Goal: Task Accomplishment & Management: Manage account settings

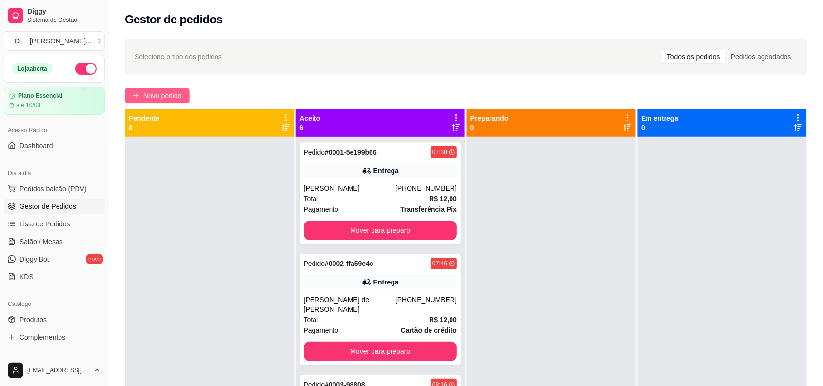
click at [150, 99] on span "Novo pedido" at bounding box center [162, 95] width 39 height 11
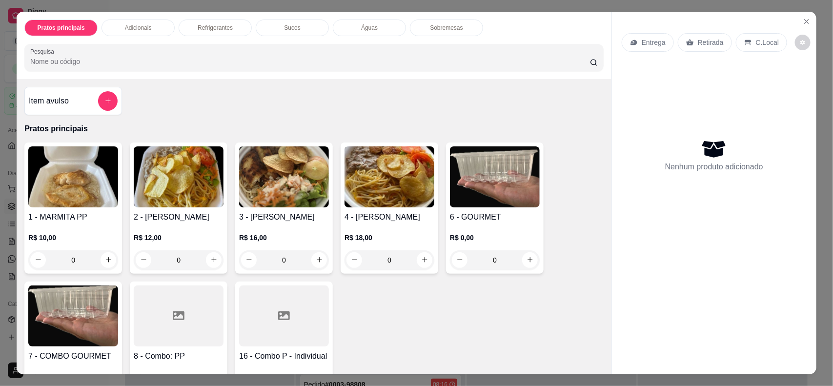
click at [654, 38] on p "Entrega" at bounding box center [654, 43] width 24 height 10
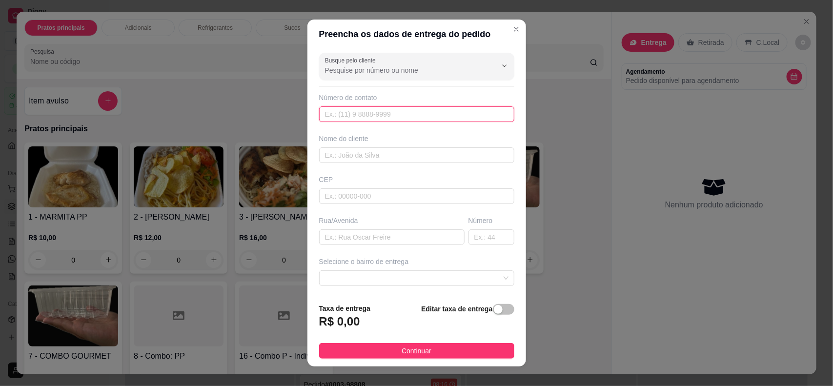
click at [349, 113] on input "text" at bounding box center [416, 114] width 195 height 16
paste input "(84) 8755-5831"
click at [335, 118] on input "(84) 8755-5831" at bounding box center [416, 114] width 195 height 16
type input "[PHONE_NUMBER]"
type input "[PERSON_NAME]"
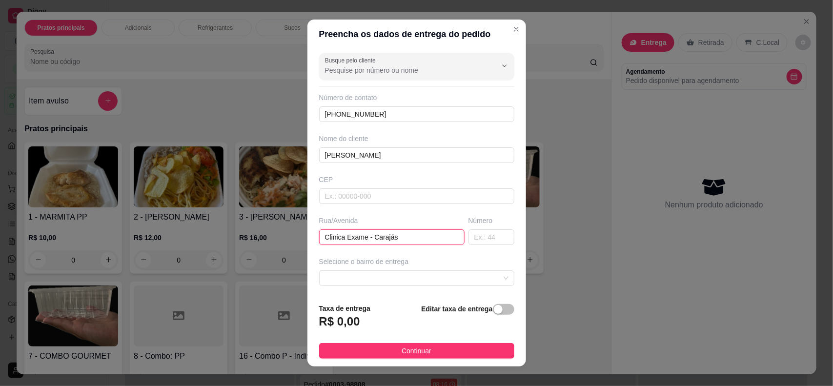
type input "Clinica Exame - Carajás"
click at [377, 284] on span at bounding box center [416, 278] width 183 height 15
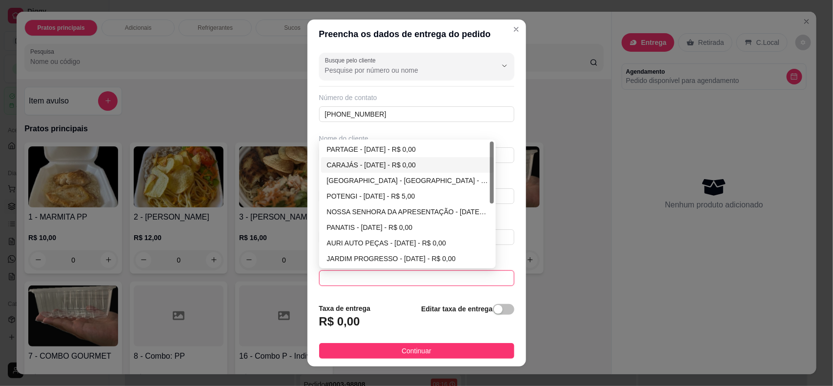
click at [359, 160] on div "CARAJÁS - [DATE] - R$ 0,00" at bounding box center [407, 165] width 161 height 11
type input "[DATE]"
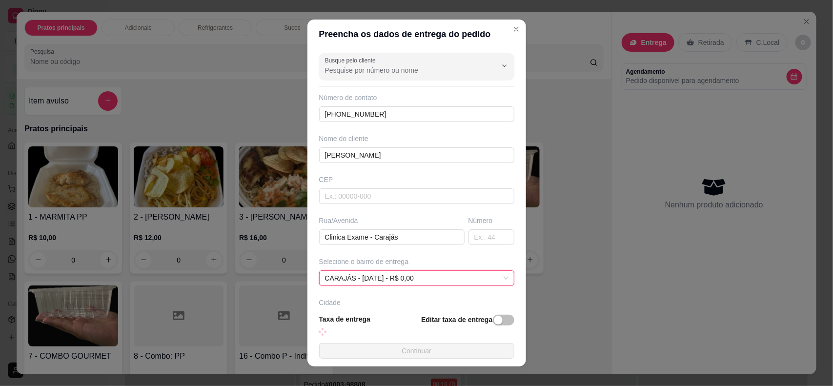
scroll to position [72, 0]
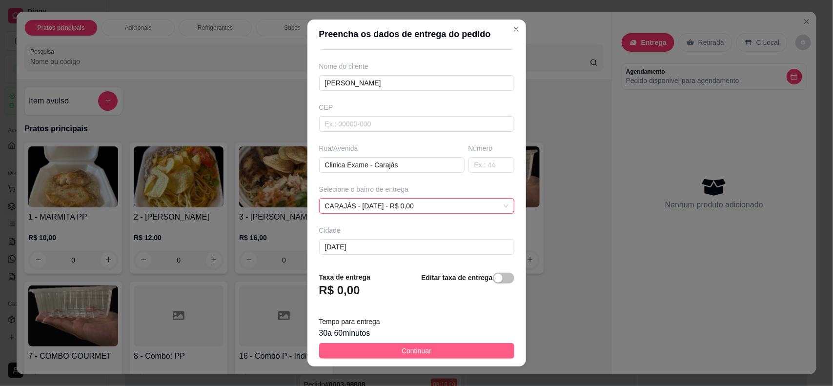
click at [401, 351] on span "Continuar" at bounding box center [416, 350] width 30 height 11
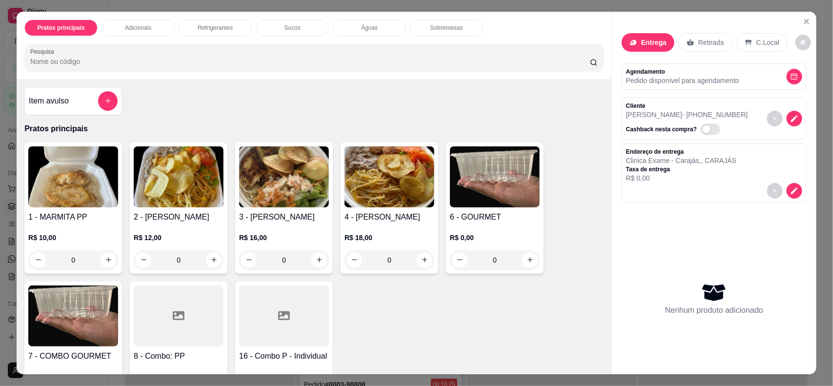
click at [181, 179] on img at bounding box center [179, 176] width 90 height 61
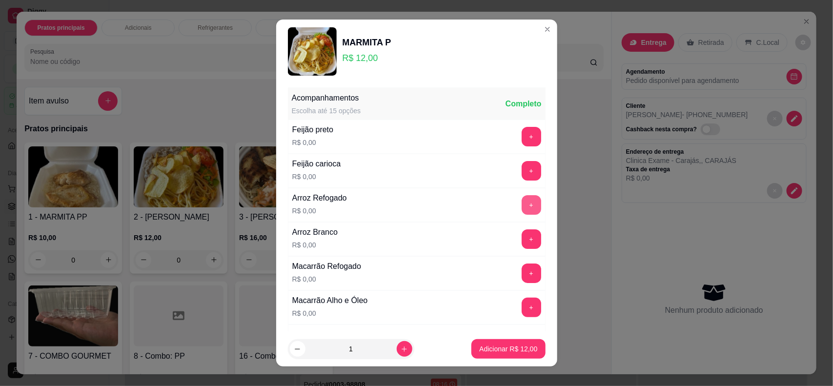
click at [522, 211] on button "+" at bounding box center [532, 205] width 20 height 20
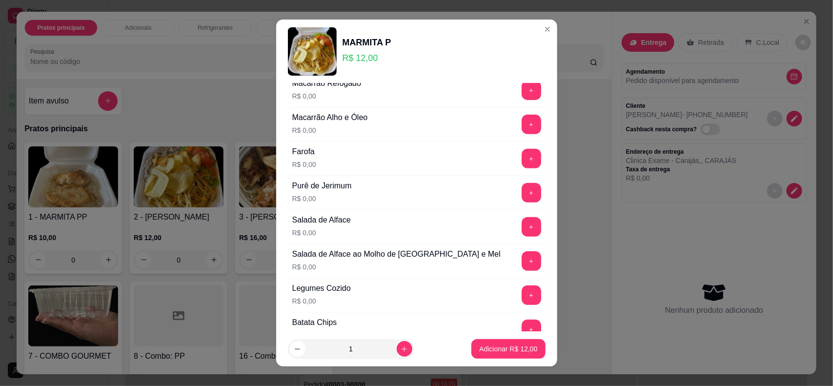
scroll to position [366, 0]
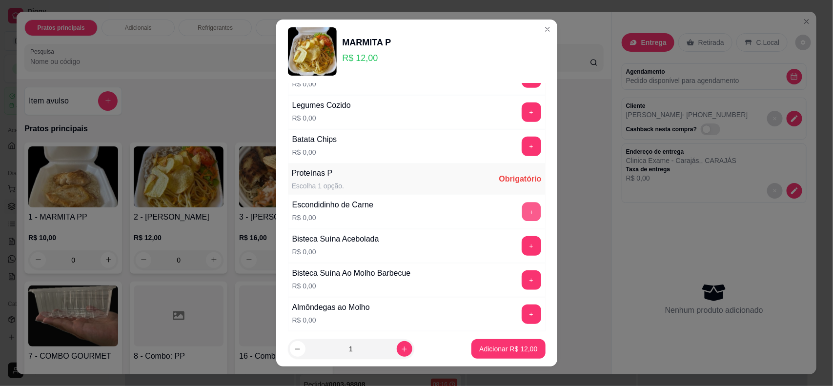
click at [522, 211] on button "+" at bounding box center [531, 211] width 19 height 19
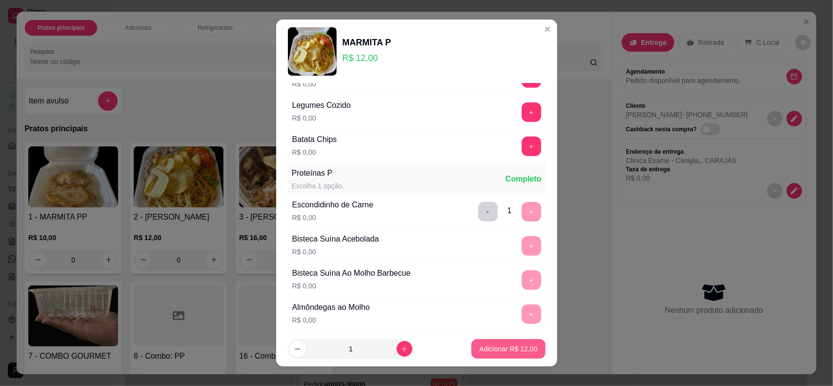
click at [485, 347] on p "Adicionar R$ 12,00" at bounding box center [508, 349] width 58 height 10
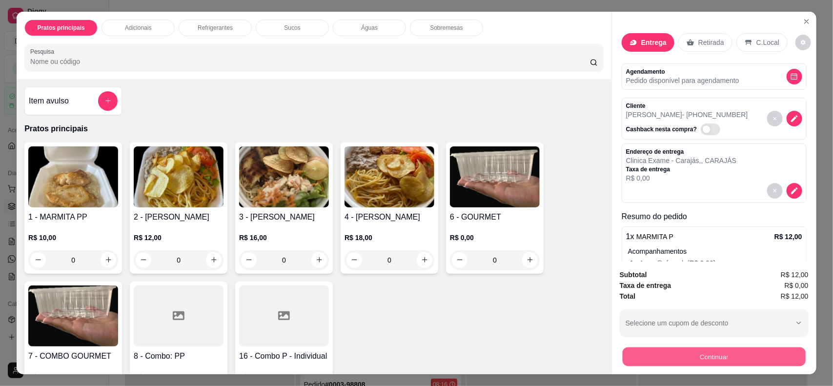
click at [671, 359] on button "Continuar" at bounding box center [713, 356] width 183 height 19
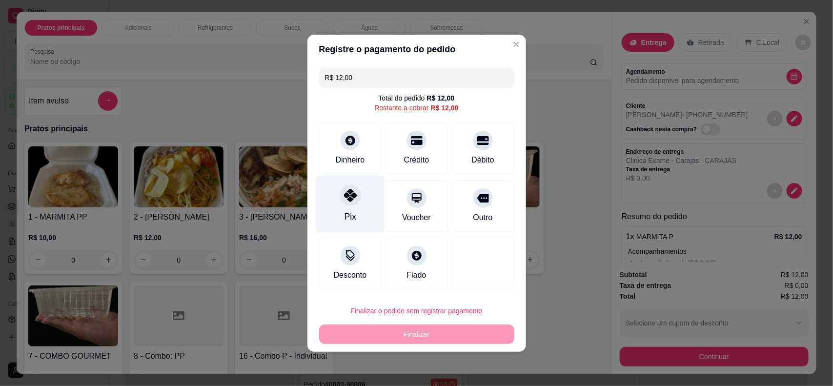
click at [354, 207] on div "Pix" at bounding box center [350, 203] width 69 height 57
type input "R$ 0,00"
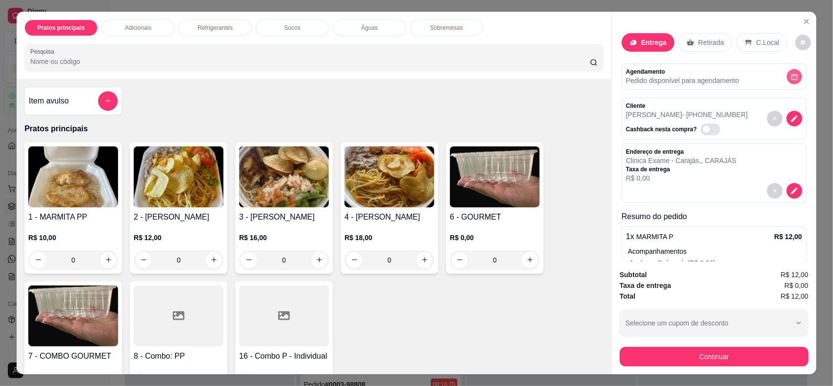
click at [791, 73] on icon "decrease-product-quantity" at bounding box center [794, 76] width 7 height 7
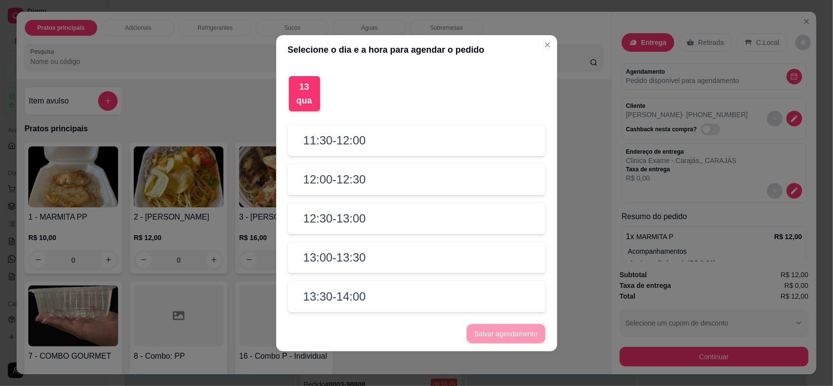
click at [332, 176] on h2 "12:00 - 12:30" at bounding box center [334, 180] width 62 height 16
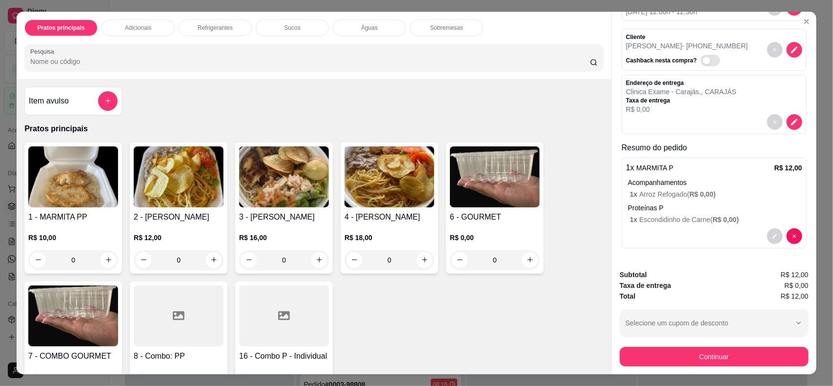
scroll to position [20, 0]
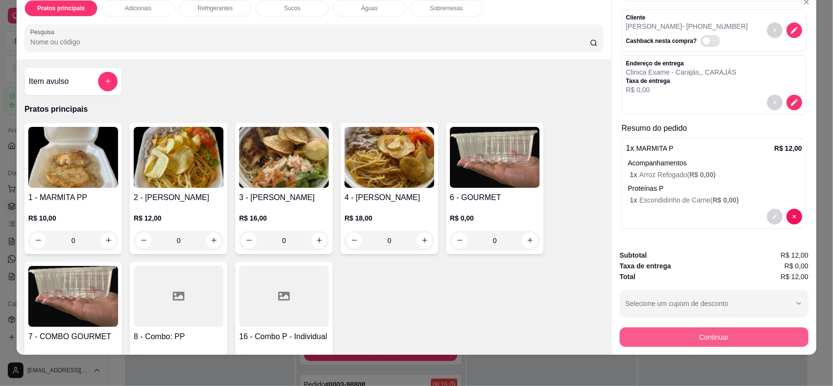
click at [668, 335] on button "Continuar" at bounding box center [714, 337] width 189 height 20
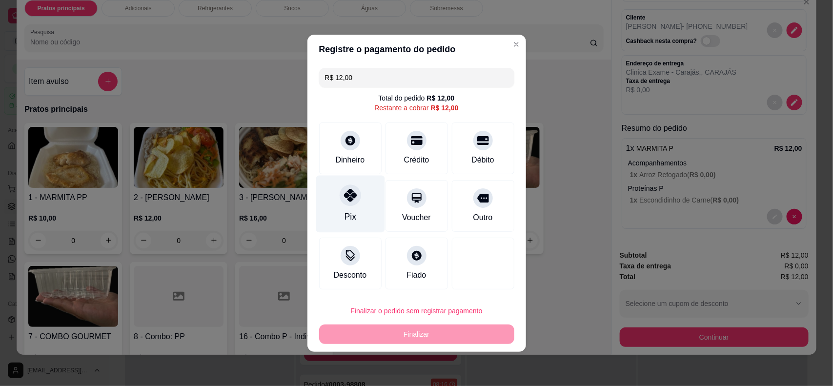
click at [353, 192] on icon at bounding box center [349, 195] width 13 height 13
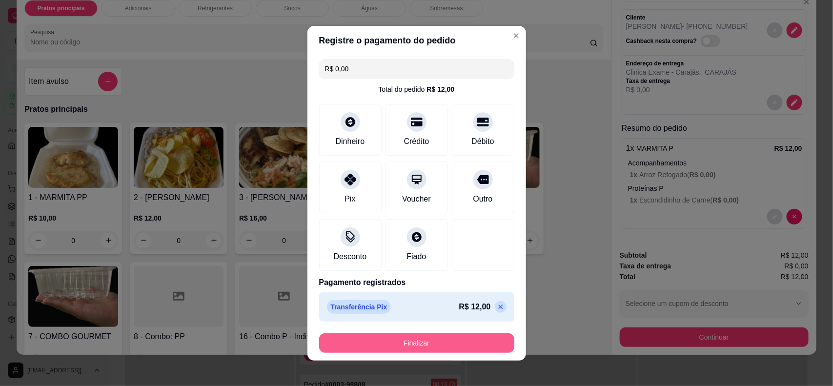
click at [431, 342] on button "Finalizar" at bounding box center [416, 343] width 195 height 20
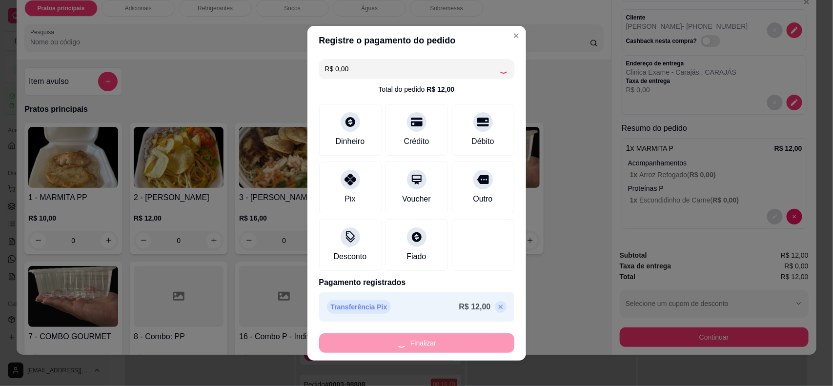
type input "-R$ 12,00"
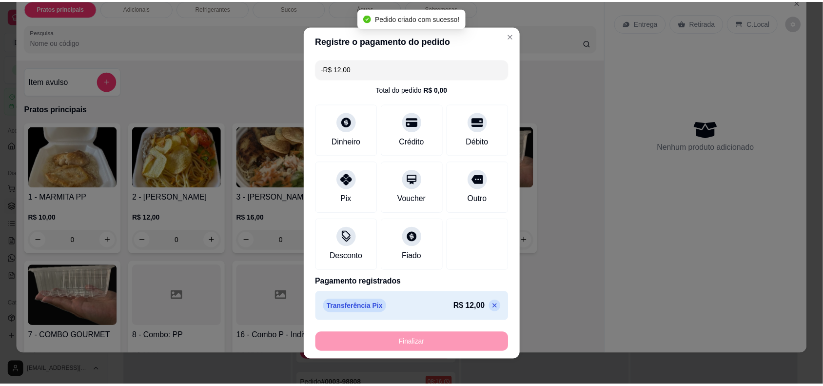
scroll to position [0, 0]
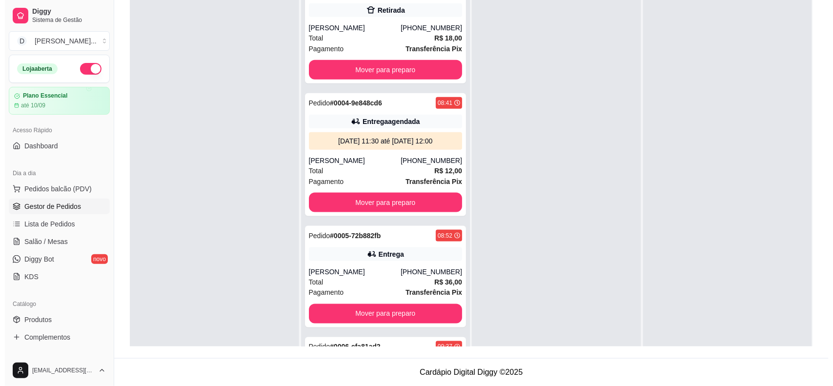
scroll to position [305, 0]
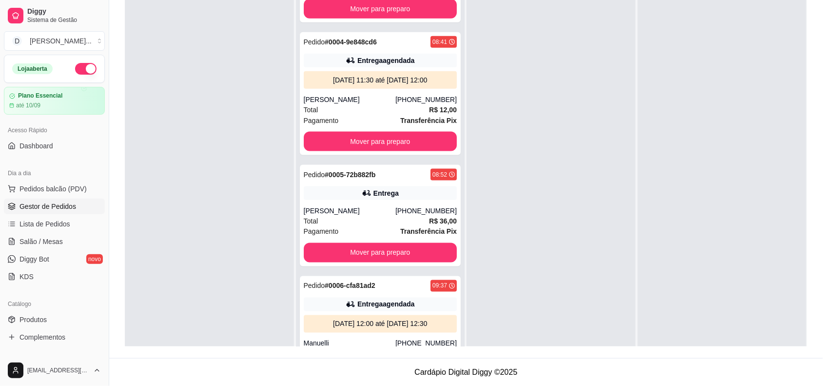
click at [364, 206] on div "[PERSON_NAME]" at bounding box center [350, 211] width 92 height 10
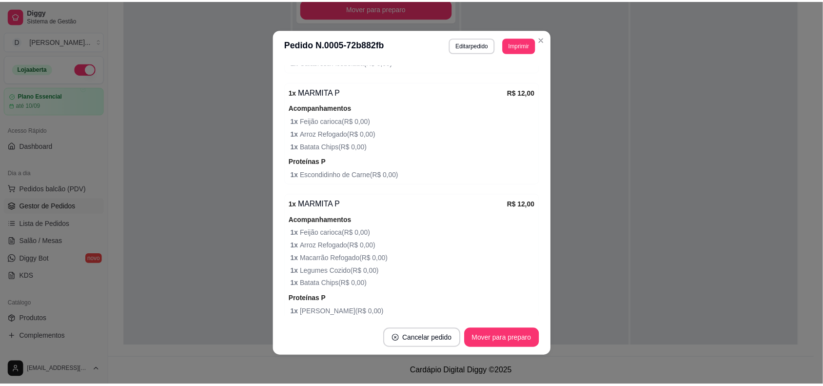
scroll to position [463, 0]
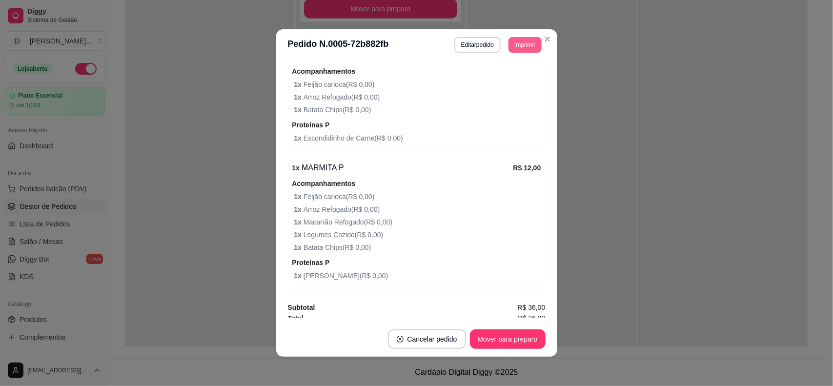
click at [522, 40] on button "Imprimir" at bounding box center [524, 45] width 33 height 16
click at [511, 75] on button "IMPRESSORA" at bounding box center [510, 75] width 57 height 13
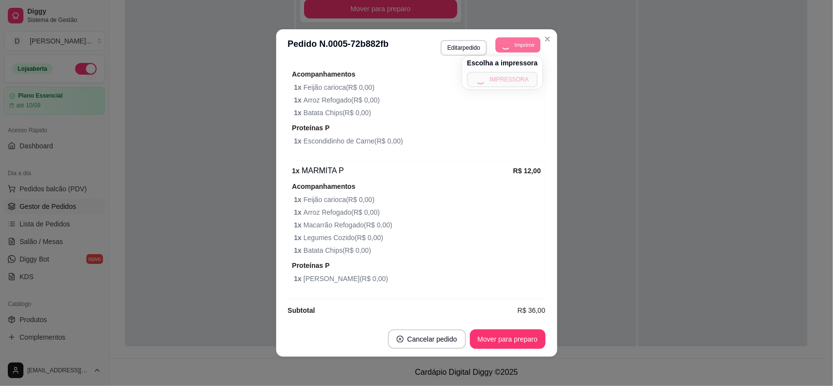
click at [514, 49] on button "Imprimir" at bounding box center [518, 44] width 45 height 15
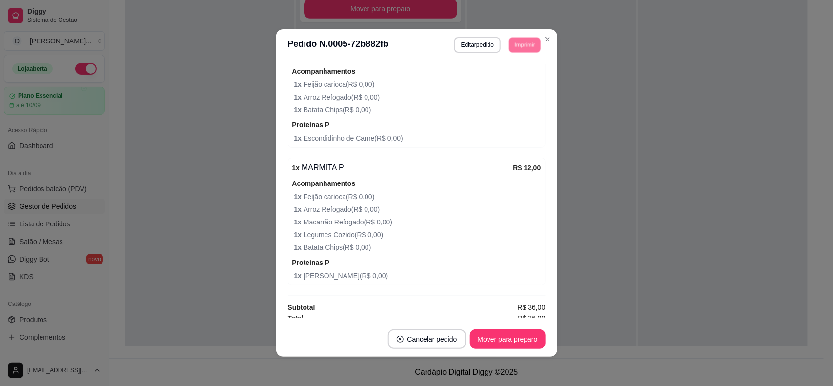
click at [509, 80] on button "IMPRESSORA" at bounding box center [510, 75] width 57 height 13
click at [515, 46] on button "Imprimir" at bounding box center [524, 45] width 33 height 16
click at [510, 83] on button "IMPRESSORA" at bounding box center [502, 79] width 68 height 15
click at [518, 50] on button "Imprimir" at bounding box center [524, 45] width 33 height 16
click at [516, 78] on button "IMPRESSORA" at bounding box center [502, 79] width 68 height 15
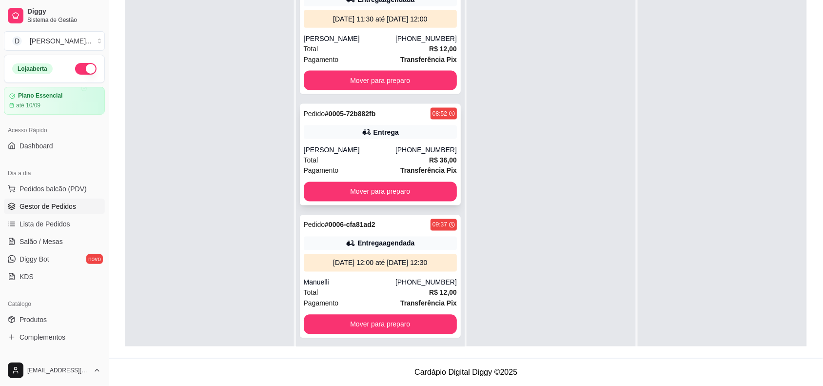
scroll to position [427, 0]
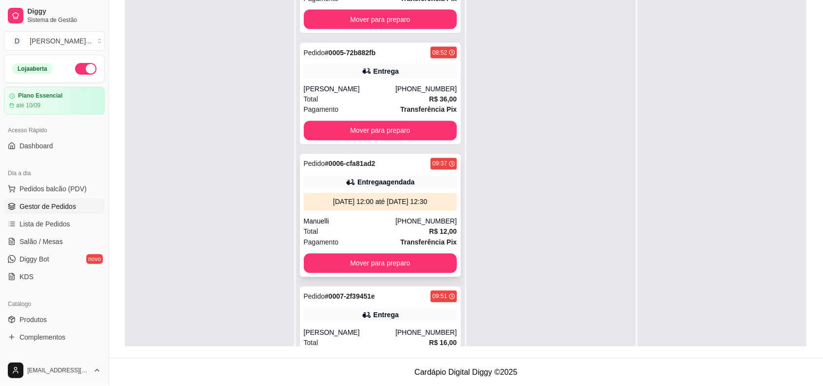
click at [380, 217] on div "Manuelli" at bounding box center [350, 222] width 92 height 10
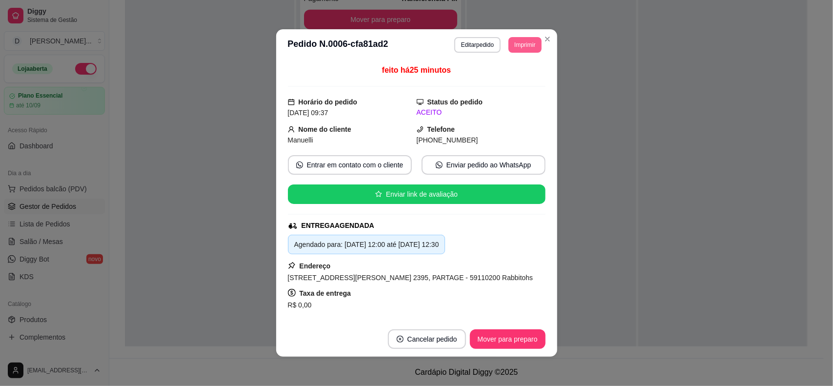
click at [508, 48] on button "Imprimir" at bounding box center [524, 45] width 33 height 16
click at [511, 82] on button "IMPRESSORA" at bounding box center [502, 80] width 71 height 16
click at [511, 51] on button "Imprimir" at bounding box center [524, 45] width 33 height 16
click at [507, 75] on button "IMPRESSORA" at bounding box center [510, 75] width 57 height 13
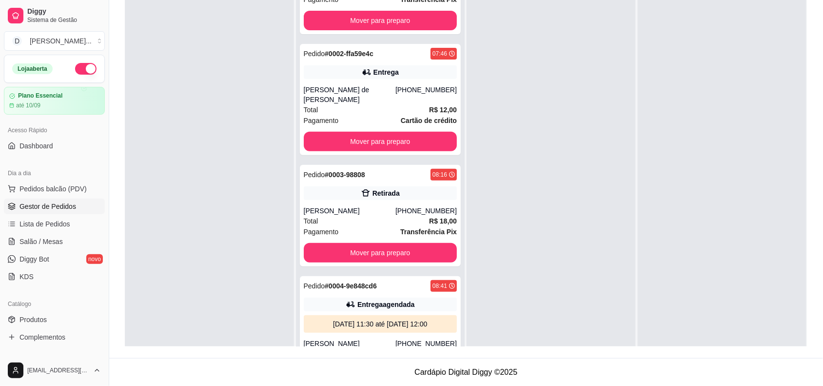
scroll to position [0, 0]
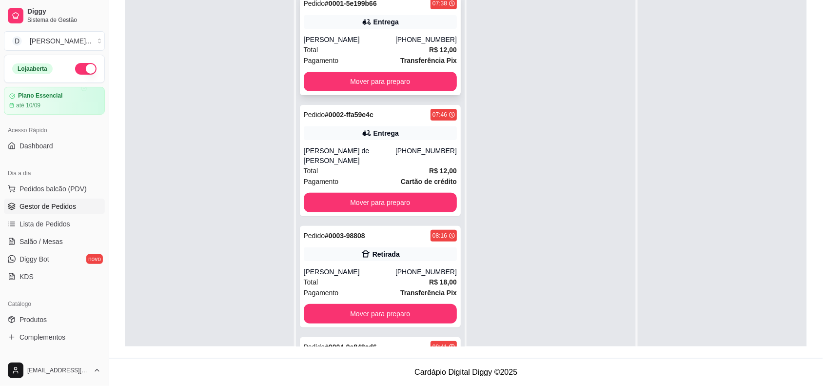
click at [328, 91] on div "Pedido # 0001-5e199b66 07:38 Entrega Cinthia Araújo (84) 98729-0321 Total R$ 12…" at bounding box center [380, 44] width 161 height 101
click at [364, 86] on button "Mover para preparo" at bounding box center [380, 81] width 149 height 19
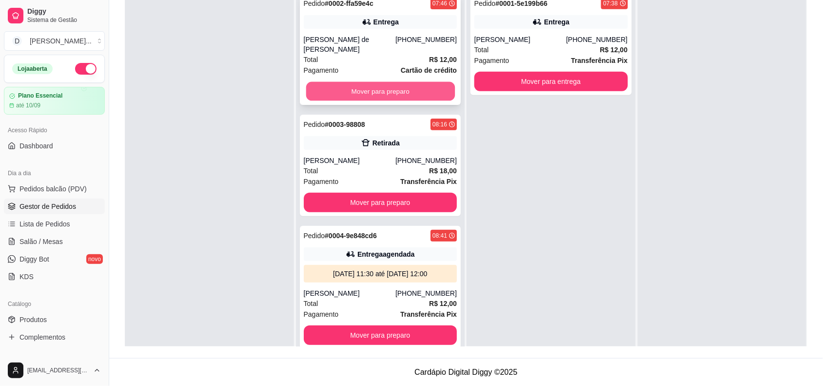
click at [362, 83] on button "Mover para preparo" at bounding box center [380, 91] width 149 height 19
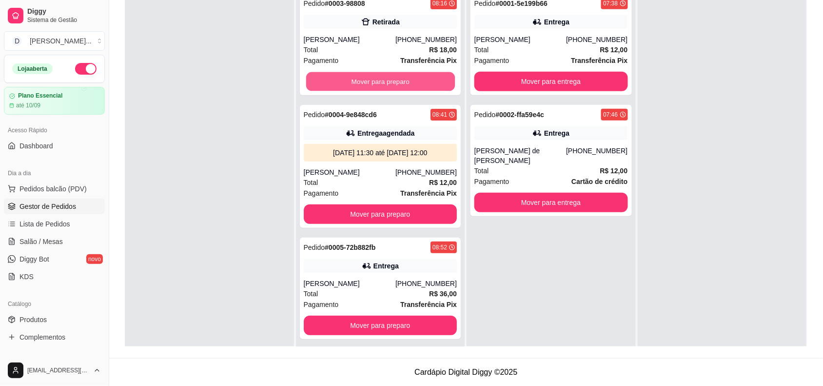
click at [362, 83] on button "Mover para preparo" at bounding box center [380, 81] width 149 height 19
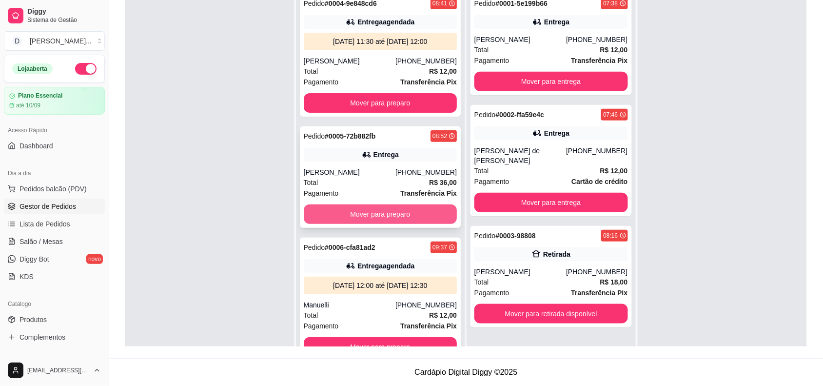
click at [380, 212] on button "Mover para preparo" at bounding box center [381, 214] width 154 height 20
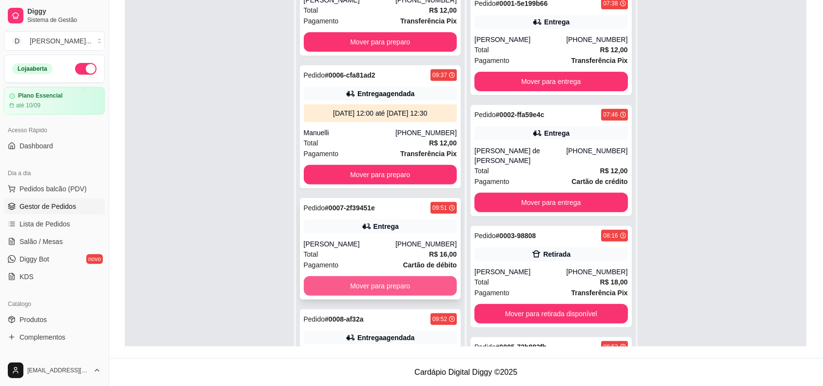
click at [384, 284] on button "Mover para preparo" at bounding box center [381, 286] width 154 height 20
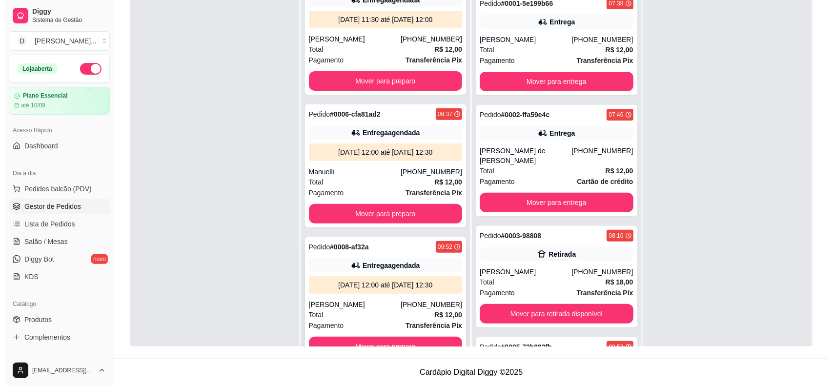
scroll to position [27, 0]
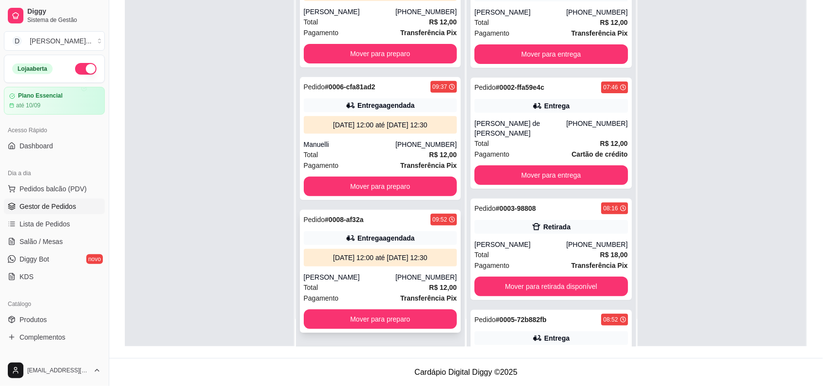
click at [366, 276] on div "[PERSON_NAME]" at bounding box center [350, 277] width 92 height 10
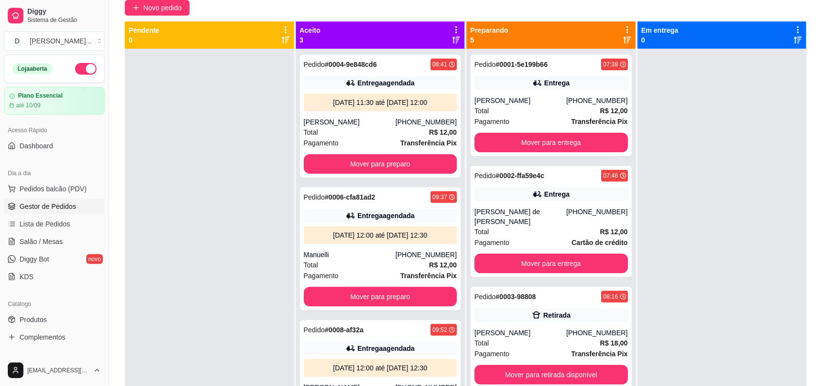
scroll to position [0, 0]
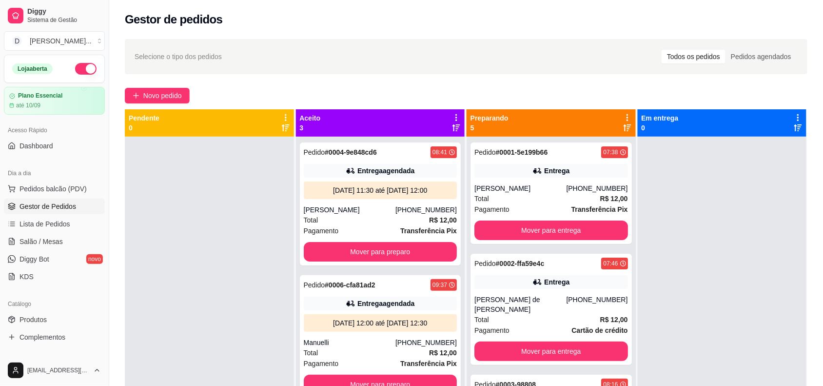
click at [169, 29] on div "Gestor de pedidos" at bounding box center [466, 16] width 714 height 33
click at [174, 49] on div "Selecione o tipo dos pedidos Todos os pedidos Pedidos agendados" at bounding box center [466, 57] width 663 height 16
click at [176, 54] on span "Selecione o tipo dos pedidos" at bounding box center [178, 56] width 87 height 11
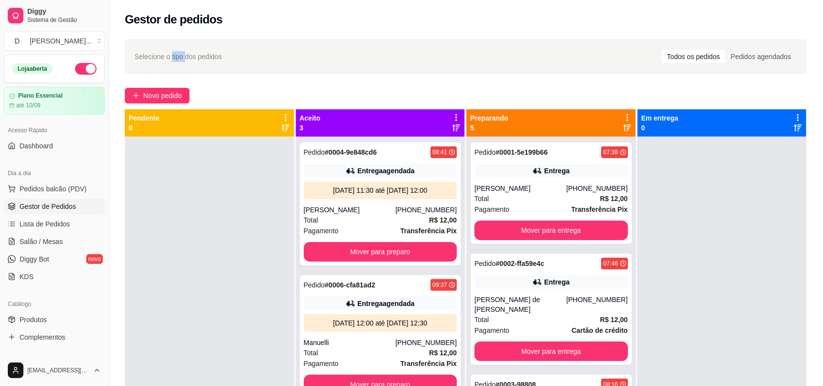
click at [176, 54] on span "Selecione o tipo dos pedidos" at bounding box center [178, 56] width 87 height 11
click at [220, 22] on div "Gestor de pedidos" at bounding box center [466, 20] width 683 height 16
click at [216, 20] on h2 "Gestor de pedidos" at bounding box center [174, 20] width 98 height 16
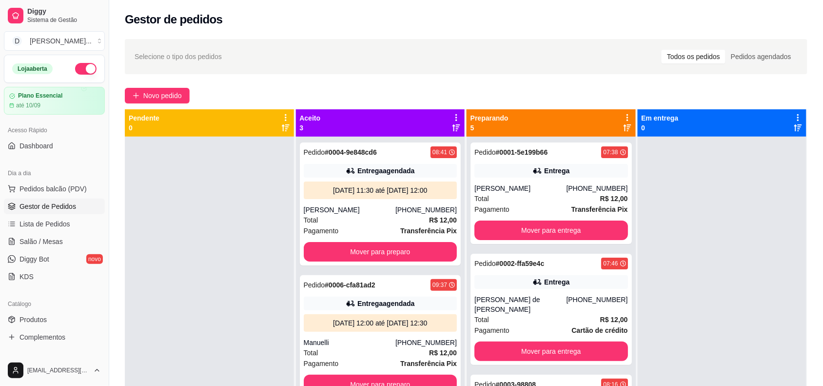
click at [216, 20] on h2 "Gestor de pedidos" at bounding box center [174, 20] width 98 height 16
click at [228, 25] on div "Gestor de pedidos" at bounding box center [466, 20] width 683 height 16
click at [153, 94] on span "Novo pedido" at bounding box center [162, 95] width 39 height 11
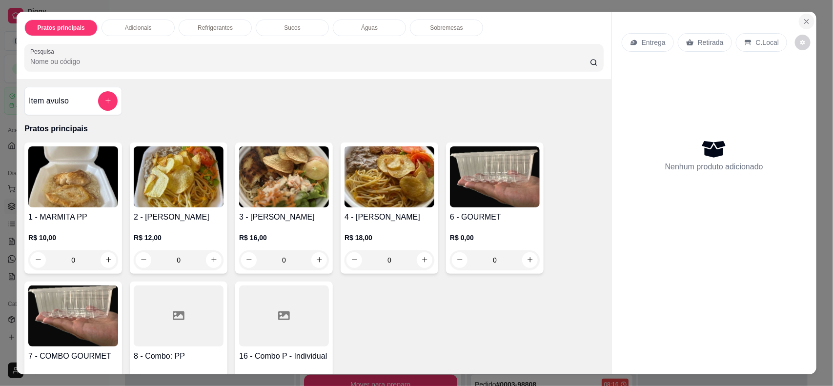
click at [803, 21] on icon "Close" at bounding box center [806, 22] width 8 height 8
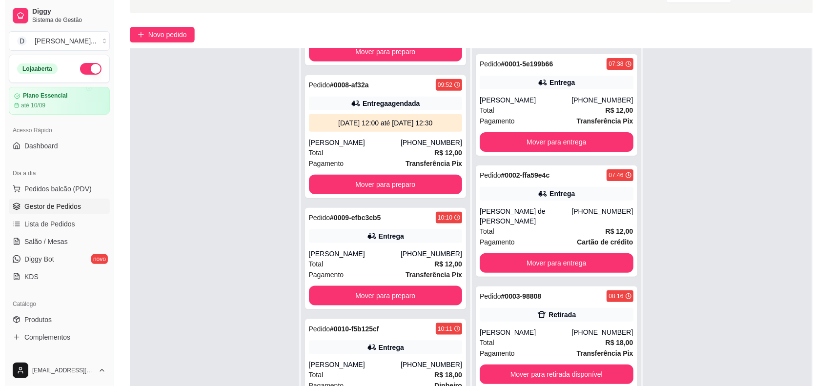
scroll to position [149, 0]
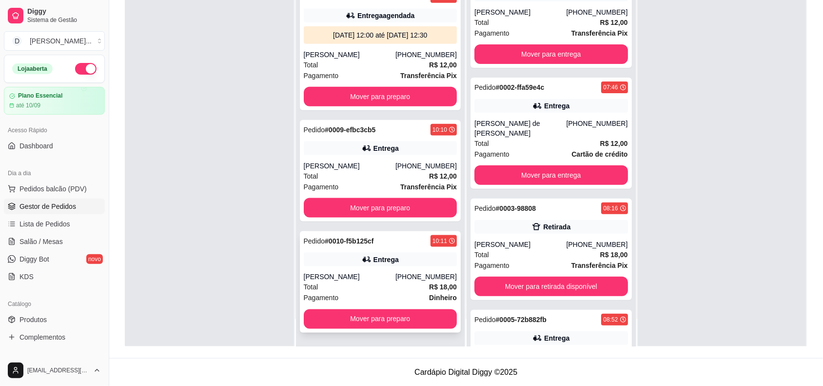
click at [351, 308] on div "Pedido # 0010-f5b125cf 10:11 Entrega Cinthia Araújo (84) 98729-0321 Total R$ 18…" at bounding box center [380, 281] width 161 height 101
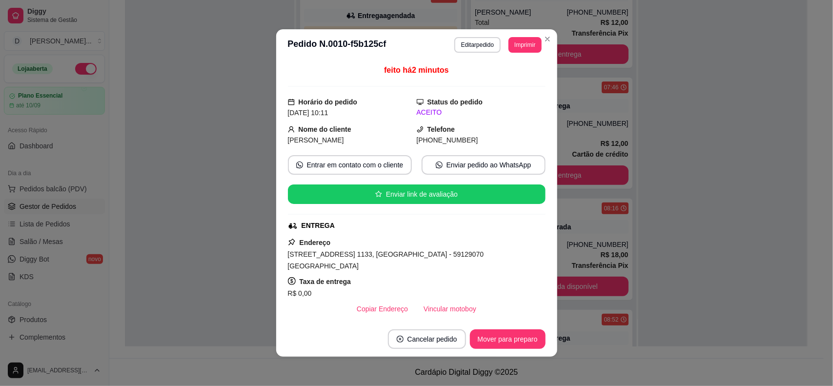
click at [518, 328] on footer "Cancelar pedido Mover para preparo" at bounding box center [416, 338] width 281 height 35
click at [521, 333] on button "Mover para preparo" at bounding box center [508, 339] width 76 height 20
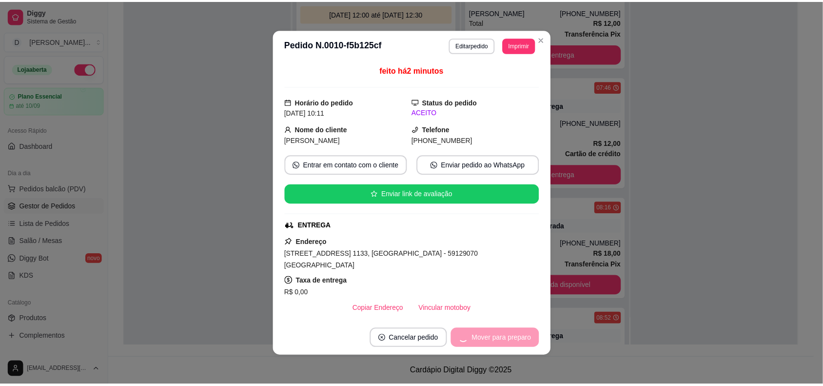
scroll to position [133, 0]
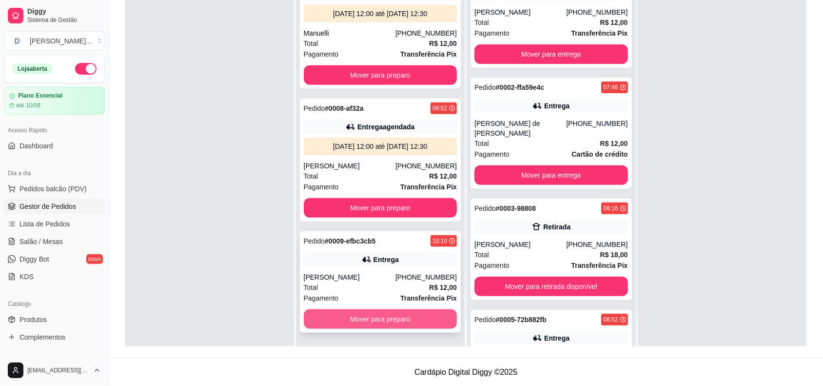
click at [364, 321] on button "Mover para preparo" at bounding box center [381, 319] width 154 height 20
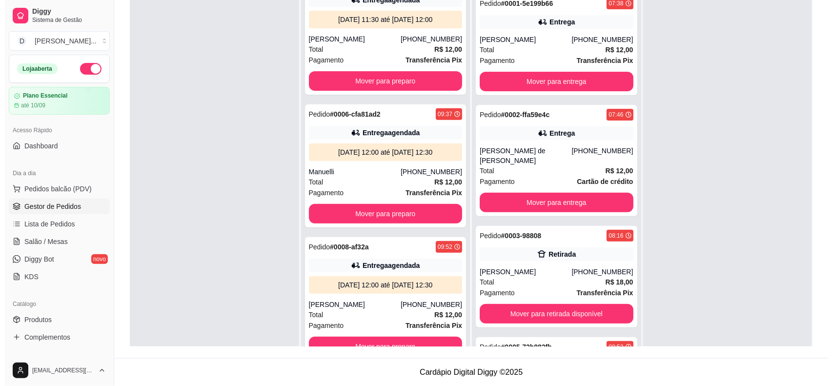
scroll to position [0, 0]
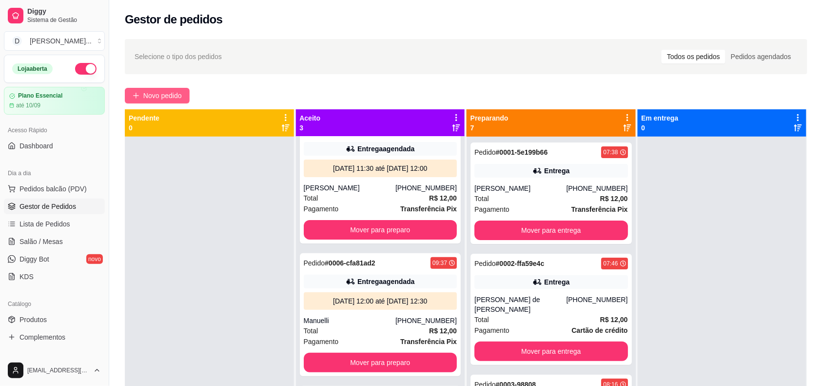
click at [170, 93] on span "Novo pedido" at bounding box center [162, 95] width 39 height 11
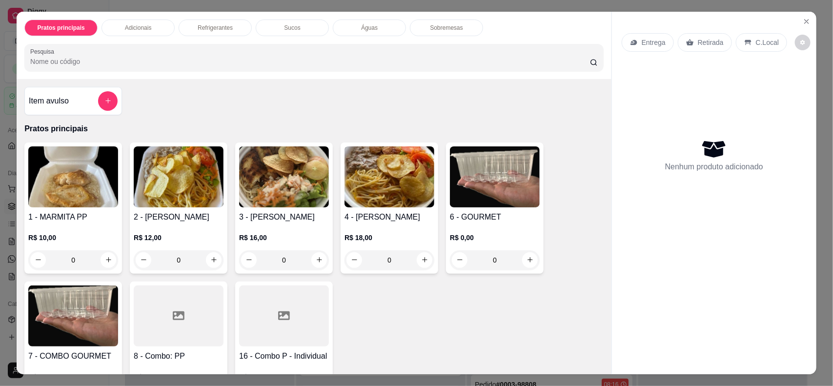
click at [630, 33] on div "Entrega" at bounding box center [648, 42] width 52 height 19
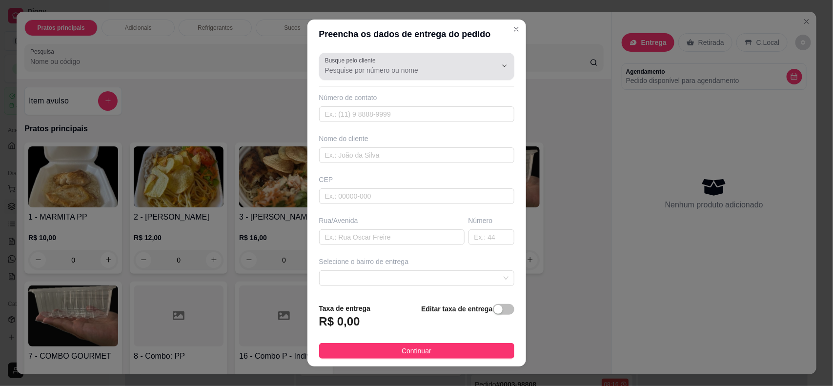
click at [355, 72] on input "Busque pelo cliente" at bounding box center [403, 70] width 156 height 10
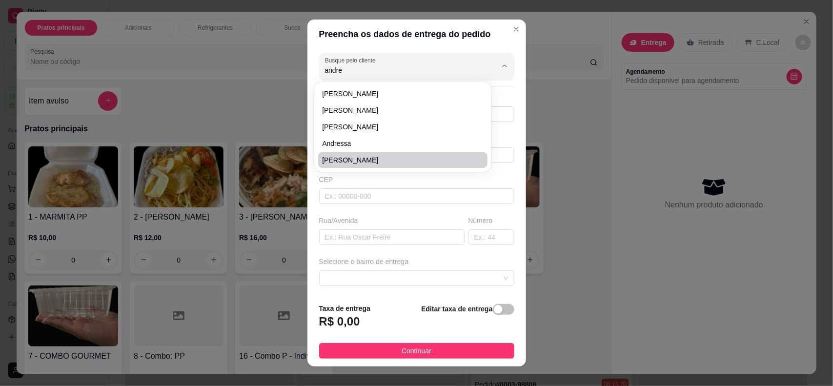
click at [346, 160] on span "[PERSON_NAME]" at bounding box center [398, 160] width 152 height 10
type input "[PERSON_NAME]"
type input "84988914197"
type input "[PERSON_NAME]"
type input "Auri auto peças"
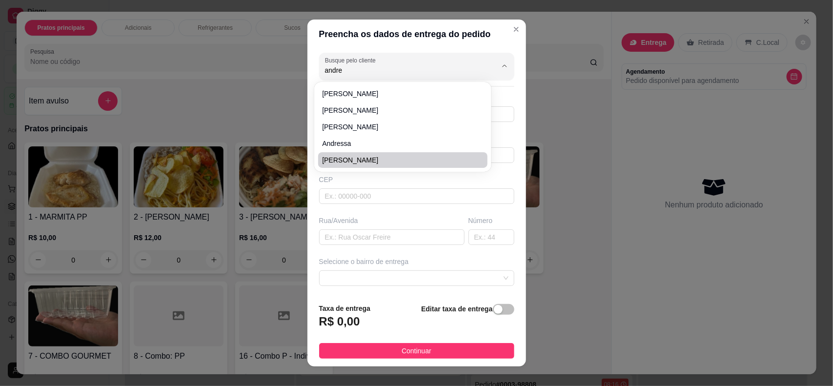
type input "[DATE]"
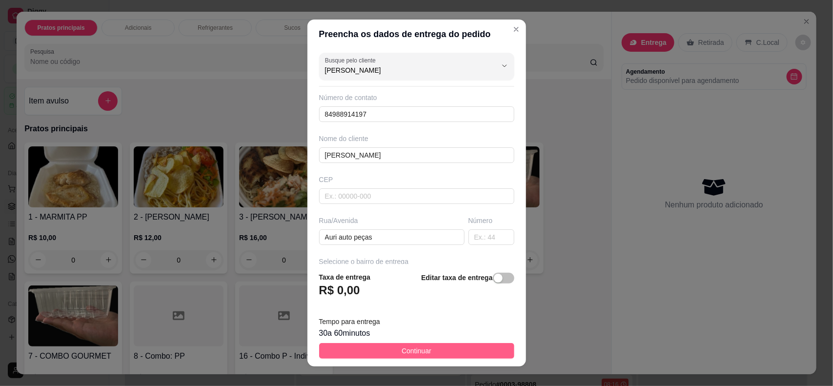
type input "[PERSON_NAME]"
click at [405, 355] on span "Continuar" at bounding box center [416, 350] width 30 height 11
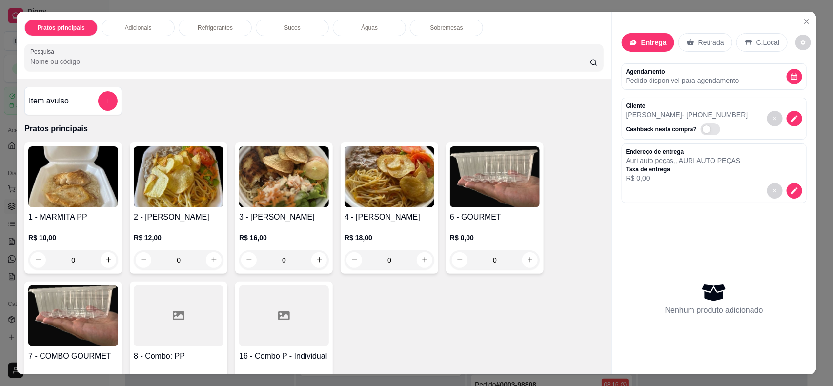
click at [185, 205] on img at bounding box center [179, 176] width 90 height 61
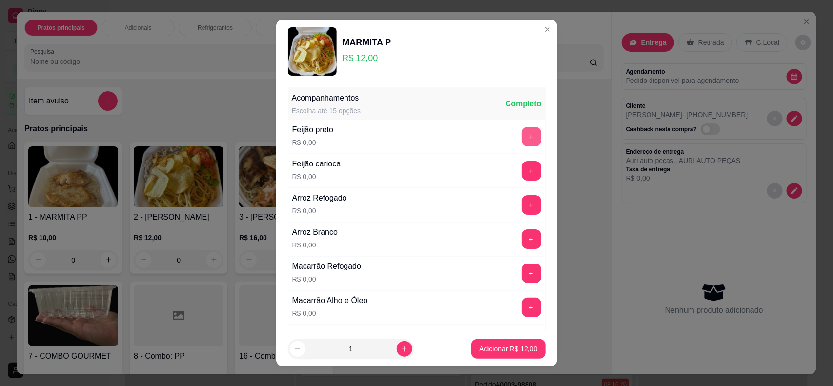
click at [522, 136] on button "+" at bounding box center [532, 137] width 20 height 20
click at [522, 212] on button "+" at bounding box center [531, 205] width 19 height 19
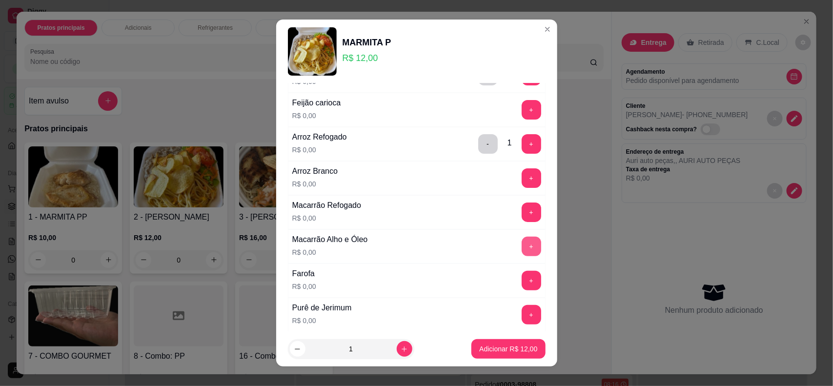
click at [522, 249] on button "+" at bounding box center [532, 247] width 20 height 20
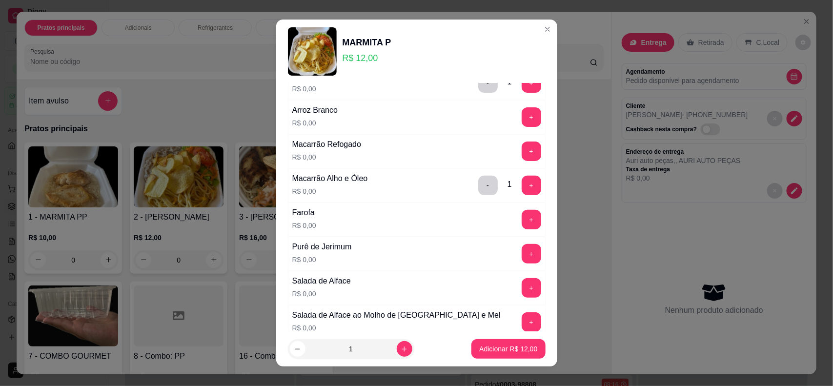
scroll to position [183, 0]
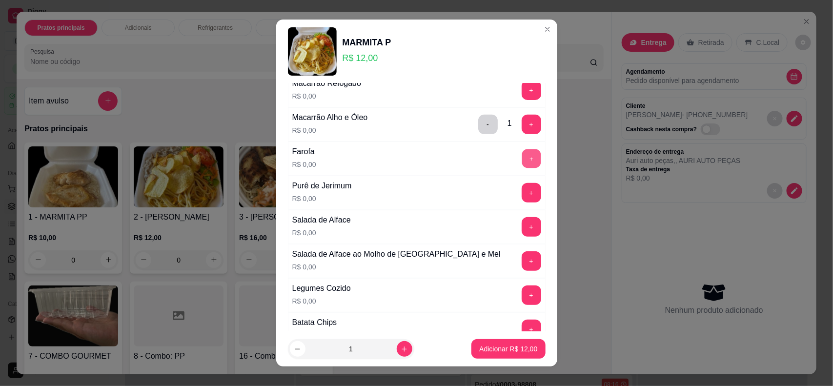
click at [522, 164] on button "+" at bounding box center [531, 158] width 19 height 19
click at [522, 262] on button "+" at bounding box center [532, 261] width 20 height 20
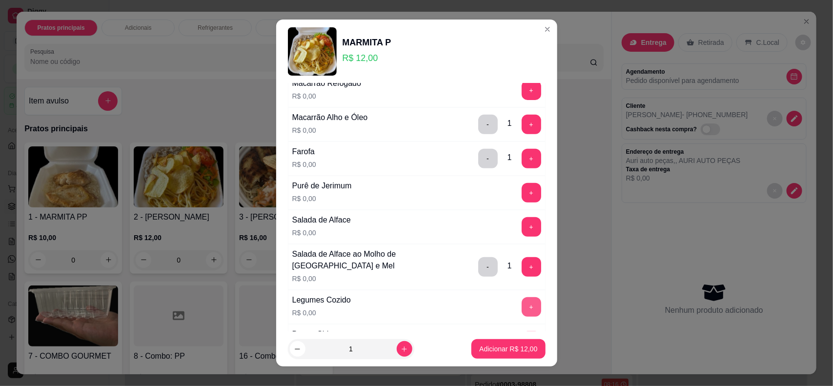
click at [522, 306] on button "+" at bounding box center [532, 307] width 20 height 20
click at [478, 269] on button "-" at bounding box center [488, 267] width 20 height 20
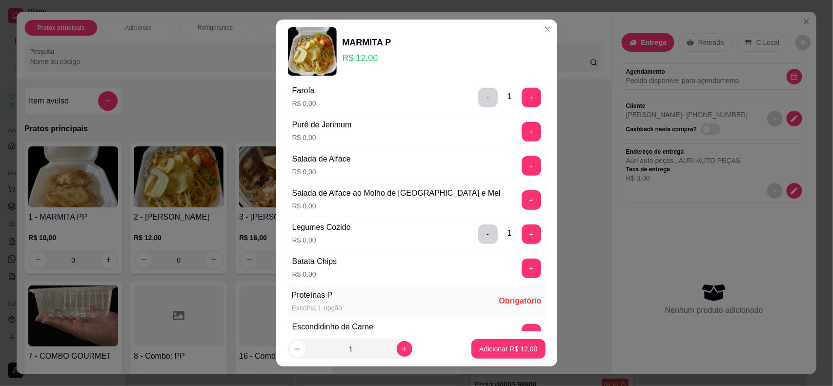
scroll to position [305, 0]
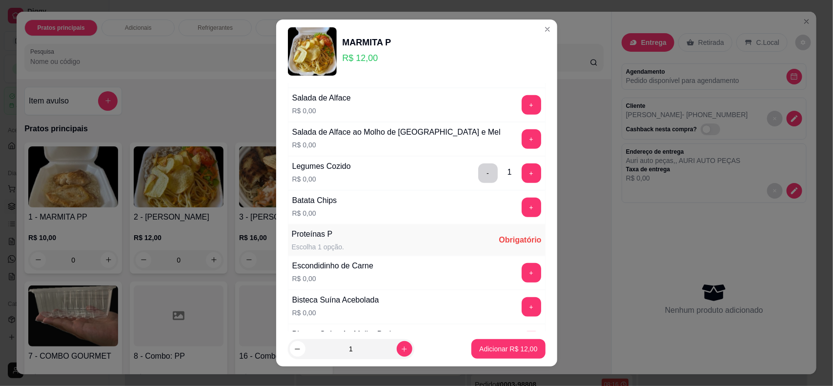
click at [464, 186] on div "Legumes Cozido R$ 0,00 - 1 +" at bounding box center [417, 173] width 258 height 34
click at [478, 180] on button "-" at bounding box center [487, 173] width 19 height 19
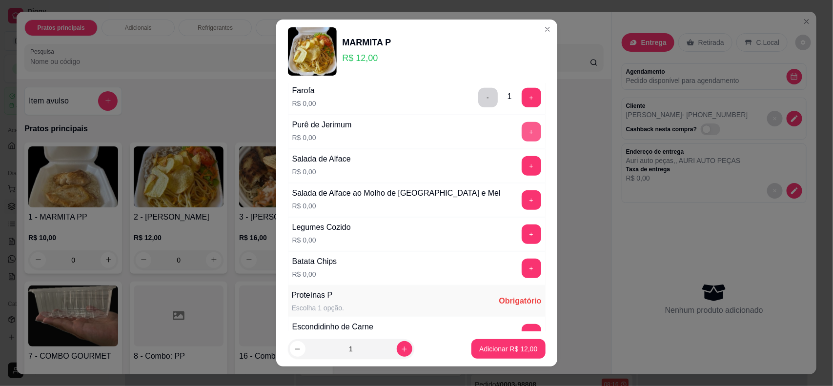
click at [522, 132] on button "+" at bounding box center [532, 132] width 20 height 20
click at [522, 242] on button "+" at bounding box center [532, 234] width 20 height 20
click at [522, 272] on button "+" at bounding box center [532, 269] width 20 height 20
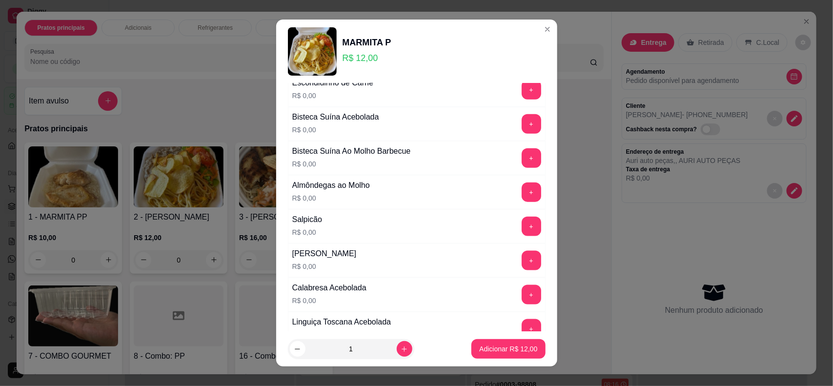
scroll to position [549, 0]
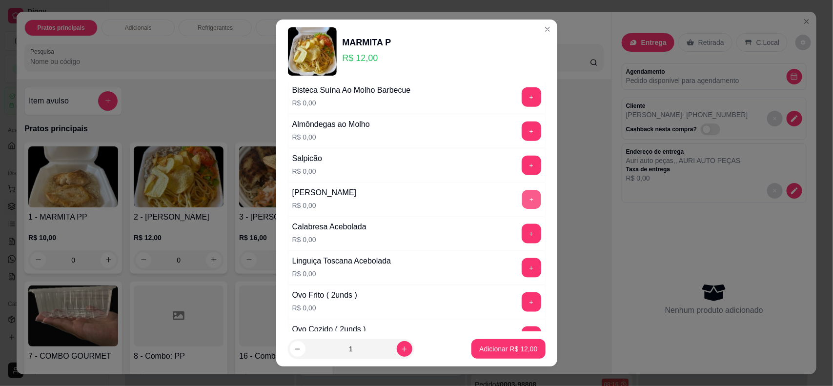
click at [522, 208] on button "+" at bounding box center [531, 199] width 19 height 19
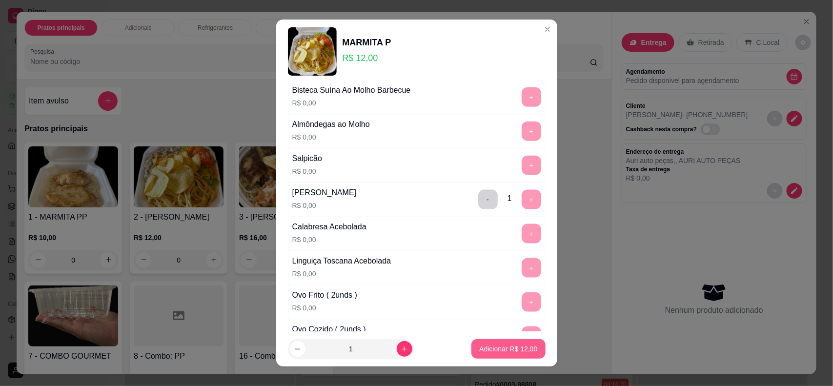
click at [514, 348] on p "Adicionar R$ 12,00" at bounding box center [508, 349] width 58 height 10
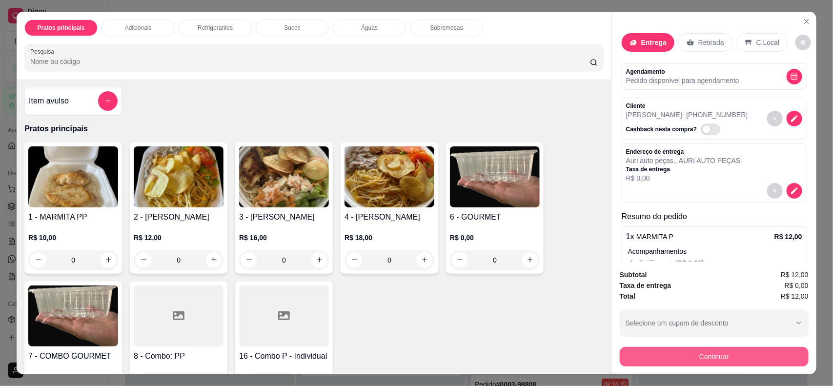
click at [663, 352] on button "Continuar" at bounding box center [714, 357] width 189 height 20
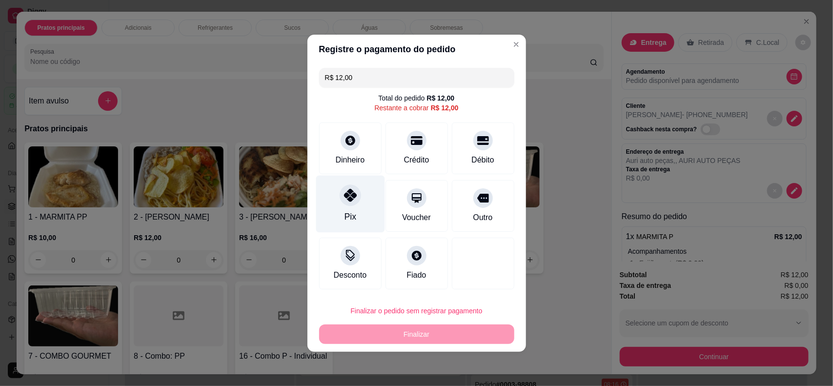
click at [350, 210] on div "Pix" at bounding box center [350, 203] width 69 height 57
type input "R$ 0,00"
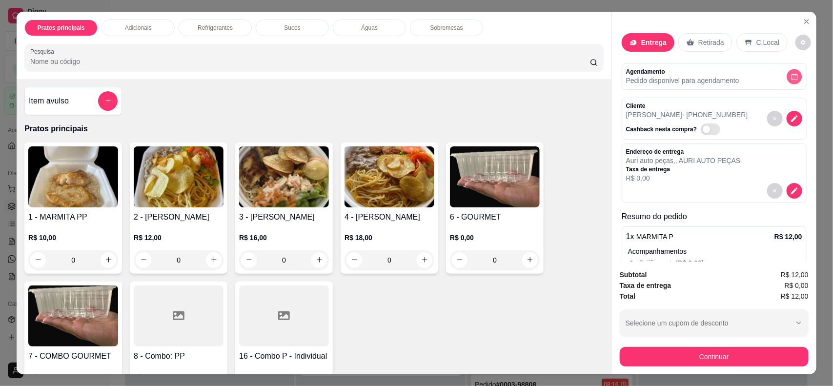
click at [786, 71] on button "decrease-product-quantity" at bounding box center [793, 76] width 15 height 15
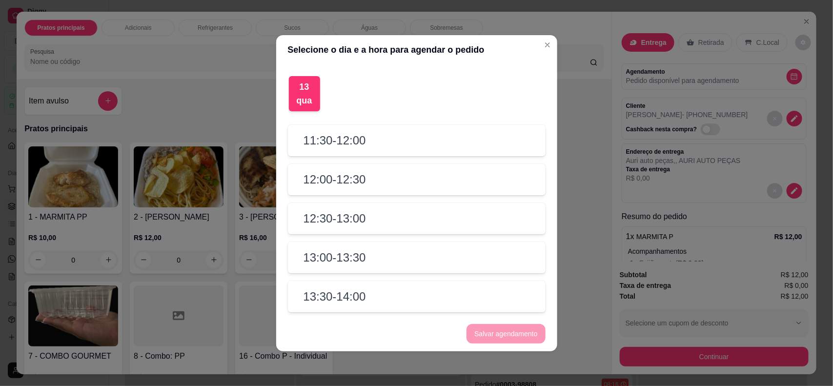
click at [357, 184] on h2 "12:00 - 12:30" at bounding box center [334, 180] width 62 height 16
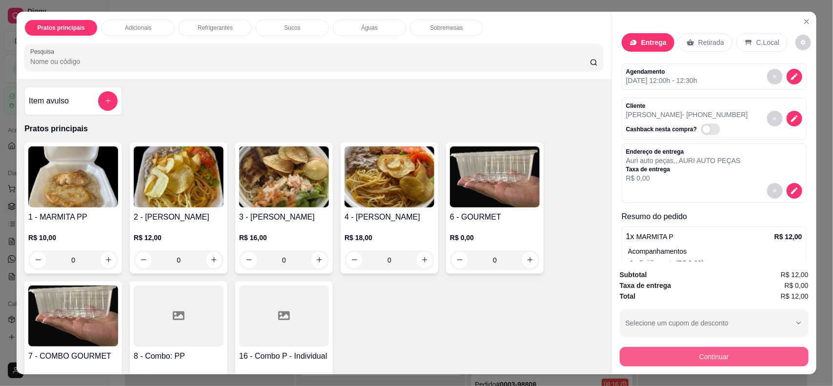
click at [678, 351] on button "Continuar" at bounding box center [714, 357] width 189 height 20
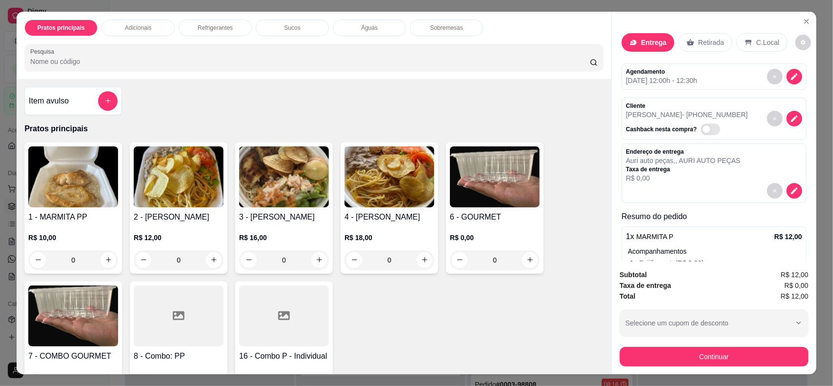
click at [338, 203] on div "Pix" at bounding box center [350, 203] width 69 height 57
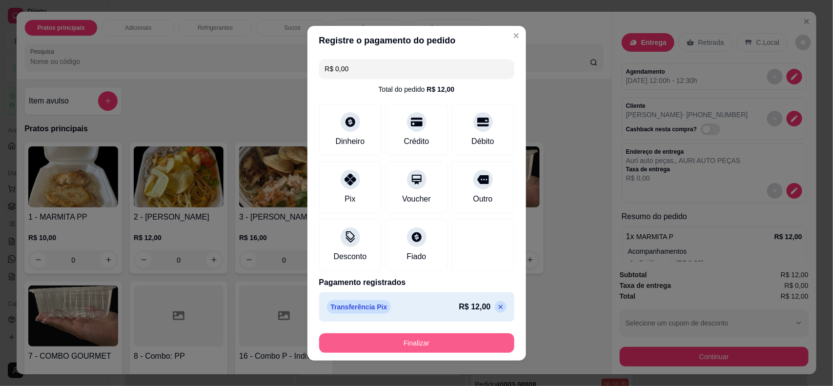
click at [349, 338] on button "Finalizar" at bounding box center [416, 343] width 195 height 20
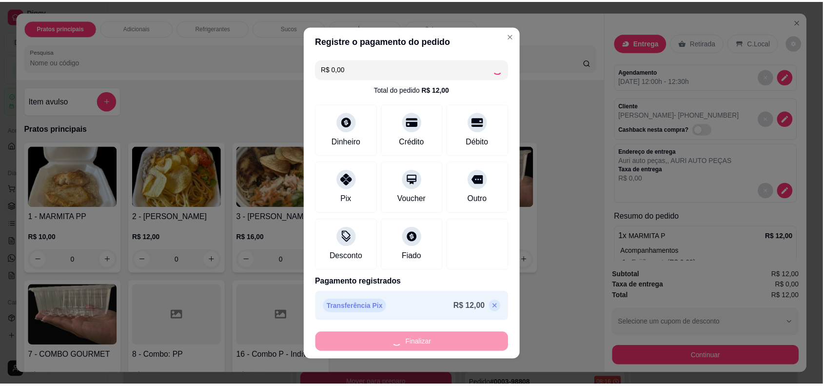
scroll to position [22, 0]
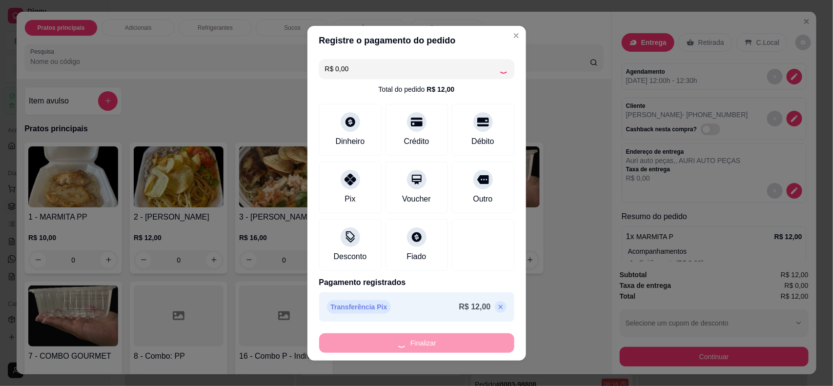
type input "-R$ 12,00"
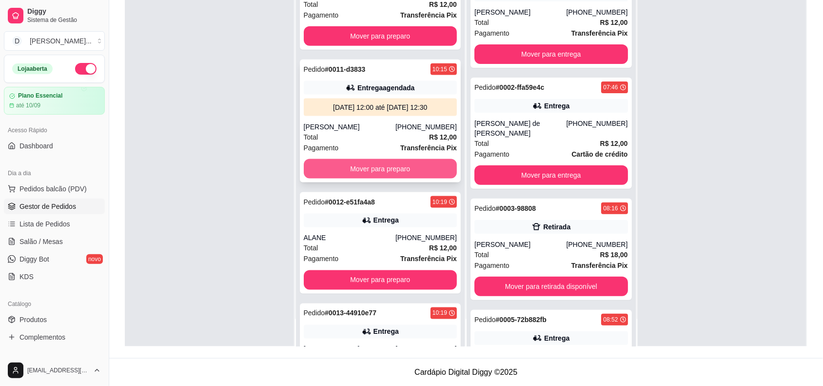
scroll to position [378, 0]
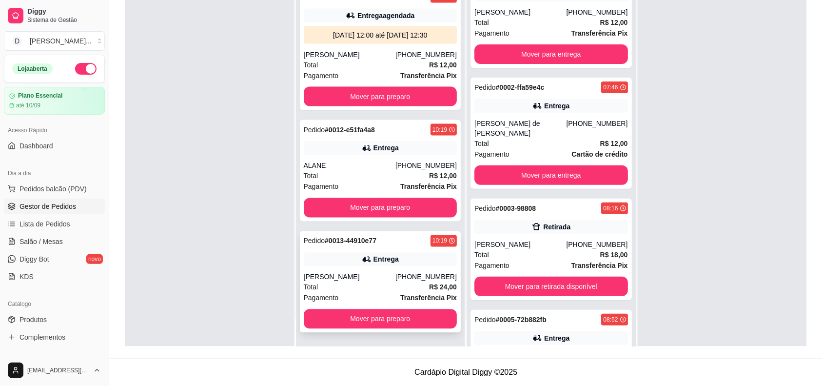
click at [335, 296] on span "Pagamento" at bounding box center [321, 298] width 35 height 11
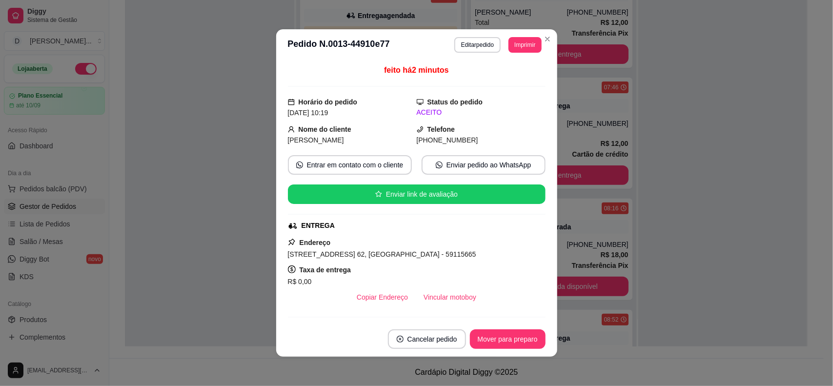
click at [515, 55] on header "**********" at bounding box center [416, 44] width 281 height 31
click at [515, 52] on button "Imprimir" at bounding box center [524, 45] width 33 height 16
click at [508, 76] on button "IMPRESSORA" at bounding box center [502, 79] width 68 height 15
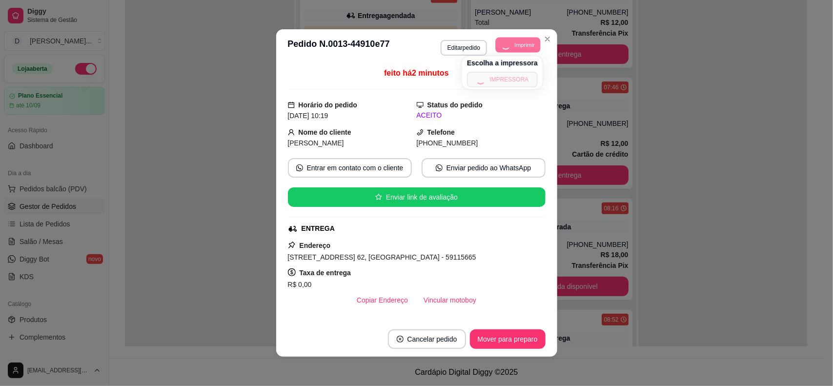
click at [510, 49] on button "Imprimir" at bounding box center [518, 44] width 45 height 15
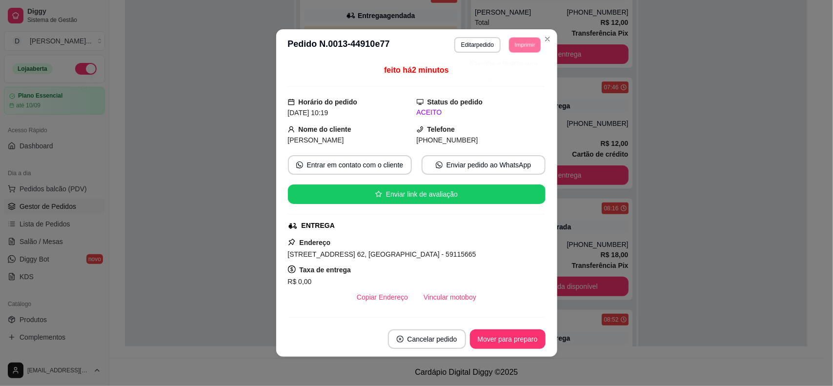
click at [506, 74] on button "IMPRESSORA" at bounding box center [504, 78] width 68 height 15
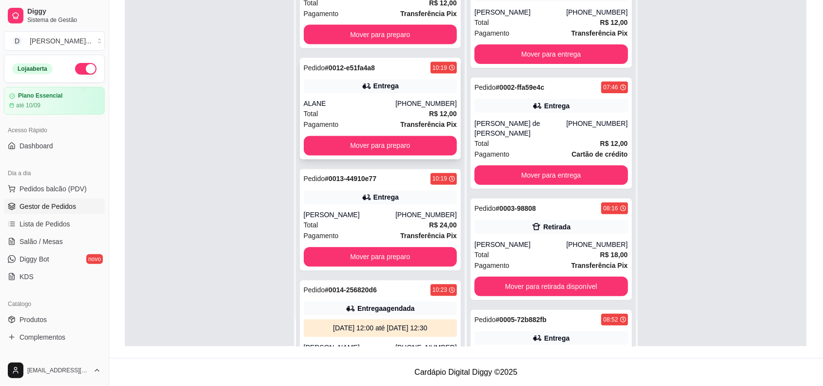
scroll to position [511, 0]
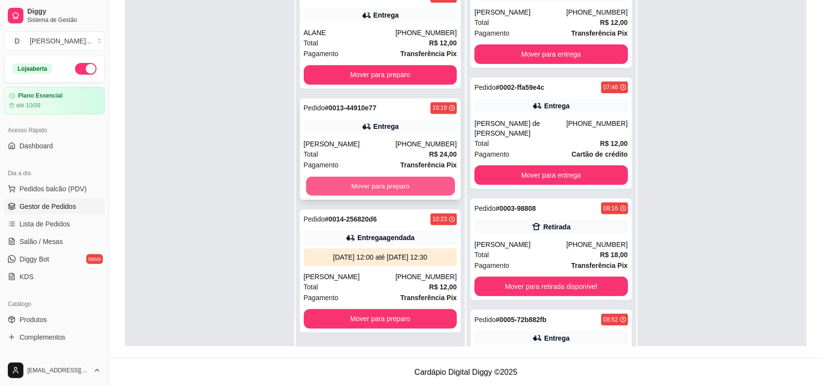
click at [399, 191] on button "Mover para preparo" at bounding box center [380, 186] width 149 height 19
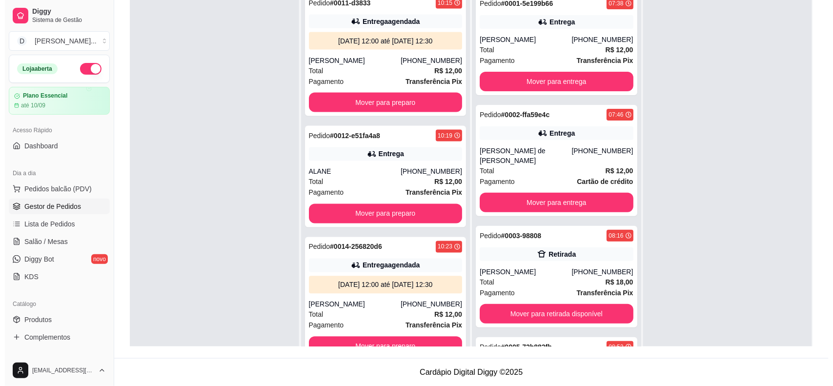
scroll to position [0, 0]
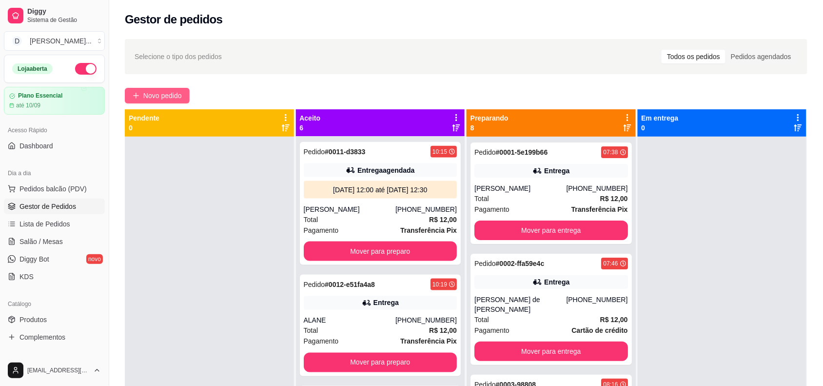
click at [179, 97] on span "Novo pedido" at bounding box center [162, 95] width 39 height 11
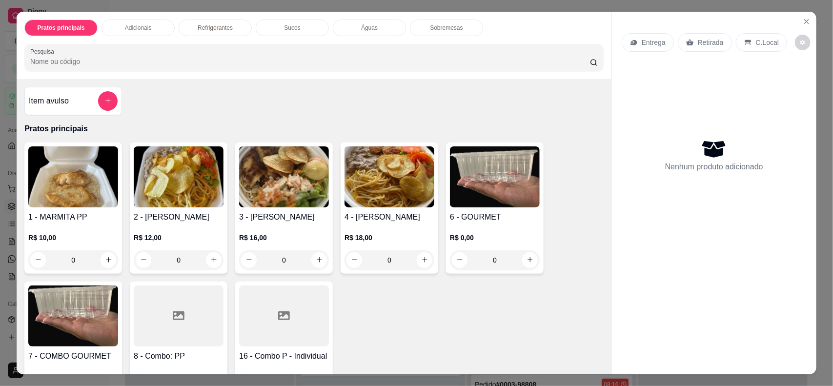
click at [662, 38] on div "Entrega" at bounding box center [648, 42] width 52 height 19
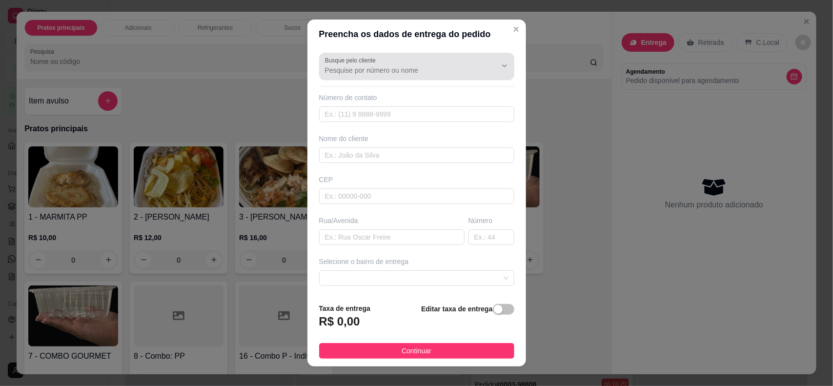
click at [376, 71] on input "Busque pelo cliente" at bounding box center [403, 70] width 156 height 10
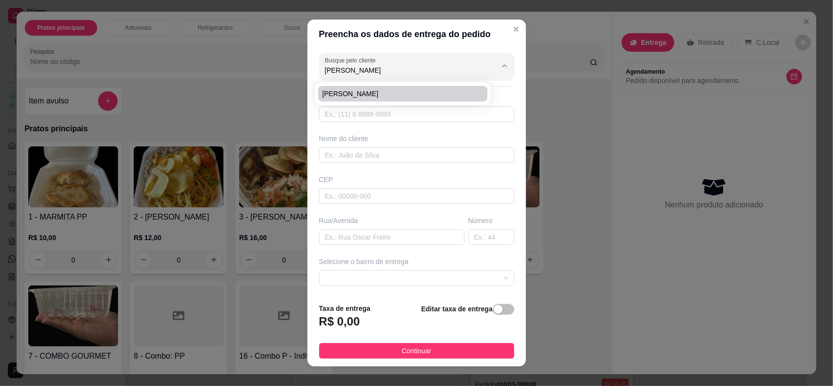
click at [367, 89] on span "[PERSON_NAME]" at bounding box center [398, 94] width 152 height 10
type input "[PERSON_NAME]"
type input "84996223625"
type input "[PERSON_NAME]"
type input "Banco do Brasil - Carajás"
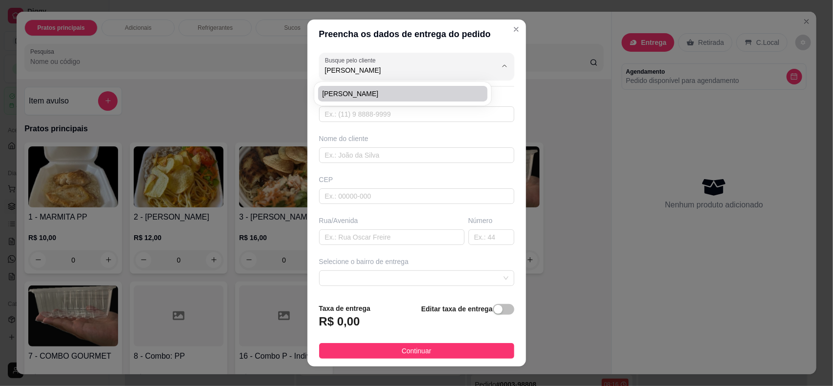
type input "[DATE]"
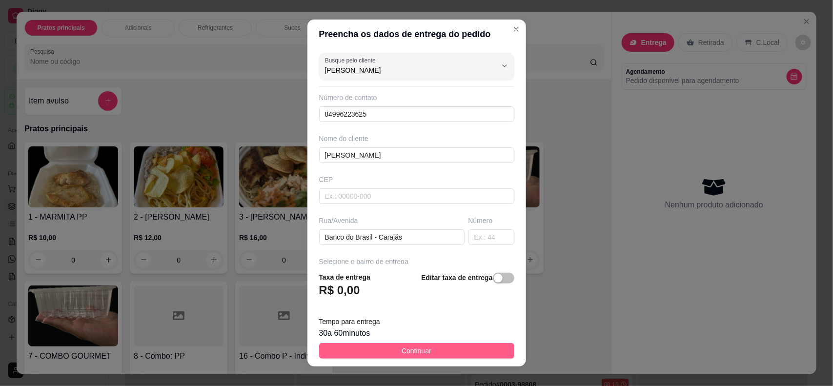
type input "[PERSON_NAME]"
click at [420, 351] on span "Continuar" at bounding box center [416, 350] width 30 height 11
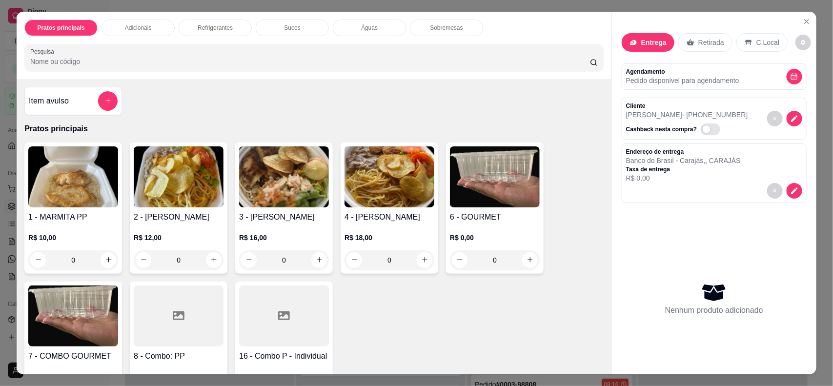
click at [186, 201] on img at bounding box center [179, 176] width 90 height 61
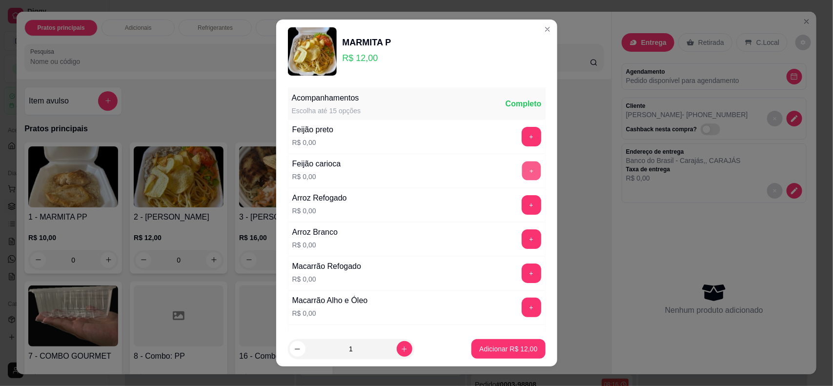
click at [522, 171] on button "+" at bounding box center [531, 170] width 19 height 19
click at [522, 206] on button "+" at bounding box center [531, 205] width 19 height 19
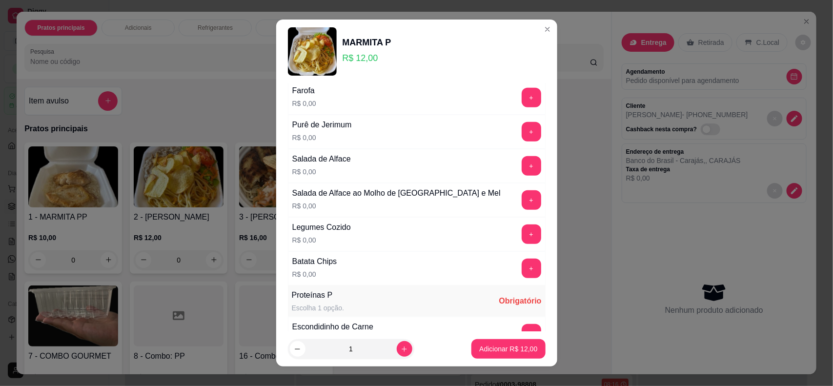
scroll to position [305, 0]
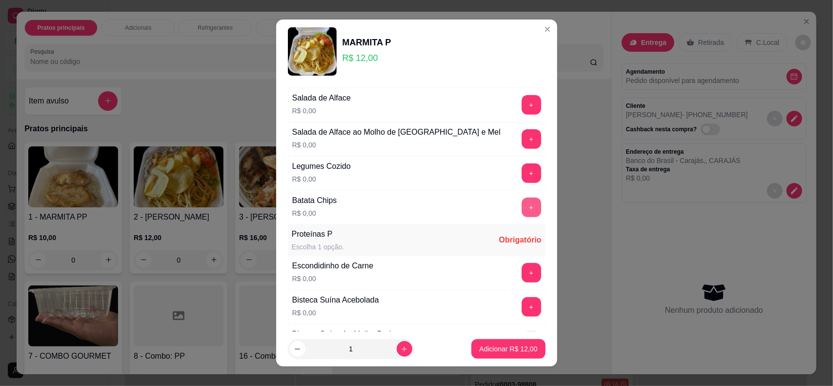
click at [522, 212] on button "+" at bounding box center [532, 208] width 20 height 20
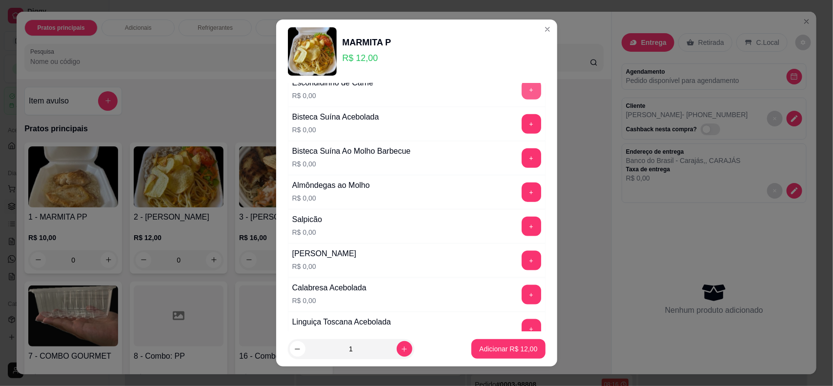
scroll to position [549, 0]
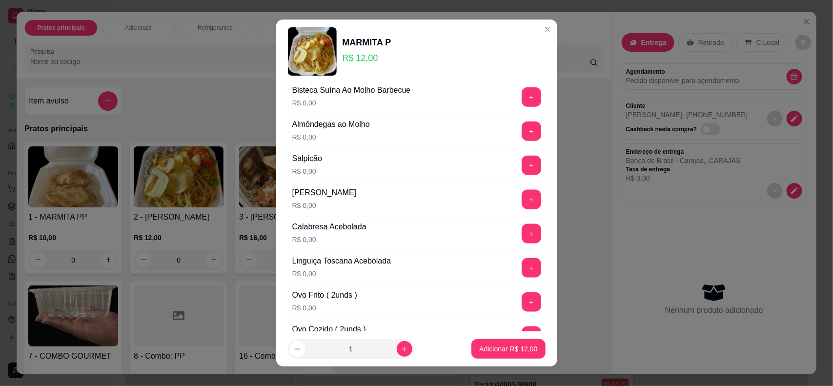
click at [518, 168] on div "+" at bounding box center [531, 166] width 27 height 20
click at [522, 169] on button "+" at bounding box center [531, 165] width 19 height 19
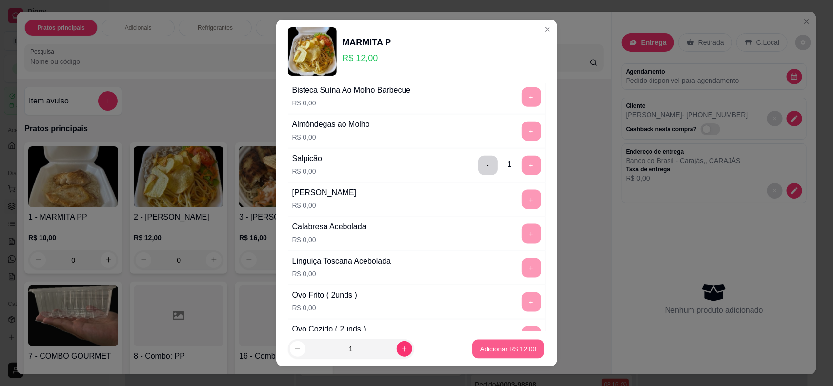
click at [502, 341] on button "Adicionar R$ 12,00" at bounding box center [509, 349] width 72 height 19
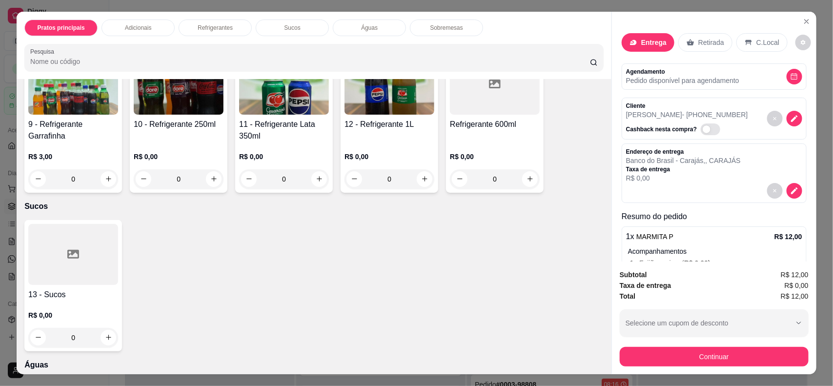
click at [80, 264] on div at bounding box center [73, 254] width 90 height 61
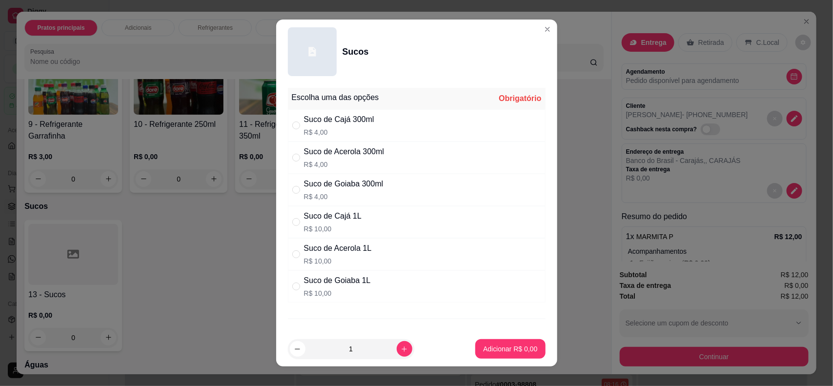
click at [340, 129] on p "R$ 4,00" at bounding box center [339, 132] width 70 height 10
radio input "true"
click at [483, 350] on p "Adicionar R$ 4,00" at bounding box center [510, 349] width 54 height 10
type input "1"
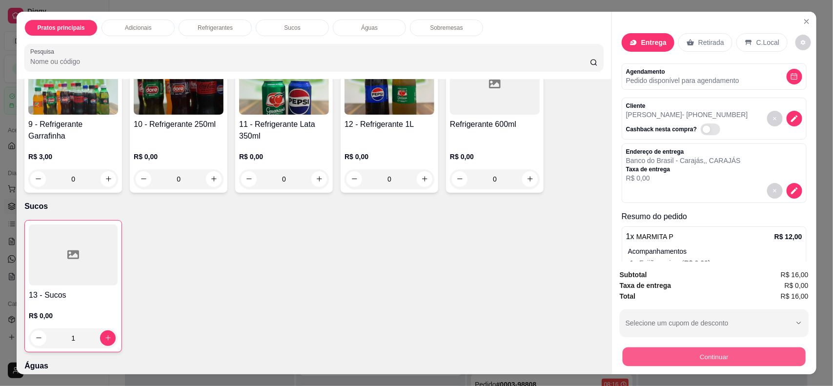
click at [652, 357] on button "Continuar" at bounding box center [713, 356] width 183 height 19
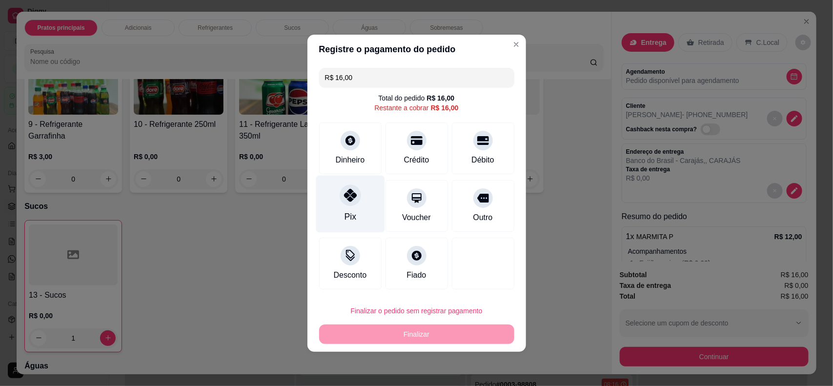
click at [319, 206] on div "Pix" at bounding box center [350, 203] width 69 height 57
type input "R$ 0,00"
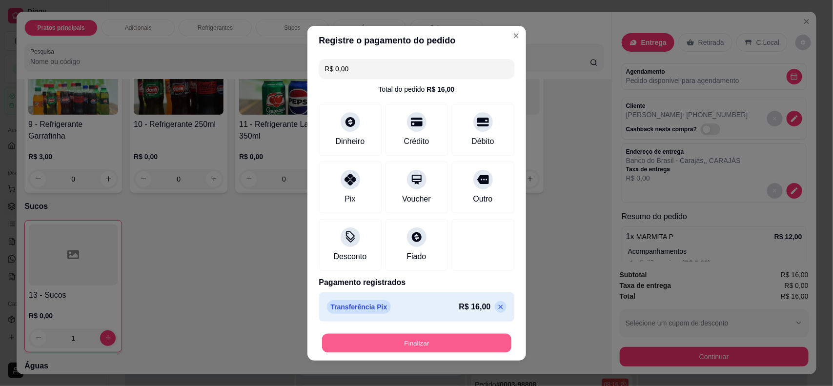
click at [417, 350] on button "Finalizar" at bounding box center [416, 342] width 189 height 19
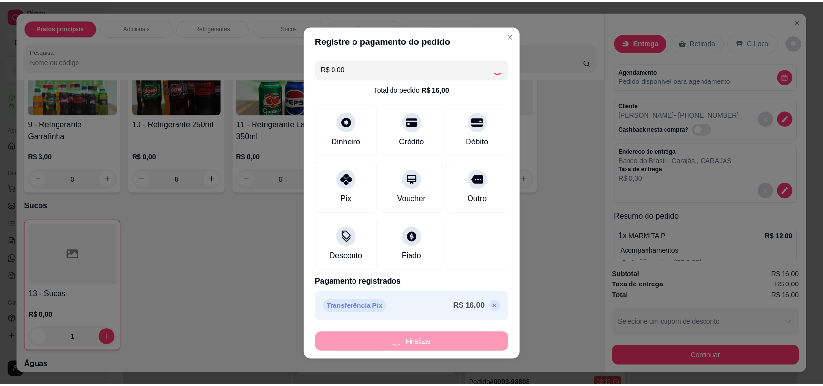
scroll to position [399, 0]
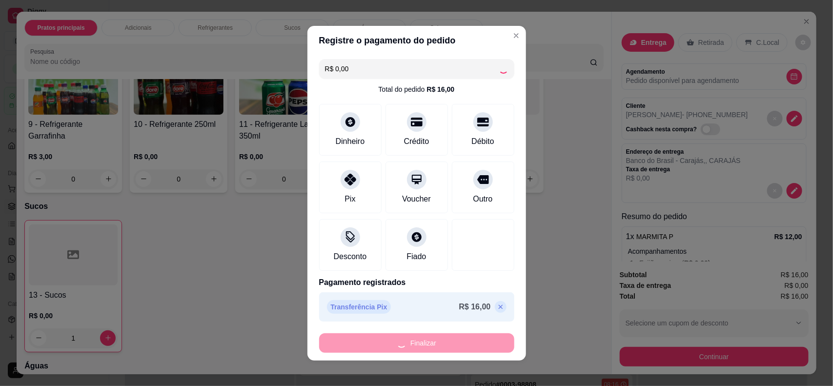
type input "0"
type input "-R$ 16,00"
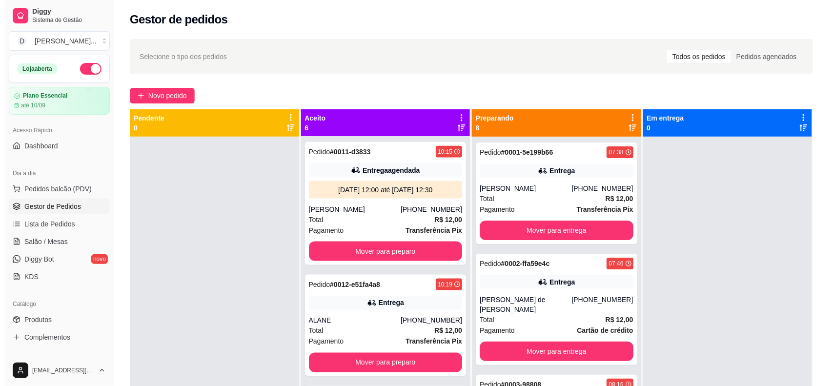
scroll to position [511, 0]
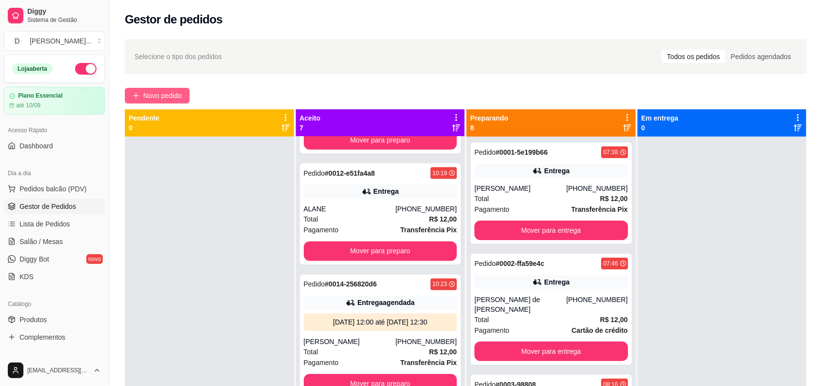
click at [183, 96] on button "Novo pedido" at bounding box center [157, 96] width 65 height 16
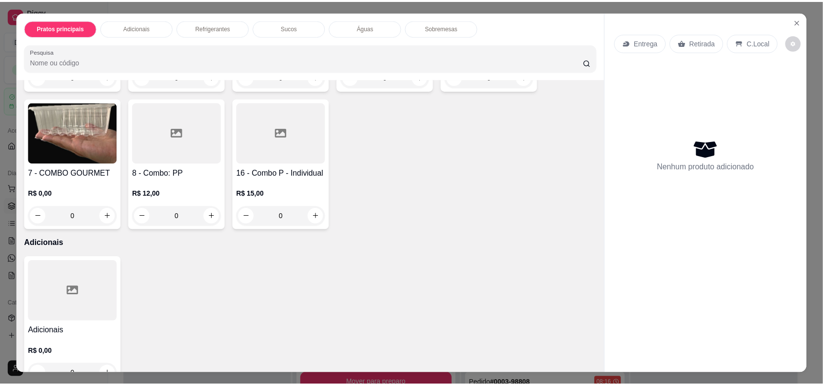
scroll to position [122, 0]
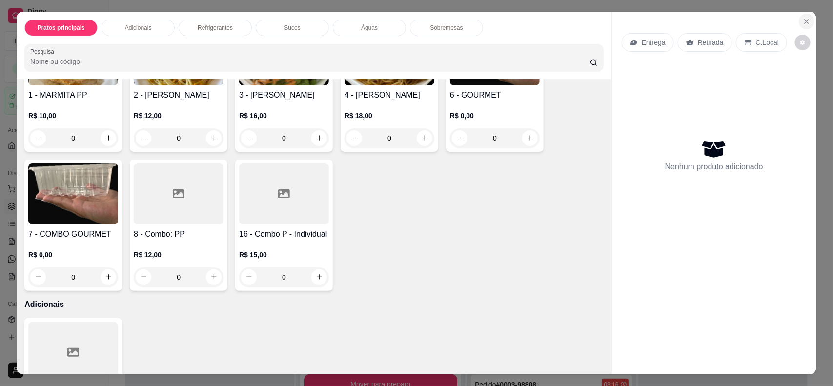
click at [799, 26] on button "Close" at bounding box center [807, 22] width 16 height 16
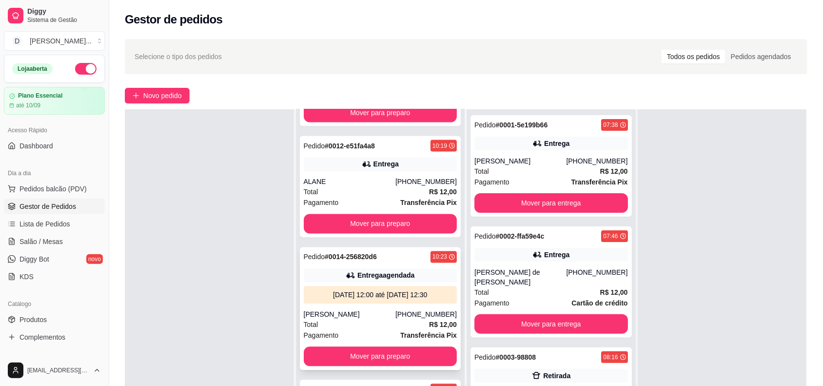
scroll to position [149, 0]
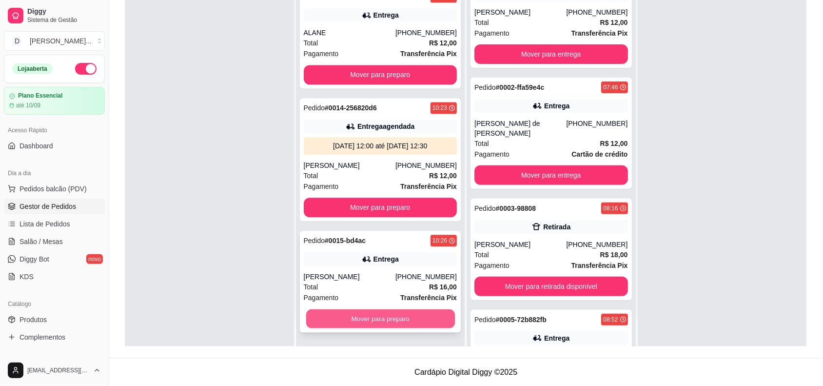
click at [378, 320] on button "Mover para preparo" at bounding box center [380, 319] width 149 height 19
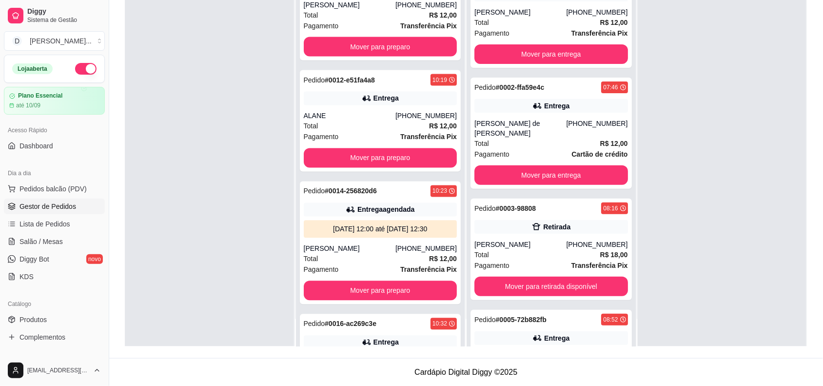
scroll to position [733, 0]
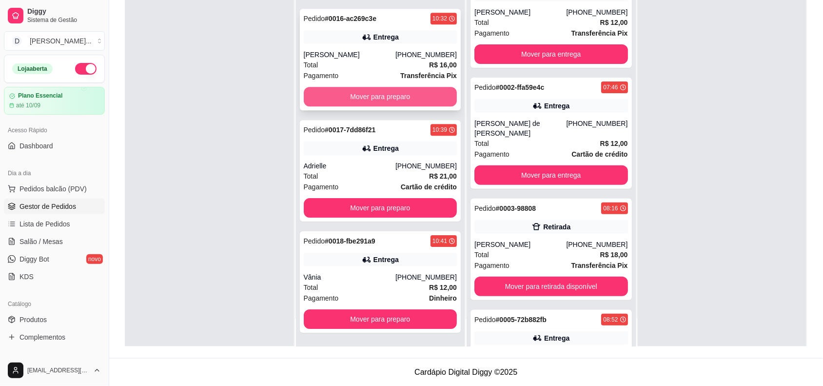
click at [362, 91] on button "Mover para preparo" at bounding box center [381, 97] width 154 height 20
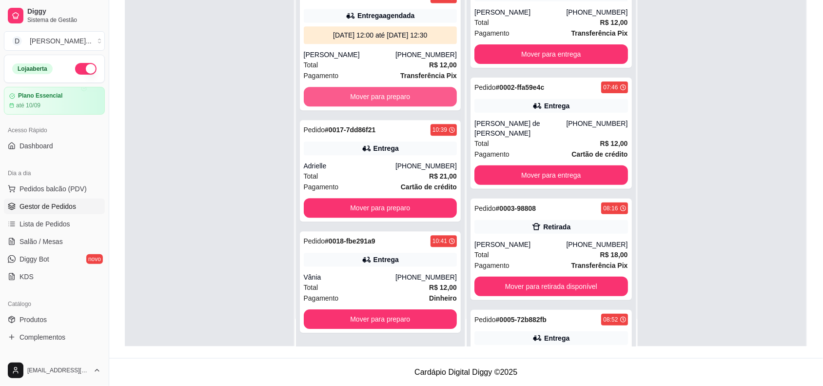
scroll to position [622, 0]
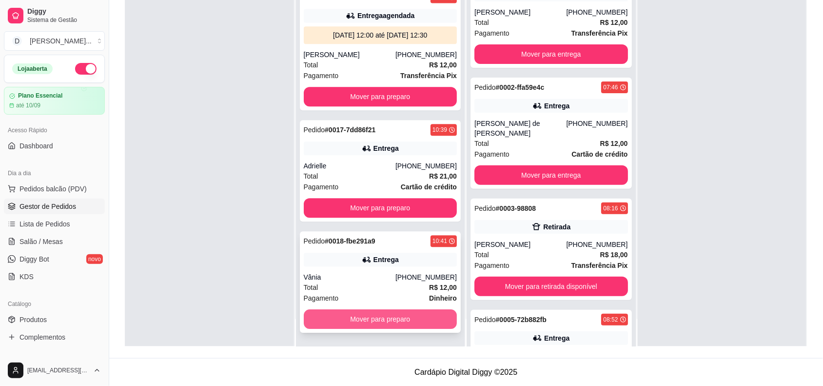
click at [395, 322] on button "Mover para preparo" at bounding box center [381, 319] width 154 height 20
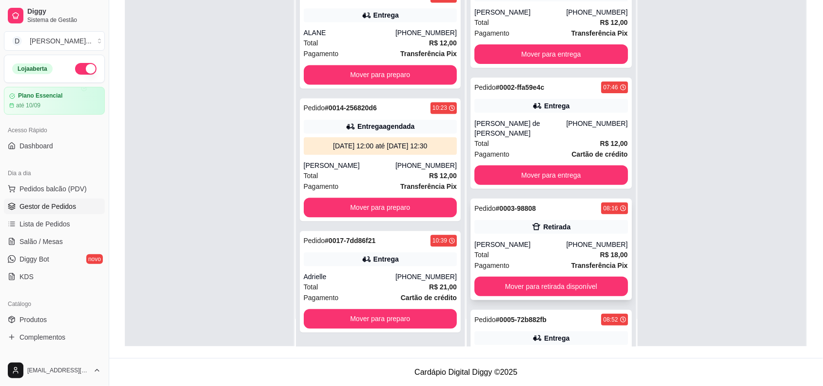
scroll to position [511, 0]
click at [540, 282] on button "Mover para retirada disponível" at bounding box center [552, 287] width 154 height 20
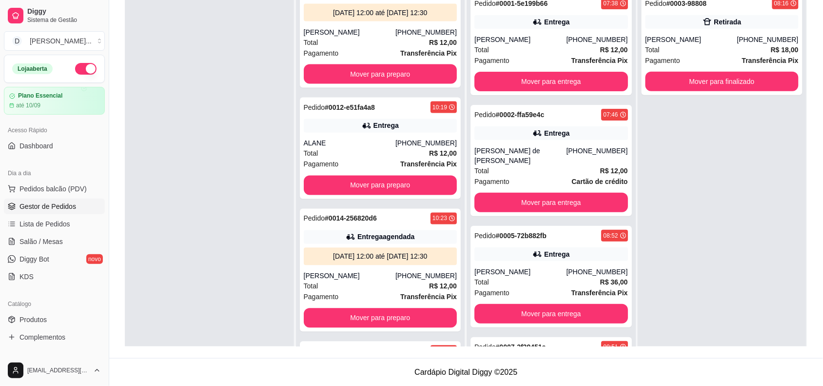
scroll to position [866, 0]
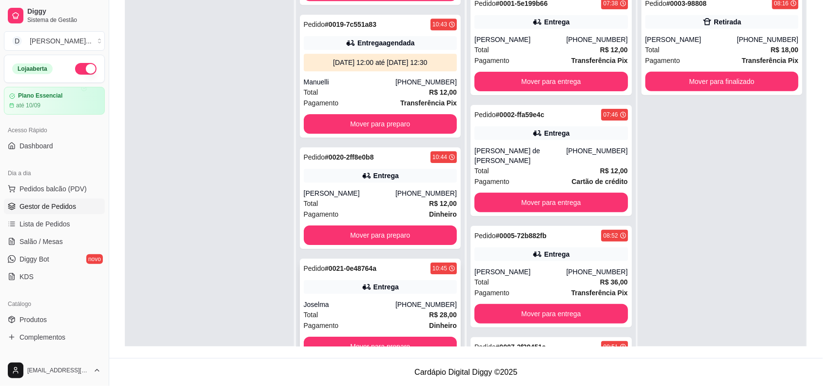
click at [366, 315] on div "Total R$ 28,00" at bounding box center [381, 314] width 154 height 11
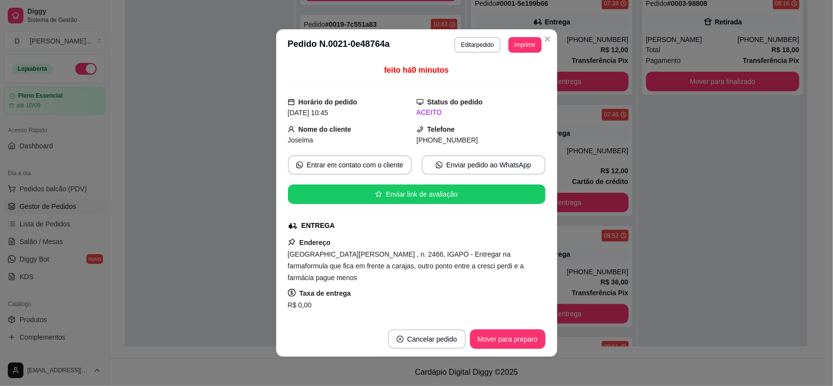
click at [508, 51] on button "Imprimir" at bounding box center [524, 45] width 33 height 16
click at [497, 81] on button "IMPRESSORA" at bounding box center [502, 80] width 71 height 16
click at [510, 49] on button "Imprimir" at bounding box center [525, 44] width 32 height 15
click at [508, 76] on button "IMPRESSORA" at bounding box center [502, 79] width 68 height 15
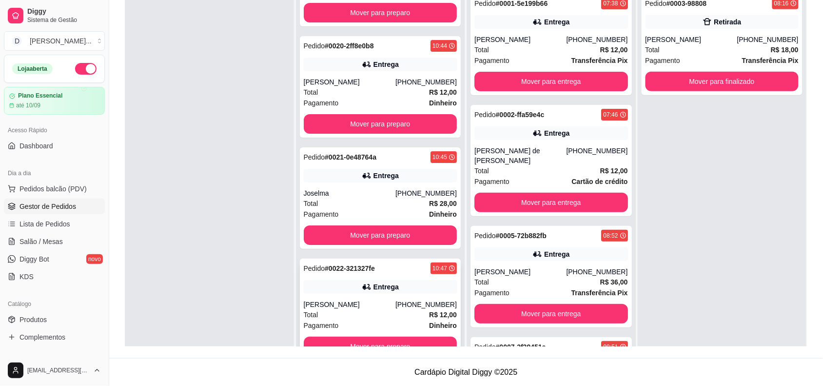
scroll to position [27, 0]
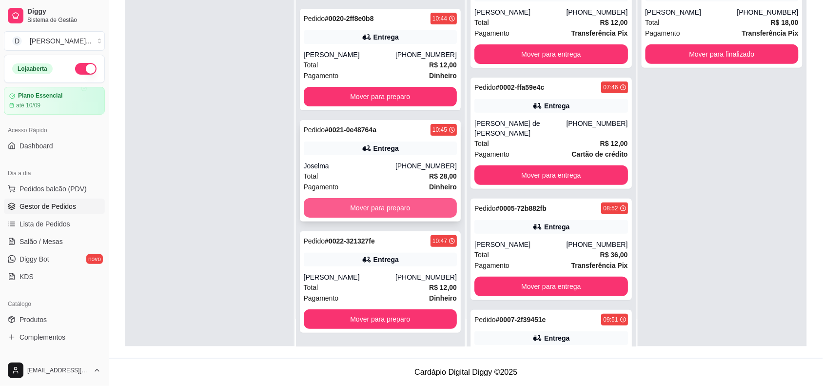
click at [346, 211] on button "Mover para preparo" at bounding box center [381, 208] width 154 height 20
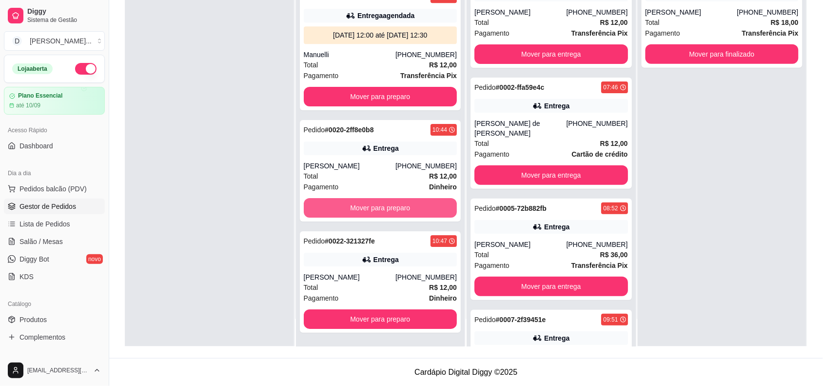
click at [346, 211] on button "Mover para preparo" at bounding box center [381, 208] width 154 height 20
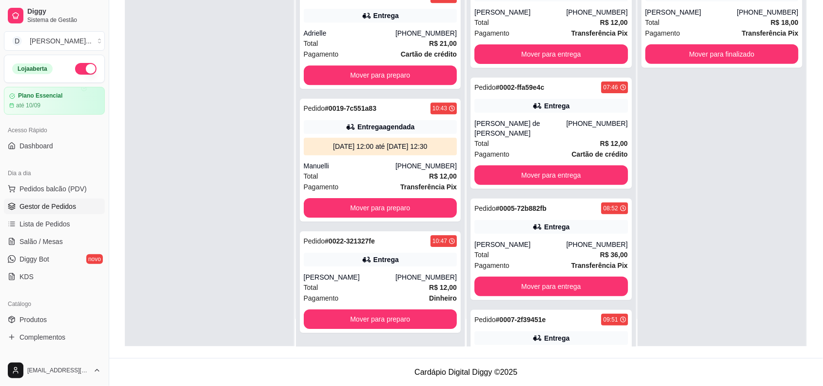
scroll to position [755, 0]
click at [522, 277] on button "Mover para entrega" at bounding box center [551, 286] width 149 height 19
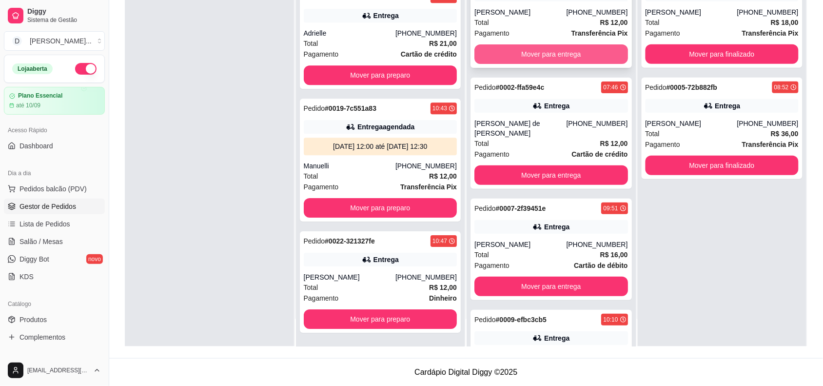
click at [515, 57] on button "Mover para entrega" at bounding box center [552, 54] width 154 height 20
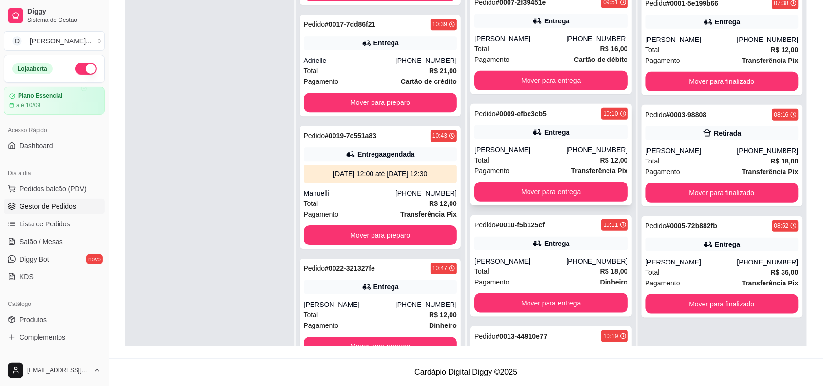
scroll to position [183, 0]
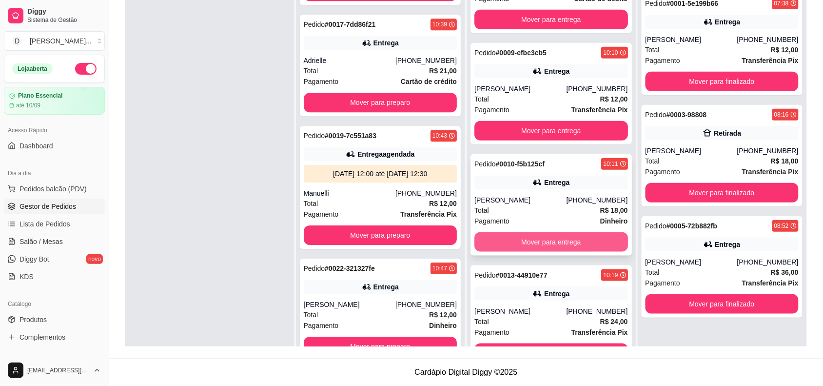
click at [553, 235] on button "Mover para entrega" at bounding box center [552, 242] width 154 height 20
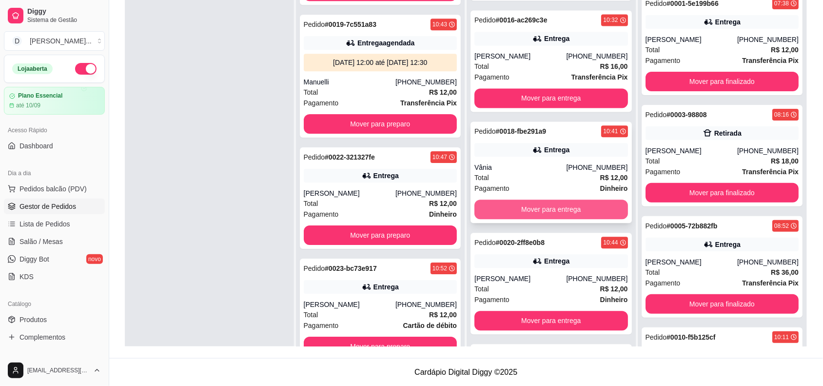
scroll to position [626, 0]
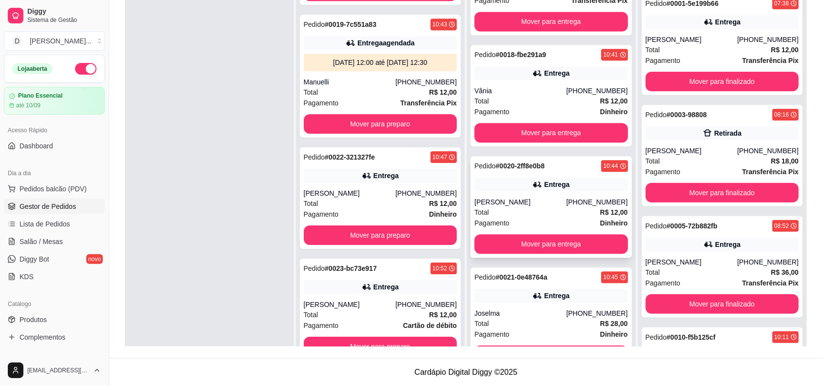
click at [530, 235] on button "Mover para entrega" at bounding box center [552, 244] width 154 height 20
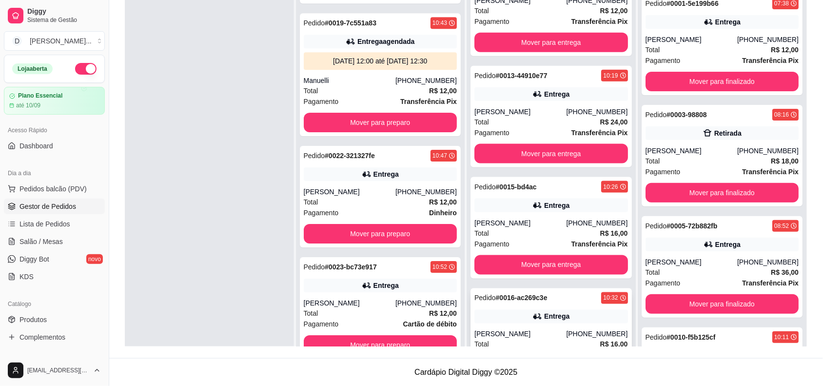
scroll to position [0, 0]
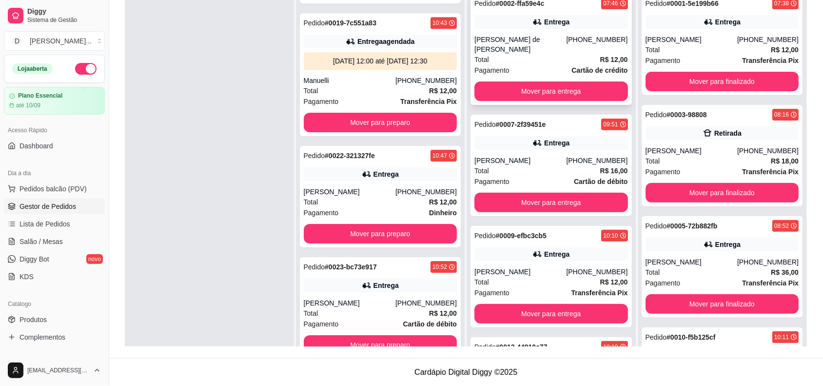
click at [505, 86] on button "Mover para entrega" at bounding box center [552, 91] width 154 height 20
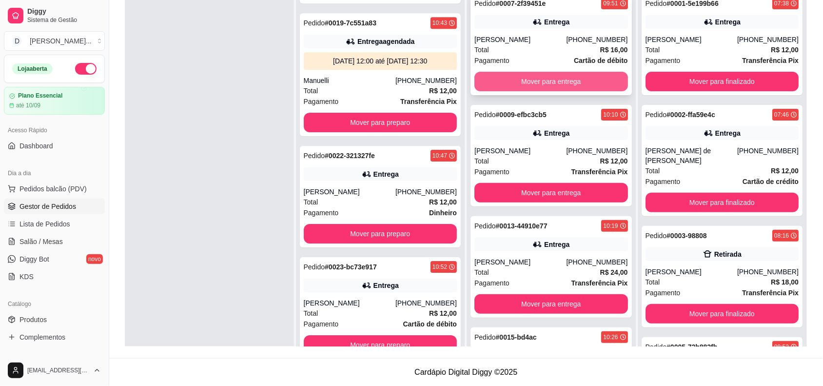
click at [505, 83] on button "Mover para entrega" at bounding box center [552, 82] width 154 height 20
click at [505, 84] on button "Mover para entrega" at bounding box center [552, 82] width 154 height 20
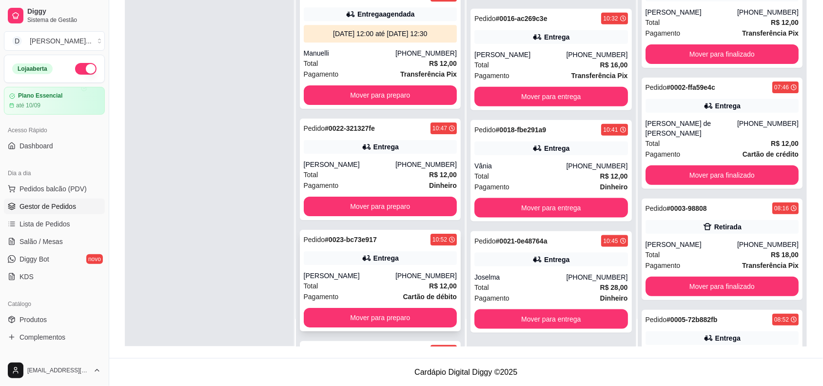
scroll to position [978, 0]
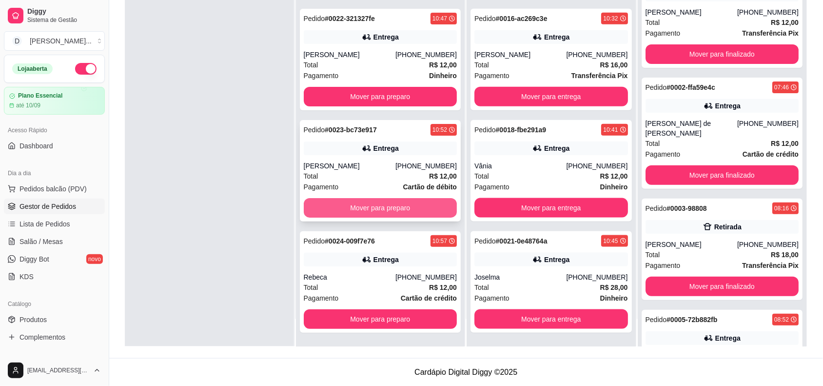
click at [381, 214] on button "Mover para preparo" at bounding box center [381, 208] width 154 height 20
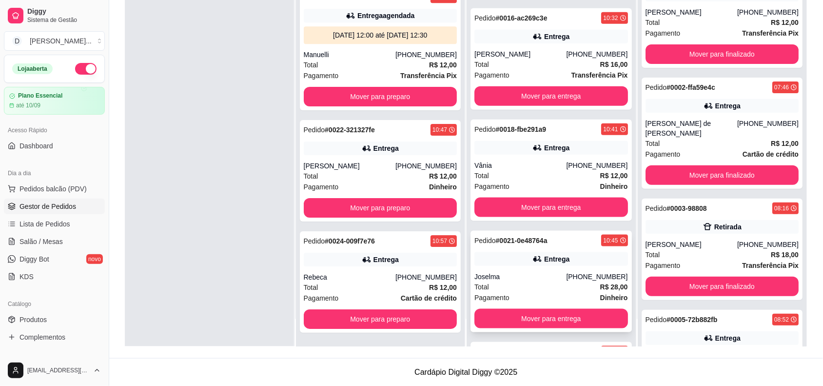
scroll to position [292, 0]
click at [528, 272] on div "[PERSON_NAME]" at bounding box center [521, 277] width 92 height 10
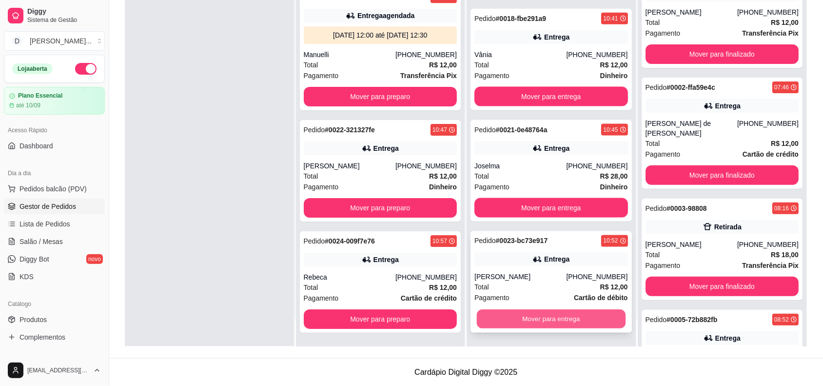
click at [558, 315] on button "Mover para entrega" at bounding box center [551, 319] width 149 height 19
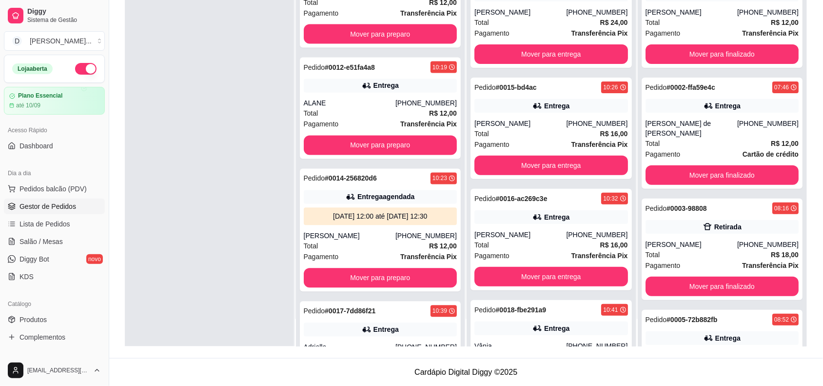
scroll to position [0, 0]
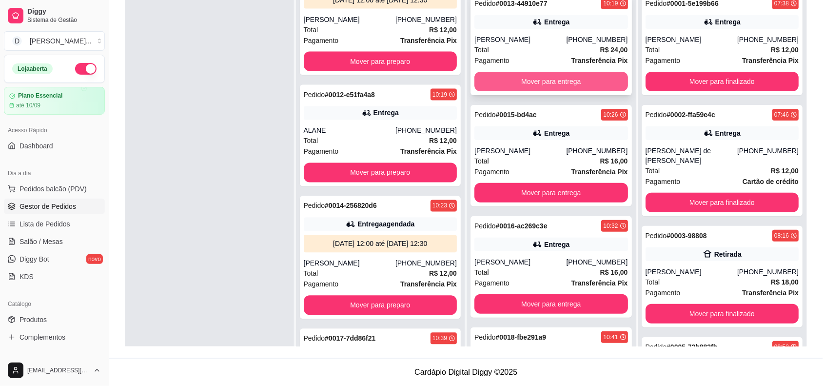
click at [523, 73] on button "Mover para entrega" at bounding box center [552, 82] width 154 height 20
click at [521, 76] on button "Mover para entrega" at bounding box center [552, 82] width 154 height 20
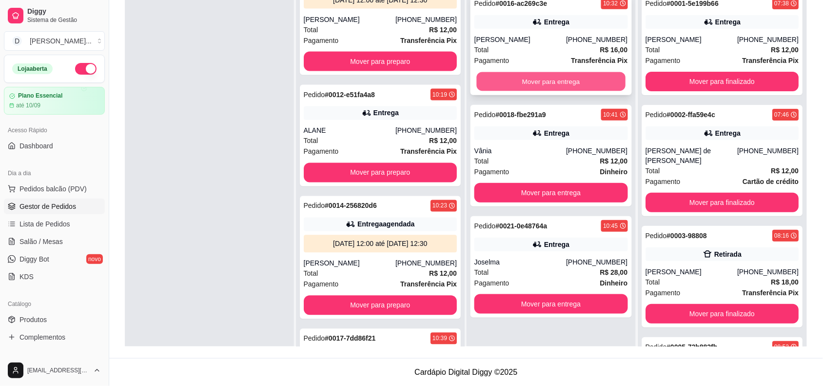
click at [521, 84] on button "Mover para entrega" at bounding box center [551, 81] width 149 height 19
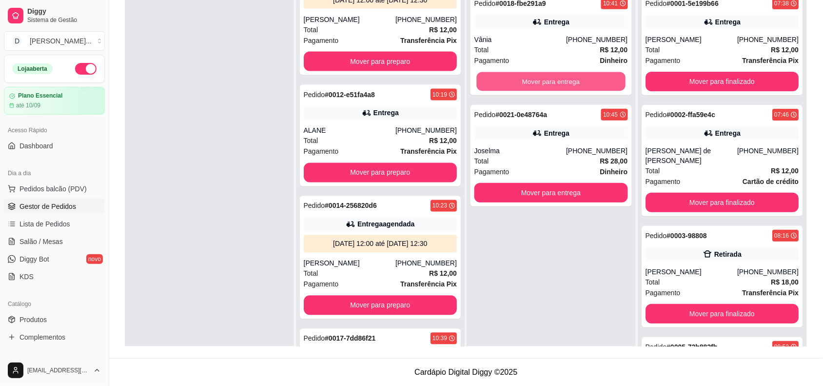
click at [521, 84] on button "Mover para entrega" at bounding box center [551, 81] width 149 height 19
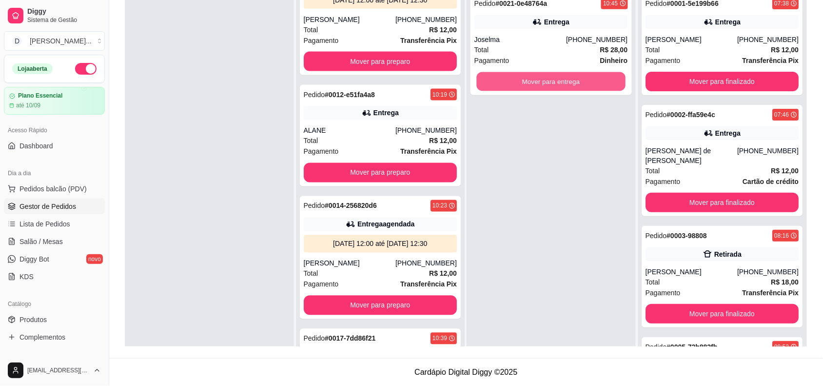
click at [521, 84] on button "Mover para entrega" at bounding box center [551, 81] width 149 height 19
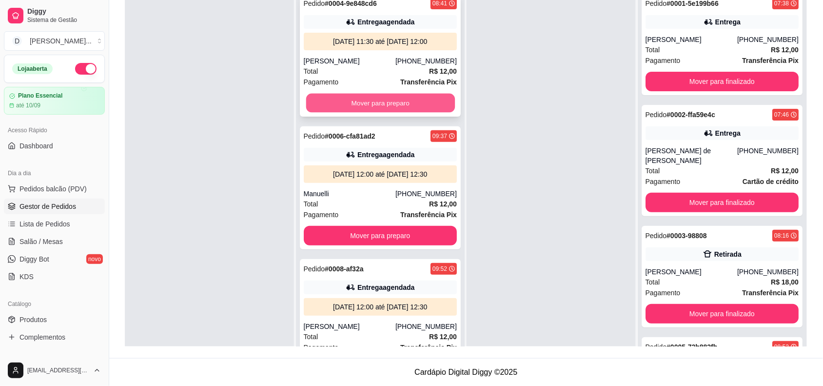
click at [403, 99] on button "Mover para preparo" at bounding box center [380, 103] width 149 height 19
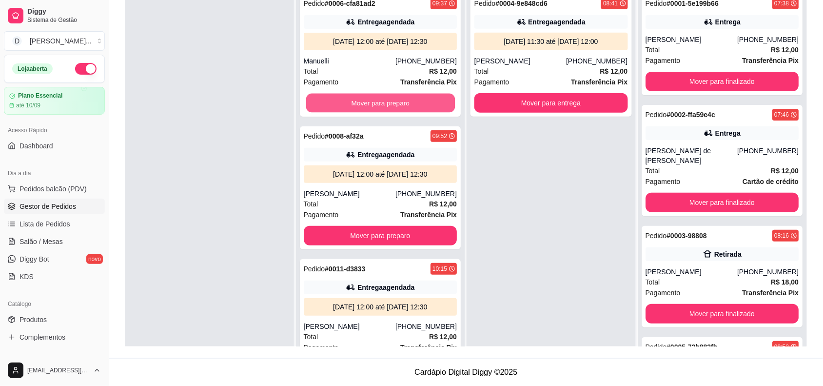
click at [403, 99] on button "Mover para preparo" at bounding box center [380, 103] width 149 height 19
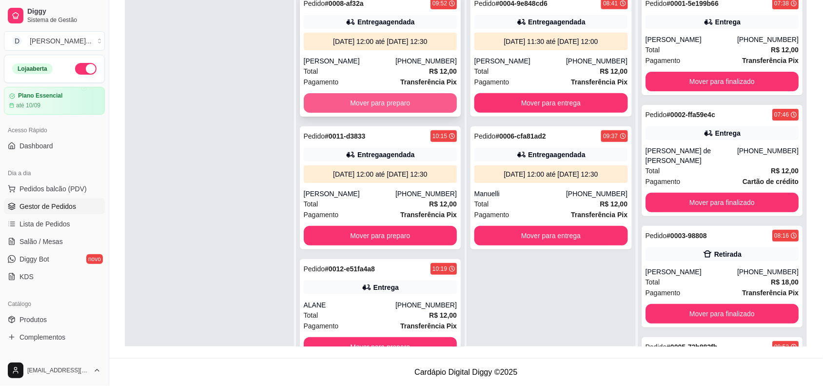
click at [364, 99] on button "Mover para preparo" at bounding box center [381, 103] width 154 height 20
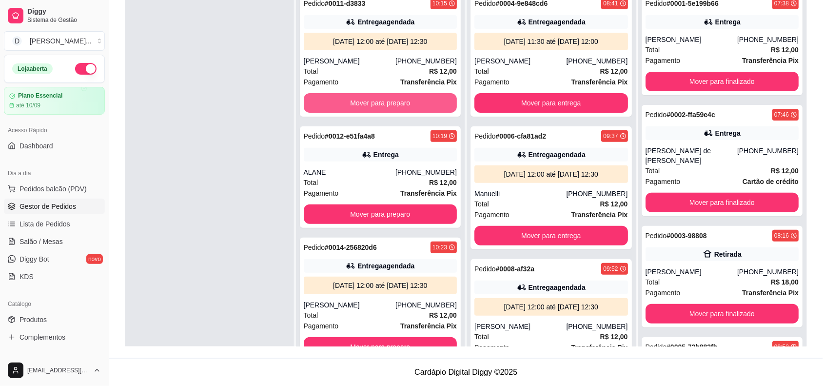
click at [364, 99] on button "Mover para preparo" at bounding box center [381, 103] width 154 height 20
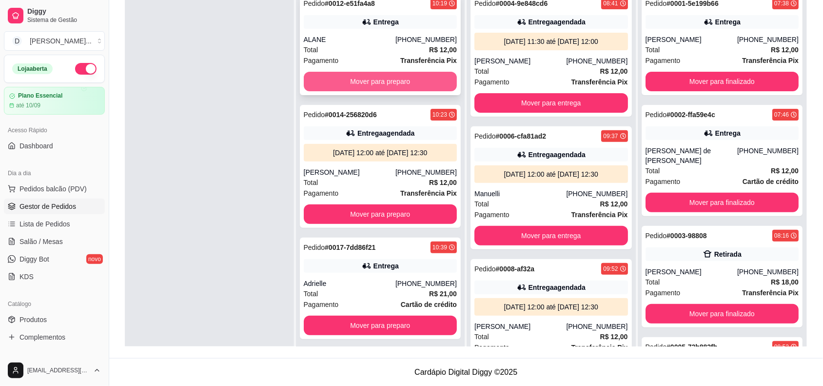
click at [358, 79] on button "Mover para preparo" at bounding box center [381, 82] width 154 height 20
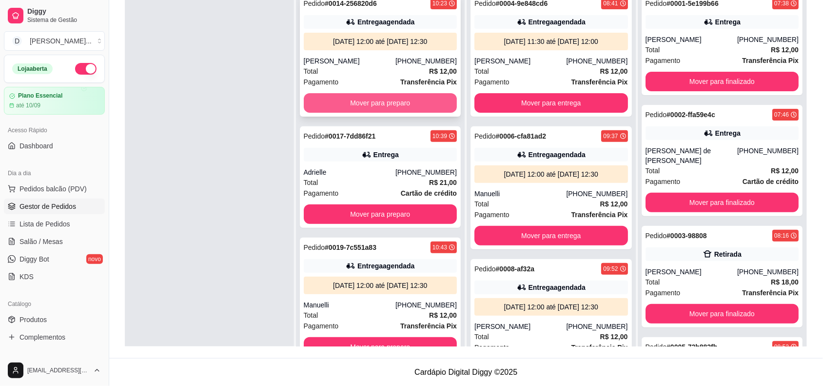
click at [359, 98] on button "Mover para preparo" at bounding box center [381, 103] width 154 height 20
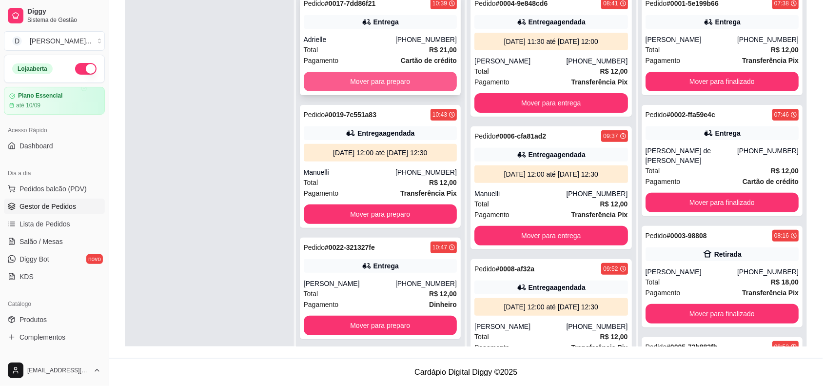
click at [359, 80] on button "Mover para preparo" at bounding box center [381, 82] width 154 height 20
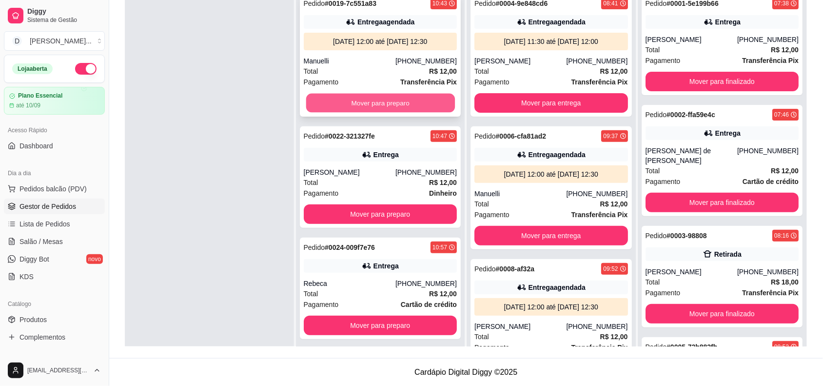
click at [360, 103] on button "Mover para preparo" at bounding box center [380, 103] width 149 height 19
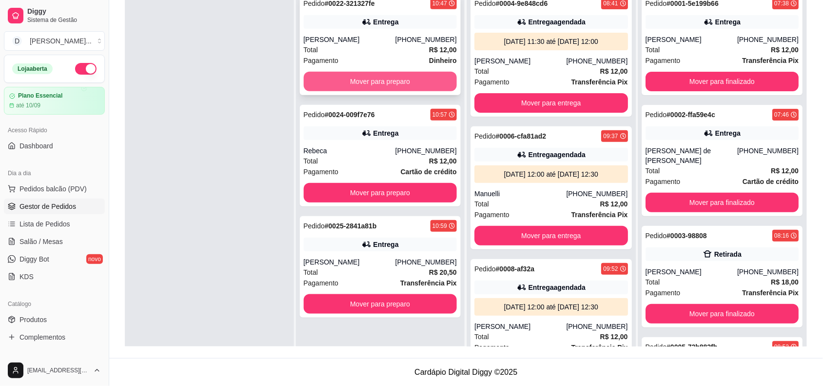
click at [359, 80] on button "Mover para preparo" at bounding box center [381, 82] width 154 height 20
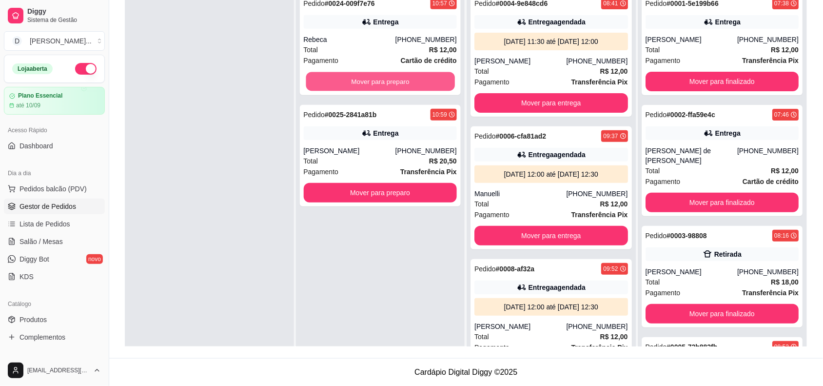
click at [359, 80] on button "Mover para preparo" at bounding box center [380, 81] width 149 height 19
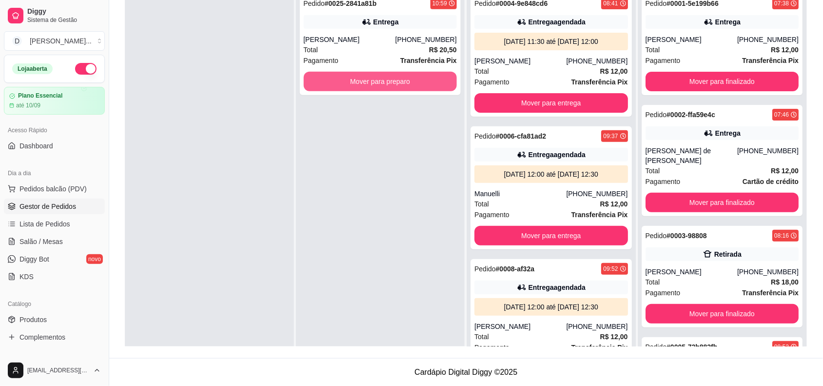
click at [359, 80] on button "Mover para preparo" at bounding box center [381, 82] width 154 height 20
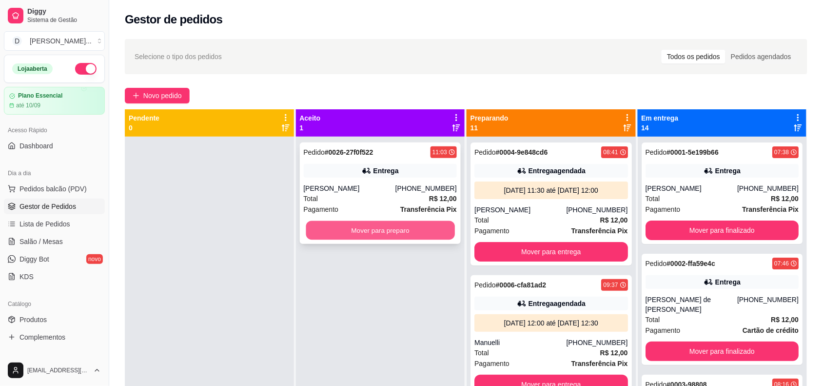
click at [379, 221] on div "Mover para preparo" at bounding box center [381, 231] width 154 height 20
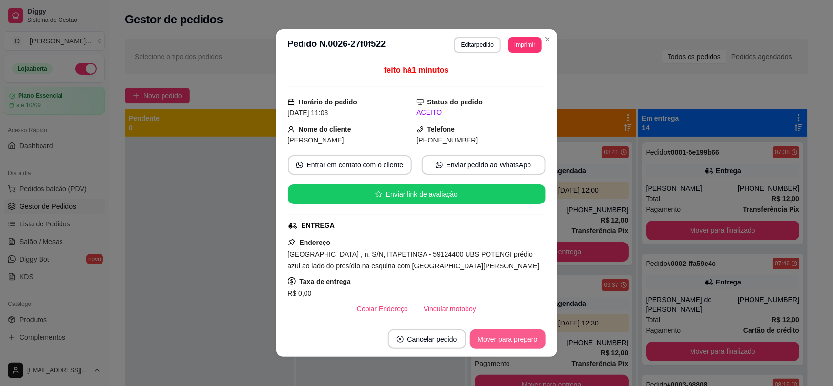
click at [523, 332] on button "Mover para preparo" at bounding box center [508, 339] width 76 height 20
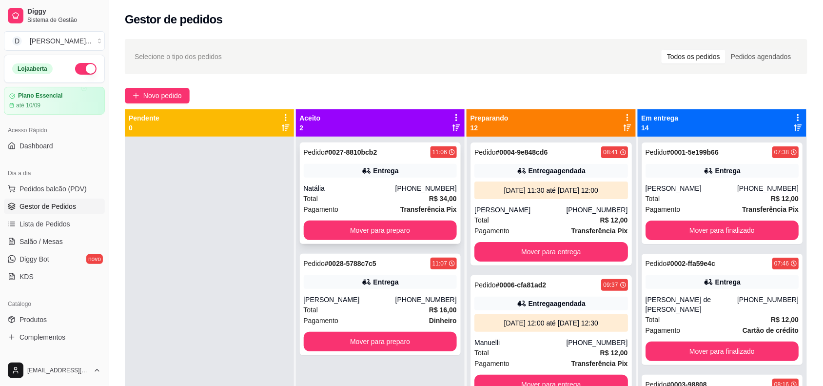
click at [405, 196] on div "Total R$ 34,00" at bounding box center [381, 198] width 154 height 11
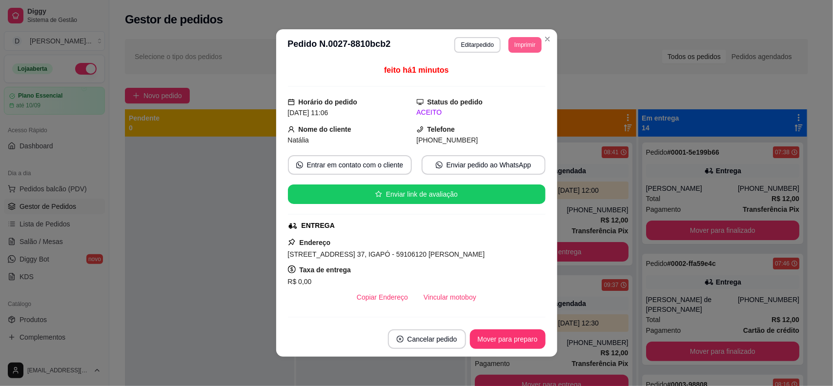
click at [514, 45] on button "Imprimir" at bounding box center [524, 45] width 33 height 16
click at [505, 82] on button "IMPRESSORA" at bounding box center [502, 80] width 71 height 16
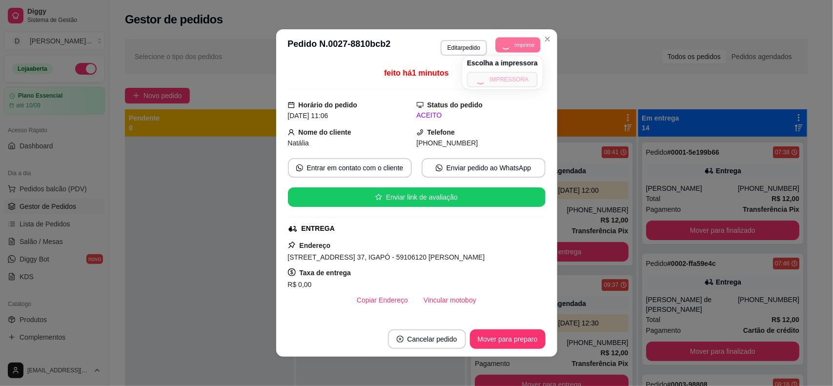
click at [518, 47] on button "Imprimir" at bounding box center [518, 44] width 45 height 15
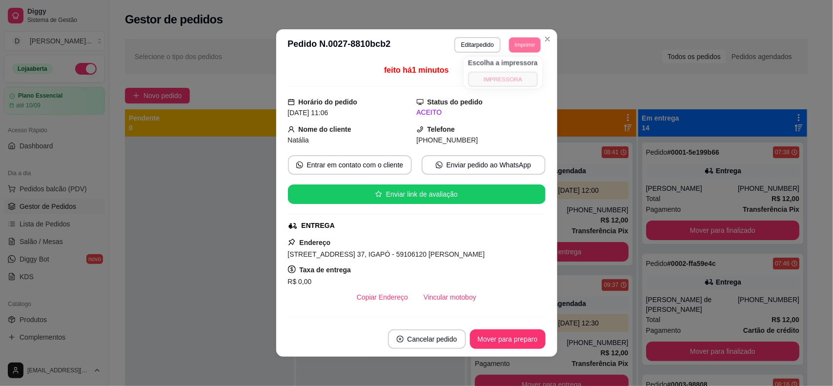
click at [508, 83] on button "IMPRESSORA" at bounding box center [503, 80] width 70 height 16
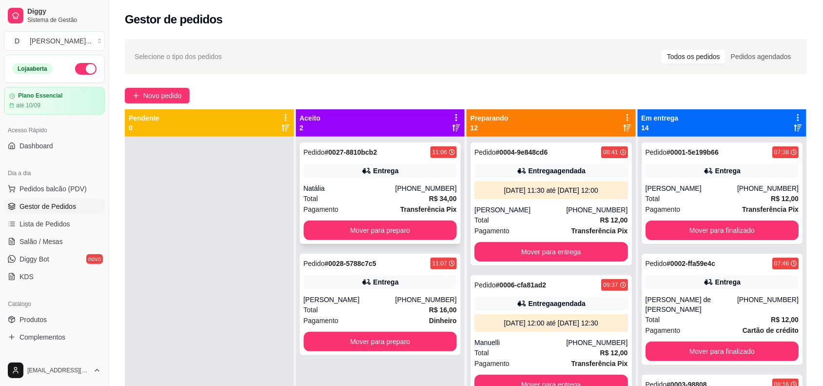
click at [390, 244] on div "Pedido # 0027-8810bcb2 11:06 Entrega Natália (84) 99852-0469 Total R$ 34,00 Pag…" at bounding box center [380, 192] width 161 height 101
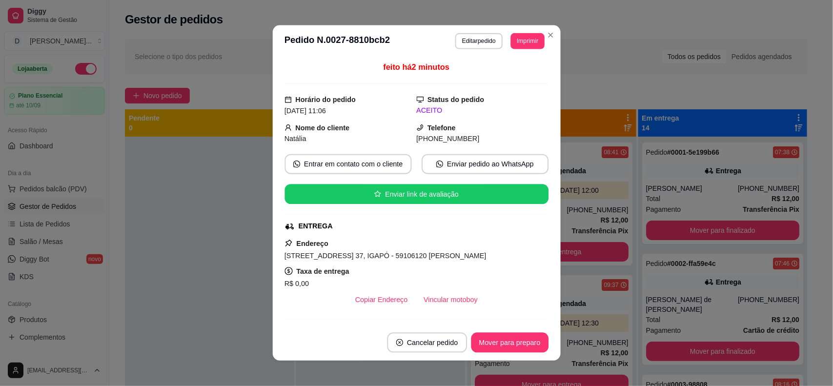
click at [381, 232] on div "ENTREGA" at bounding box center [415, 226] width 262 height 11
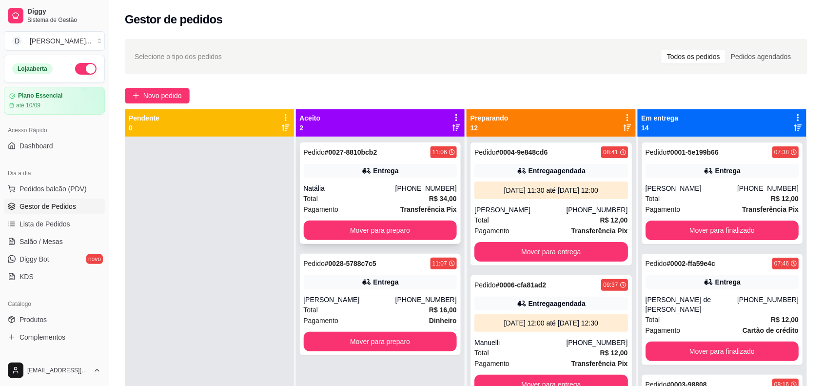
click at [326, 238] on button "Mover para preparo" at bounding box center [381, 231] width 154 height 20
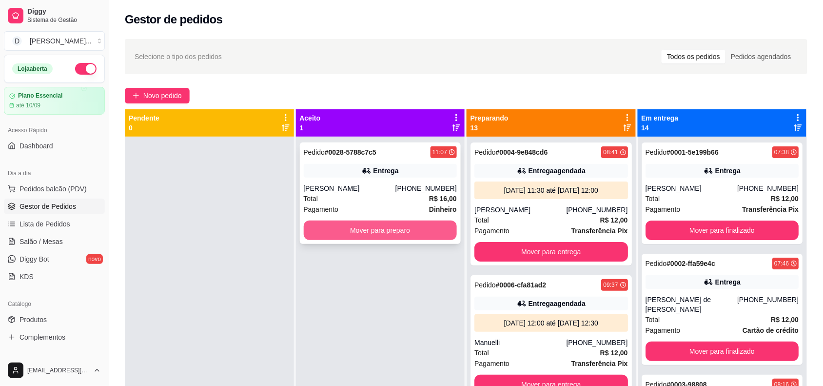
click at [329, 231] on button "Mover para preparo" at bounding box center [381, 231] width 154 height 20
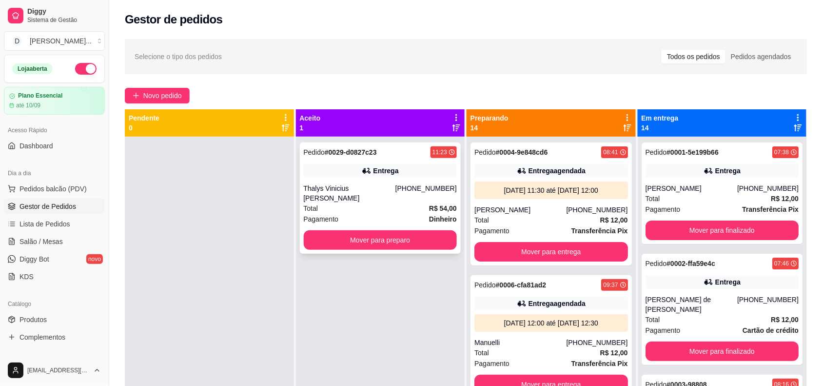
click at [381, 183] on div "Thalys Vinicius [PERSON_NAME]" at bounding box center [350, 193] width 92 height 20
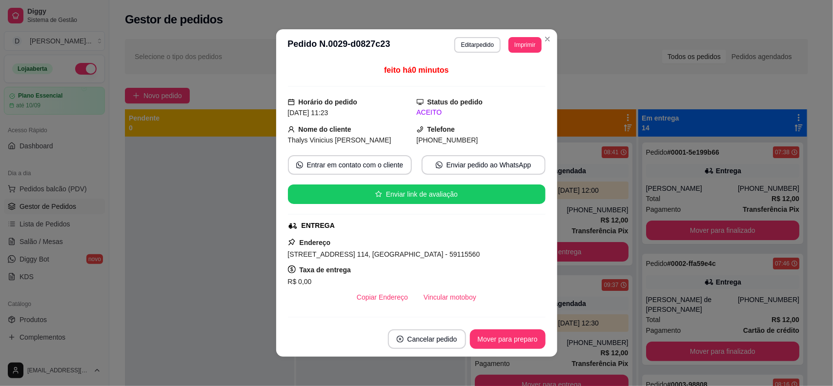
click at [513, 47] on button "Imprimir" at bounding box center [524, 45] width 33 height 16
click at [496, 76] on button "IMPRESSORA" at bounding box center [502, 80] width 71 height 16
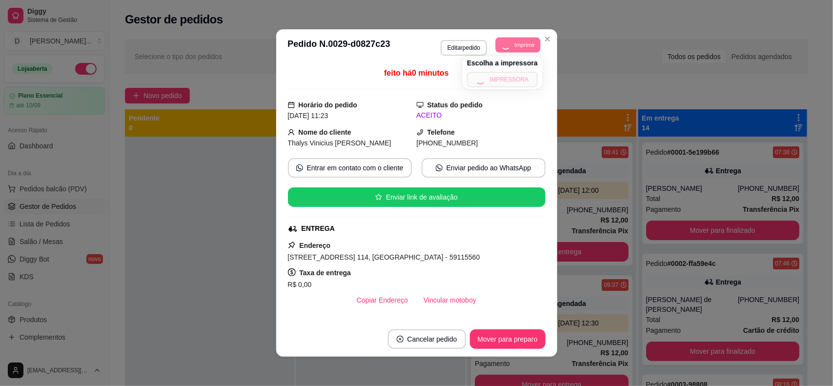
click at [511, 46] on button "Imprimir" at bounding box center [518, 44] width 45 height 15
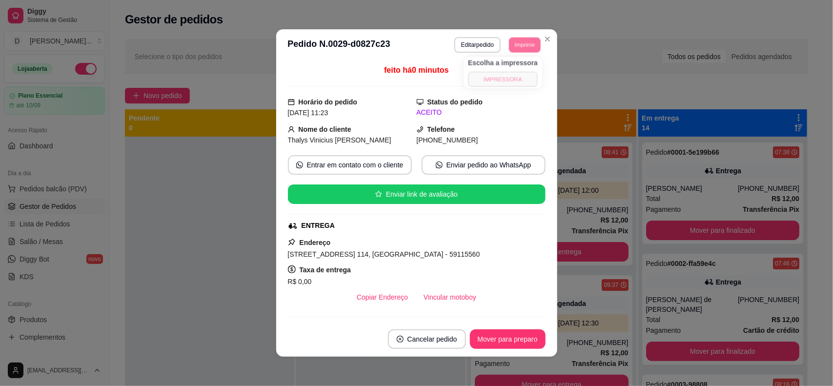
click at [508, 72] on button "IMPRESSORA" at bounding box center [503, 80] width 70 height 16
click at [511, 50] on button "Imprimir" at bounding box center [525, 44] width 32 height 15
click at [506, 79] on button "IMPRESSORA" at bounding box center [504, 78] width 68 height 15
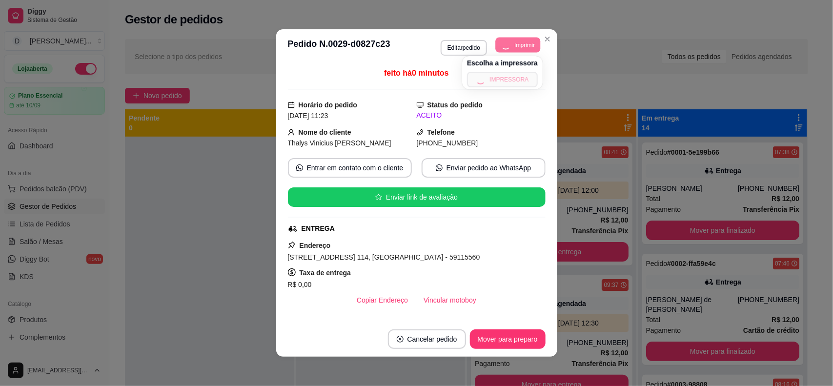
click at [513, 39] on button "Imprimir" at bounding box center [518, 44] width 45 height 15
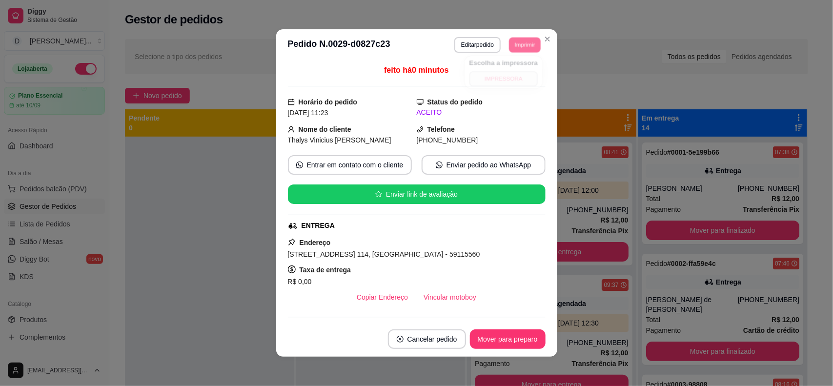
click at [507, 79] on button "IMPRESSORA" at bounding box center [503, 78] width 68 height 15
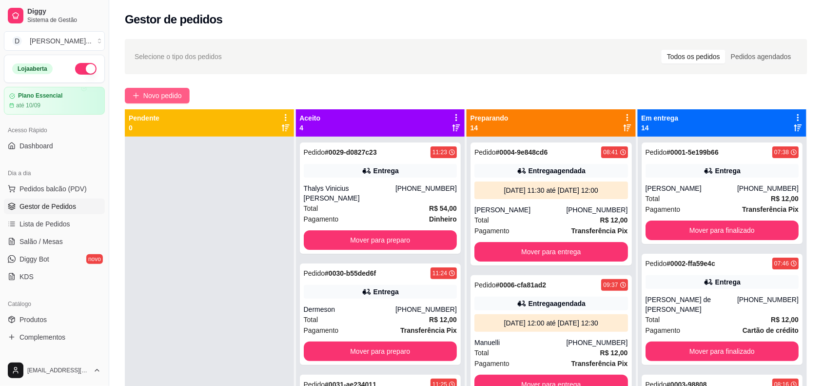
click at [181, 96] on span "Novo pedido" at bounding box center [162, 95] width 39 height 11
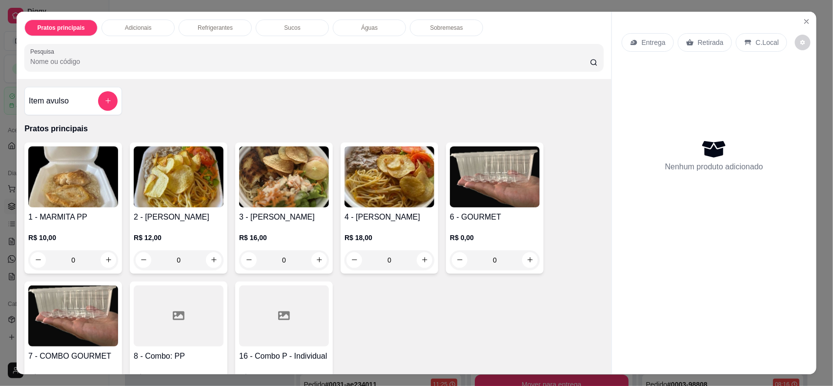
click at [633, 42] on icon at bounding box center [634, 43] width 8 height 8
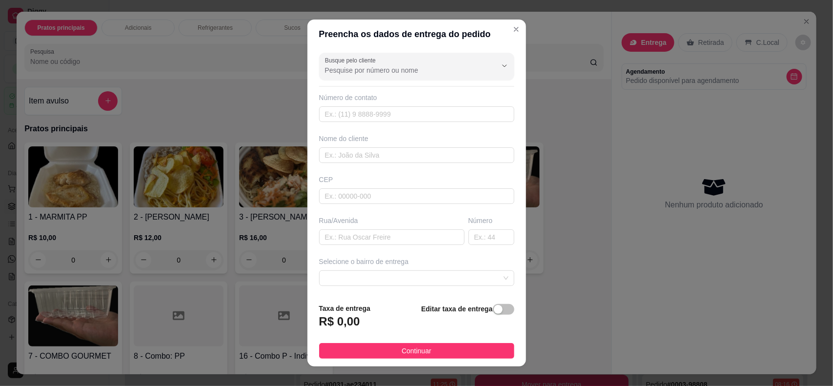
click at [338, 122] on div "Busque pelo cliente Número de contato Nome do cliente CEP Rua/[GEOGRAPHIC_DATA]…" at bounding box center [416, 172] width 219 height 247
click at [333, 119] on input "text" at bounding box center [416, 114] width 195 height 16
paste input "(84) 8729-2414"
click at [333, 115] on input "(84) 8729-2414" at bounding box center [416, 114] width 195 height 16
type input "[PHONE_NUMBER]"
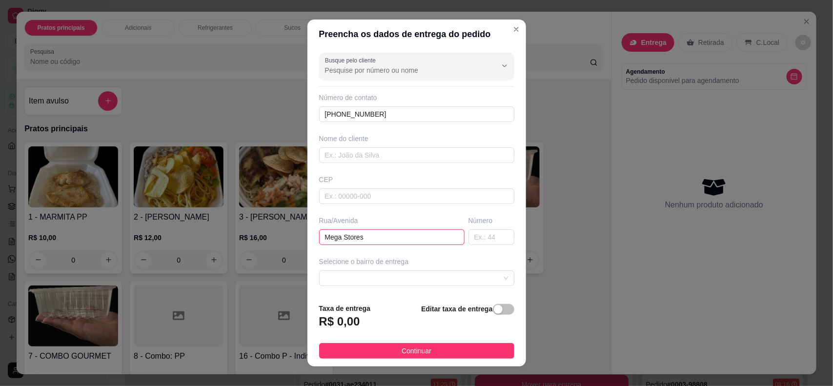
scroll to position [83, 0]
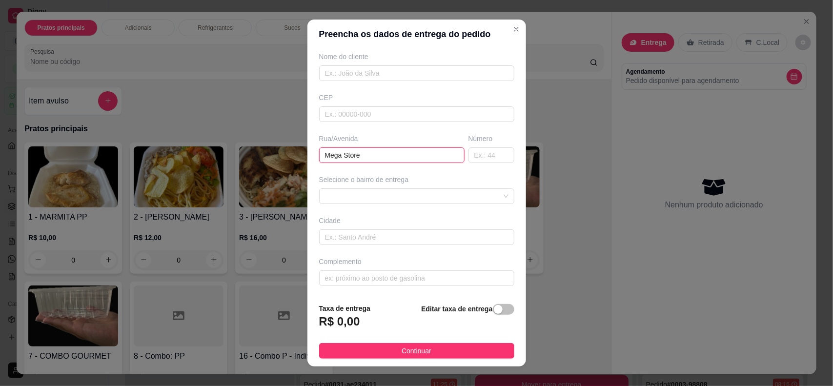
type input "Mega Store"
click at [371, 193] on span at bounding box center [416, 196] width 183 height 15
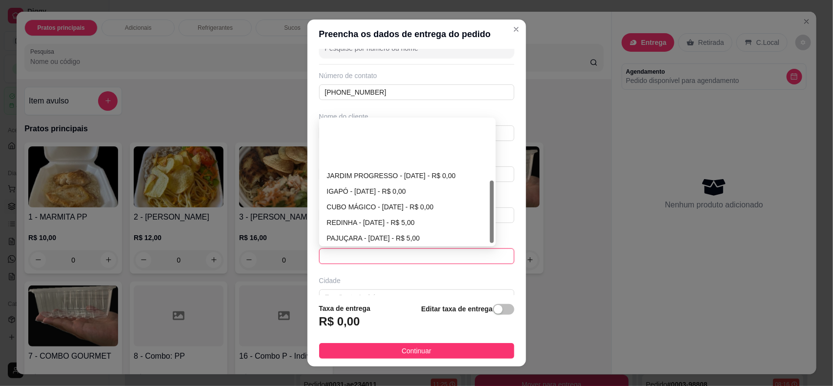
scroll to position [122, 0]
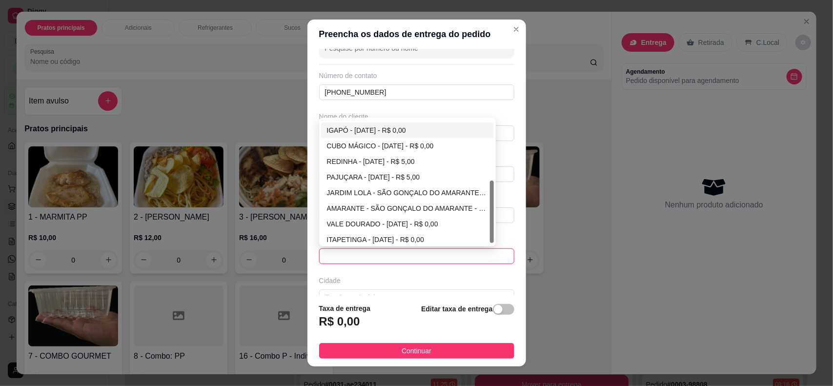
click at [350, 135] on div "IGAPÓ - [DATE] - R$ 0,00" at bounding box center [407, 130] width 161 height 11
type input "[DATE]"
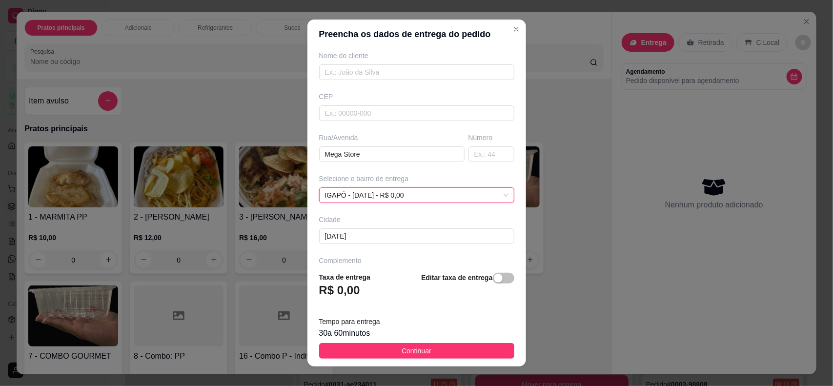
scroll to position [115, 0]
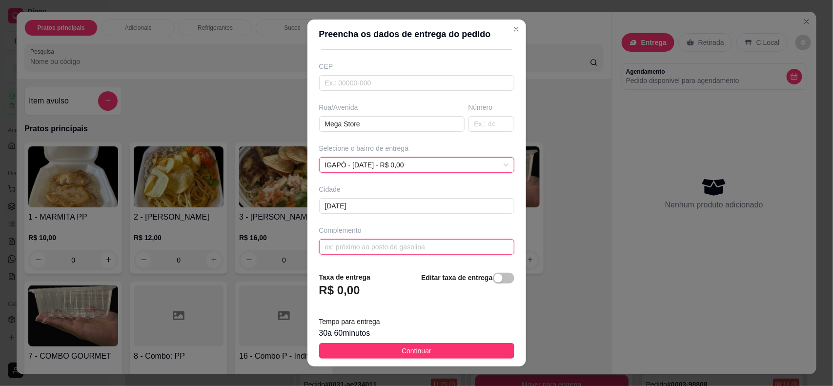
click at [366, 246] on input "text" at bounding box center [416, 247] width 195 height 16
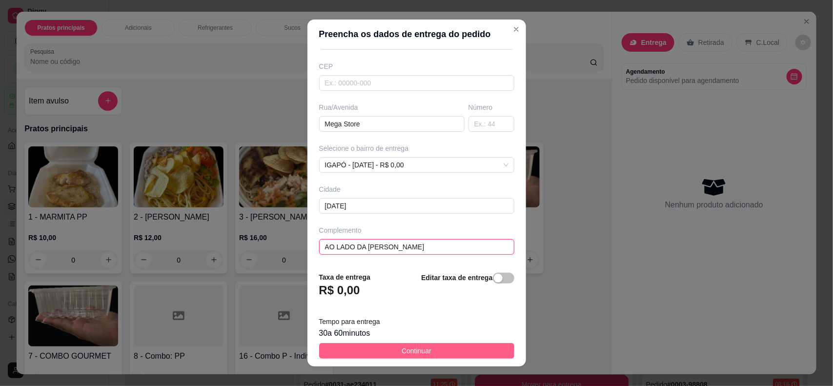
type input "AO LADO DA ROMMANEL"
click at [401, 352] on span "Continuar" at bounding box center [416, 350] width 30 height 11
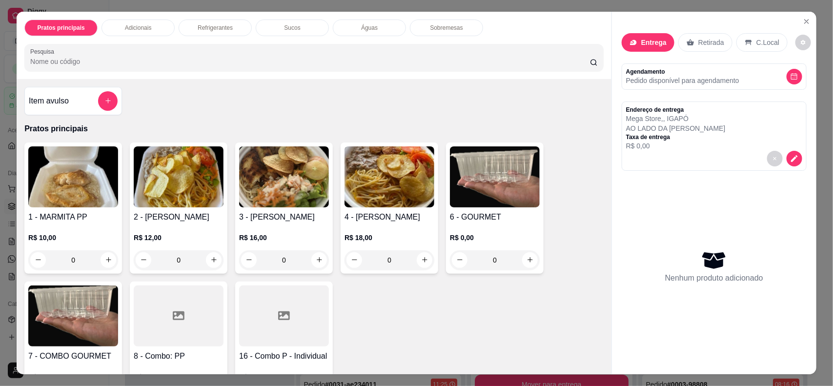
click at [154, 201] on img at bounding box center [179, 176] width 90 height 61
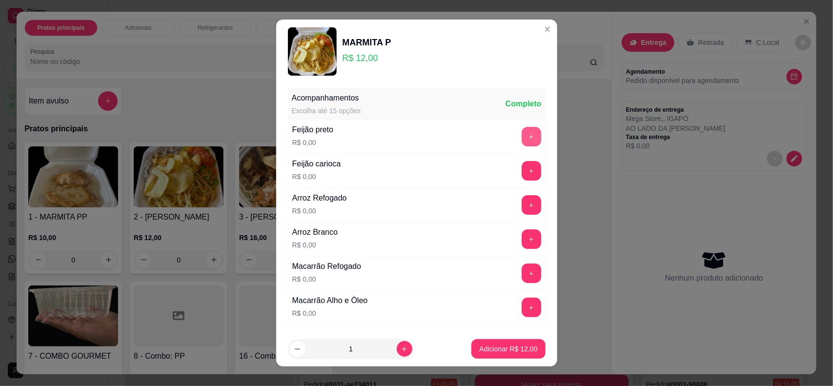
click at [522, 140] on button "+" at bounding box center [532, 137] width 20 height 20
click at [522, 209] on button "+" at bounding box center [532, 205] width 20 height 20
click at [522, 266] on button "+" at bounding box center [532, 273] width 20 height 20
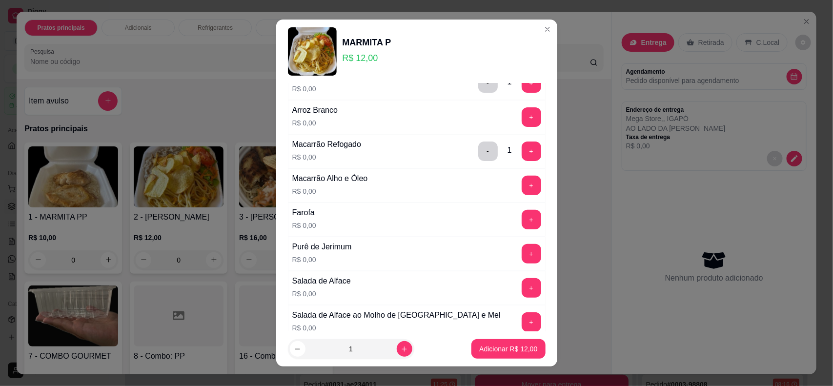
click at [522, 221] on button "+" at bounding box center [532, 220] width 20 height 20
click at [522, 262] on button "+" at bounding box center [532, 254] width 20 height 20
click at [522, 292] on button "+" at bounding box center [532, 288] width 20 height 20
click at [510, 332] on footer "1 Adicionar R$ 12,00" at bounding box center [416, 348] width 281 height 35
click at [522, 321] on button "+" at bounding box center [531, 322] width 19 height 19
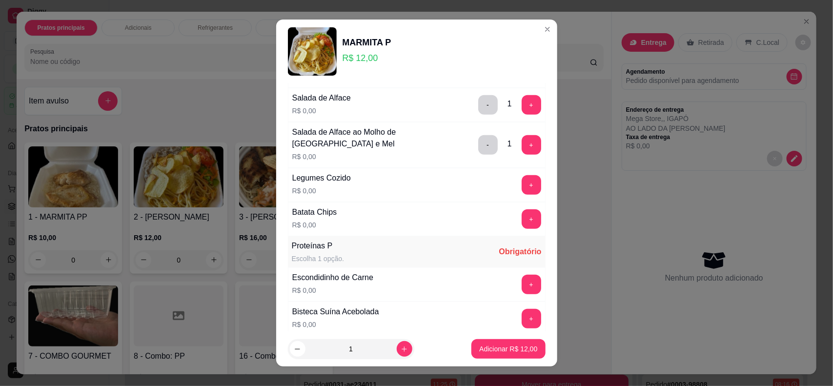
scroll to position [366, 0]
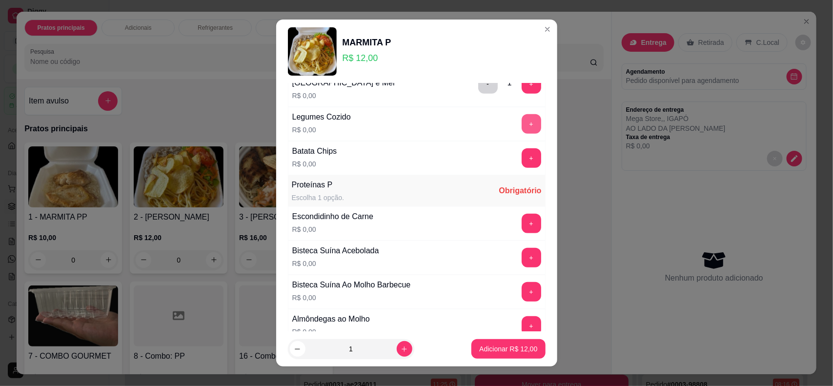
click at [522, 127] on button "+" at bounding box center [532, 124] width 20 height 20
click at [522, 163] on button "+" at bounding box center [532, 158] width 20 height 20
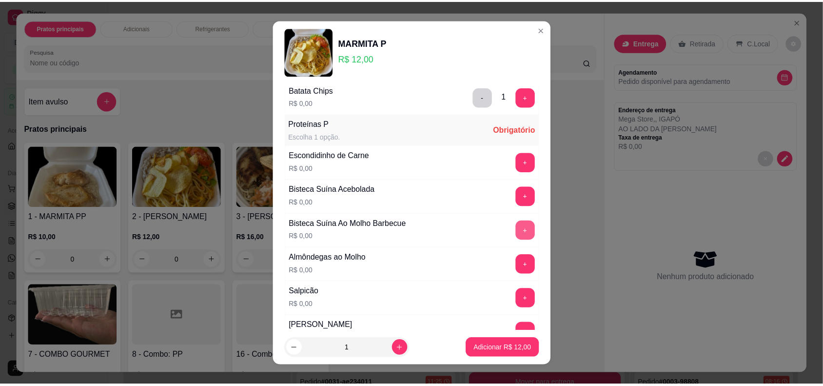
scroll to position [488, 0]
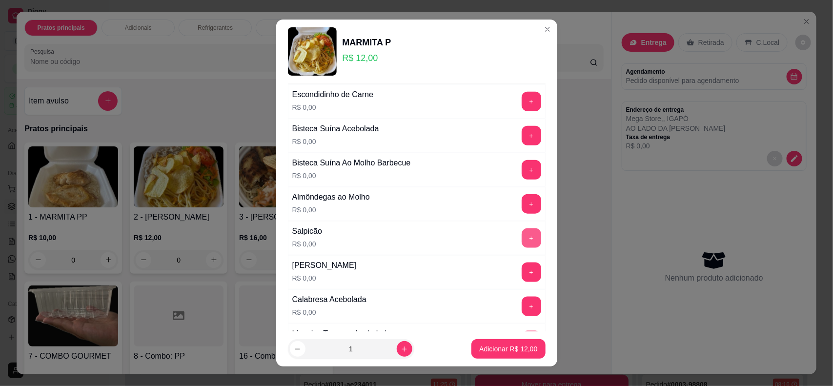
click at [522, 242] on button "+" at bounding box center [532, 238] width 20 height 20
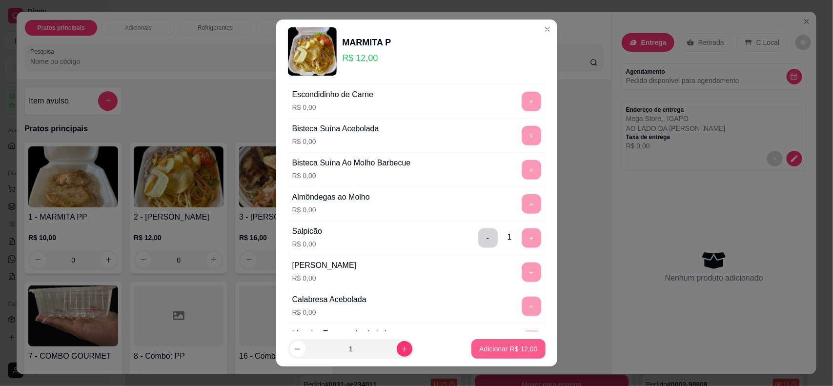
click at [511, 344] on button "Adicionar R$ 12,00" at bounding box center [508, 349] width 74 height 20
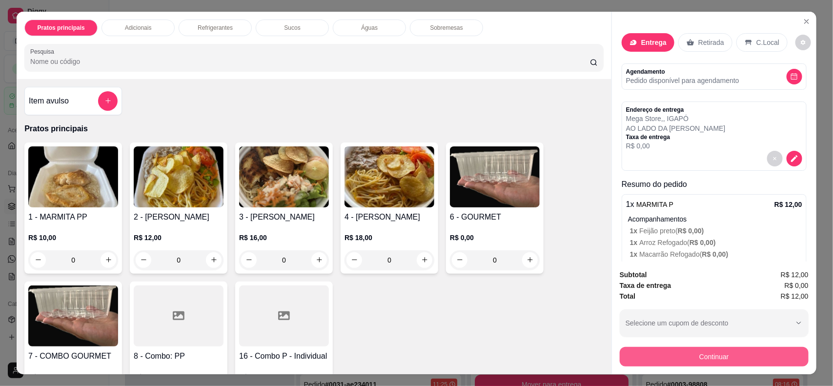
click at [634, 350] on button "Continuar" at bounding box center [714, 357] width 189 height 20
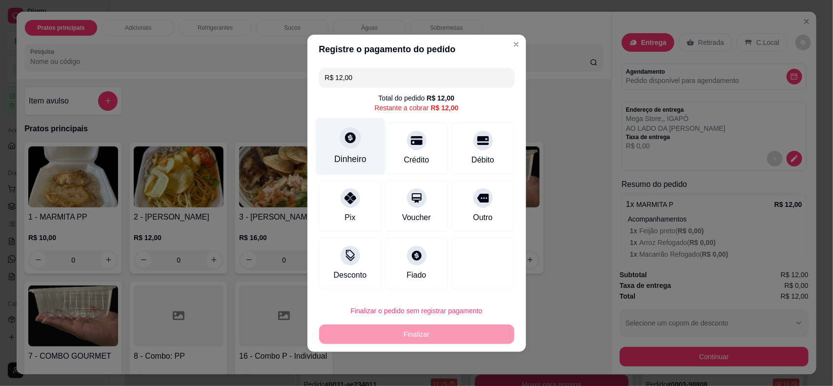
click at [360, 138] on div "Dinheiro" at bounding box center [350, 146] width 69 height 57
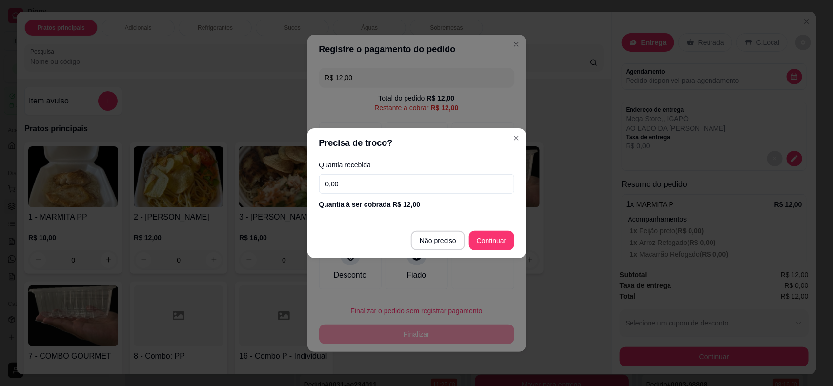
click at [370, 186] on input "0,00" at bounding box center [416, 184] width 195 height 20
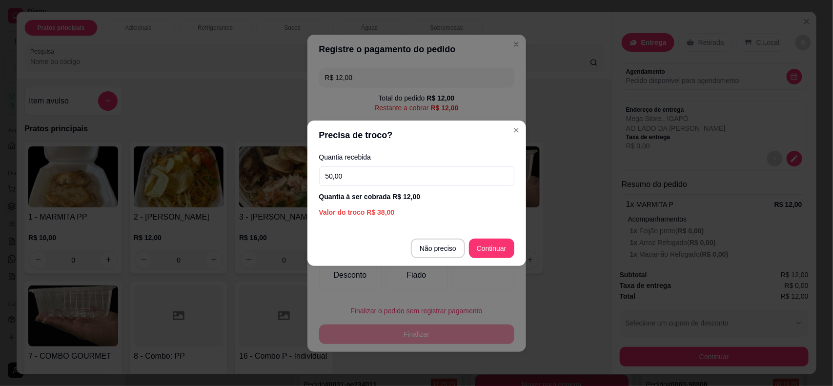
type input "50,00"
click at [491, 261] on footer "Não preciso Continuar" at bounding box center [416, 248] width 219 height 35
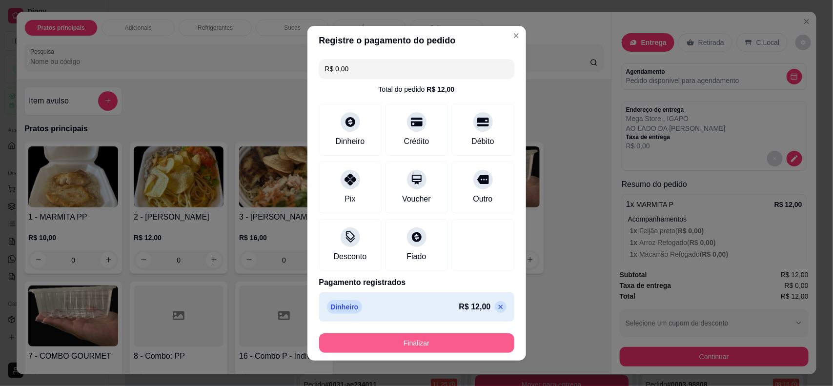
click at [413, 344] on button "Finalizar" at bounding box center [416, 343] width 195 height 20
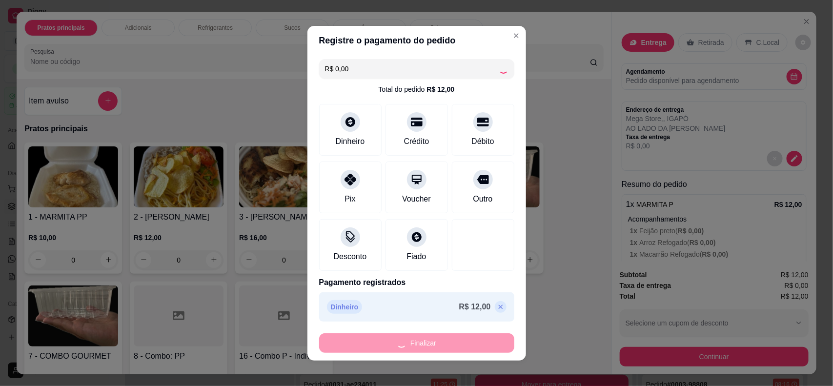
type input "-R$ 12,00"
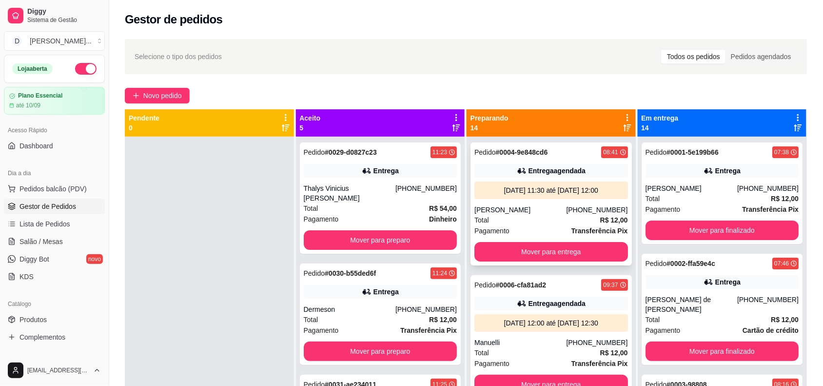
click at [570, 213] on div "[PHONE_NUMBER]" at bounding box center [596, 210] width 61 height 10
click at [552, 257] on button "Mover para entrega" at bounding box center [552, 252] width 154 height 20
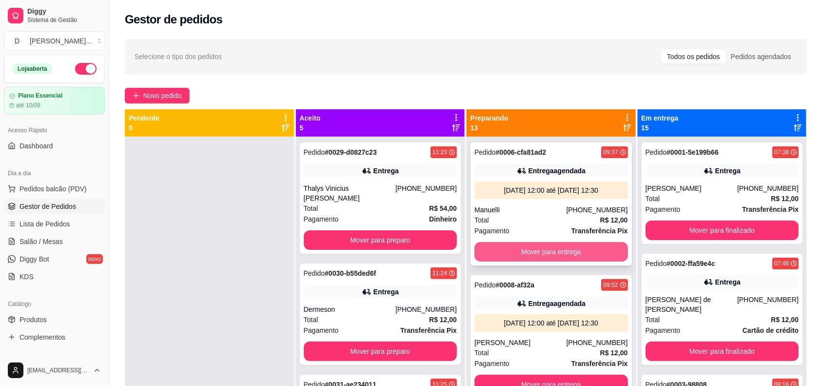
click at [526, 249] on button "Mover para entrega" at bounding box center [552, 252] width 154 height 20
click at [515, 231] on div "Pagamento Transferência Pix" at bounding box center [552, 230] width 154 height 11
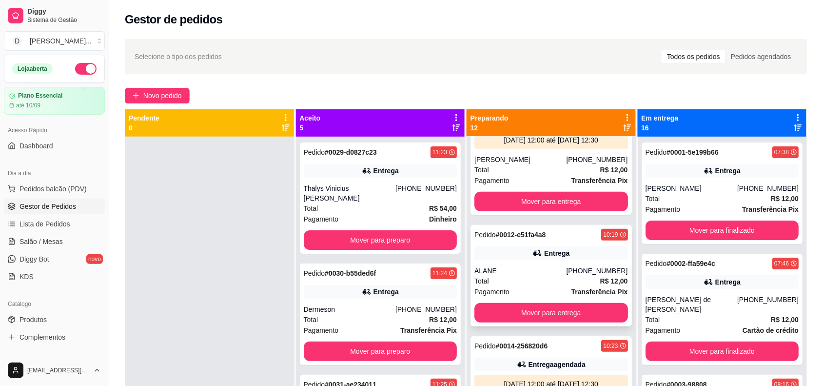
scroll to position [244, 0]
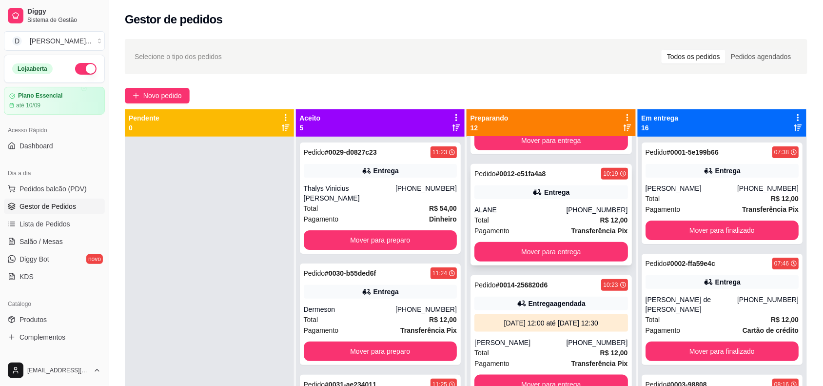
click at [522, 228] on div "Pagamento Transferência Pix" at bounding box center [552, 230] width 154 height 11
click at [545, 256] on button "Mover para entrega" at bounding box center [551, 251] width 149 height 19
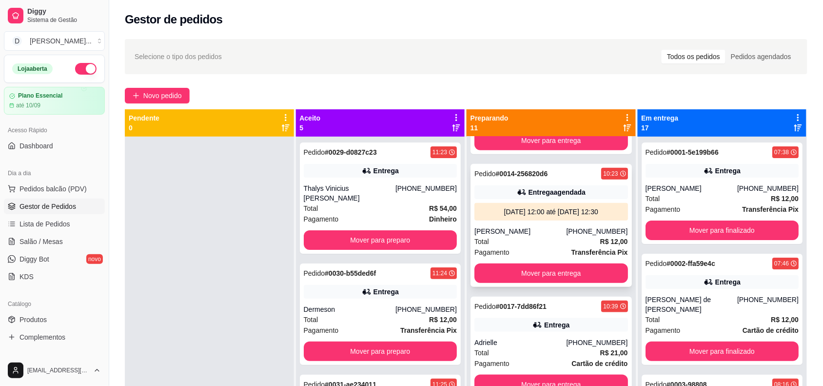
click at [525, 247] on div "Pagamento Transferência Pix" at bounding box center [552, 252] width 154 height 11
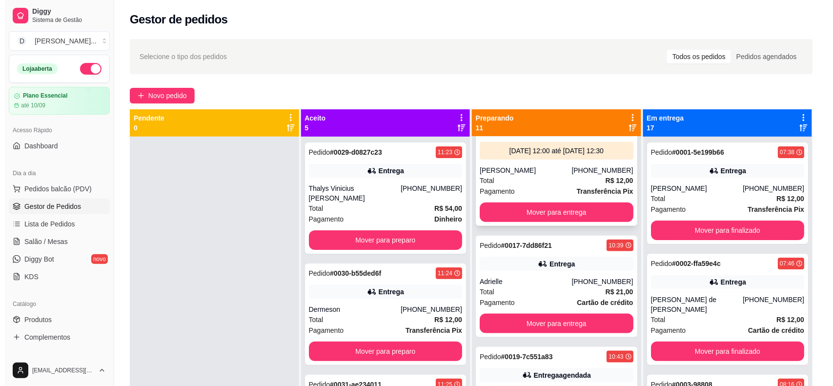
scroll to position [366, 0]
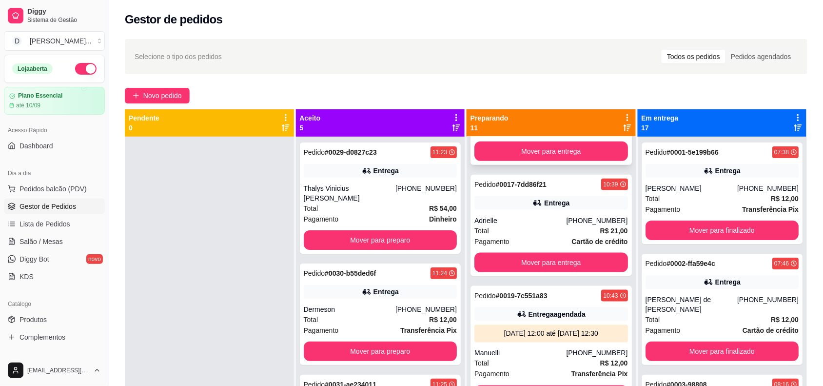
click at [505, 238] on div "Pagamento Cartão de crédito" at bounding box center [552, 241] width 154 height 11
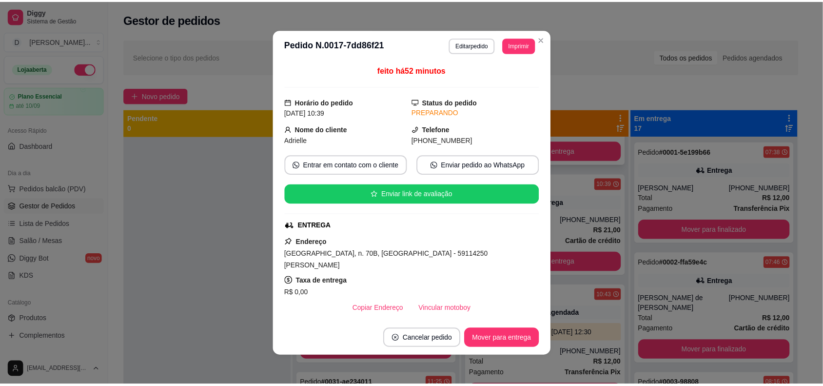
scroll to position [61, 0]
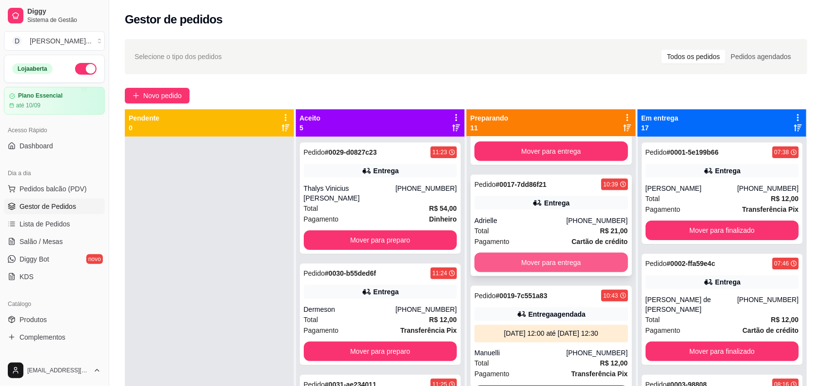
click at [538, 271] on button "Mover para entrega" at bounding box center [552, 263] width 154 height 20
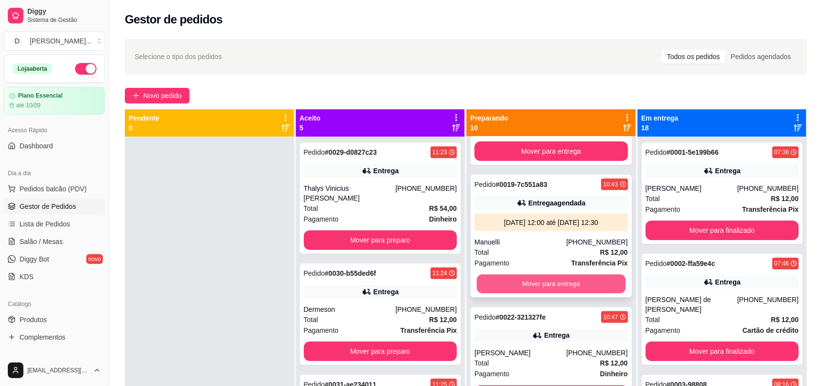
click at [540, 286] on button "Mover para entrega" at bounding box center [551, 284] width 149 height 19
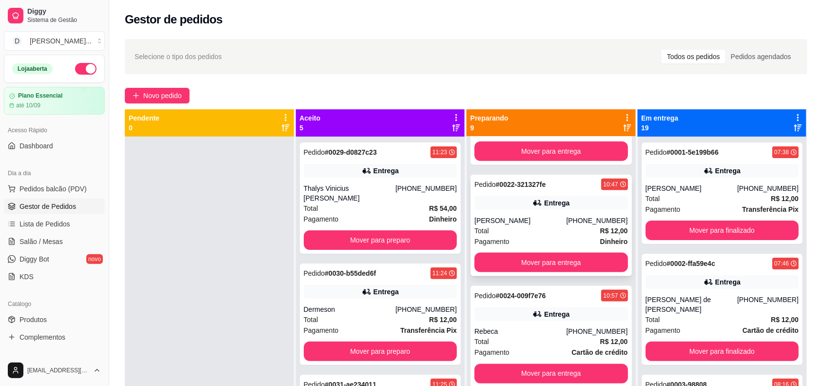
click at [506, 250] on div "Pedido # 0022-321327fe 10:47 Entrega Sabrina (84) 92151-2188 Total R$ 12,00 Pag…" at bounding box center [551, 225] width 161 height 101
click at [559, 263] on button "Mover para entrega" at bounding box center [551, 262] width 149 height 19
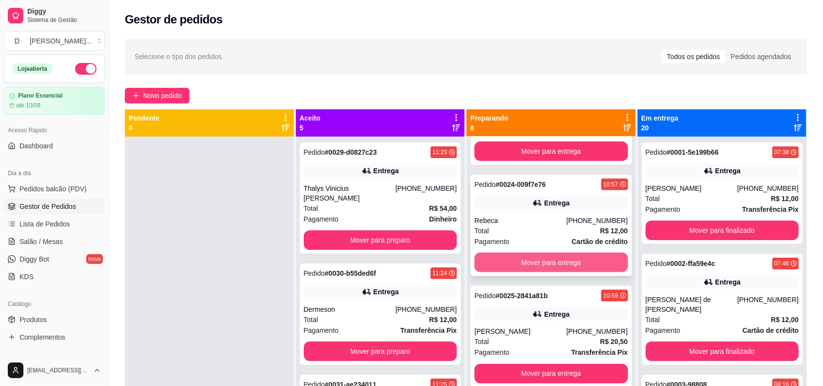
click at [533, 260] on button "Mover para entrega" at bounding box center [552, 263] width 154 height 20
click at [511, 232] on div "Total R$ 20,50" at bounding box center [552, 230] width 154 height 11
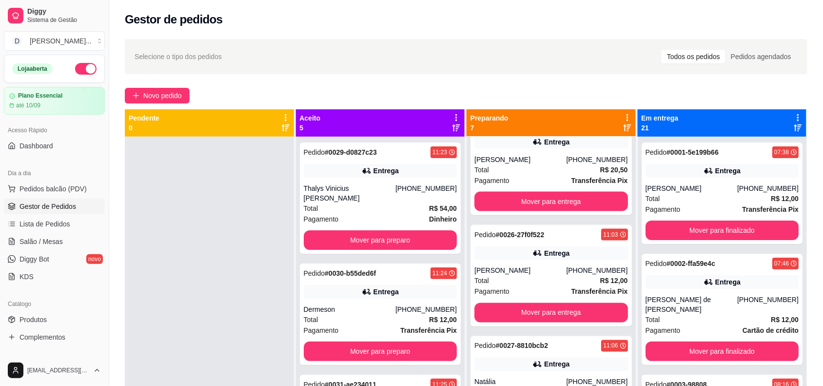
scroll to position [467, 0]
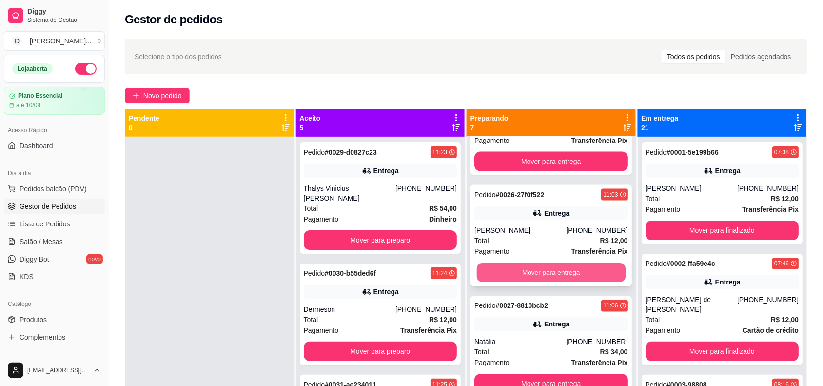
click at [525, 268] on button "Mover para entrega" at bounding box center [551, 272] width 149 height 19
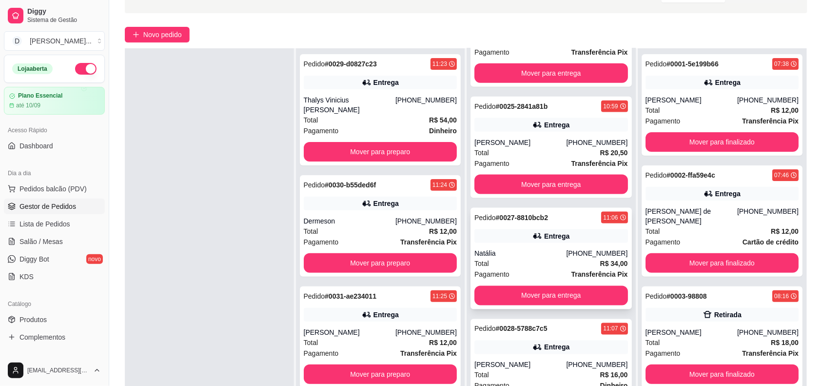
scroll to position [149, 0]
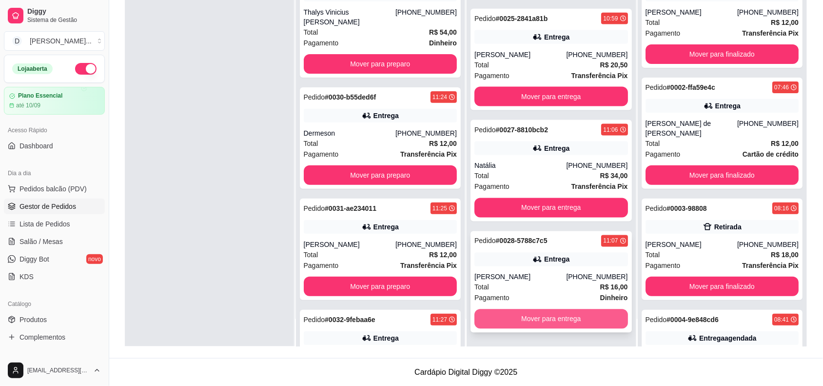
click at [521, 312] on button "Mover para entrega" at bounding box center [552, 319] width 154 height 20
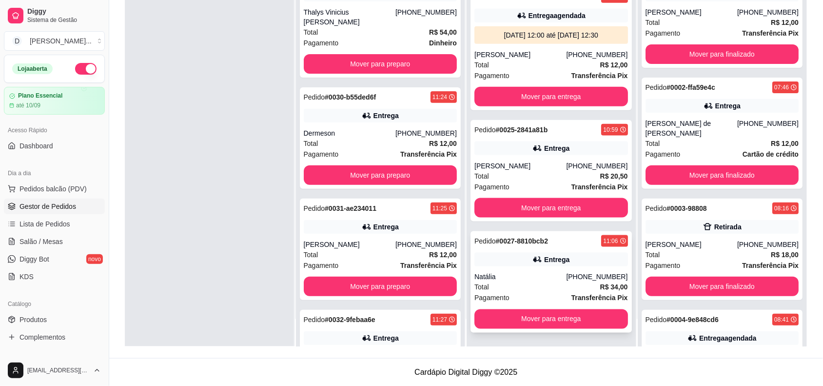
click at [519, 277] on div "Natália" at bounding box center [521, 277] width 92 height 10
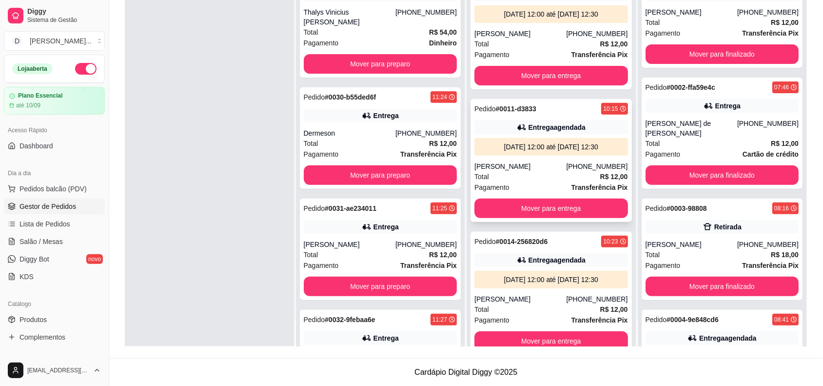
scroll to position [0, 0]
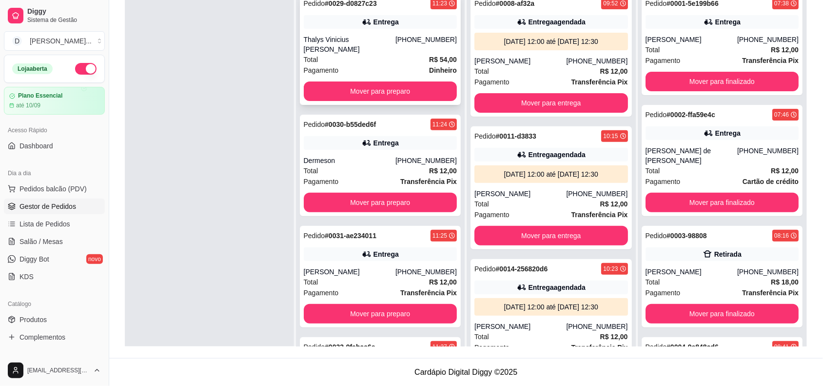
click at [347, 93] on div "Pedido # 0029-d0827c23 11:23 Entrega Thalys Vinicius Paulino da silva (84) 9871…" at bounding box center [380, 49] width 161 height 111
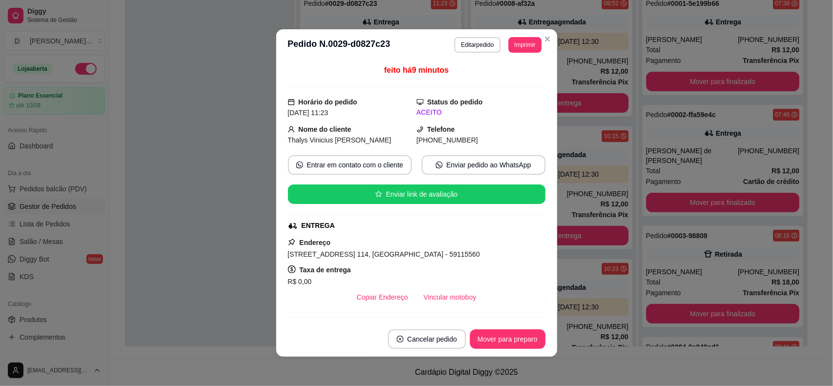
click at [276, 94] on div "feito há 9 minutos Horário do pedido 13/08/2025 11:23 Status do pedido ACEITO N…" at bounding box center [416, 190] width 281 height 261
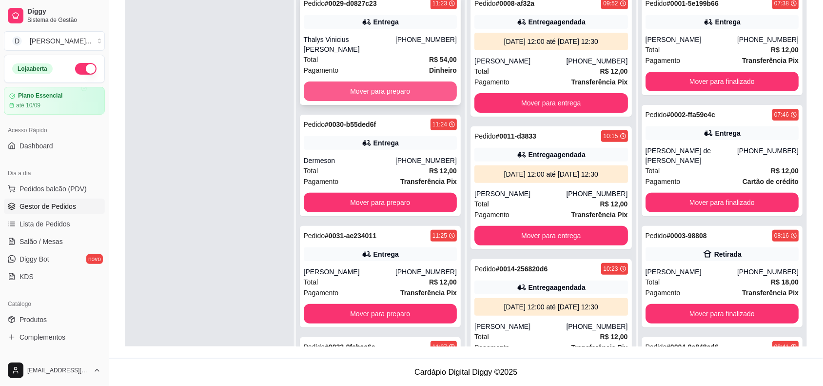
click at [333, 83] on button "Mover para preparo" at bounding box center [381, 91] width 154 height 20
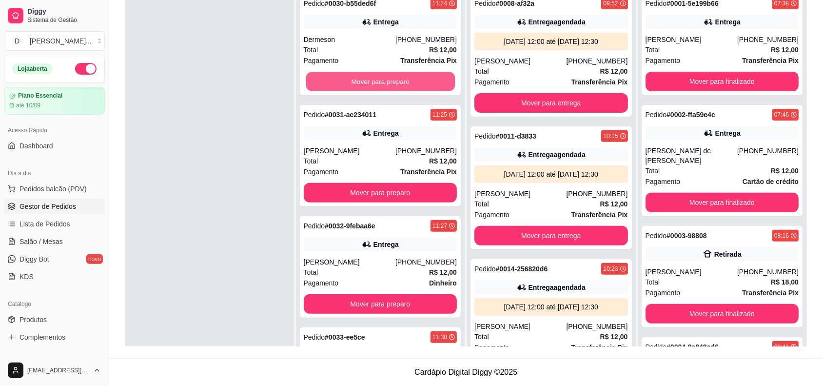
click at [333, 83] on button "Mover para preparo" at bounding box center [380, 81] width 149 height 19
click at [333, 83] on button "Mover para preparo" at bounding box center [381, 82] width 154 height 20
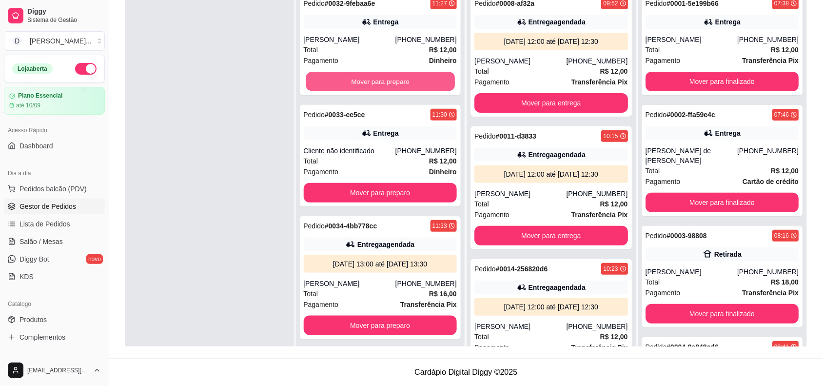
click at [333, 83] on button "Mover para preparo" at bounding box center [380, 81] width 149 height 19
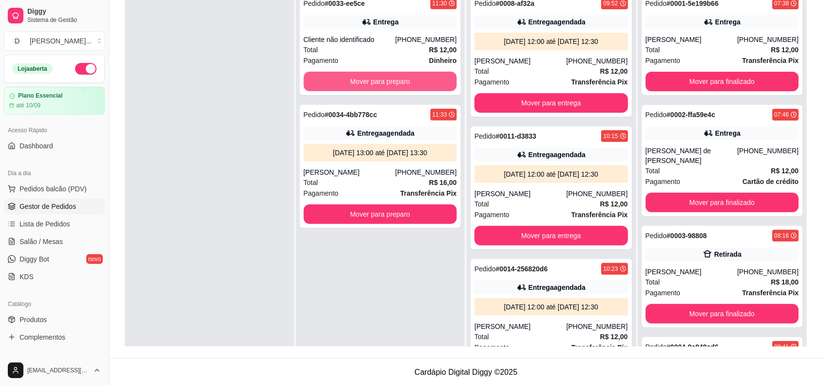
click at [333, 83] on button "Mover para preparo" at bounding box center [381, 82] width 154 height 20
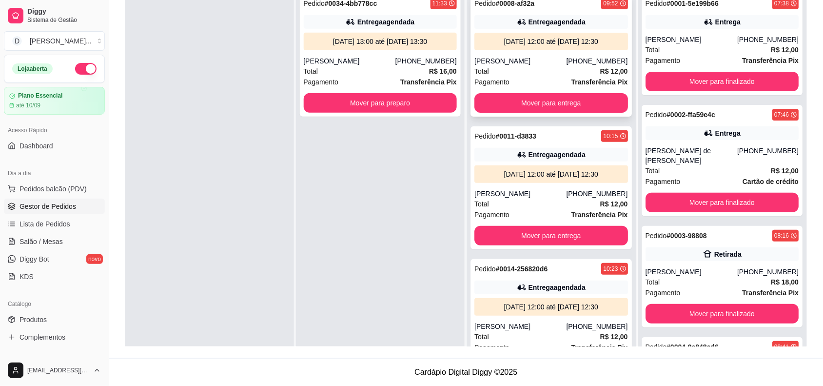
click at [542, 67] on div "Total R$ 12,00" at bounding box center [552, 71] width 154 height 11
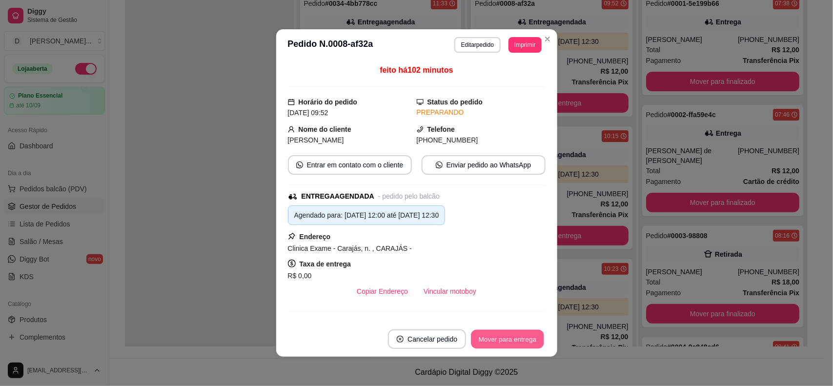
click at [503, 342] on button "Mover para entrega" at bounding box center [507, 339] width 73 height 19
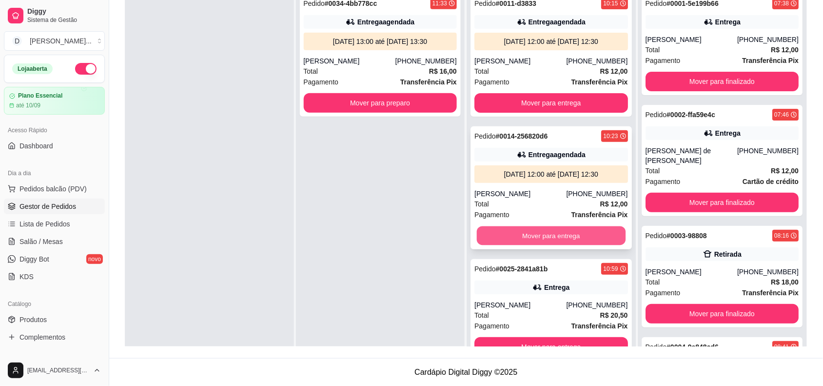
click at [521, 236] on button "Mover para entrega" at bounding box center [551, 235] width 149 height 19
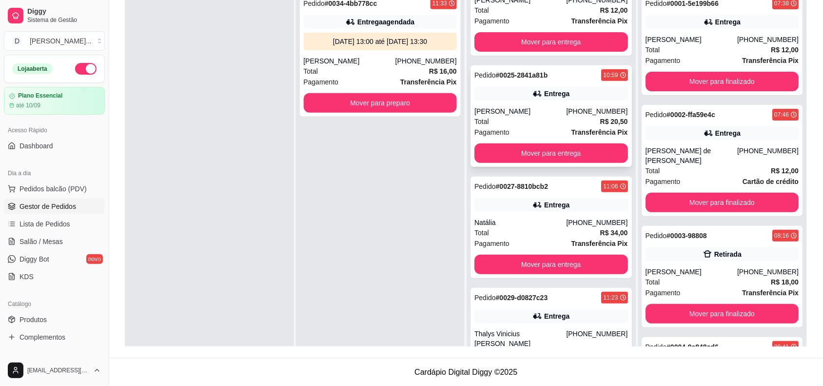
scroll to position [122, 0]
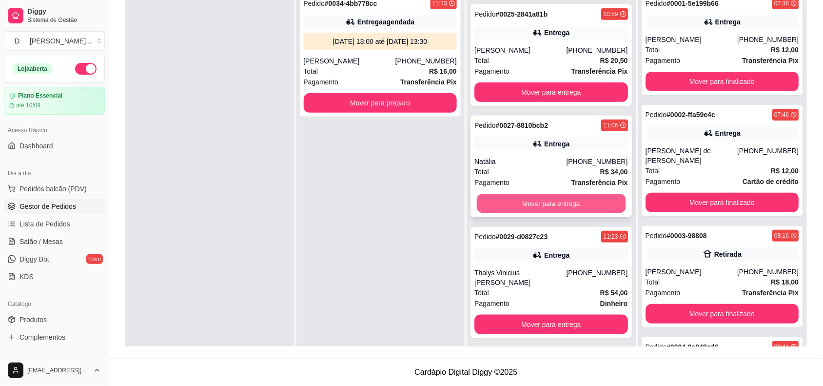
click at [517, 206] on button "Mover para entrega" at bounding box center [551, 203] width 149 height 19
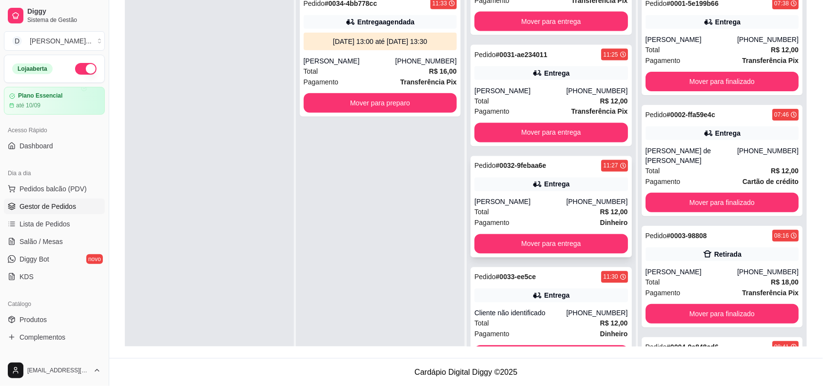
scroll to position [27, 0]
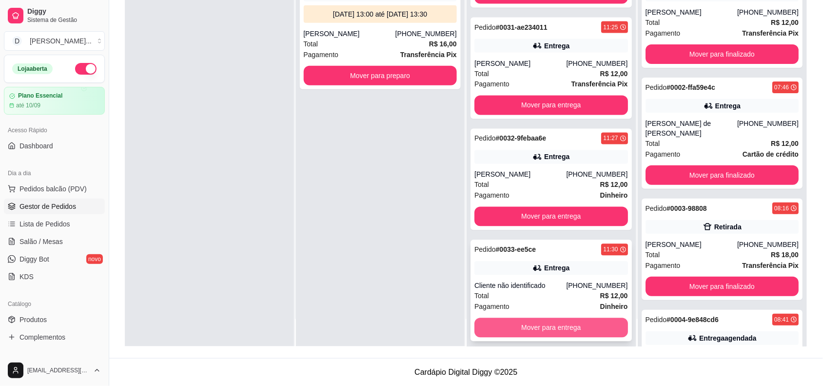
click at [549, 318] on button "Mover para entrega" at bounding box center [552, 328] width 154 height 20
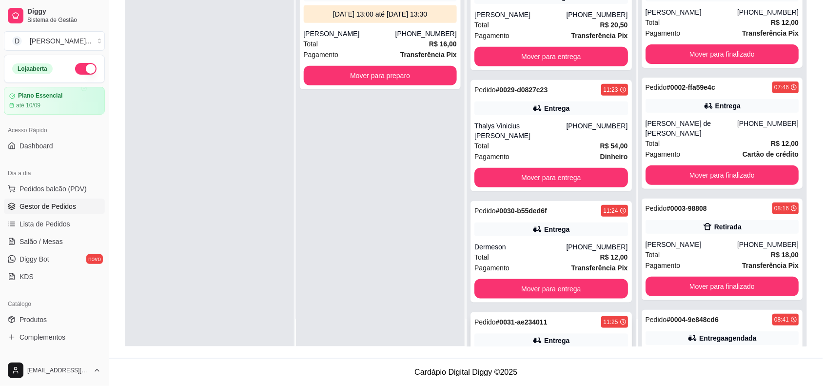
scroll to position [8, 0]
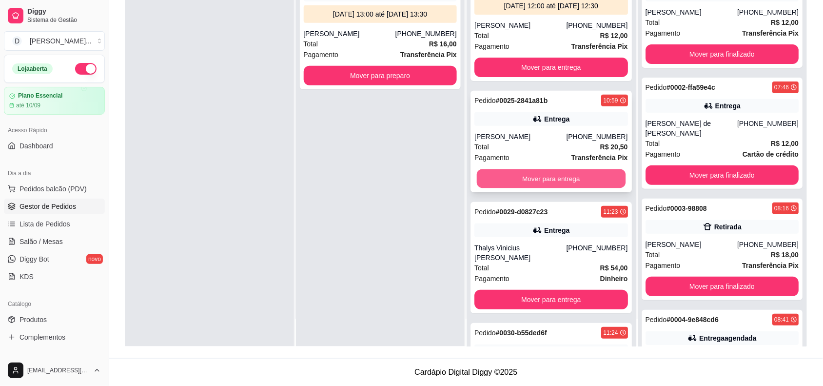
click at [520, 175] on button "Mover para entrega" at bounding box center [551, 178] width 149 height 19
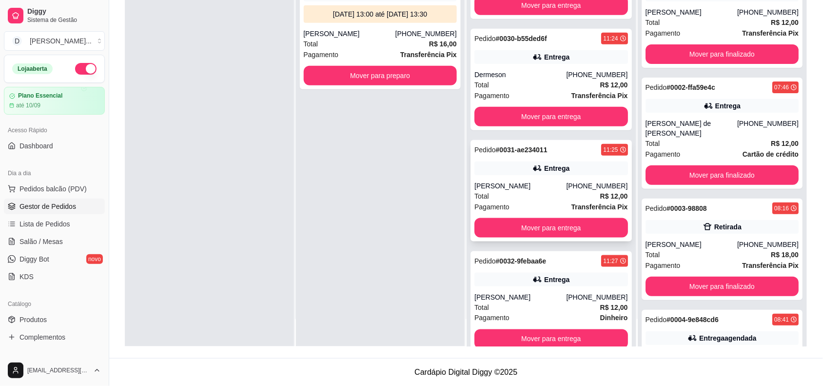
scroll to position [202, 0]
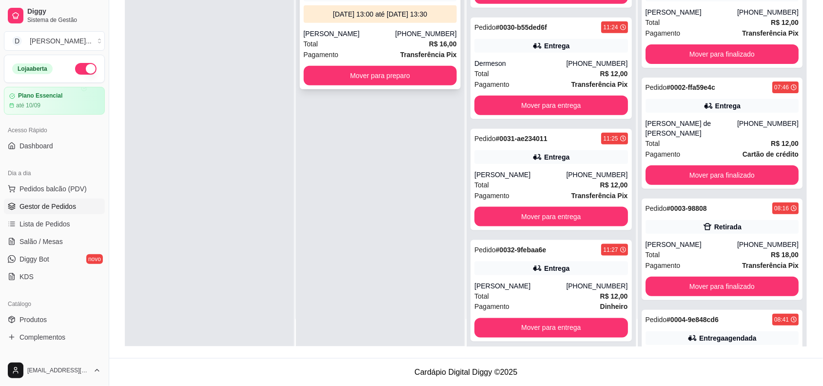
click at [408, 85] on div "Pedido # 0034-4bb778cc 11:33 Entrega agendada 13/08/25 às 13:00 até 13/08/25 às…" at bounding box center [380, 27] width 161 height 123
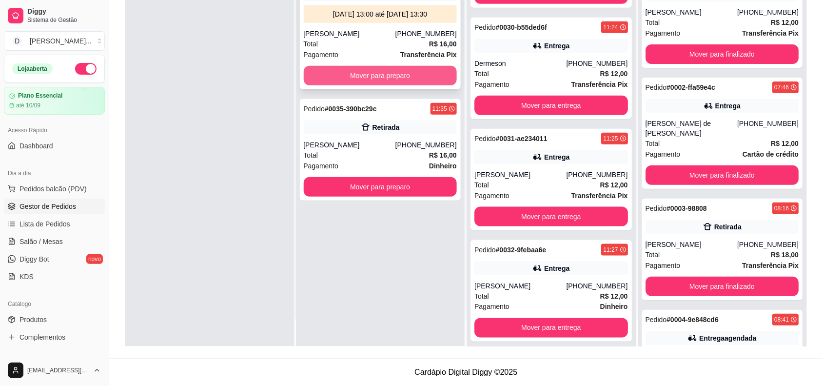
scroll to position [0, 0]
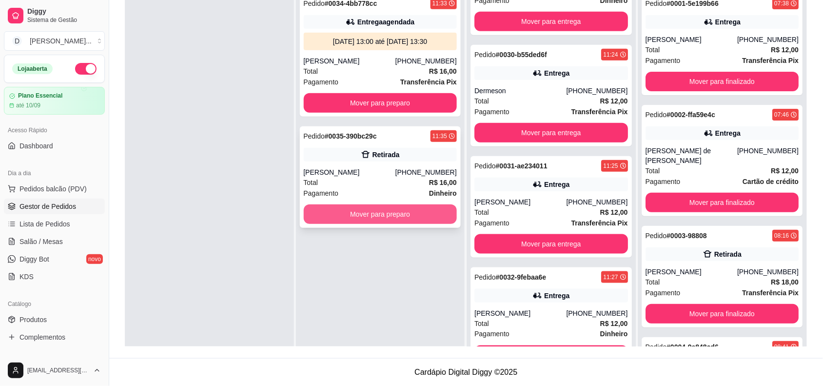
click at [344, 216] on button "Mover para preparo" at bounding box center [381, 214] width 154 height 20
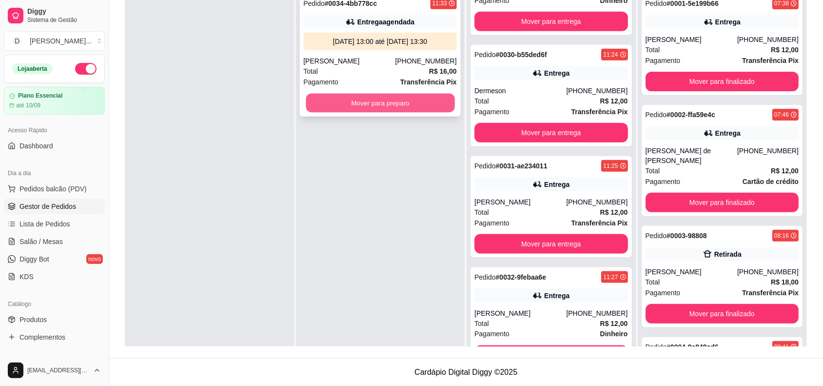
click at [340, 105] on button "Mover para preparo" at bounding box center [380, 103] width 149 height 19
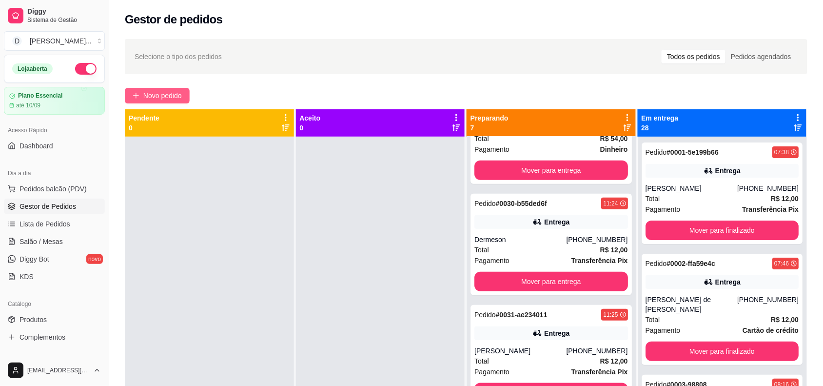
click at [164, 89] on button "Novo pedido" at bounding box center [157, 96] width 65 height 16
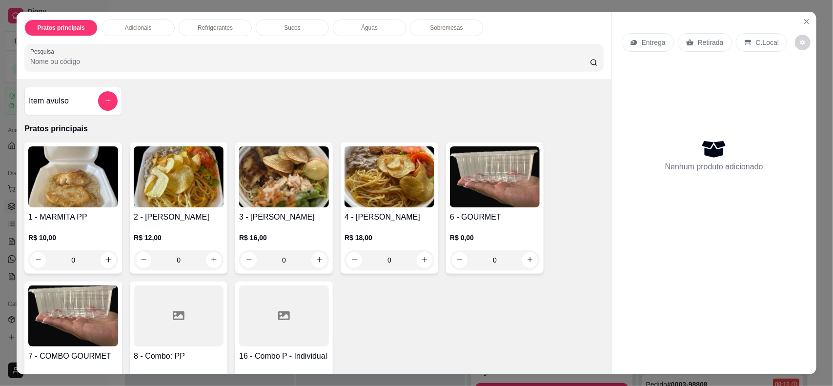
click at [645, 44] on p "Entrega" at bounding box center [654, 43] width 24 height 10
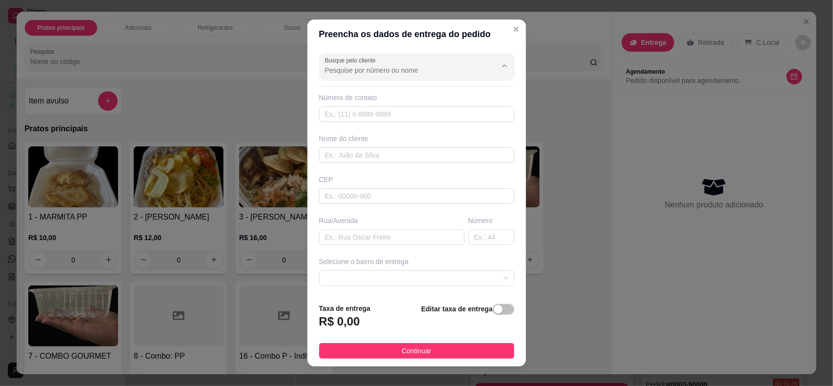
click at [373, 68] on input "Busque pelo cliente" at bounding box center [403, 70] width 156 height 10
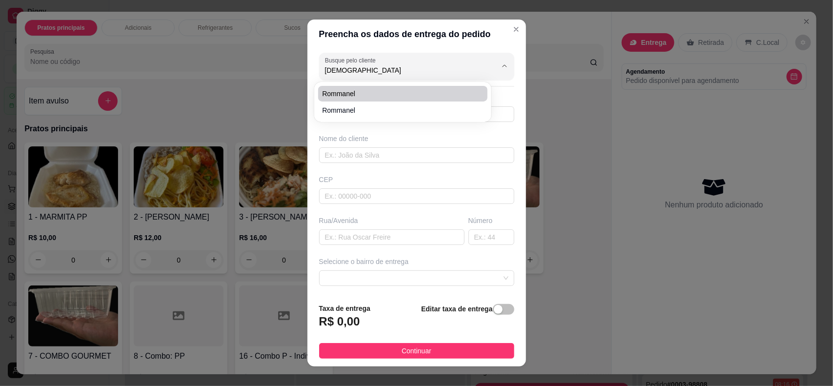
click at [361, 94] on span "Rommanel" at bounding box center [398, 94] width 152 height 10
type input "Rommanel"
type input "84991567630"
type input "Rommanel"
type input "59104228"
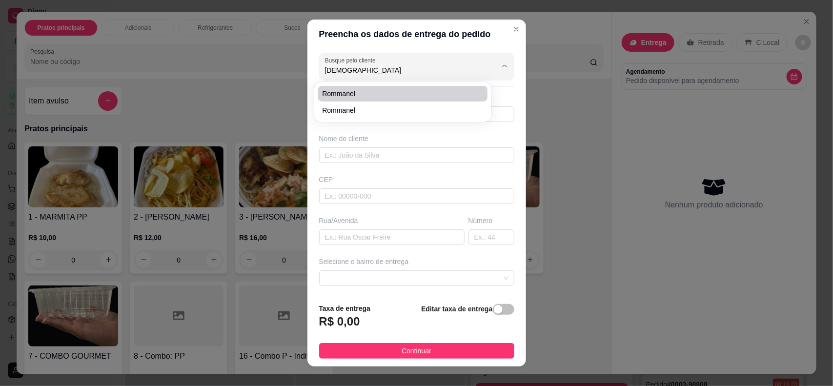
type input "[GEOGRAPHIC_DATA][PERSON_NAME]"
type input "2200"
type input "[DATE]"
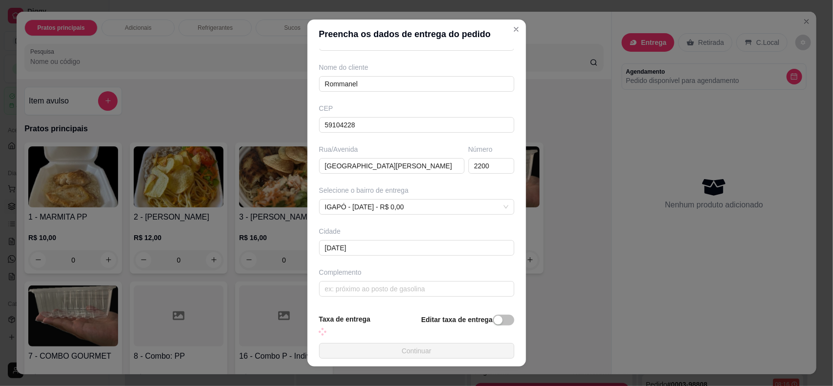
scroll to position [12, 0]
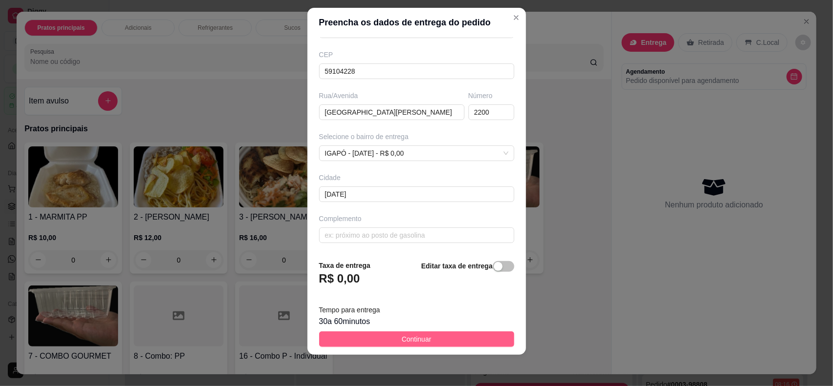
type input "Rommanel"
click at [422, 338] on span "Continuar" at bounding box center [416, 339] width 30 height 11
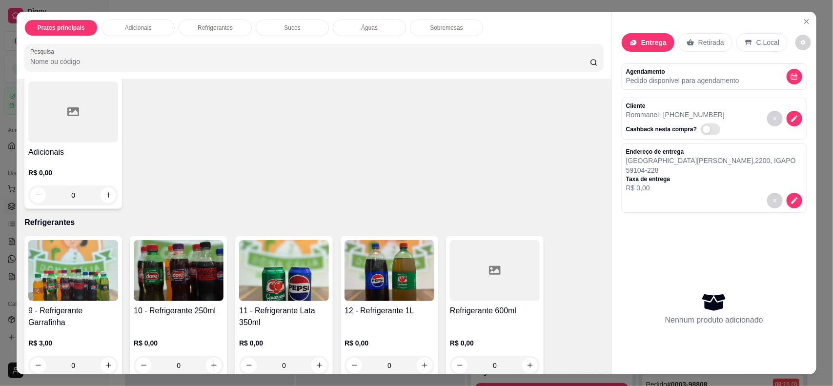
scroll to position [241, 0]
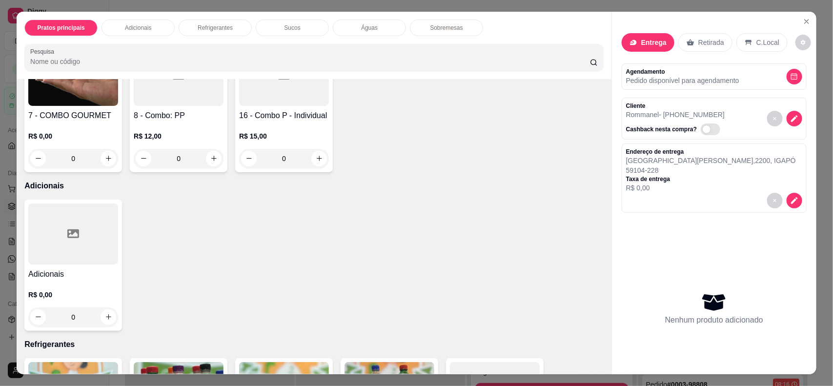
click at [49, 234] on div at bounding box center [73, 233] width 90 height 61
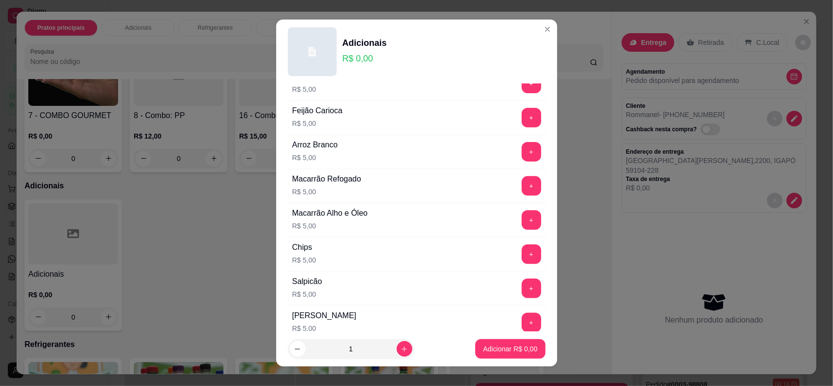
scroll to position [183, 0]
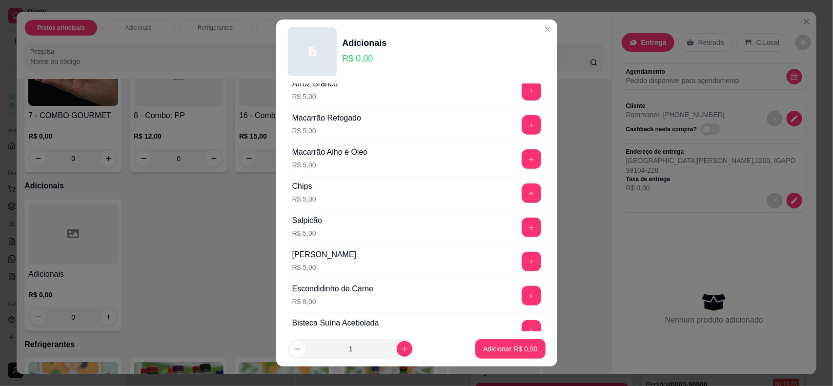
click at [522, 229] on button "+" at bounding box center [532, 228] width 20 height 20
click at [517, 357] on button "Adicionar R$ 5,00" at bounding box center [510, 349] width 70 height 20
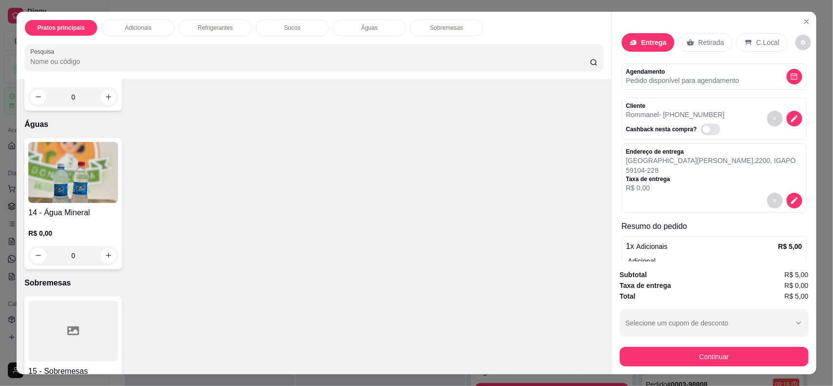
scroll to position [850, 0]
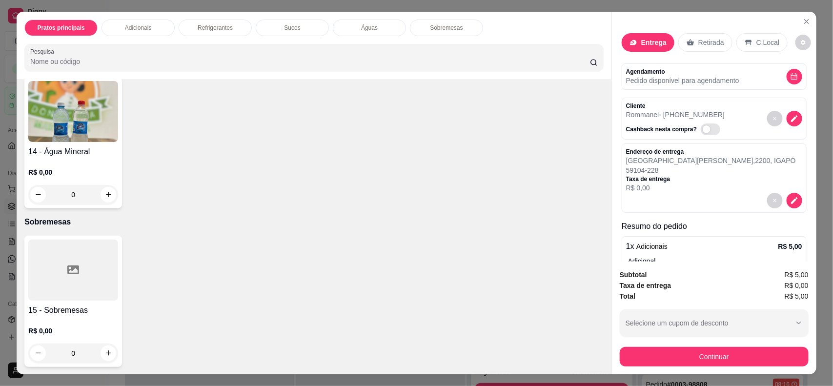
click at [82, 272] on div at bounding box center [73, 270] width 90 height 61
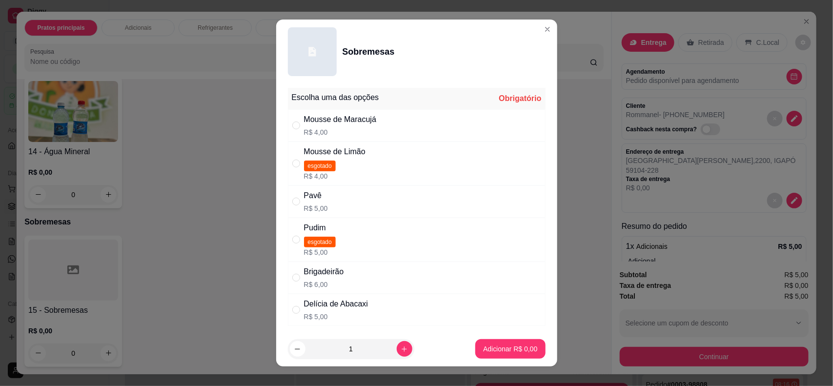
click at [350, 128] on p "R$ 4,00" at bounding box center [340, 132] width 73 height 10
radio input "true"
click at [483, 351] on p "Adicionar R$ 4,00" at bounding box center [510, 349] width 54 height 10
type input "1"
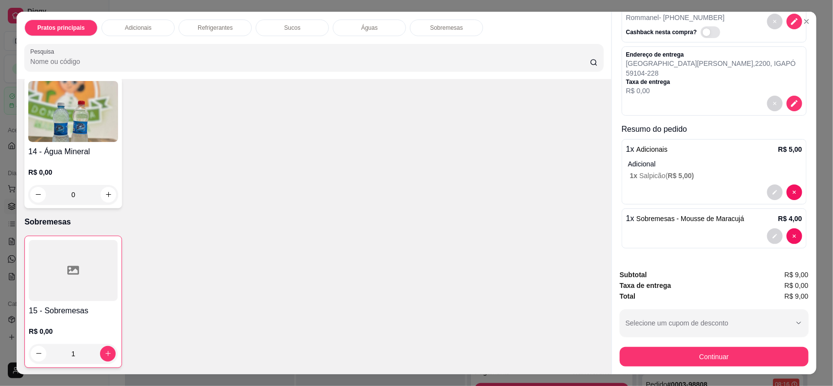
scroll to position [0, 0]
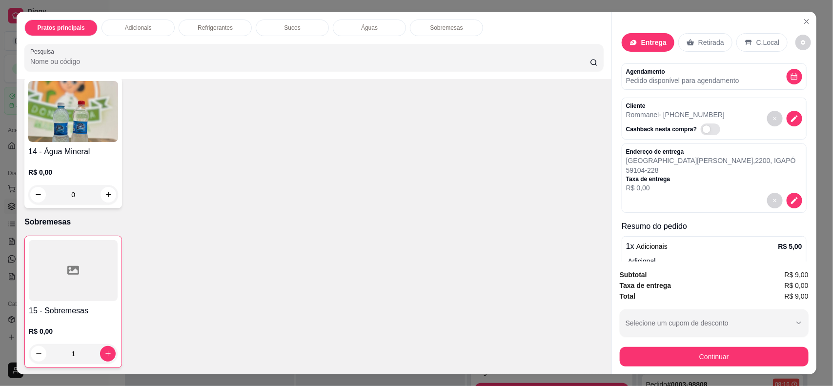
click at [667, 344] on div "Continuar" at bounding box center [714, 355] width 189 height 22
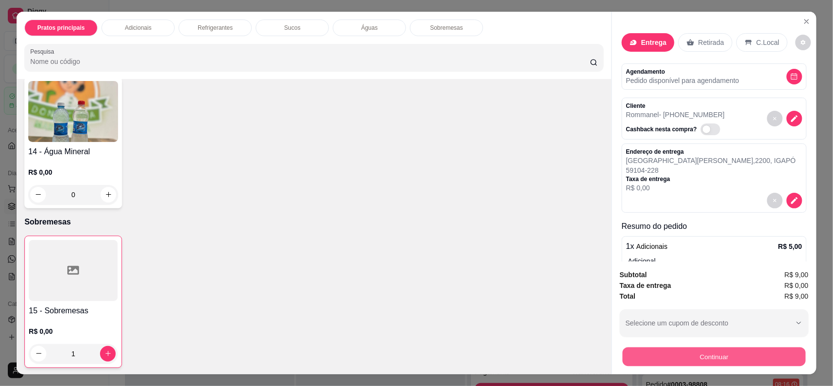
click at [667, 351] on button "Continuar" at bounding box center [713, 356] width 183 height 19
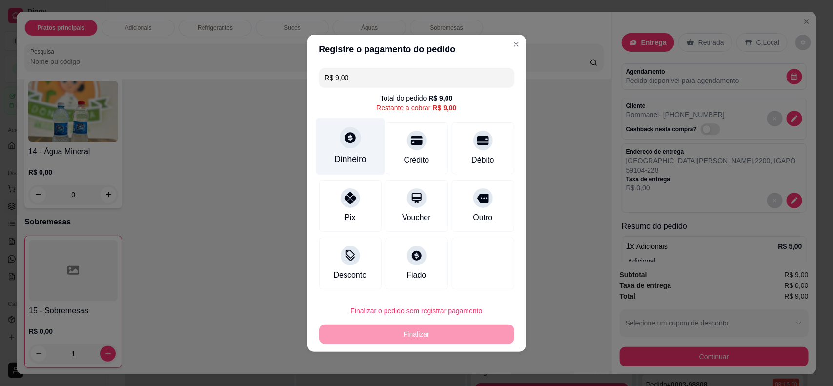
click at [336, 134] on div "Dinheiro" at bounding box center [350, 146] width 69 height 57
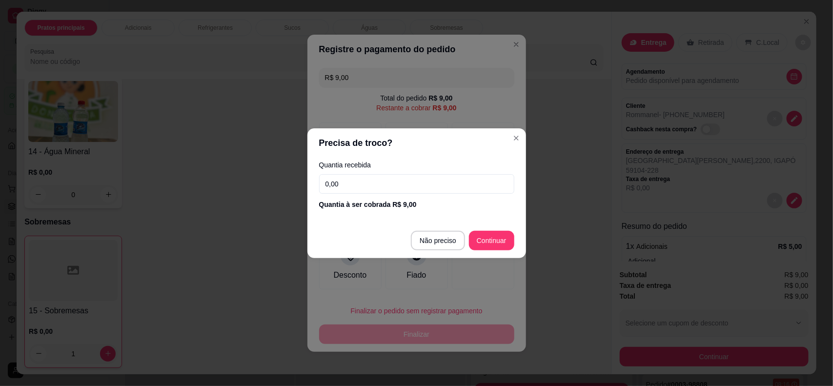
drag, startPoint x: 367, startPoint y: 181, endPoint x: 309, endPoint y: 185, distance: 58.3
click at [309, 185] on div "Quantia recebida 0,00 Quantia à ser cobrada R$ 9,00" at bounding box center [416, 186] width 219 height 56
type input "5,00"
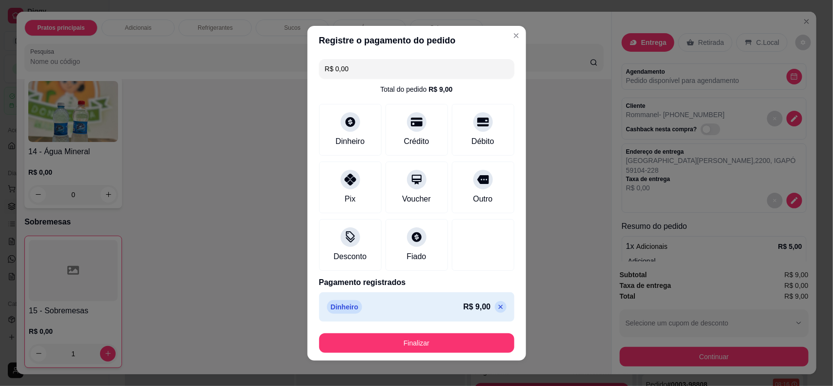
click at [342, 70] on input "R$ 0,00" at bounding box center [416, 69] width 183 height 20
click at [343, 177] on icon at bounding box center [349, 176] width 13 height 13
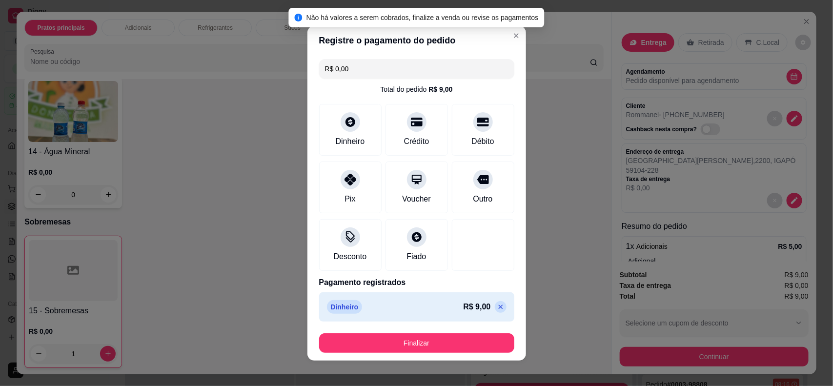
click at [354, 78] on input "R$ 0,00" at bounding box center [416, 69] width 183 height 20
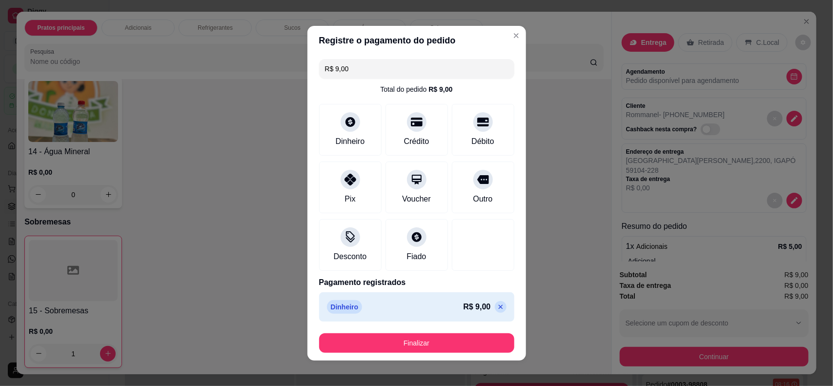
drag, startPoint x: 344, startPoint y: 71, endPoint x: 318, endPoint y: 64, distance: 26.7
click at [319, 64] on div "R$ 9,00" at bounding box center [416, 69] width 195 height 20
click at [332, 187] on div "Pix" at bounding box center [350, 185] width 69 height 57
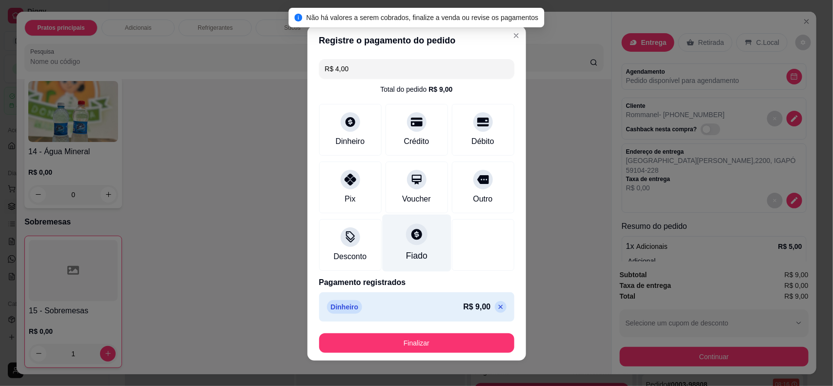
scroll to position [6, 0]
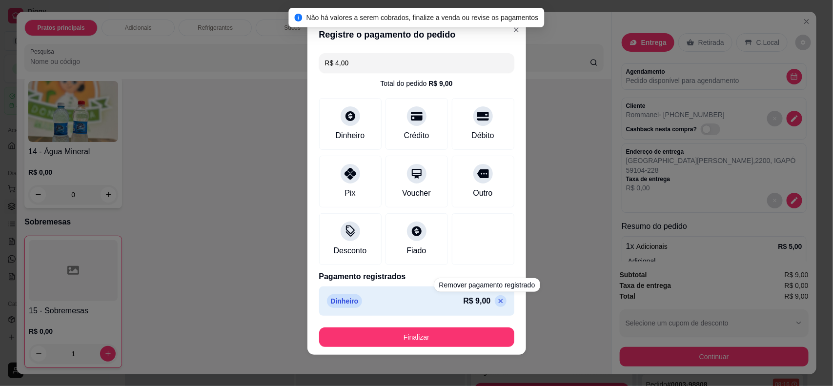
click at [432, 305] on div "Dinheiro R$ 9,00" at bounding box center [417, 301] width 180 height 14
click at [497, 301] on icon at bounding box center [501, 301] width 8 height 8
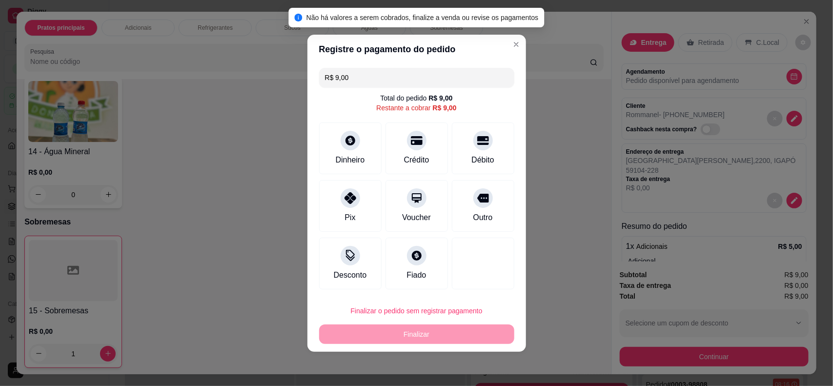
scroll to position [0, 0]
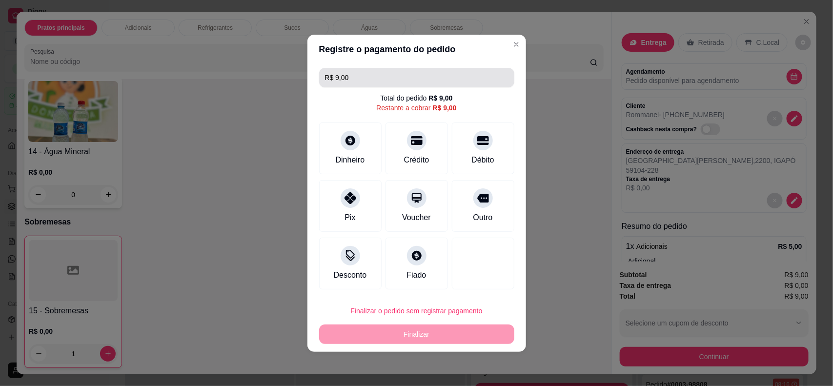
click at [366, 82] on input "R$ 9,00" at bounding box center [416, 78] width 183 height 20
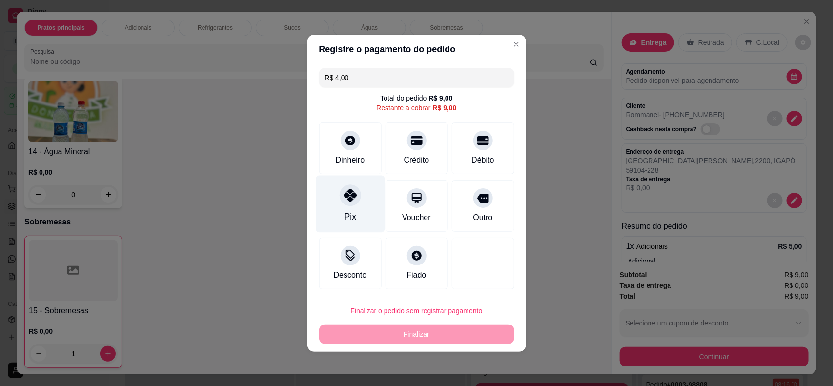
click at [341, 197] on div at bounding box center [350, 194] width 21 height 21
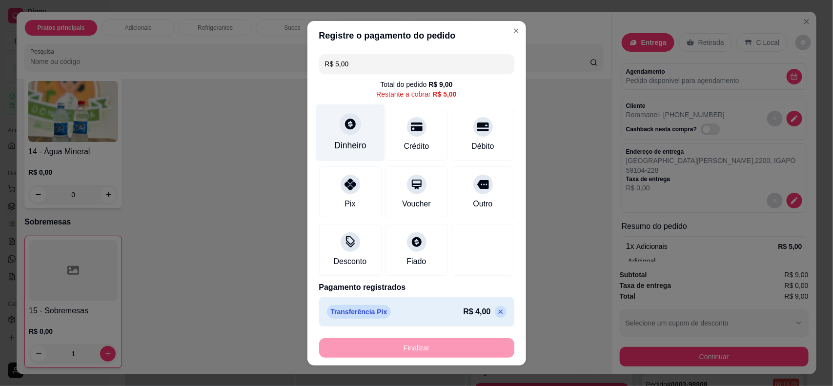
click at [342, 135] on div at bounding box center [350, 123] width 21 height 21
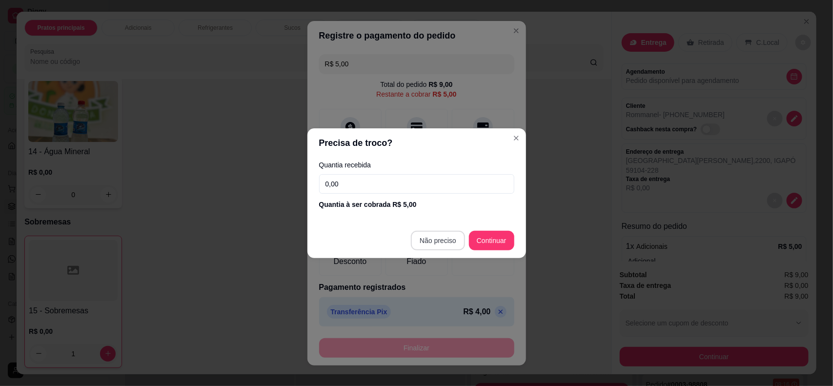
type input "R$ 0,00"
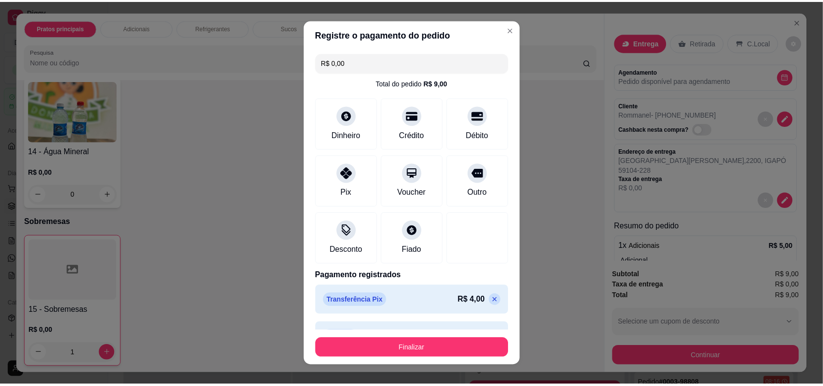
scroll to position [25, 0]
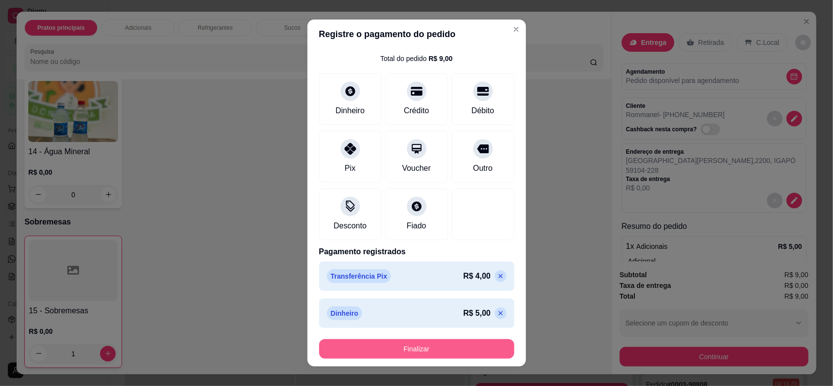
click at [448, 342] on button "Finalizar" at bounding box center [416, 349] width 195 height 20
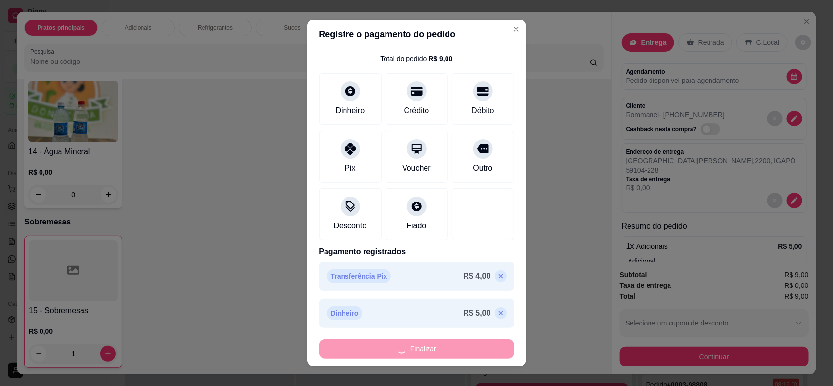
type input "0"
type input "-R$ 9,00"
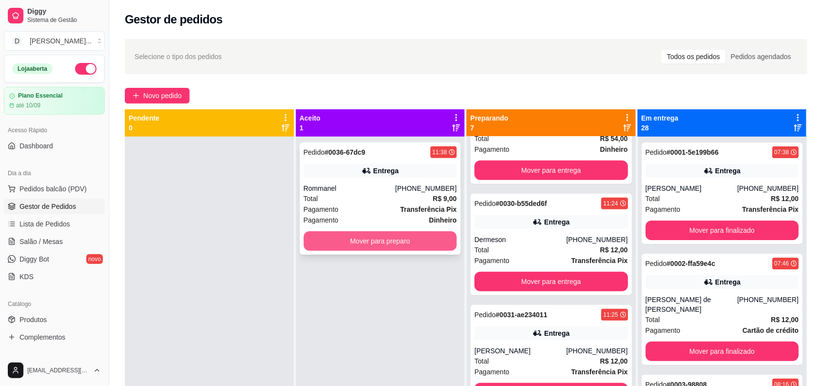
click at [370, 242] on button "Mover para preparo" at bounding box center [381, 241] width 154 height 20
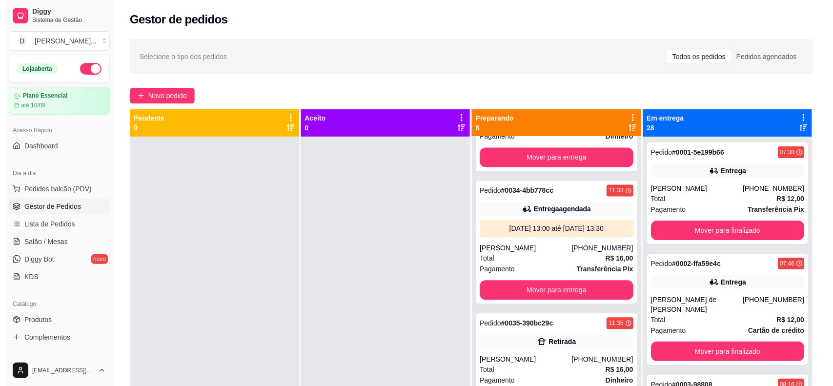
scroll to position [569, 0]
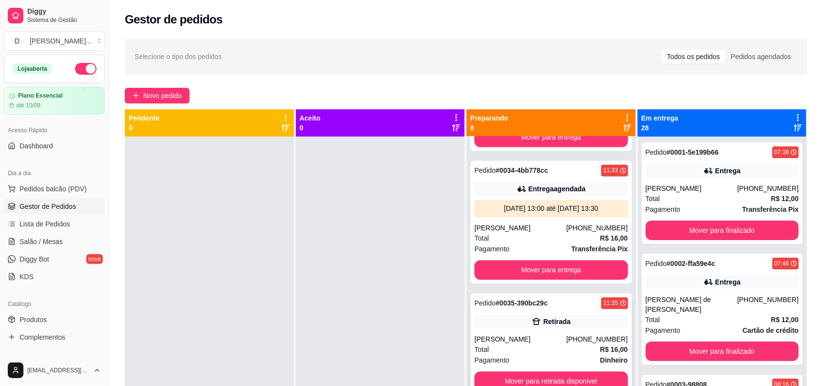
click at [540, 344] on div "Total R$ 16,00" at bounding box center [552, 349] width 154 height 11
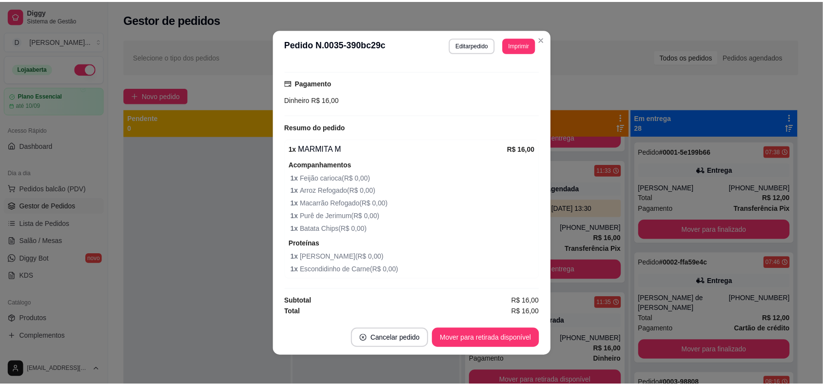
scroll to position [0, 0]
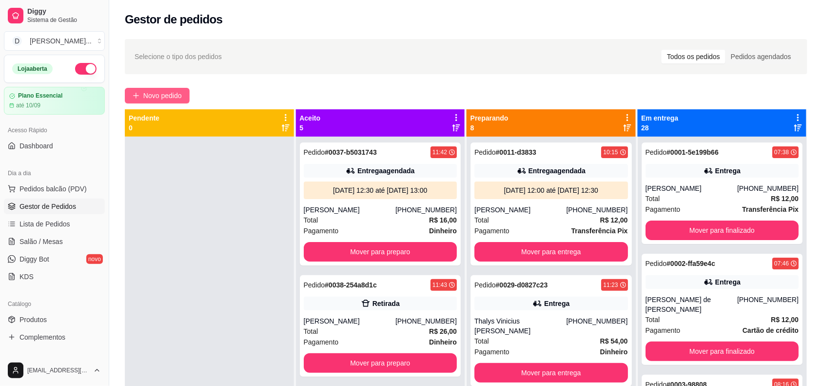
click at [174, 93] on span "Novo pedido" at bounding box center [162, 95] width 39 height 11
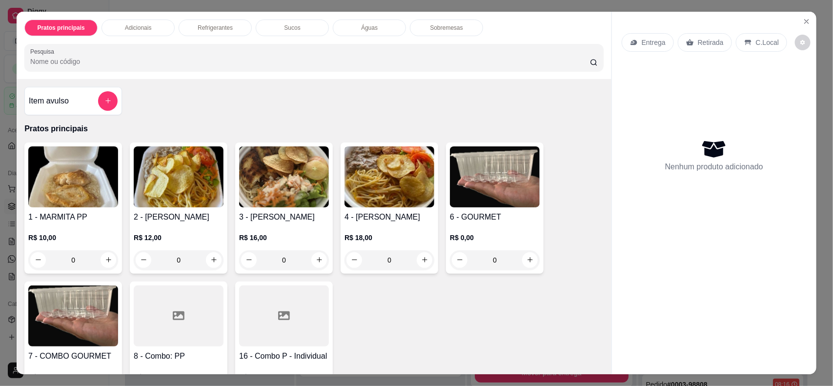
click at [405, 201] on img at bounding box center [389, 176] width 90 height 61
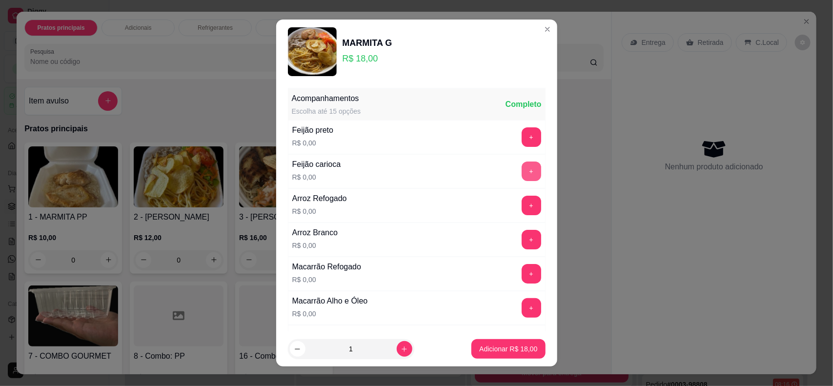
click at [522, 167] on button "+" at bounding box center [532, 171] width 20 height 20
click at [522, 211] on button "+" at bounding box center [532, 206] width 20 height 20
click at [522, 280] on button "+" at bounding box center [531, 273] width 19 height 19
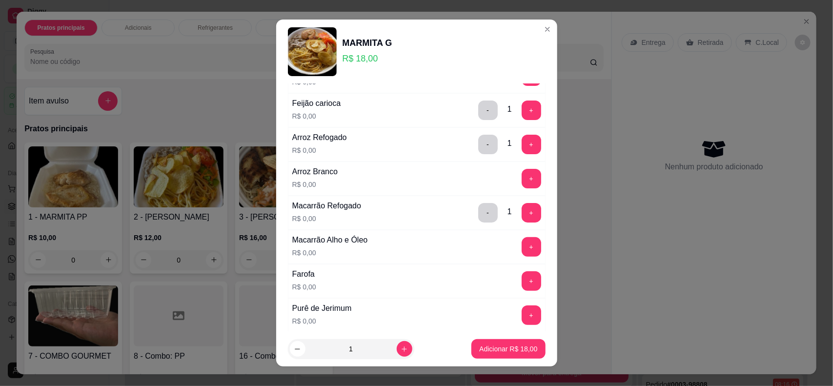
scroll to position [122, 0]
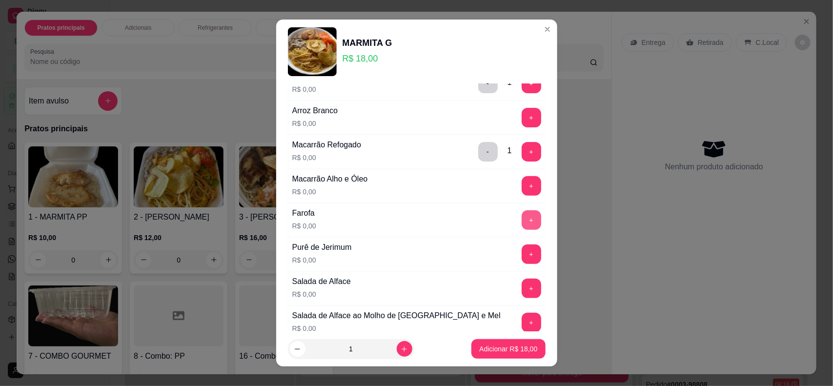
click at [522, 217] on button "+" at bounding box center [532, 220] width 20 height 20
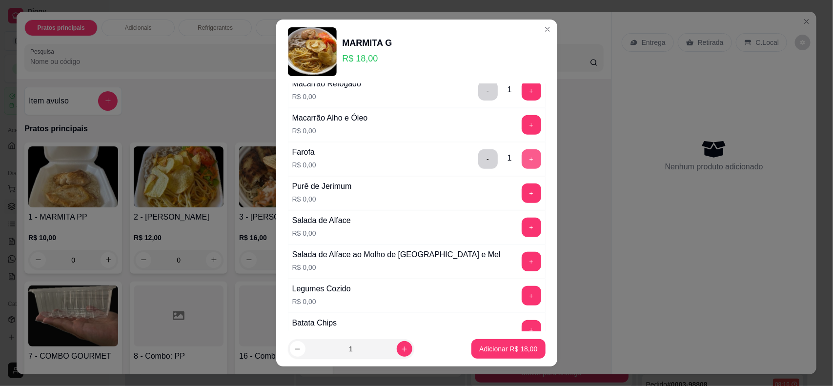
scroll to position [244, 0]
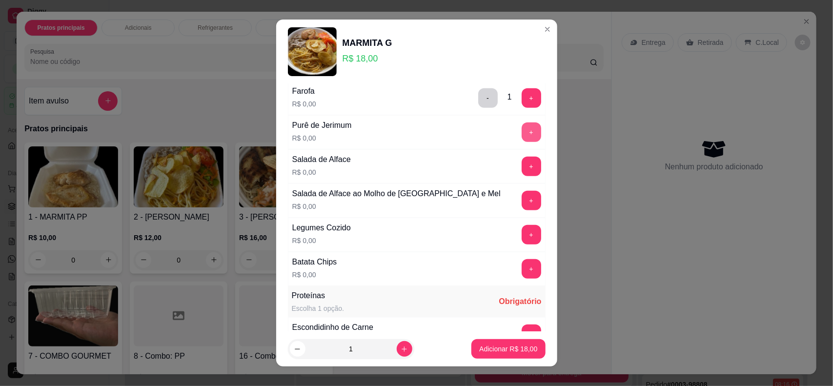
click at [522, 133] on button "+" at bounding box center [532, 132] width 20 height 20
click at [522, 174] on button "+" at bounding box center [532, 167] width 20 height 20
click at [522, 210] on button "+" at bounding box center [532, 201] width 20 height 20
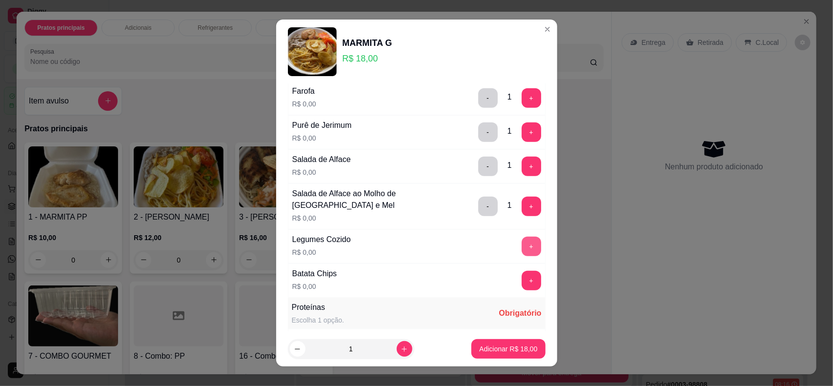
click at [522, 250] on button "+" at bounding box center [532, 247] width 20 height 20
click at [522, 290] on button "+" at bounding box center [532, 281] width 20 height 20
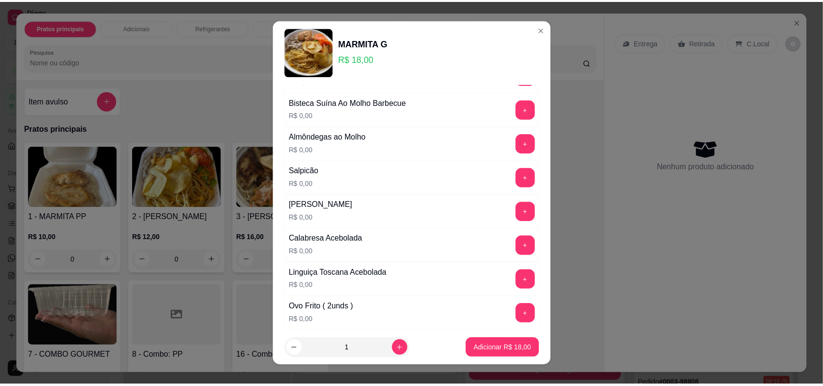
scroll to position [610, 0]
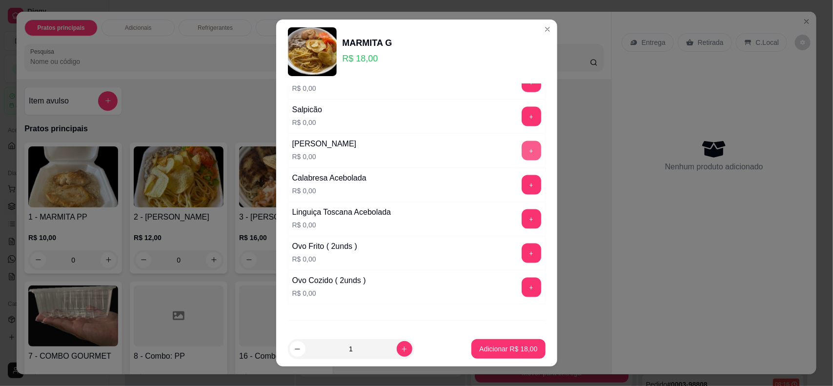
click at [522, 155] on button "+" at bounding box center [532, 151] width 20 height 20
click at [522, 227] on button "+" at bounding box center [532, 219] width 20 height 20
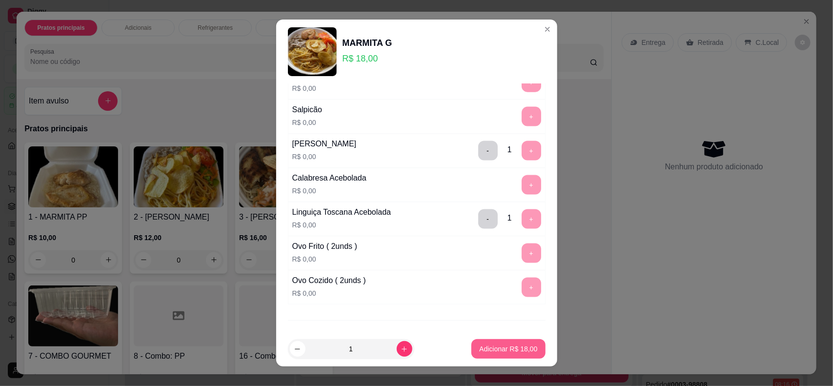
click at [491, 350] on p "Adicionar R$ 18,00" at bounding box center [508, 349] width 58 height 10
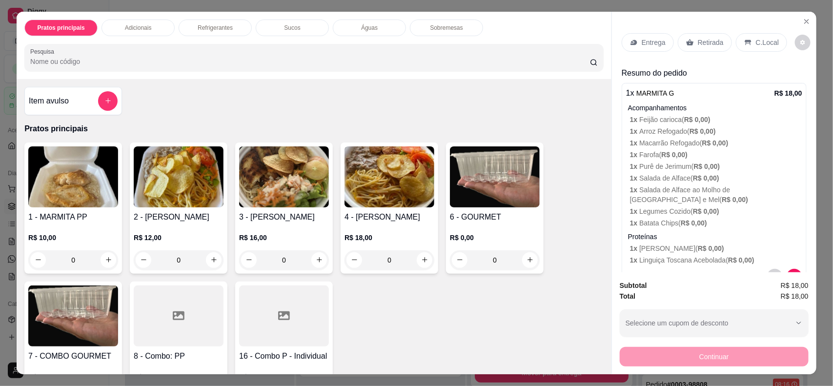
click at [698, 41] on p "Retirada" at bounding box center [711, 43] width 26 height 10
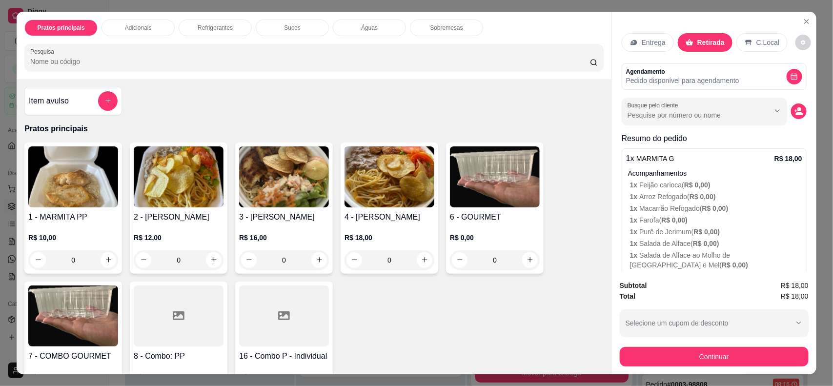
click at [676, 353] on button "Continuar" at bounding box center [714, 357] width 189 height 20
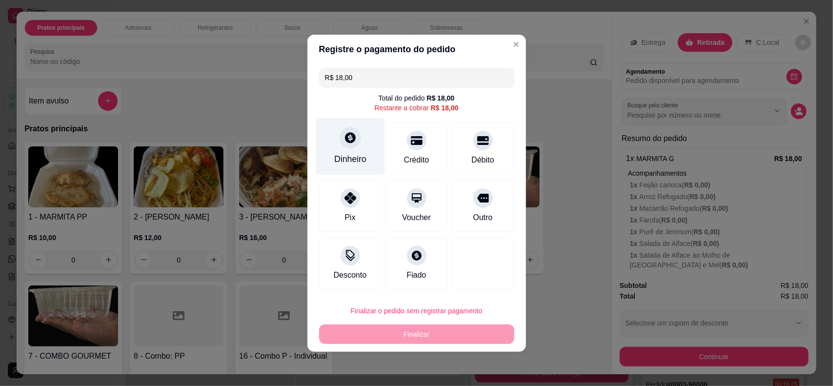
click at [361, 147] on div "Dinheiro" at bounding box center [350, 146] width 69 height 57
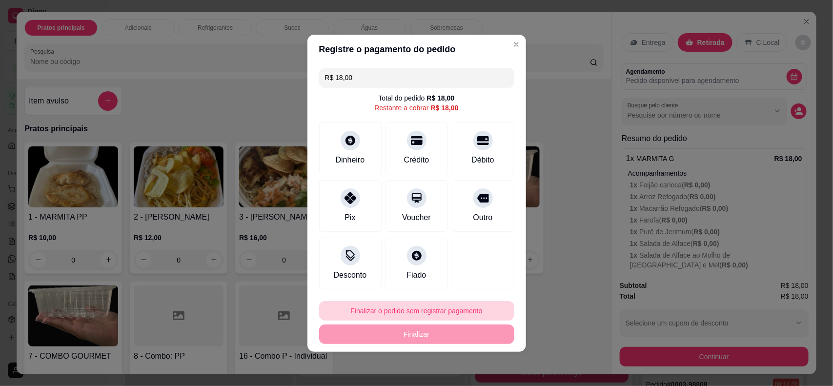
click at [394, 303] on button "Finalizar o pedido sem registrar pagamento" at bounding box center [416, 311] width 195 height 20
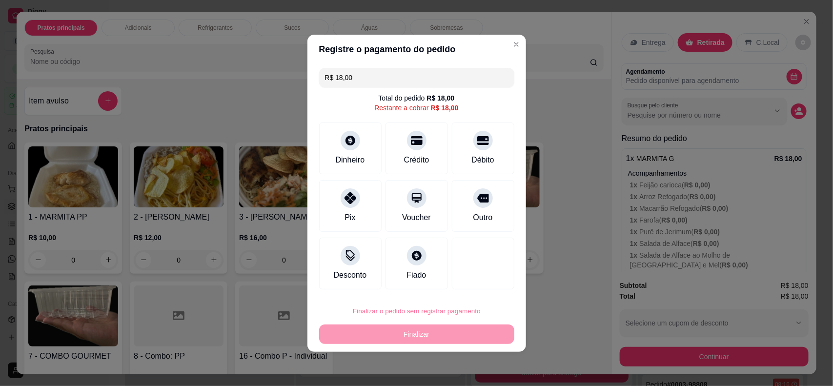
click at [477, 288] on button "Confirmar" at bounding box center [474, 283] width 35 height 15
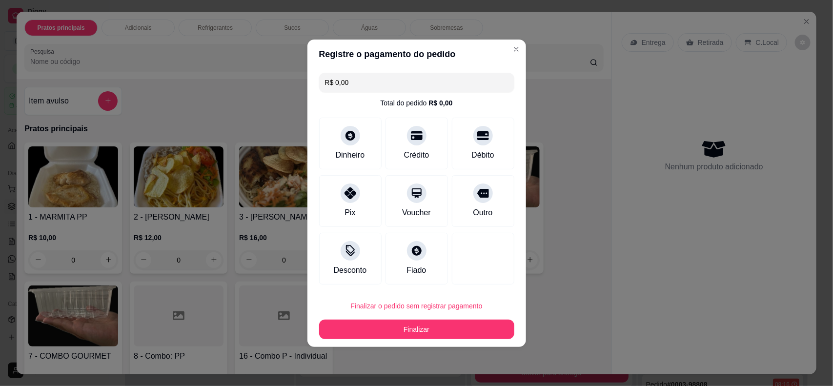
type input "R$ 0,00"
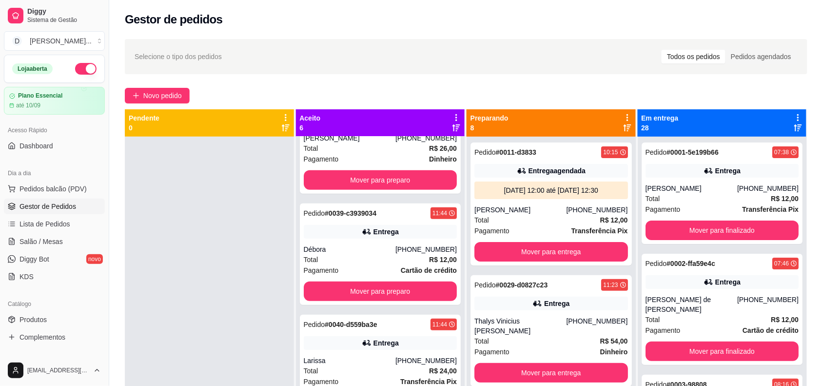
scroll to position [27, 0]
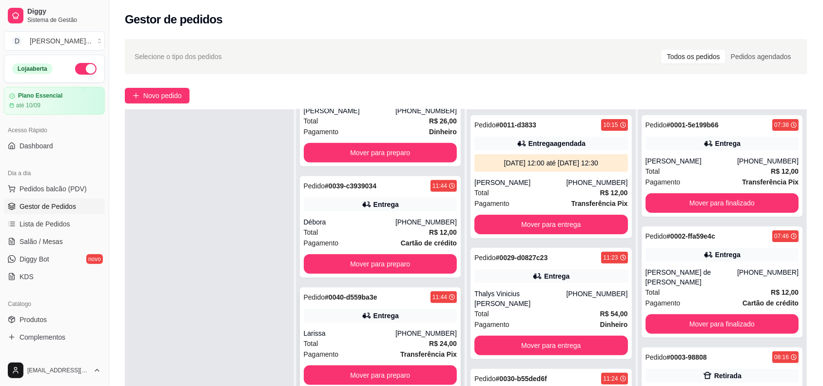
click at [379, 337] on div "Larissa" at bounding box center [350, 333] width 92 height 10
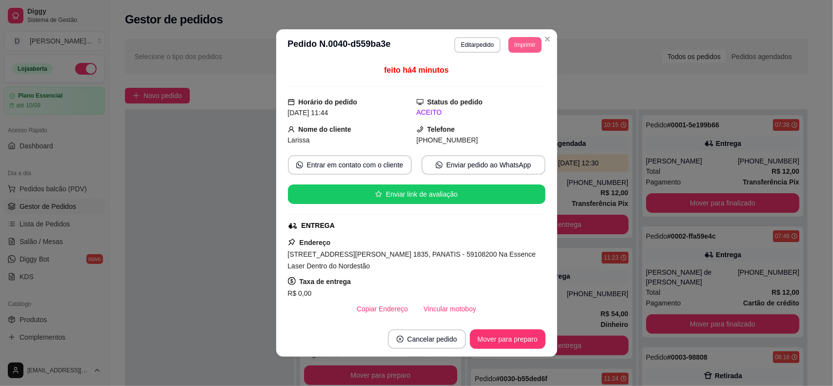
click at [523, 47] on button "Imprimir" at bounding box center [524, 45] width 33 height 16
click at [509, 80] on button "IMPRESSORA" at bounding box center [502, 79] width 68 height 15
click at [515, 47] on button "Imprimir" at bounding box center [525, 44] width 32 height 15
click at [515, 76] on button "IMPRESSORA" at bounding box center [502, 80] width 71 height 16
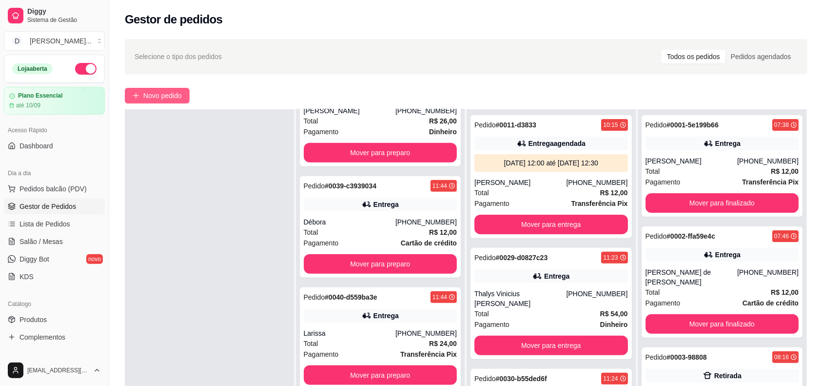
click at [143, 103] on button "Novo pedido" at bounding box center [157, 96] width 65 height 16
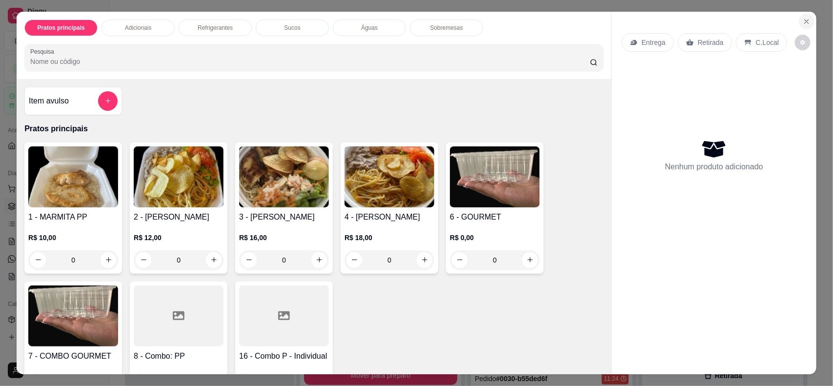
click at [802, 20] on icon "Close" at bounding box center [806, 22] width 8 height 8
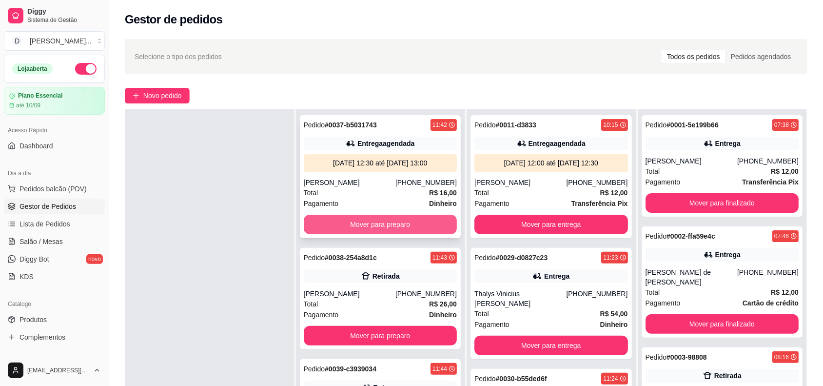
click at [364, 228] on button "Mover para preparo" at bounding box center [381, 225] width 154 height 20
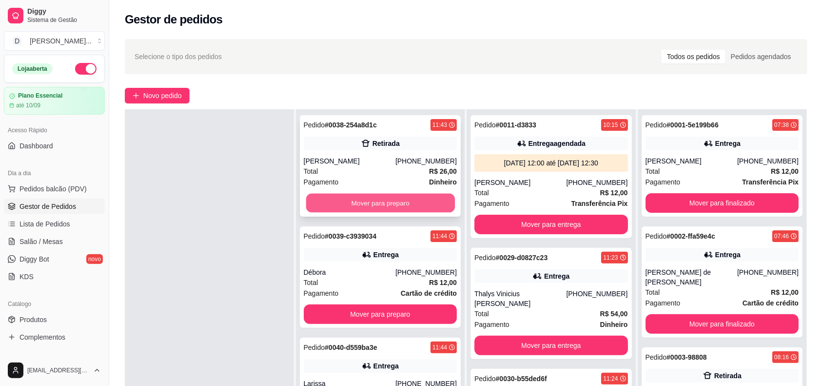
click at [357, 212] on button "Mover para preparo" at bounding box center [380, 203] width 149 height 19
click at [354, 208] on button "Mover para preparo" at bounding box center [381, 203] width 154 height 20
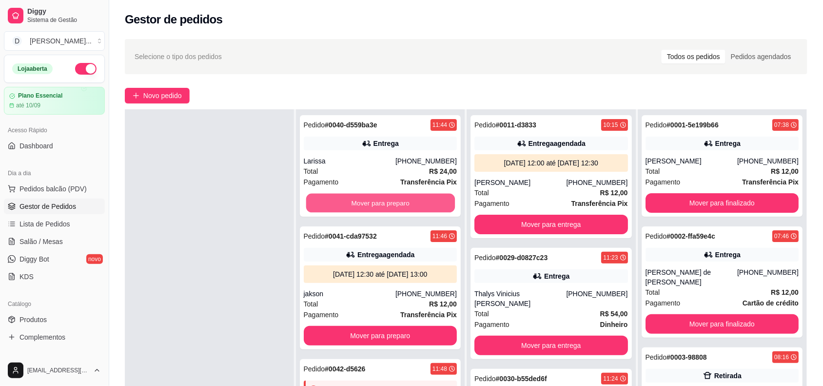
click at [354, 208] on button "Mover para preparo" at bounding box center [380, 203] width 149 height 19
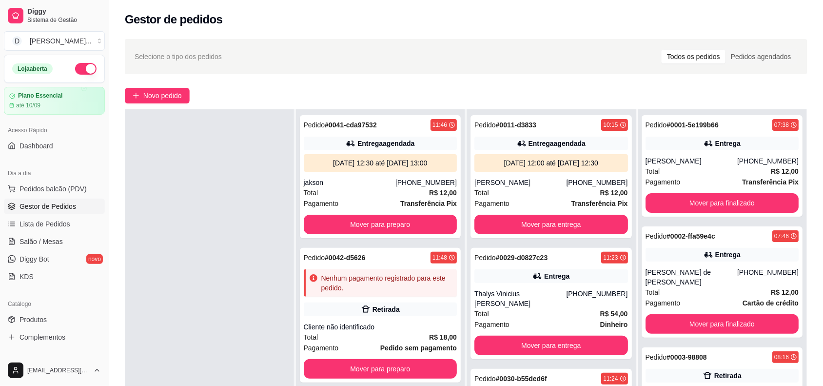
click at [354, 208] on div "Pagamento Transferência Pix" at bounding box center [381, 203] width 154 height 11
click at [347, 226] on button "Mover para preparo" at bounding box center [380, 224] width 149 height 19
click at [349, 226] on button "Mover para preparo" at bounding box center [381, 225] width 154 height 20
click at [375, 226] on button "Mover para preparo" at bounding box center [381, 225] width 154 height 20
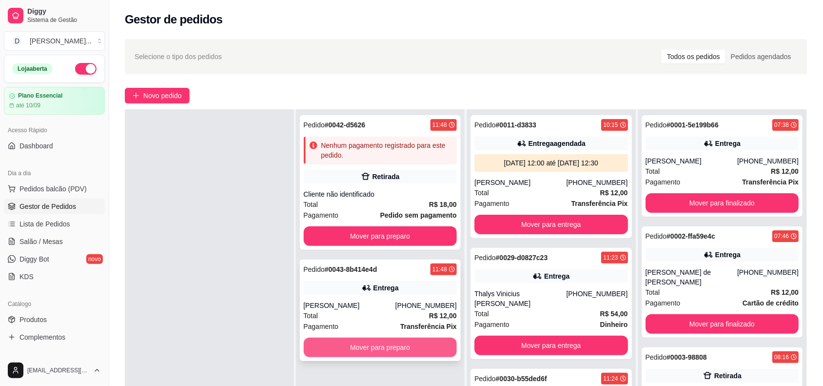
click at [378, 354] on button "Mover para preparo" at bounding box center [381, 348] width 154 height 20
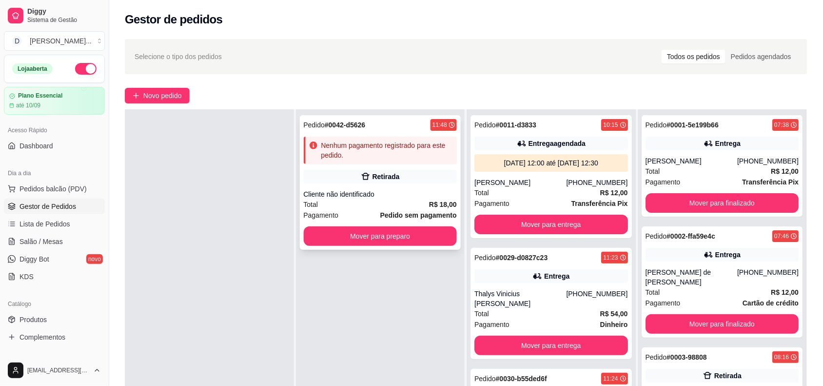
click at [357, 238] on button "Mover para preparo" at bounding box center [381, 236] width 154 height 20
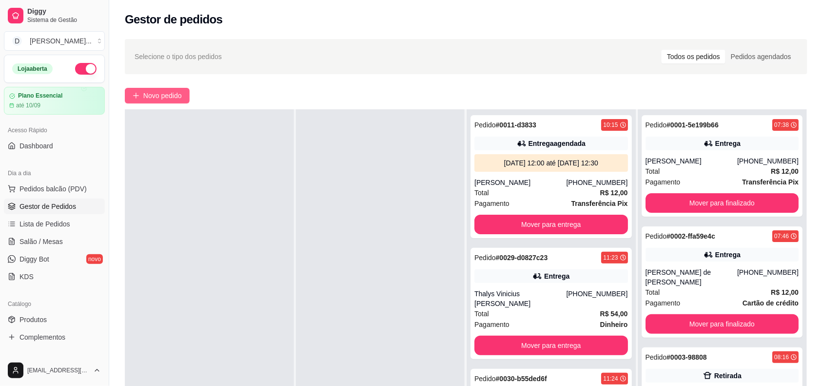
click at [171, 103] on button "Novo pedido" at bounding box center [157, 96] width 65 height 16
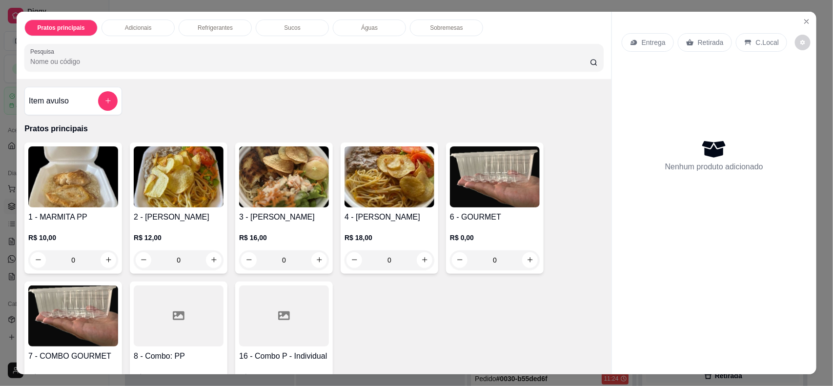
click at [174, 202] on img at bounding box center [179, 176] width 90 height 61
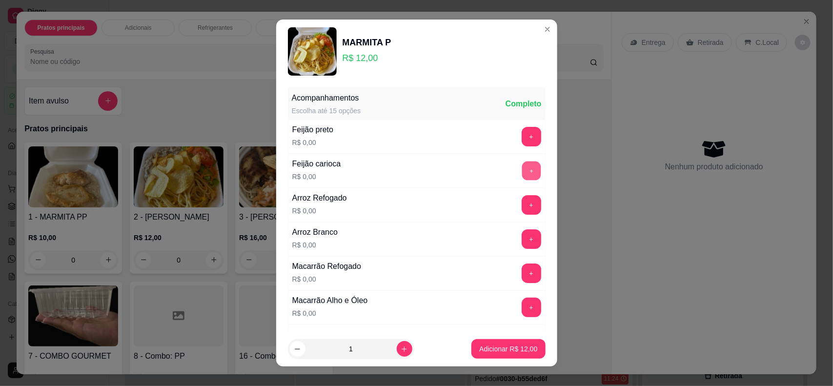
click at [522, 174] on button "+" at bounding box center [531, 170] width 19 height 19
click at [522, 210] on button "+" at bounding box center [532, 205] width 20 height 20
click at [522, 278] on button "+" at bounding box center [532, 273] width 20 height 20
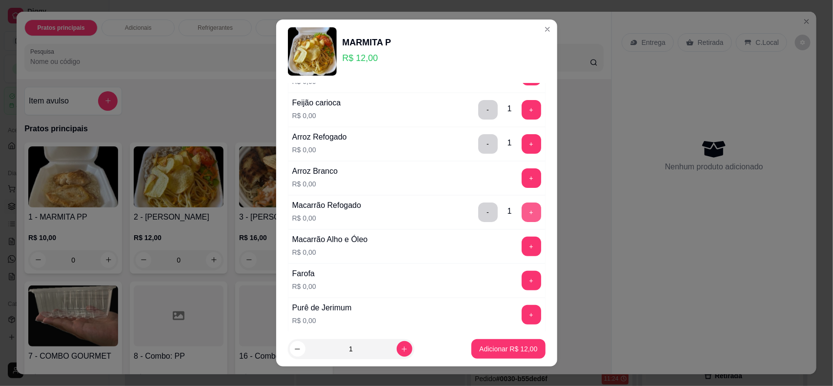
scroll to position [183, 0]
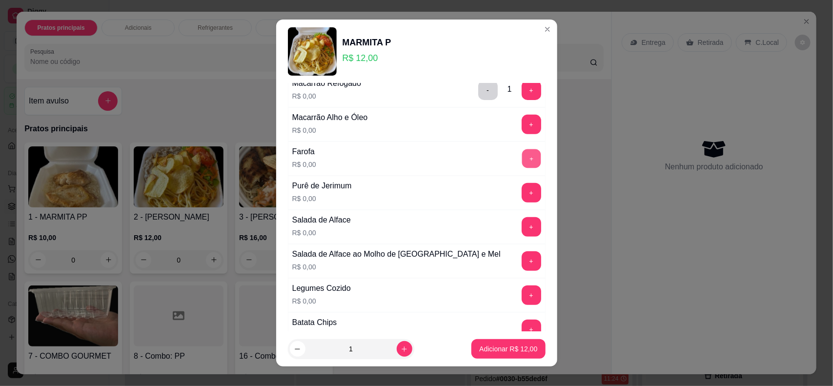
click at [522, 164] on button "+" at bounding box center [531, 158] width 19 height 19
click at [522, 198] on button "+" at bounding box center [532, 193] width 20 height 20
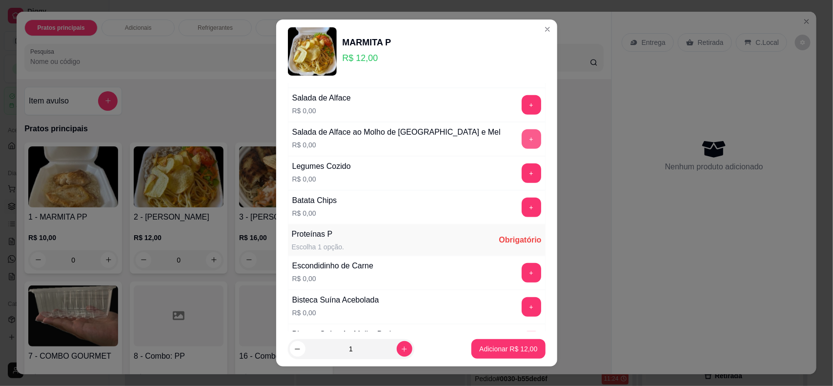
click at [522, 140] on button "+" at bounding box center [532, 139] width 20 height 20
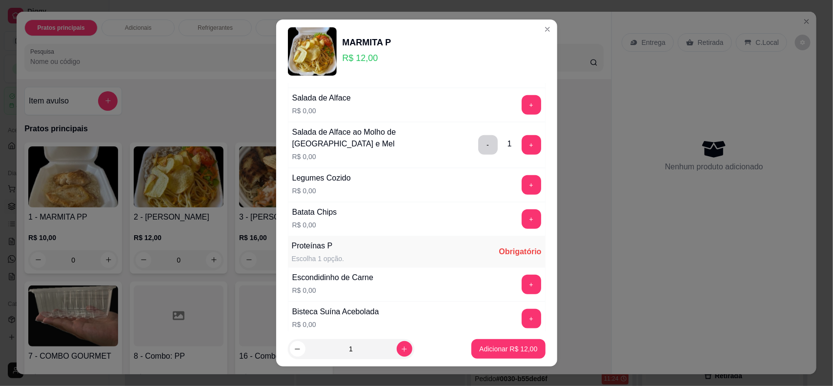
scroll to position [366, 0]
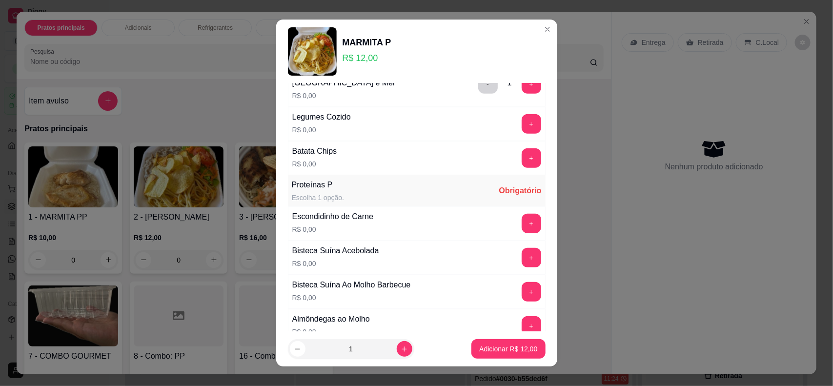
click at [522, 125] on button "+" at bounding box center [532, 124] width 20 height 20
click at [522, 155] on button "+" at bounding box center [532, 158] width 20 height 20
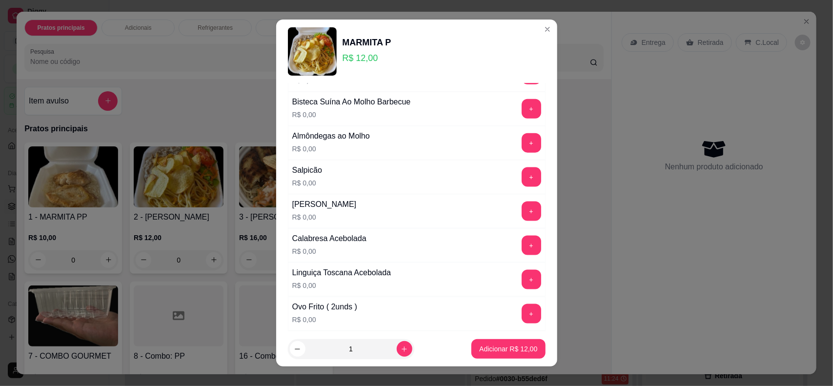
scroll to position [610, 0]
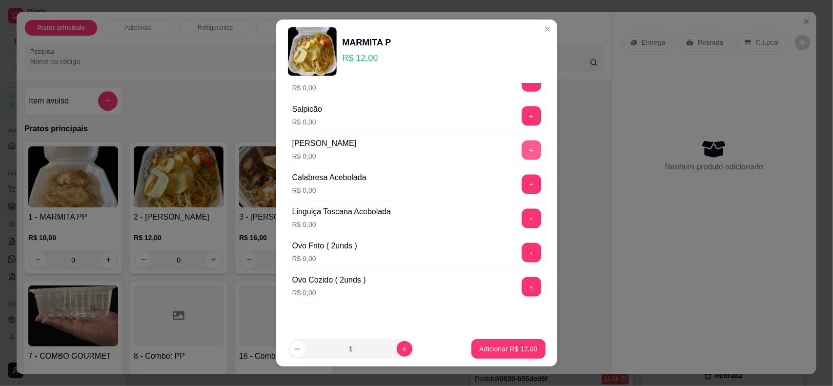
click at [522, 154] on button "+" at bounding box center [532, 150] width 20 height 20
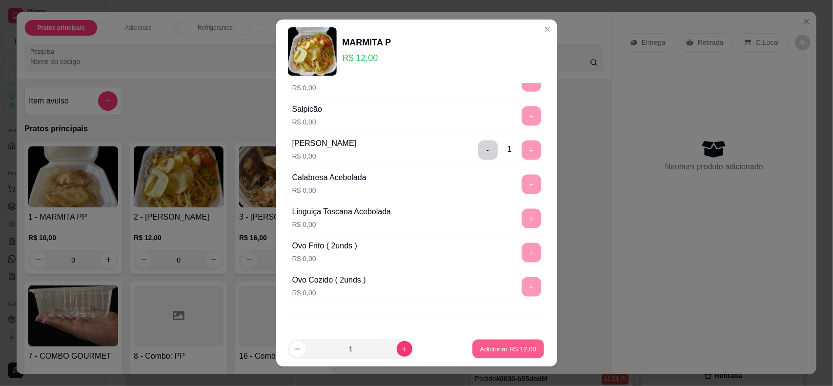
click at [510, 353] on p "Adicionar R$ 12,00" at bounding box center [508, 348] width 57 height 9
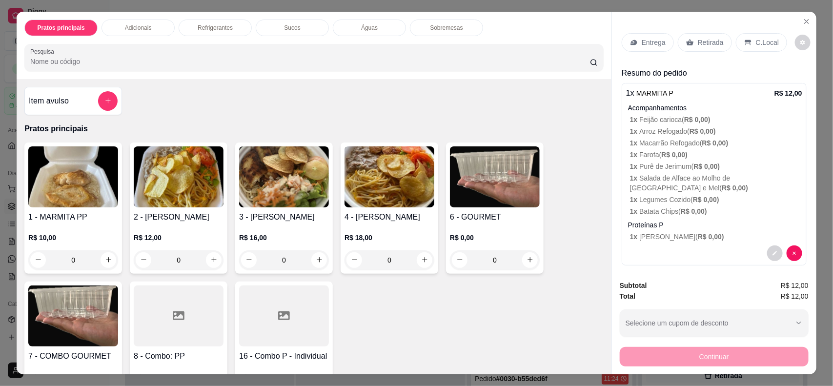
click at [693, 52] on div "Entrega Retirada C.Local" at bounding box center [714, 42] width 185 height 34
click at [693, 48] on div "Retirada" at bounding box center [705, 42] width 54 height 19
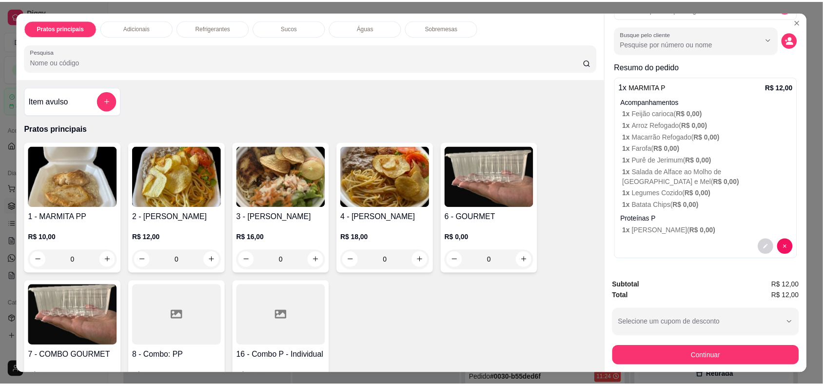
scroll to position [0, 0]
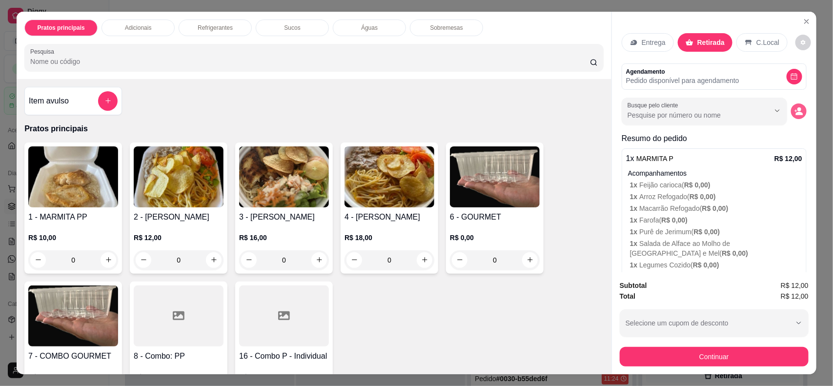
click at [794, 109] on icon "decrease-product-quantity" at bounding box center [798, 111] width 9 height 9
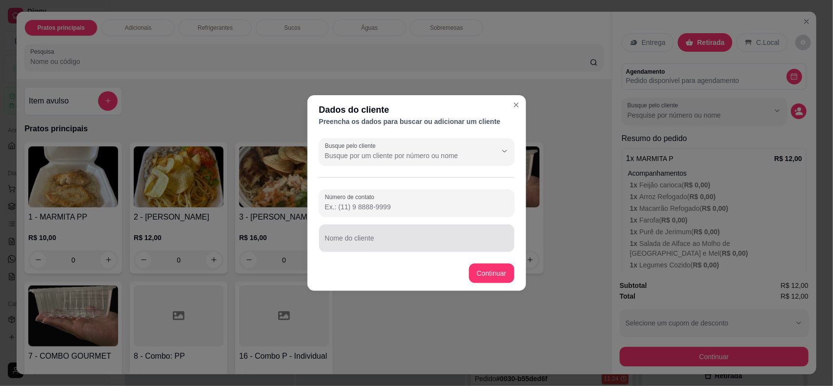
click at [364, 237] on input "Nome do cliente" at bounding box center [416, 242] width 183 height 10
type input "Thaise"
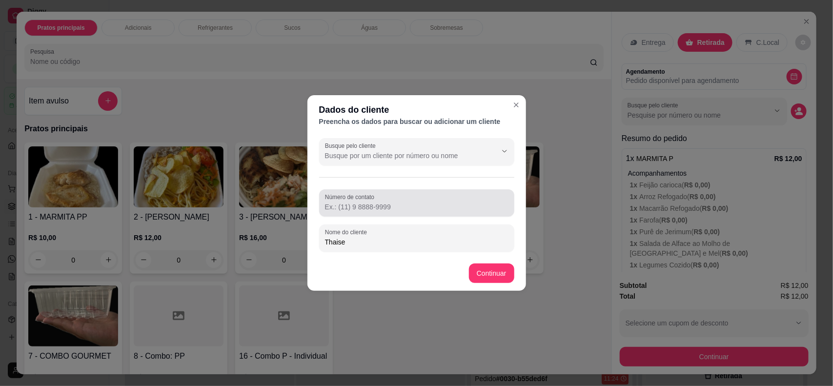
click at [364, 215] on div "Número de contato" at bounding box center [416, 202] width 195 height 27
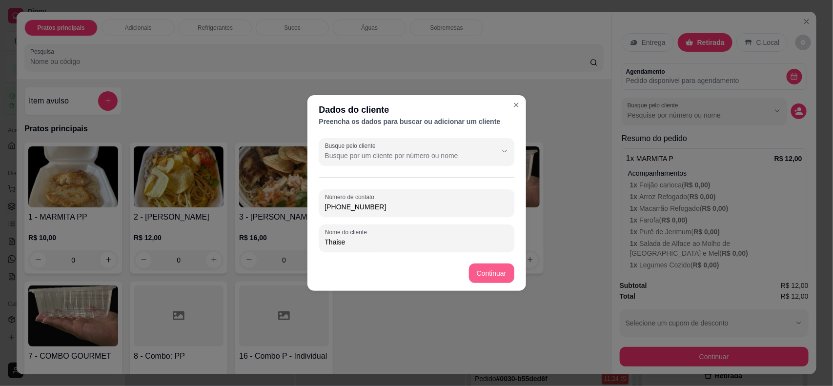
type input "[PHONE_NUMBER]"
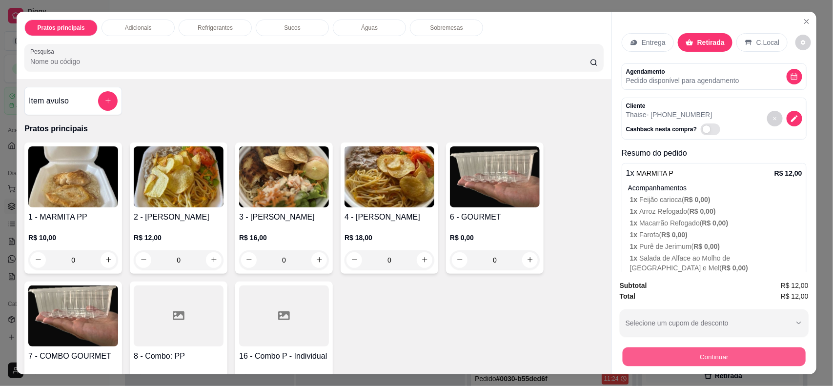
click at [732, 356] on button "Continuar" at bounding box center [713, 356] width 183 height 19
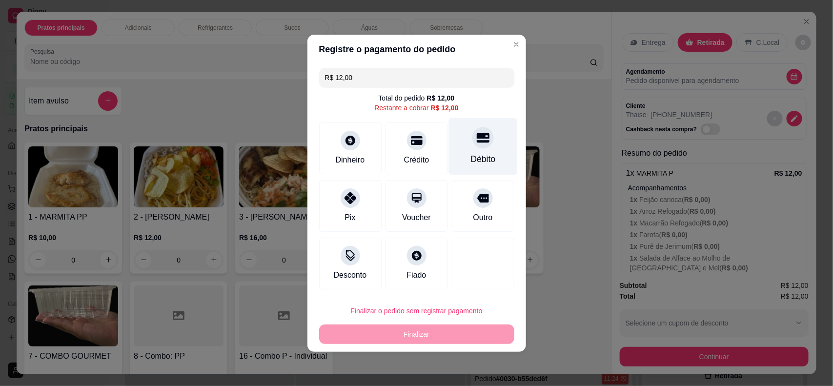
click at [472, 152] on div "Débito" at bounding box center [482, 146] width 69 height 57
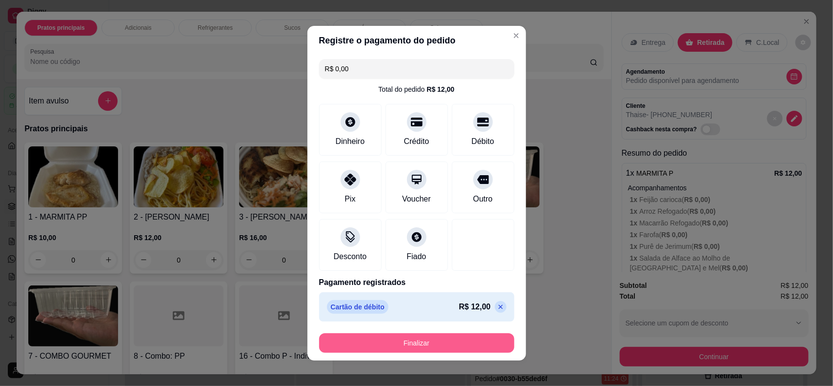
click at [398, 349] on button "Finalizar" at bounding box center [416, 343] width 195 height 20
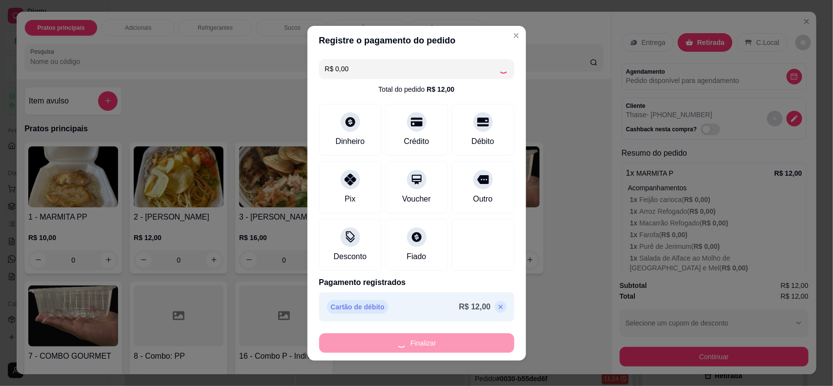
type input "-R$ 12,00"
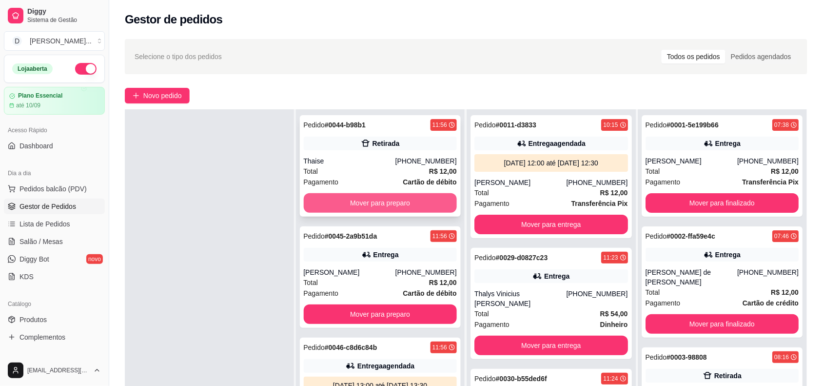
click at [363, 205] on button "Mover para preparo" at bounding box center [381, 203] width 154 height 20
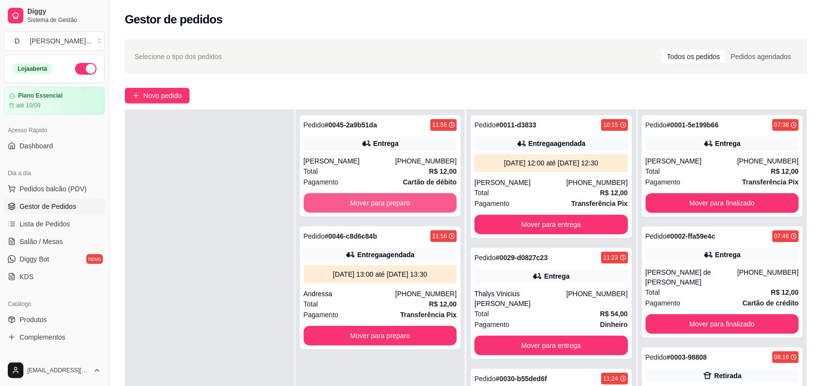
click at [363, 205] on button "Mover para preparo" at bounding box center [381, 203] width 154 height 20
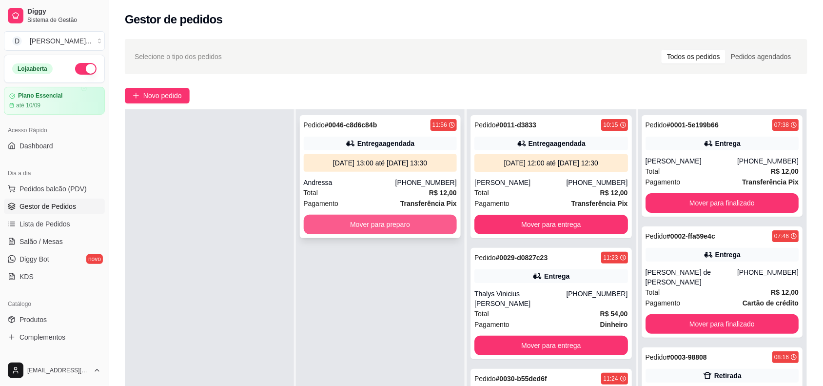
click at [365, 229] on button "Mover para preparo" at bounding box center [381, 225] width 154 height 20
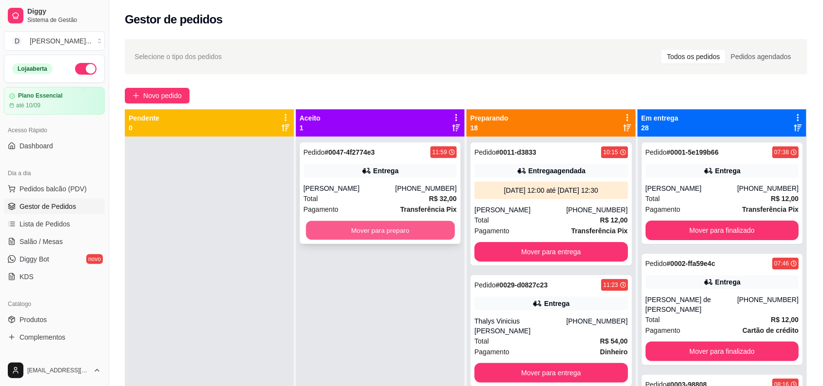
click at [381, 233] on button "Mover para preparo" at bounding box center [380, 230] width 149 height 19
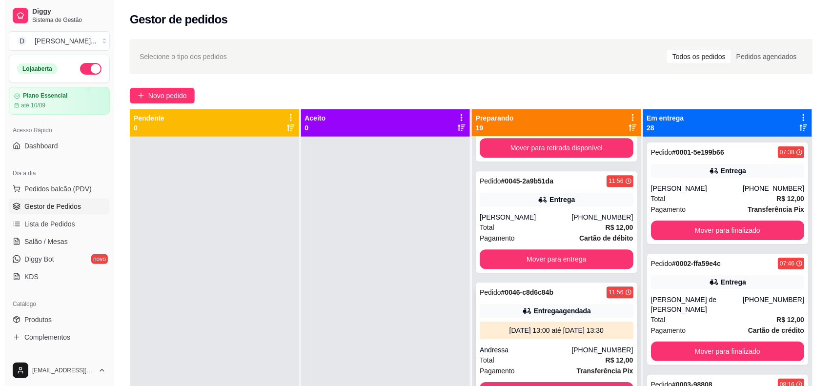
scroll to position [1891, 0]
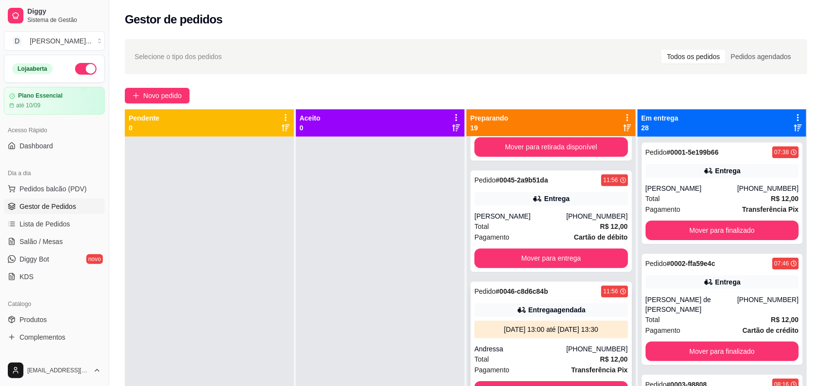
click at [510, 344] on div "Andressa" at bounding box center [521, 349] width 92 height 10
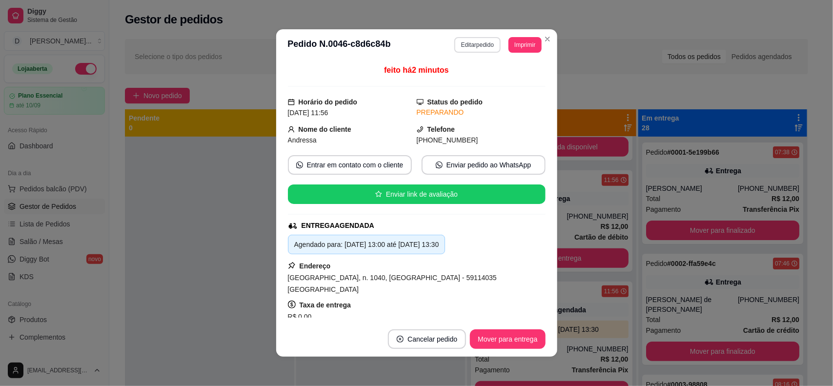
click at [459, 50] on button "Editar pedido" at bounding box center [477, 45] width 46 height 16
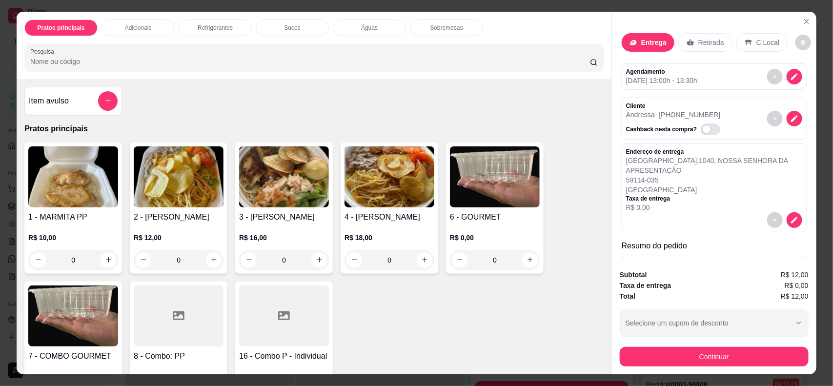
click at [710, 358] on button "Continuar" at bounding box center [714, 357] width 189 height 20
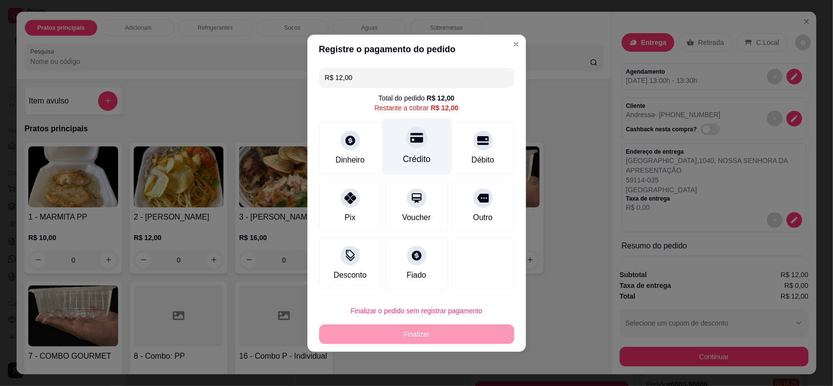
click at [428, 137] on div "Crédito" at bounding box center [416, 146] width 69 height 57
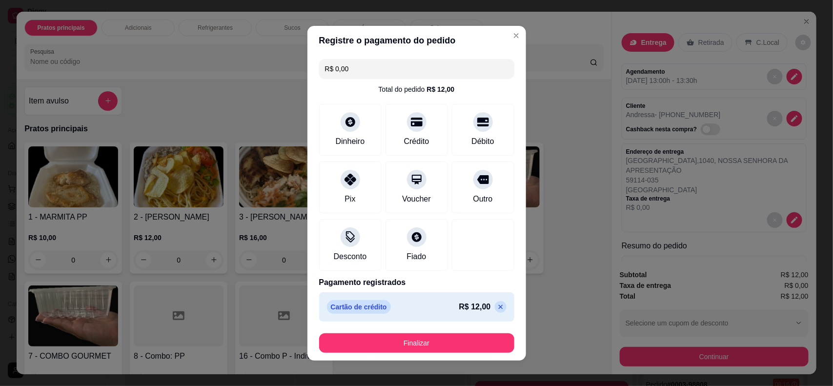
click at [455, 343] on button "Finalizar" at bounding box center [416, 343] width 195 height 20
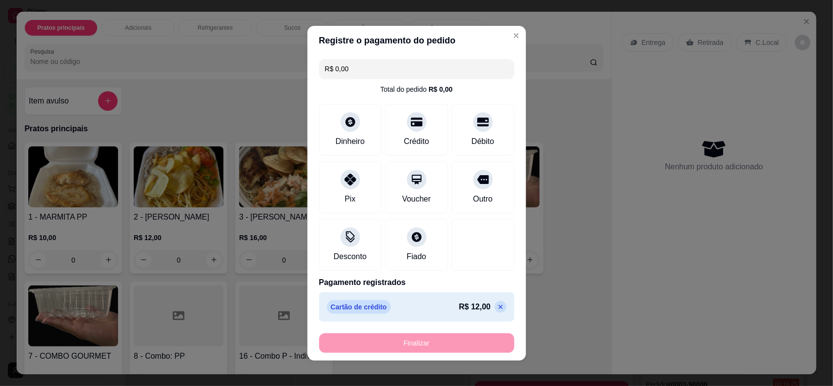
type input "-R$ 12,00"
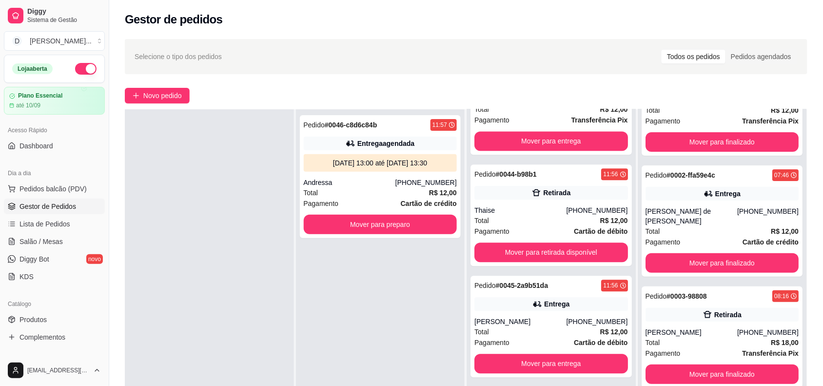
scroll to position [149, 0]
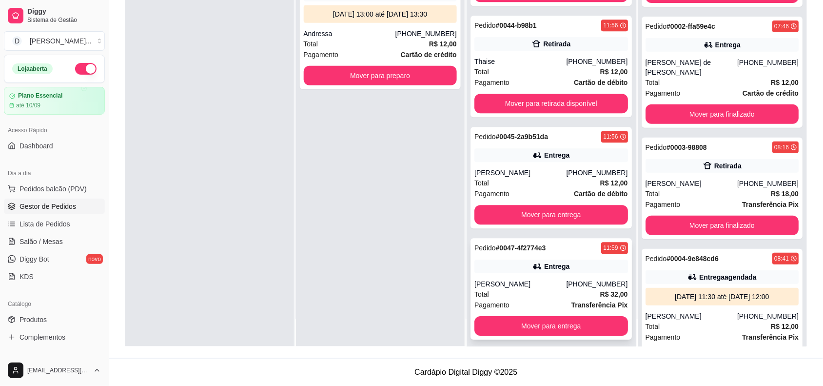
click at [523, 267] on div "Pedido # 0047-4f2774e3 11:59 Entrega Leonardo (84) 99409-5600 Total R$ 32,00 Pa…" at bounding box center [551, 288] width 161 height 101
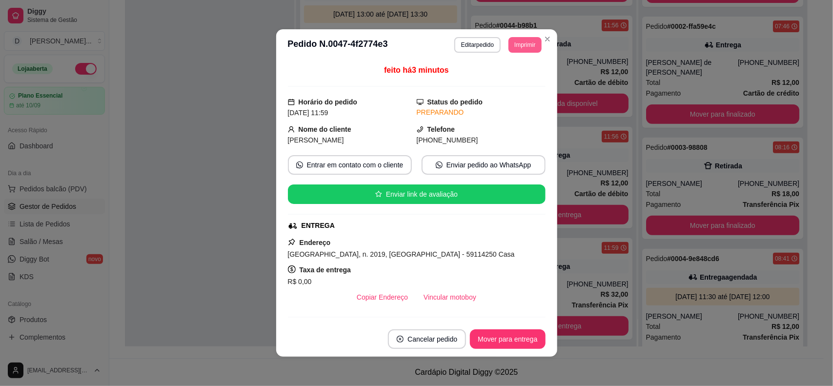
click at [524, 42] on button "Imprimir" at bounding box center [524, 45] width 33 height 16
click at [493, 81] on button "IMPRESSORA" at bounding box center [510, 75] width 57 height 13
click at [518, 47] on button "Imprimir" at bounding box center [524, 45] width 33 height 16
click at [502, 81] on button "IMPRESSORA" at bounding box center [502, 80] width 71 height 16
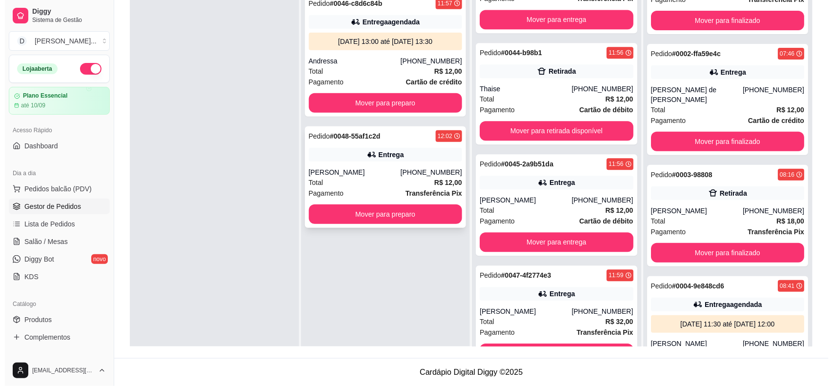
scroll to position [88, 0]
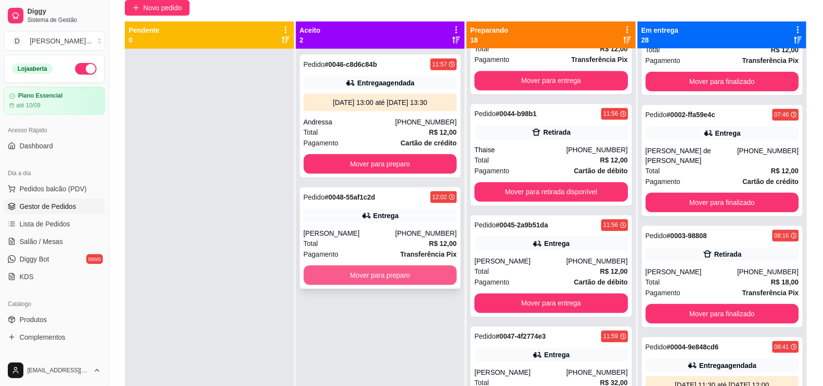
click at [355, 280] on button "Mover para preparo" at bounding box center [381, 275] width 154 height 20
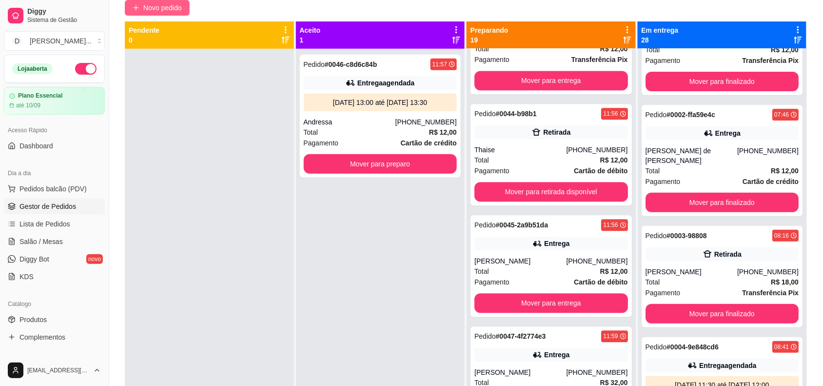
click at [154, 6] on span "Novo pedido" at bounding box center [162, 7] width 39 height 11
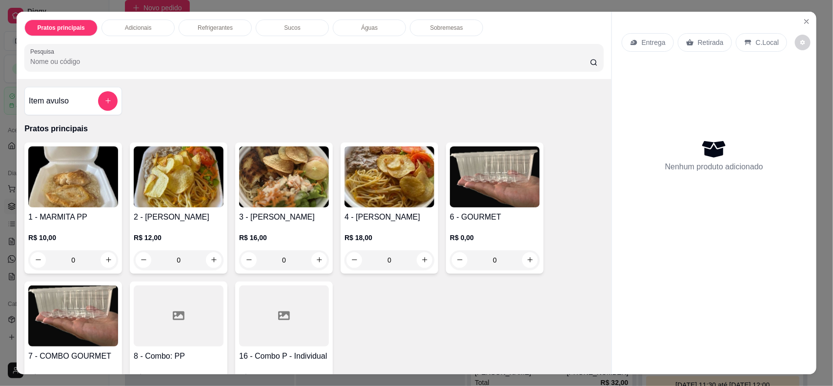
click at [693, 34] on div "Retirada" at bounding box center [705, 42] width 54 height 19
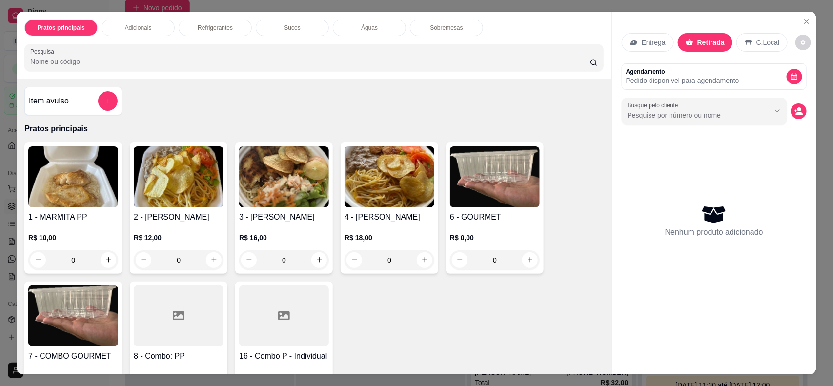
click at [396, 187] on img at bounding box center [389, 176] width 90 height 61
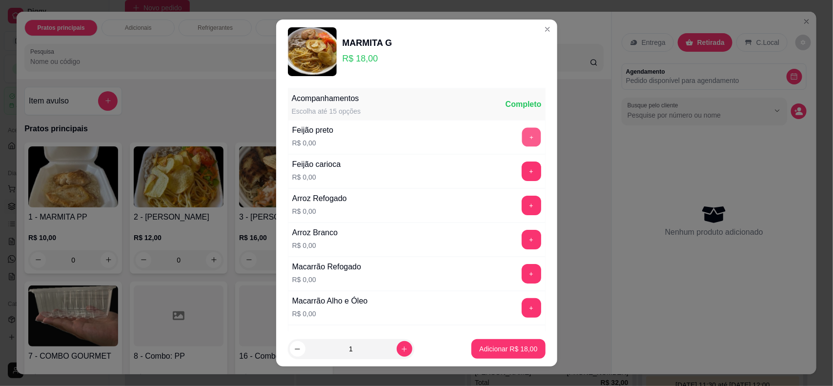
click at [522, 133] on button "+" at bounding box center [531, 136] width 19 height 19
click at [522, 209] on button "+" at bounding box center [531, 205] width 19 height 19
click at [508, 287] on div "Macarrão Refogado R$ 0,00 +" at bounding box center [417, 274] width 258 height 34
click at [522, 281] on button "+" at bounding box center [532, 274] width 20 height 20
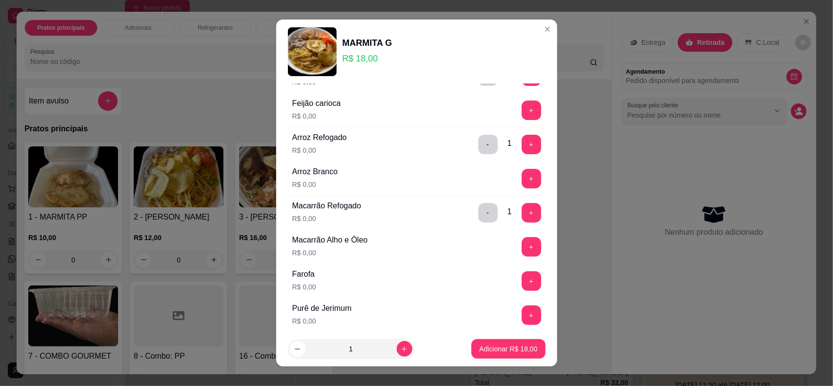
scroll to position [183, 0]
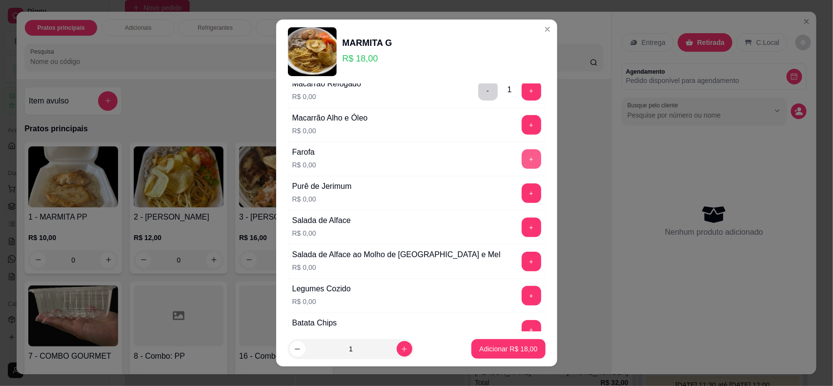
click at [522, 162] on button "+" at bounding box center [532, 159] width 20 height 20
click at [522, 225] on button "+" at bounding box center [532, 228] width 20 height 20
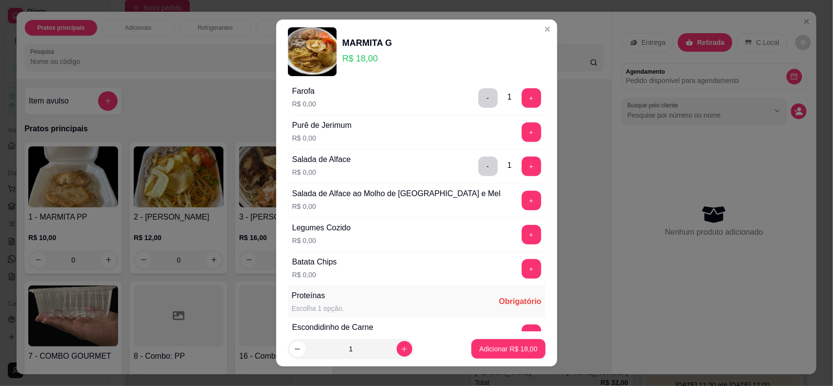
scroll to position [305, 0]
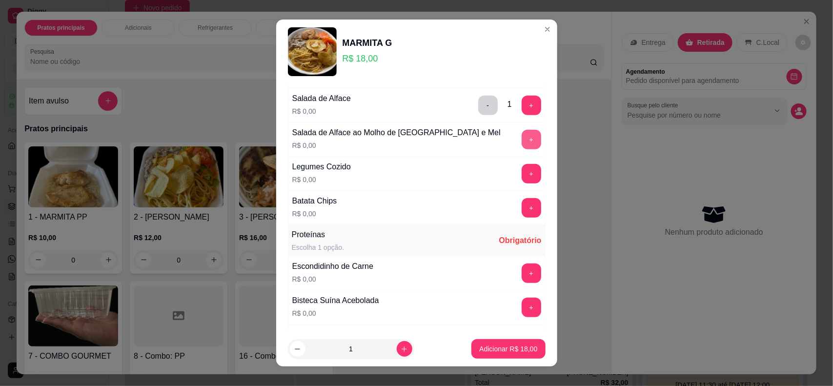
click at [522, 138] on button "+" at bounding box center [532, 140] width 20 height 20
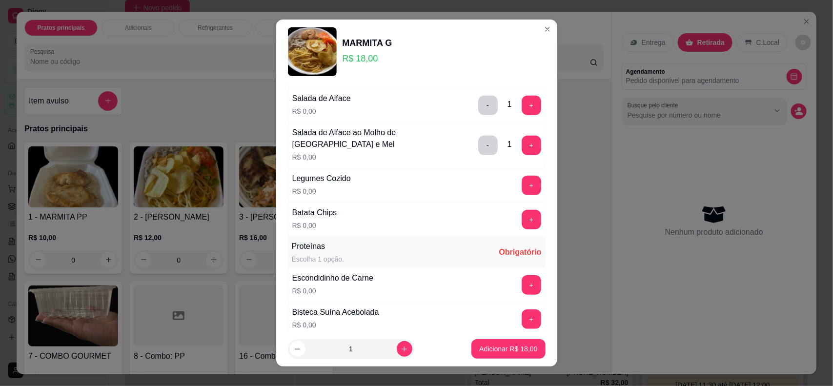
click at [294, 181] on div "Legumes Cozido" at bounding box center [321, 179] width 59 height 12
click at [302, 211] on div "Batata Chips" at bounding box center [314, 213] width 45 height 12
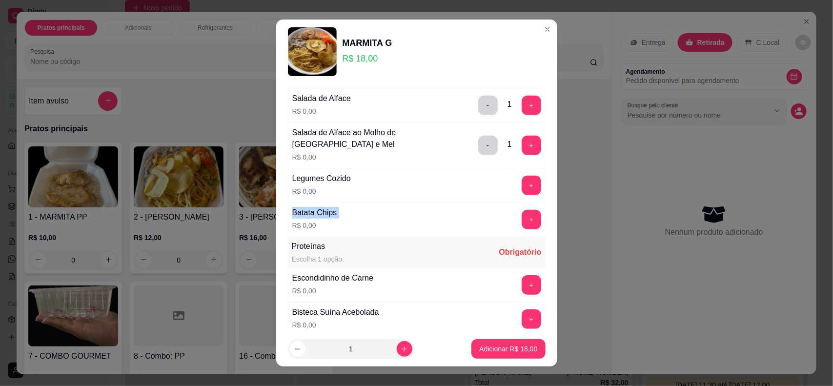
click at [302, 211] on div "Batata Chips" at bounding box center [314, 213] width 45 height 12
click at [522, 186] on button "+" at bounding box center [532, 186] width 20 height 20
click at [522, 224] on button "+" at bounding box center [531, 219] width 19 height 19
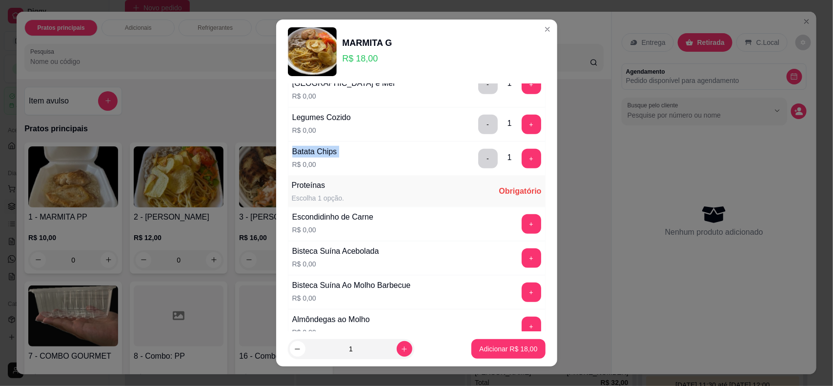
scroll to position [427, 0]
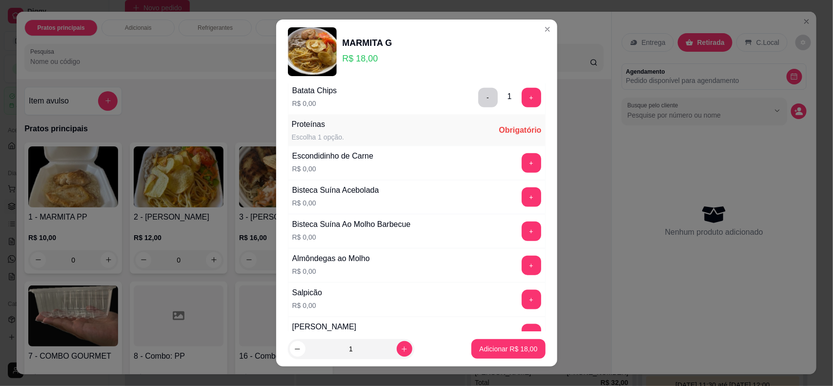
click at [367, 131] on div "Proteínas Escolha 1 opção. Obrigatório" at bounding box center [417, 130] width 258 height 31
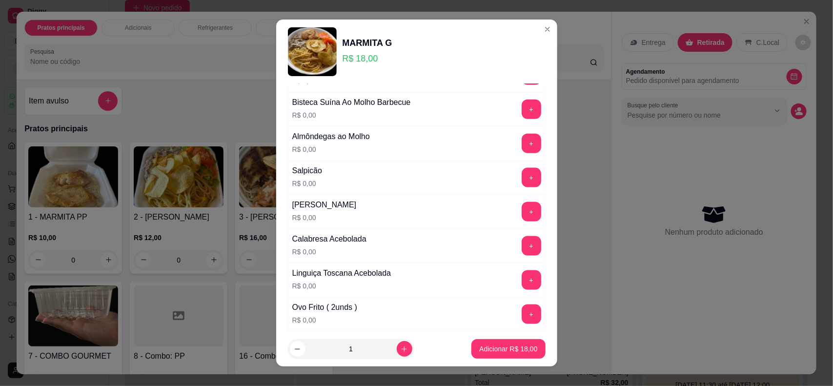
click at [522, 212] on button "+" at bounding box center [532, 212] width 20 height 20
click at [522, 289] on button "+" at bounding box center [532, 280] width 20 height 20
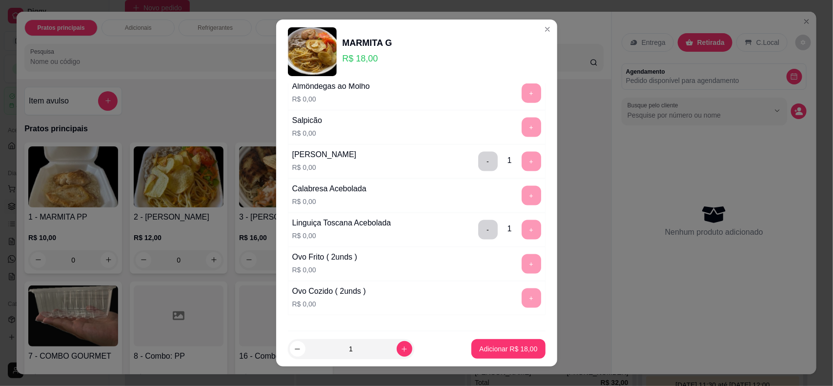
scroll to position [538, 0]
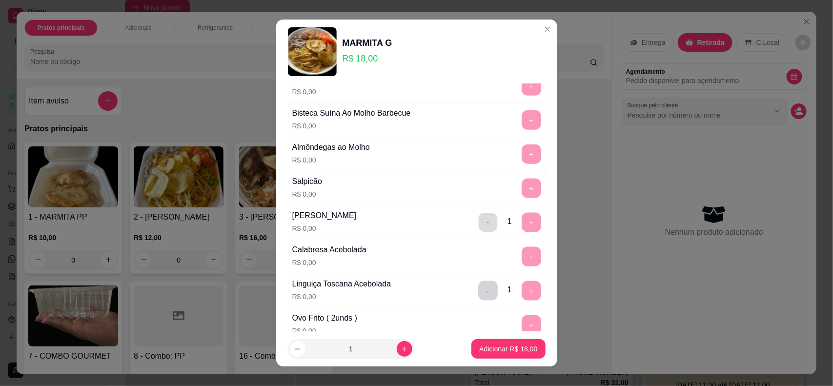
click at [478, 225] on button "-" at bounding box center [487, 222] width 19 height 19
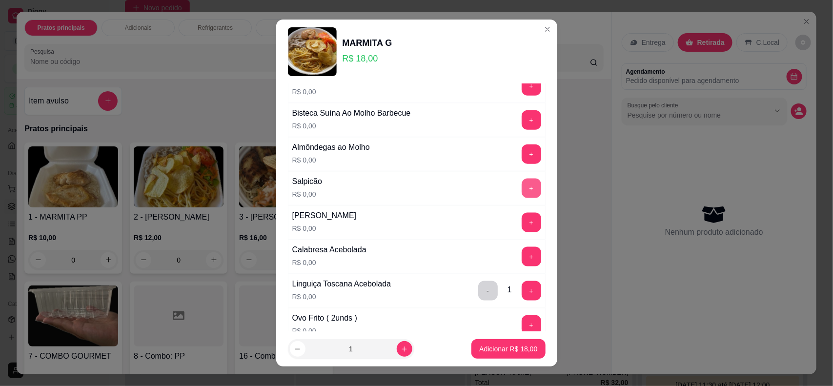
click at [522, 185] on button "+" at bounding box center [532, 189] width 20 height 20
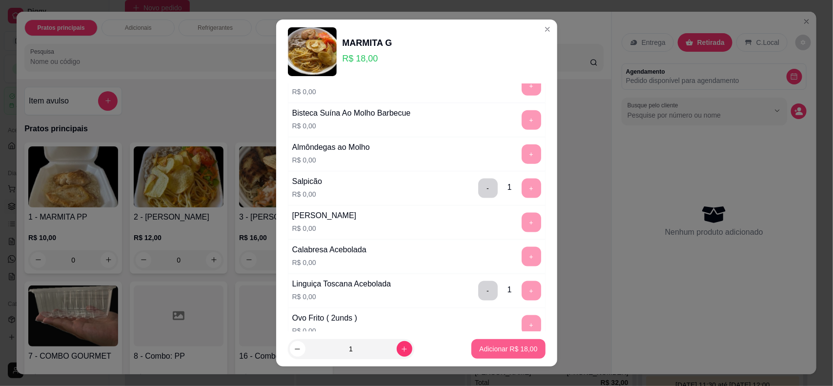
click at [503, 349] on p "Adicionar R$ 18,00" at bounding box center [508, 349] width 58 height 10
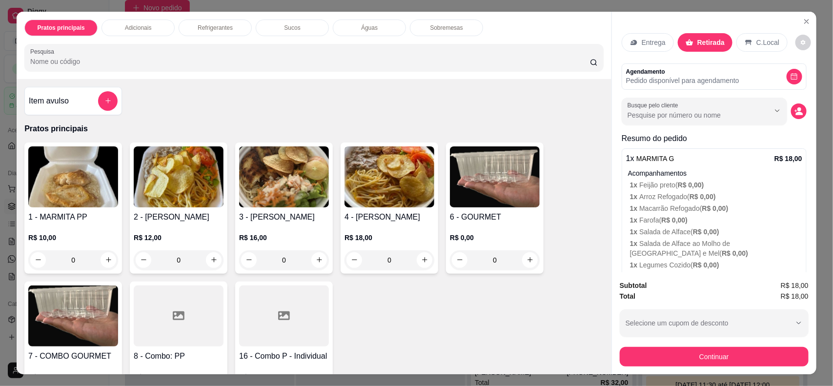
click at [378, 210] on div "4 - MARMITA G R$ 18,00 0" at bounding box center [390, 207] width 98 height 131
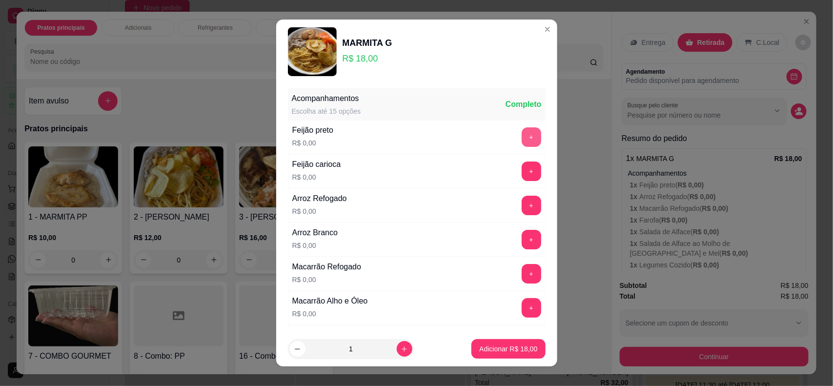
click at [522, 135] on button "+" at bounding box center [532, 137] width 20 height 20
click at [522, 205] on button "+" at bounding box center [532, 206] width 20 height 20
click at [522, 276] on button "+" at bounding box center [532, 274] width 20 height 20
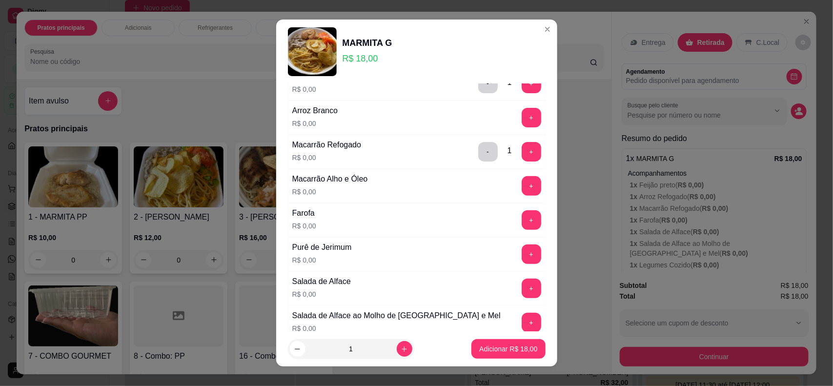
scroll to position [183, 0]
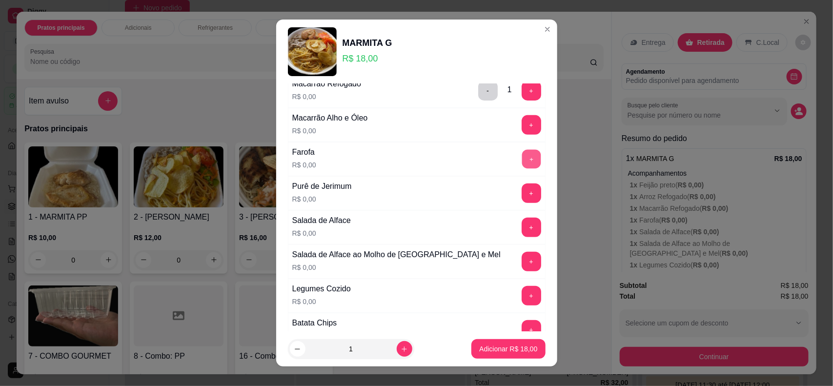
click at [522, 161] on button "+" at bounding box center [531, 158] width 19 height 19
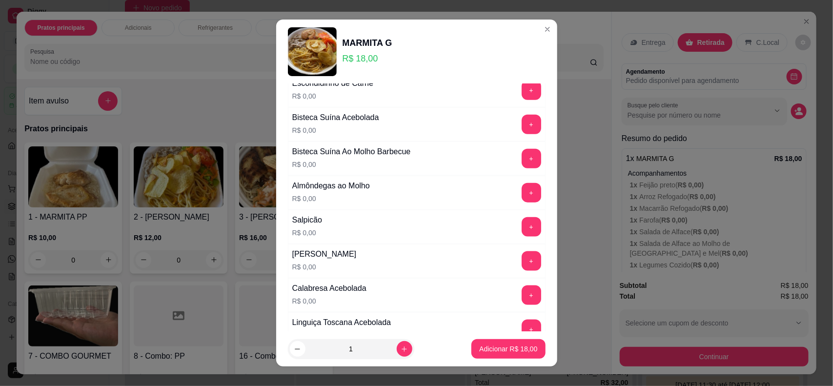
scroll to position [549, 0]
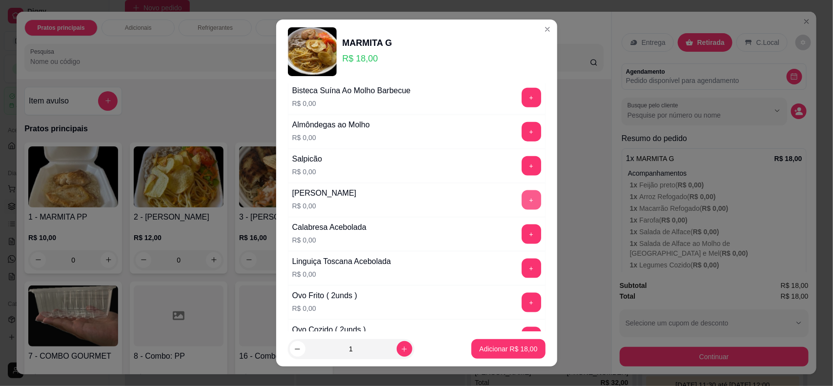
click at [522, 207] on button "+" at bounding box center [532, 200] width 20 height 20
click at [522, 269] on button "+" at bounding box center [532, 269] width 20 height 20
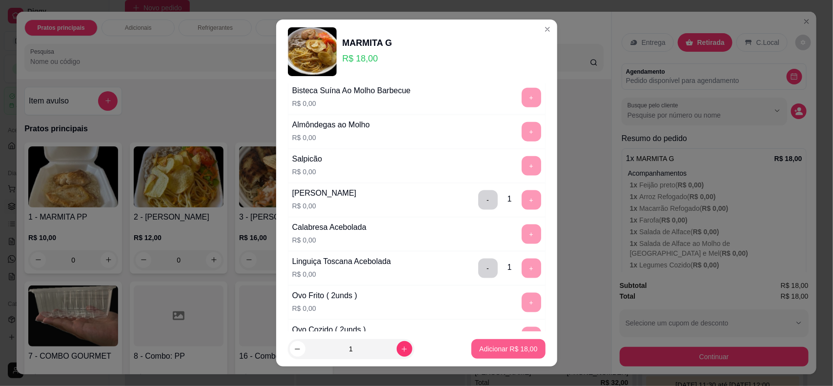
click at [502, 357] on button "Adicionar R$ 18,00" at bounding box center [508, 349] width 74 height 20
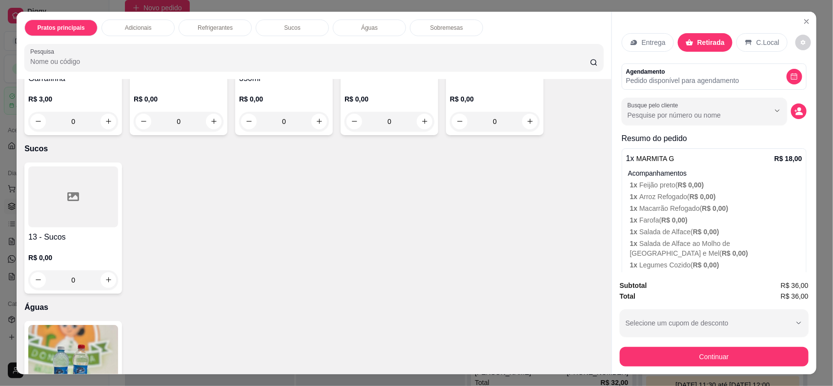
scroll to position [423, 0]
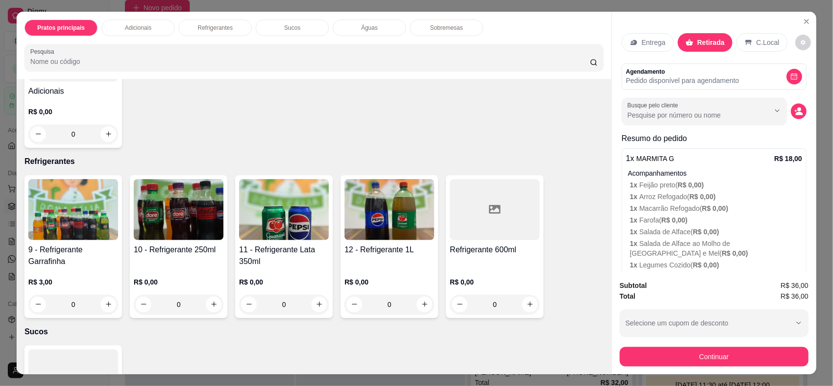
click at [389, 221] on img at bounding box center [389, 209] width 90 height 61
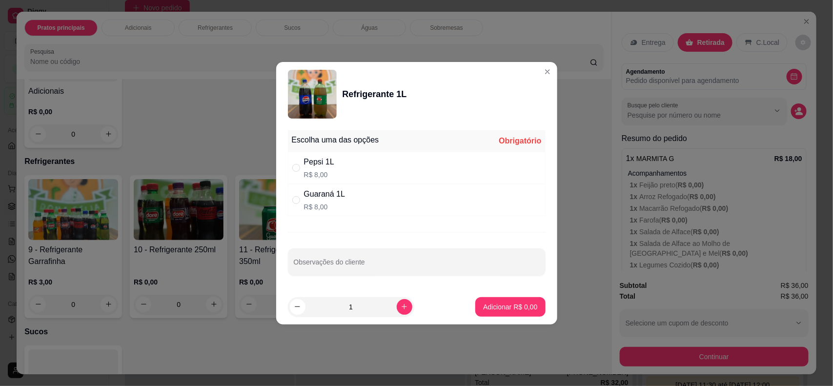
click at [328, 167] on div "Pepsi 1L" at bounding box center [319, 162] width 30 height 12
radio input "true"
click at [495, 305] on p "Adicionar R$ 8,00" at bounding box center [510, 307] width 54 height 10
type input "1"
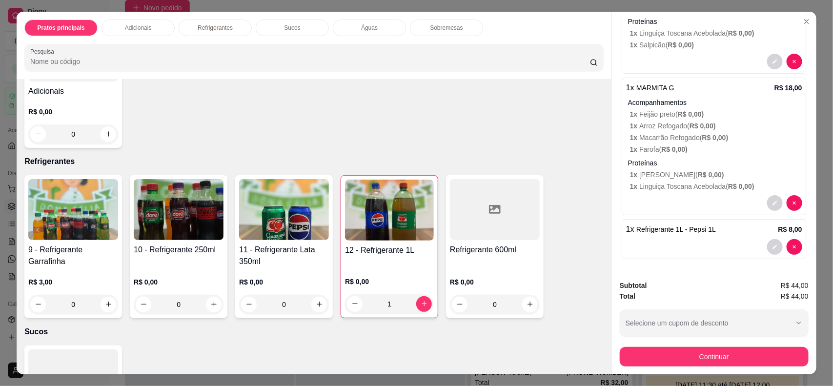
scroll to position [20, 0]
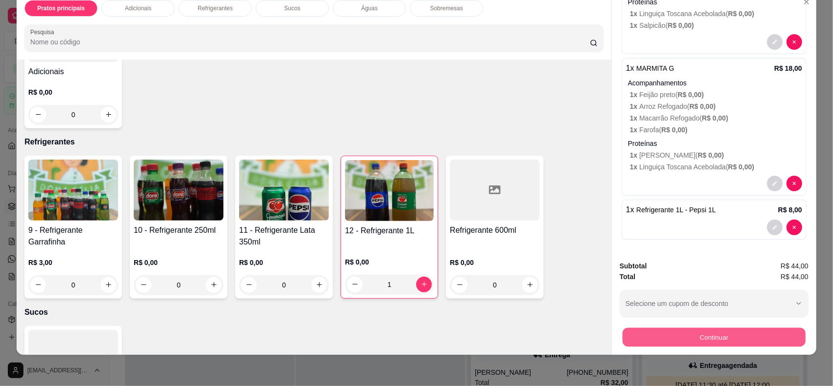
click at [722, 330] on button "Continuar" at bounding box center [713, 337] width 183 height 19
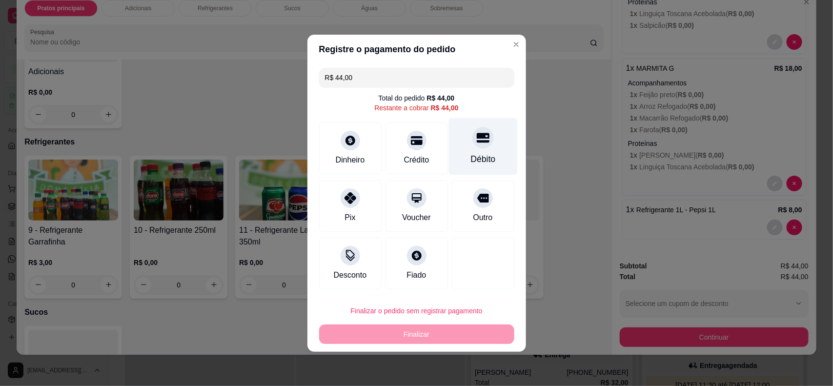
click at [464, 144] on div "Débito" at bounding box center [482, 146] width 69 height 57
type input "R$ 0,00"
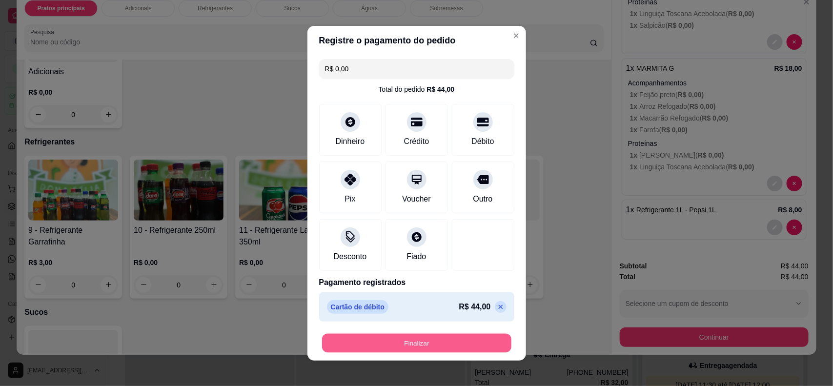
click at [425, 342] on button "Finalizar" at bounding box center [416, 342] width 189 height 19
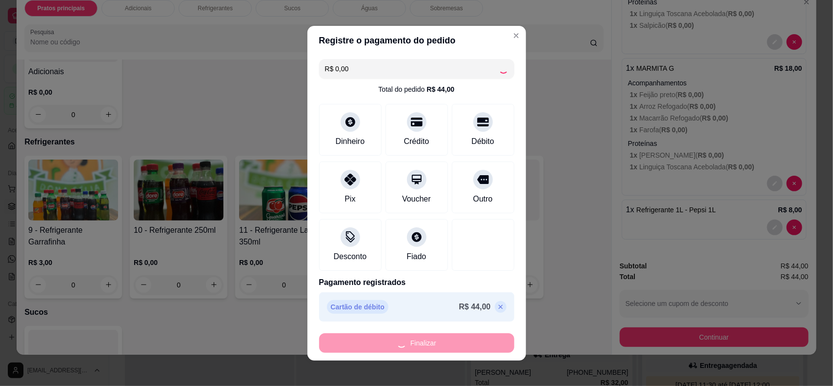
type input "0"
type input "-R$ 44,00"
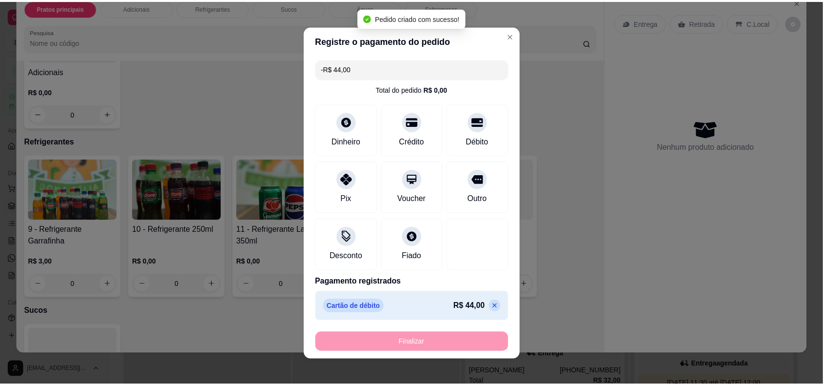
scroll to position [0, 0]
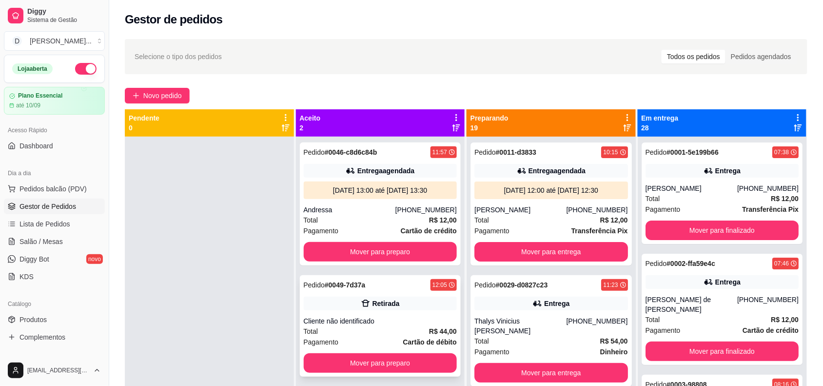
click at [382, 322] on div "Cliente não identificado" at bounding box center [381, 321] width 154 height 10
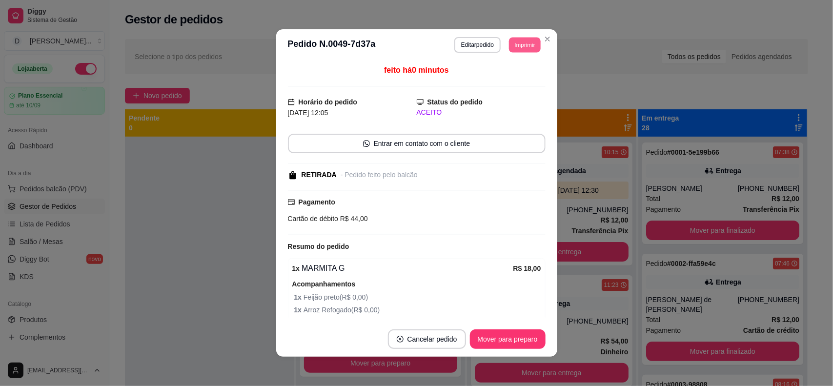
click at [509, 43] on button "Imprimir" at bounding box center [525, 44] width 32 height 15
click at [503, 79] on button "IMPRESSORA" at bounding box center [502, 80] width 71 height 16
click at [514, 49] on button "Imprimir" at bounding box center [525, 44] width 32 height 15
click at [512, 74] on button "IMPRESSORA" at bounding box center [503, 78] width 68 height 15
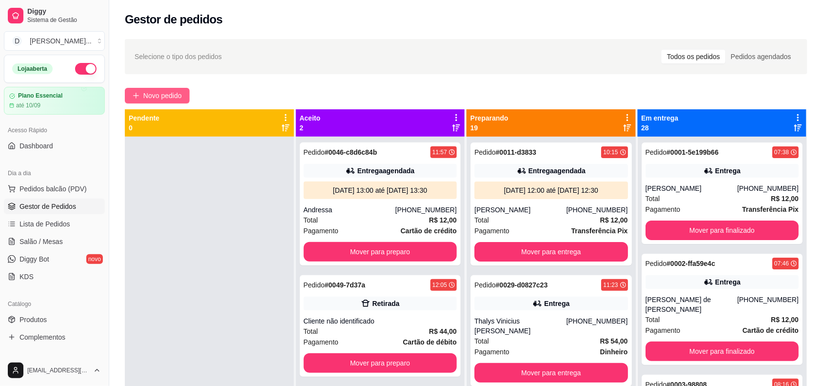
click at [176, 96] on span "Novo pedido" at bounding box center [162, 95] width 39 height 11
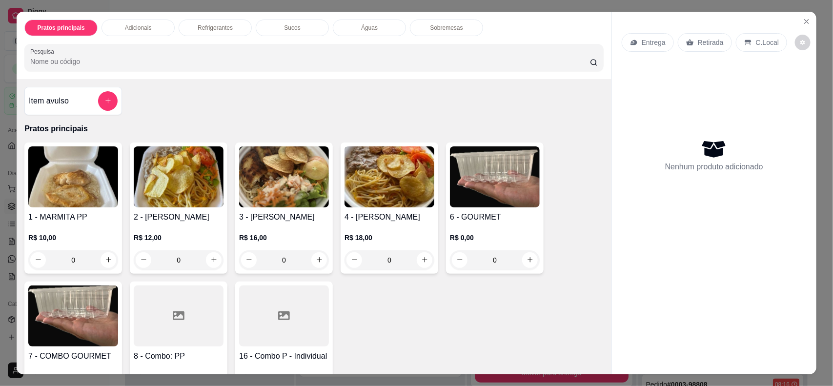
click at [294, 193] on img at bounding box center [284, 176] width 90 height 61
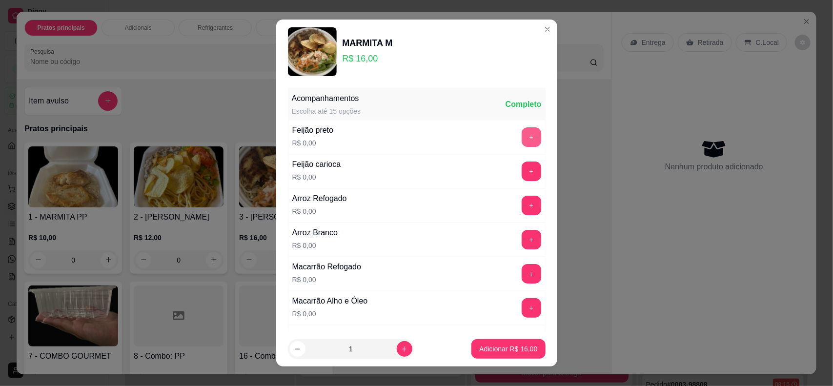
click at [522, 137] on button "+" at bounding box center [532, 137] width 20 height 20
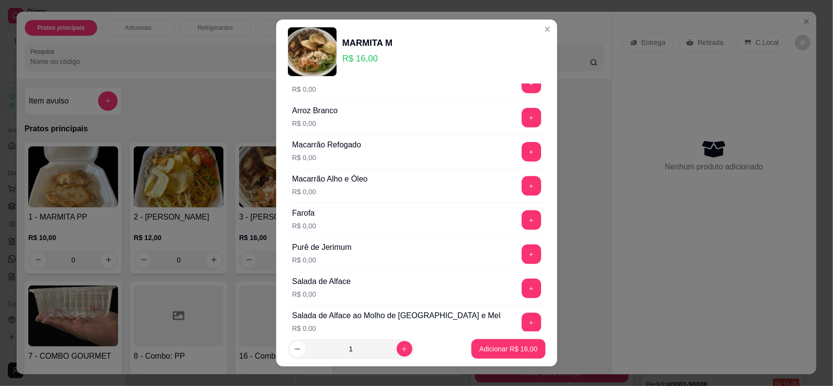
scroll to position [61, 0]
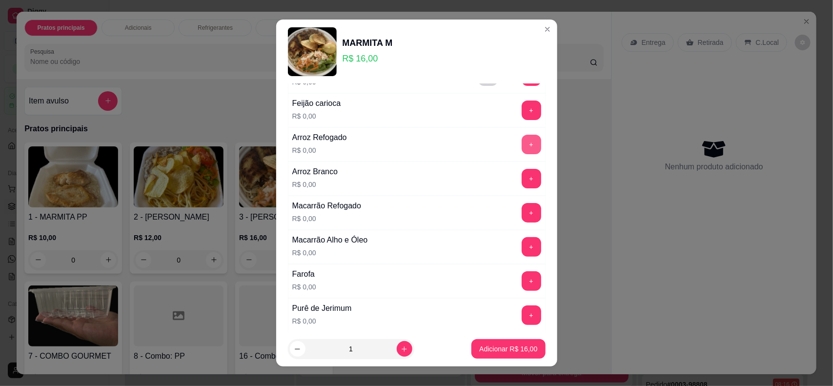
click at [522, 147] on button "+" at bounding box center [532, 145] width 20 height 20
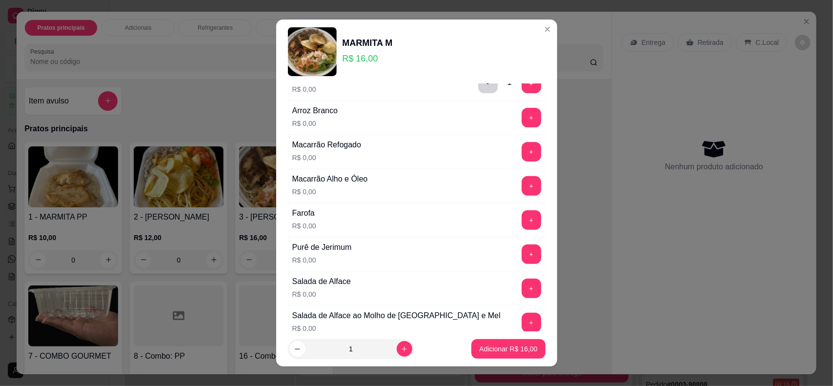
scroll to position [183, 0]
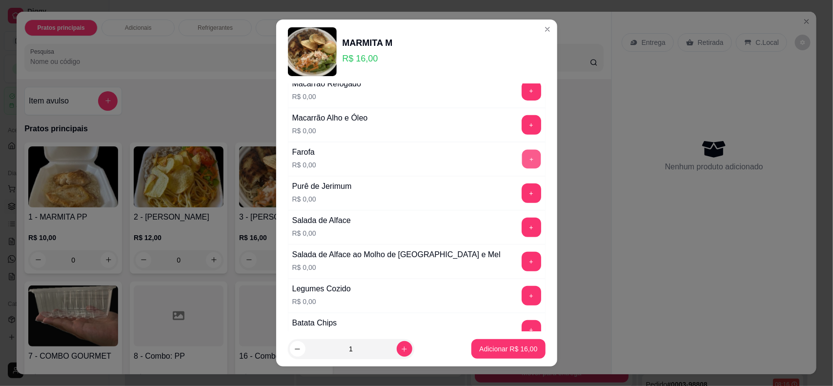
click at [522, 160] on button "+" at bounding box center [531, 158] width 19 height 19
click at [522, 193] on button "+" at bounding box center [532, 193] width 20 height 20
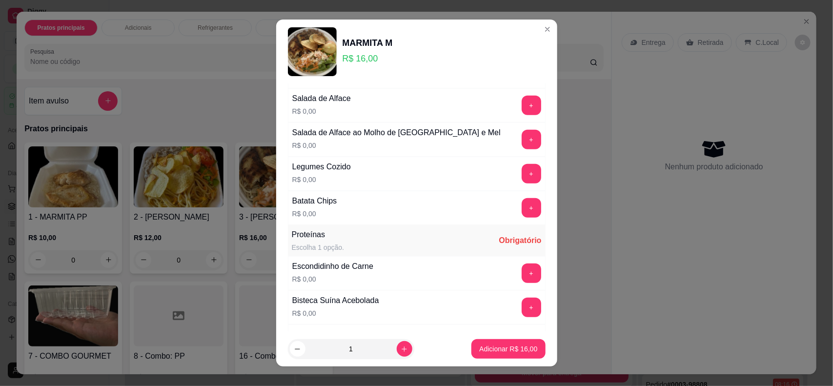
scroll to position [244, 0]
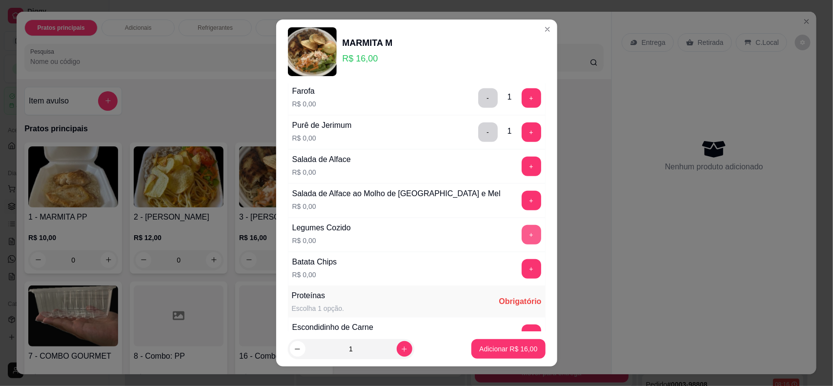
click at [522, 244] on button "+" at bounding box center [532, 235] width 20 height 20
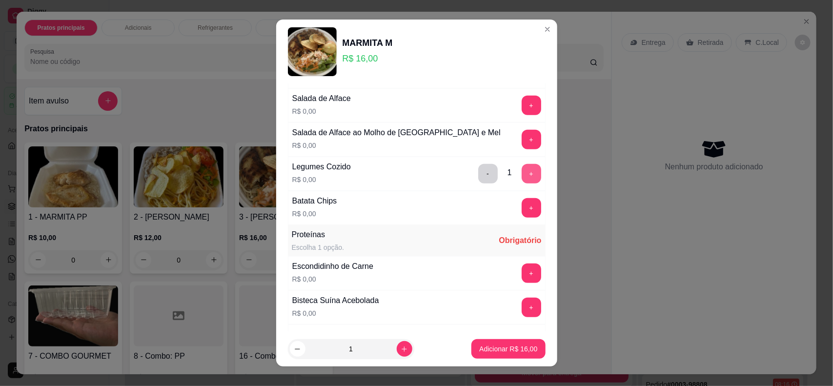
scroll to position [366, 0]
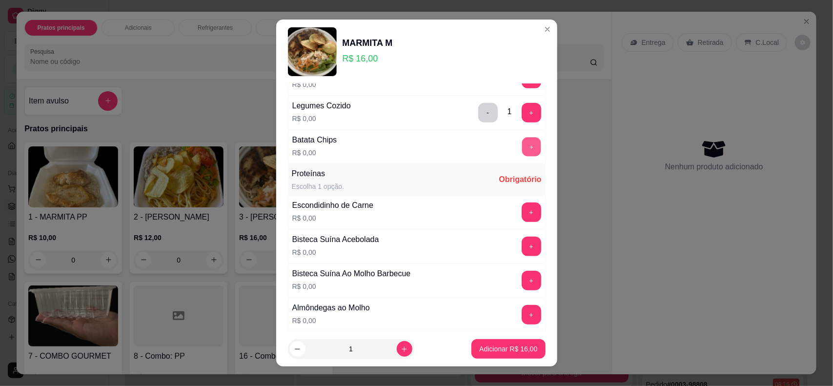
click at [522, 154] on button "+" at bounding box center [531, 146] width 19 height 19
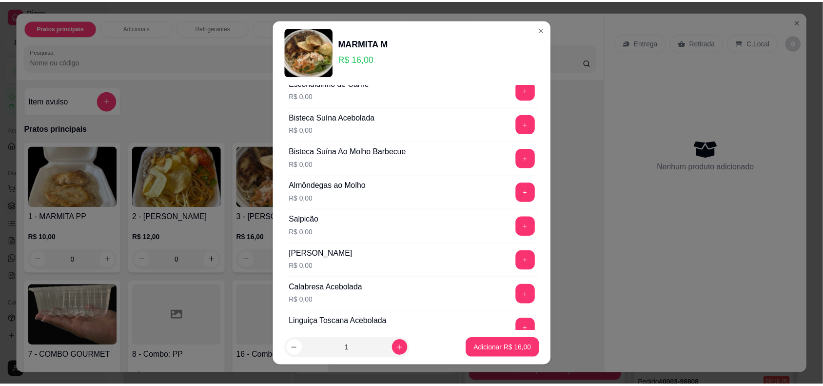
scroll to position [549, 0]
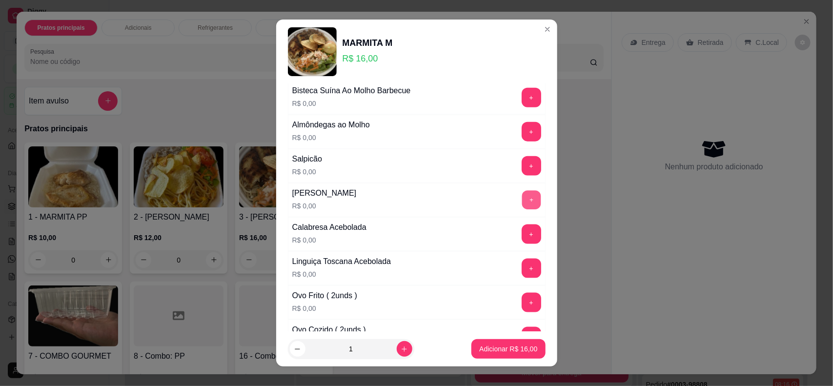
click at [522, 201] on button "+" at bounding box center [531, 199] width 19 height 19
click at [522, 201] on button "+" at bounding box center [532, 200] width 20 height 20
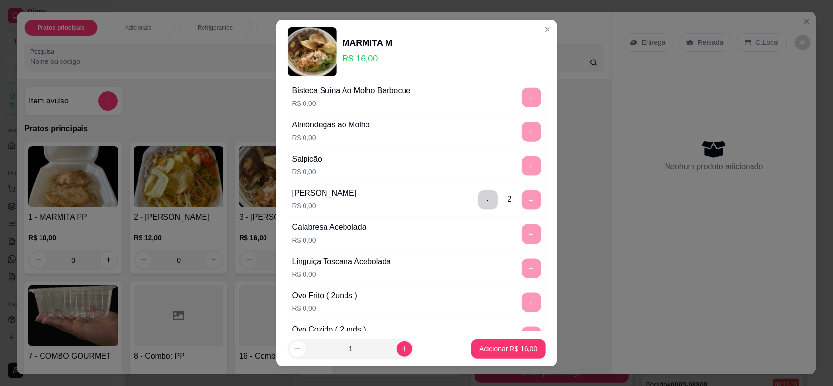
click at [500, 323] on div "Ovo Cozido ( 2unds ) R$ 0,00 +" at bounding box center [417, 337] width 258 height 34
click at [504, 350] on p "Adicionar R$ 16,00" at bounding box center [508, 349] width 58 height 10
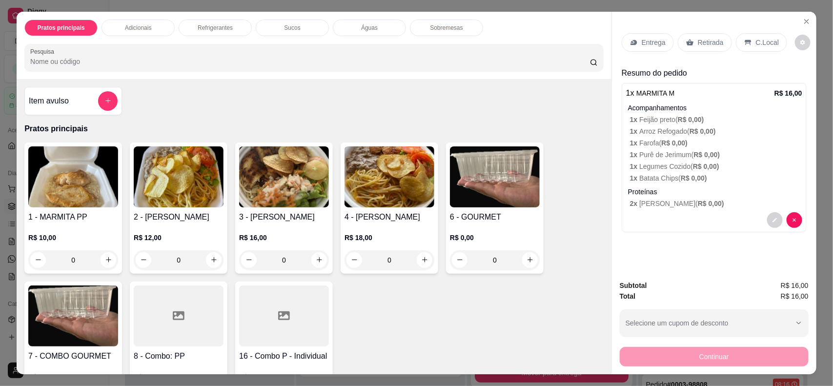
click at [682, 355] on div "Continuar" at bounding box center [714, 355] width 189 height 22
click at [693, 48] on div "Retirada" at bounding box center [705, 42] width 54 height 19
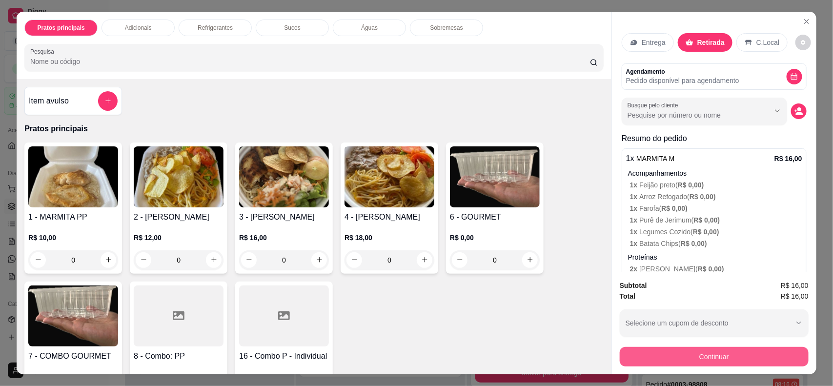
click at [703, 362] on button "Continuar" at bounding box center [714, 357] width 189 height 20
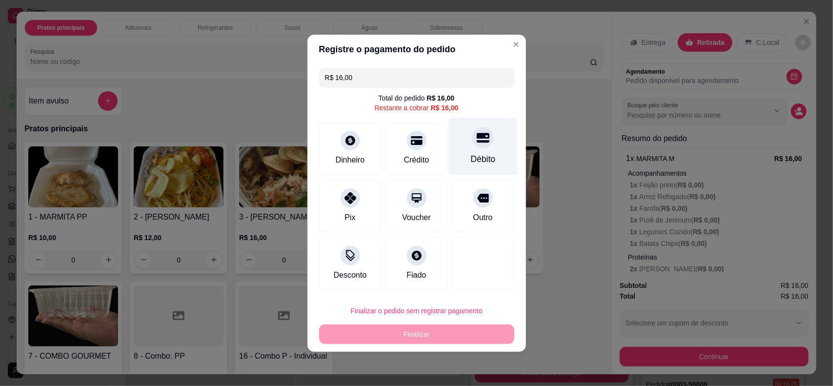
click at [460, 141] on div "Débito" at bounding box center [482, 146] width 69 height 57
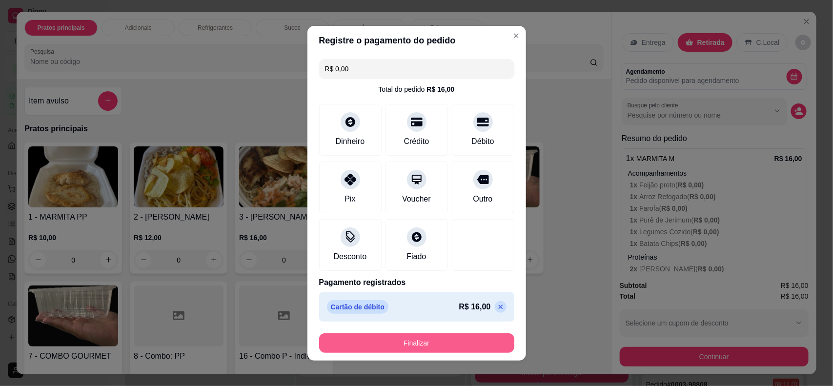
click at [450, 340] on button "Finalizar" at bounding box center [416, 343] width 195 height 20
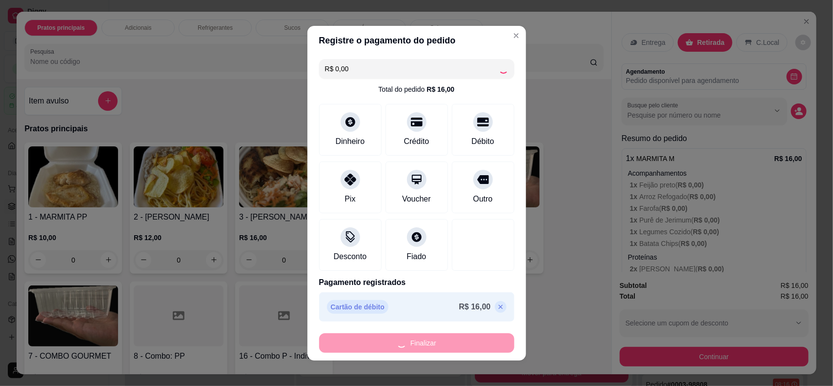
type input "-R$ 16,00"
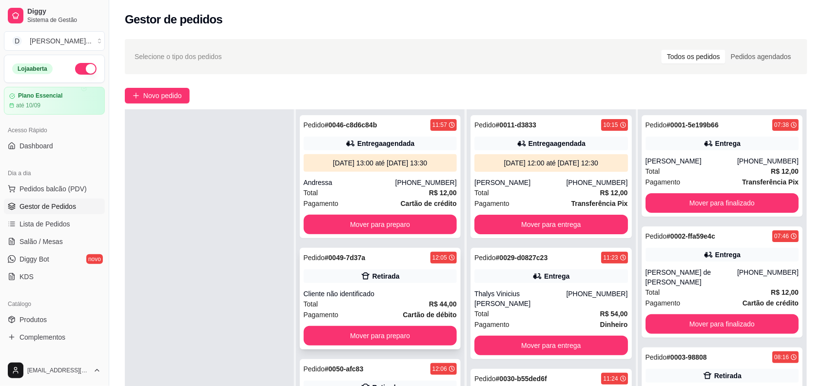
scroll to position [149, 0]
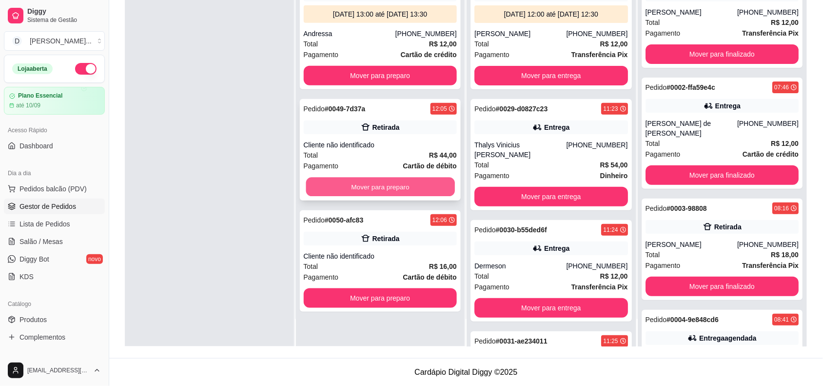
click at [344, 185] on button "Mover para preparo" at bounding box center [380, 187] width 149 height 19
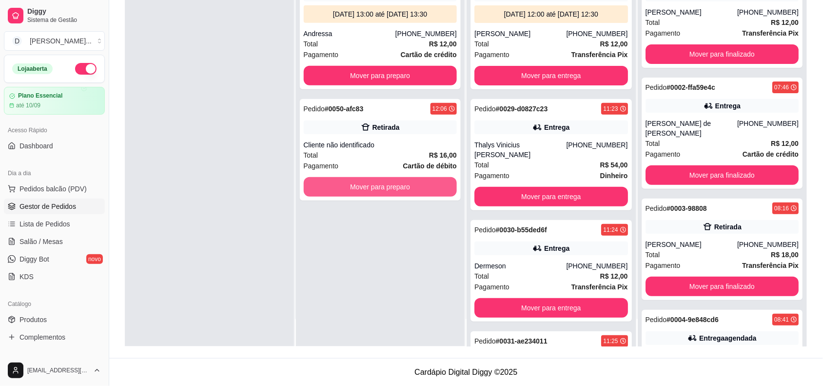
click at [344, 185] on button "Mover para preparo" at bounding box center [381, 187] width 154 height 20
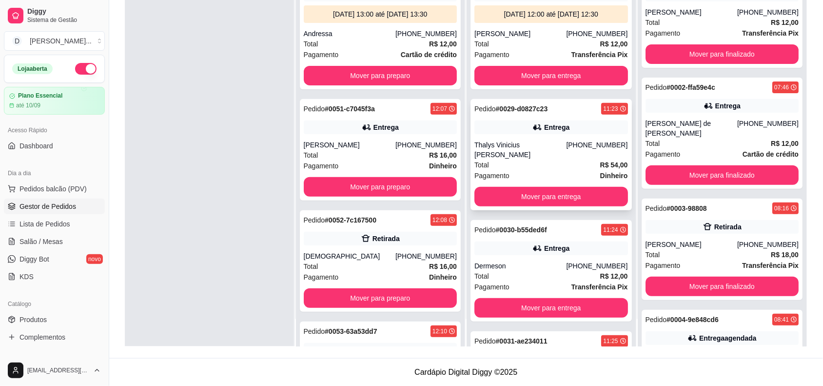
scroll to position [0, 0]
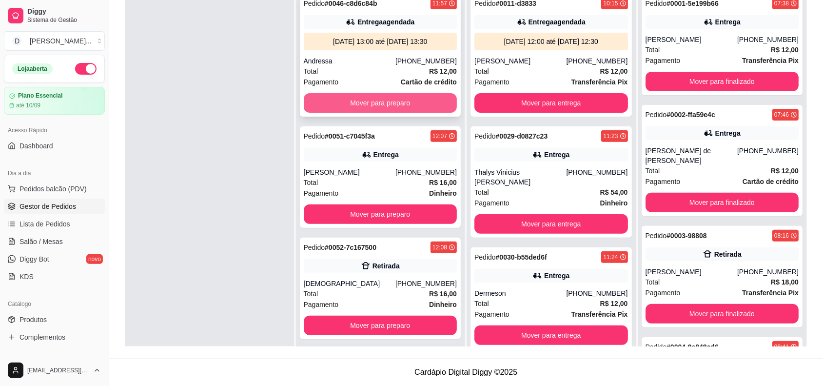
click at [418, 102] on button "Mover para preparo" at bounding box center [381, 103] width 154 height 20
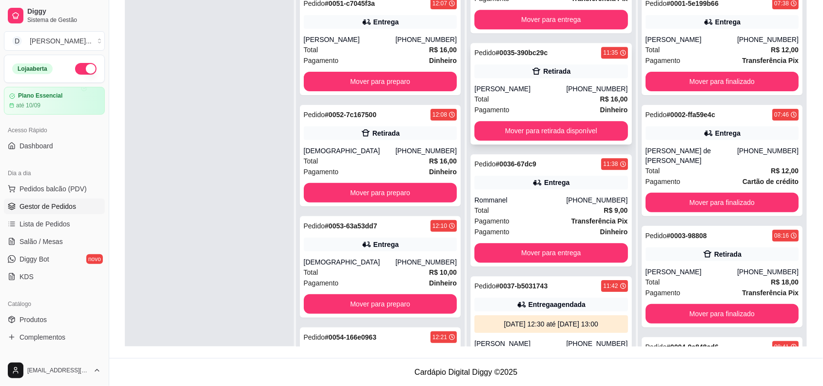
scroll to position [732, 0]
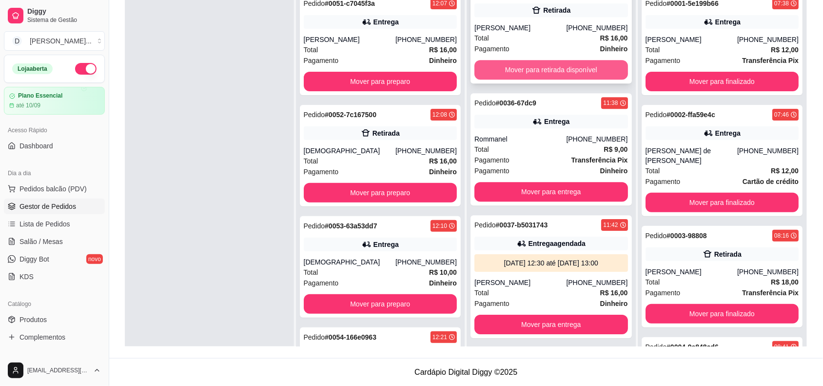
click at [521, 60] on button "Mover para retirada disponível" at bounding box center [552, 70] width 154 height 20
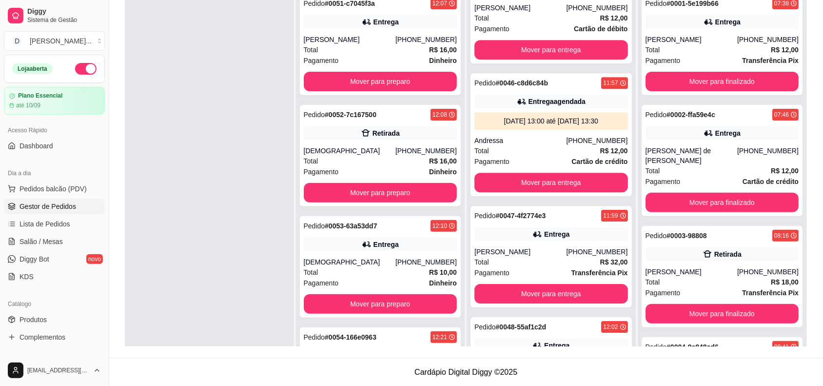
scroll to position [2115, 0]
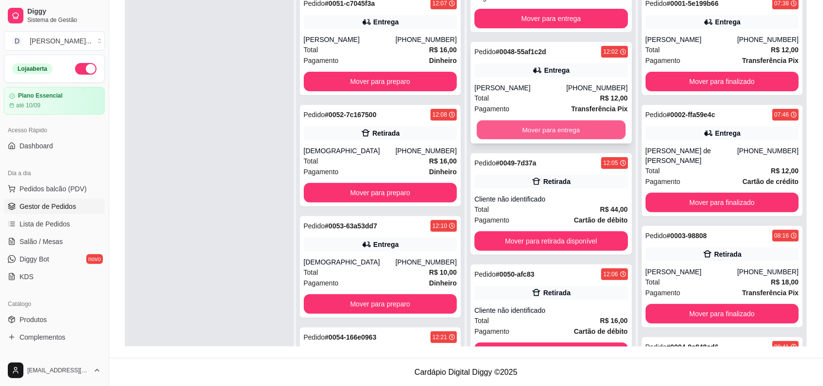
click at [528, 131] on button "Mover para entrega" at bounding box center [551, 129] width 149 height 19
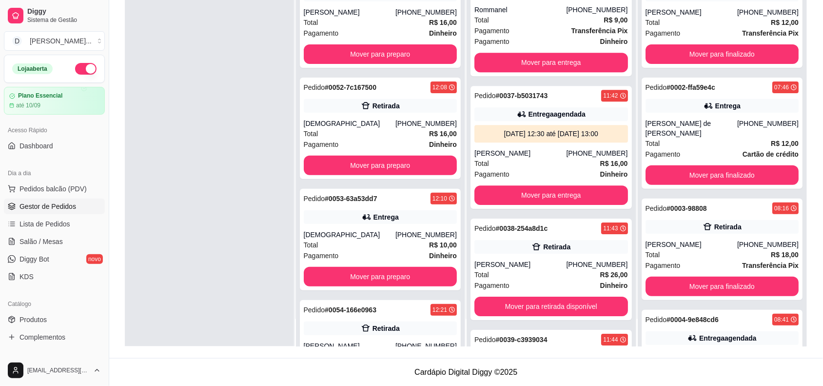
scroll to position [662, 0]
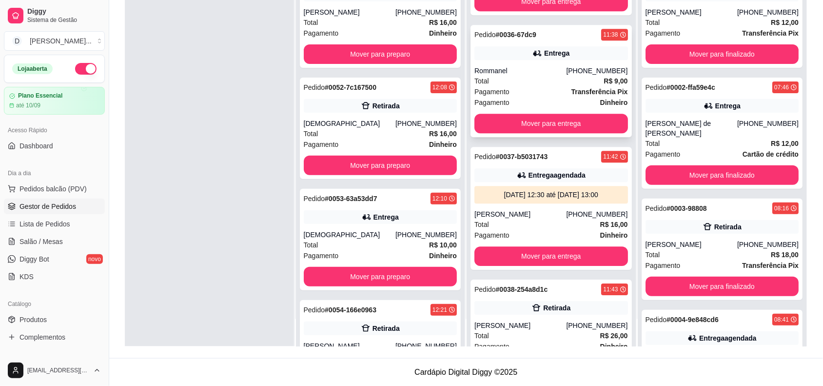
click at [544, 125] on div "Pedido # 0036-67dc9 11:38 Entrega Rommanel [PHONE_NUMBER] Total R$ 9,00 Pagamen…" at bounding box center [551, 81] width 161 height 112
click at [571, 114] on button "Mover para entrega" at bounding box center [551, 123] width 149 height 19
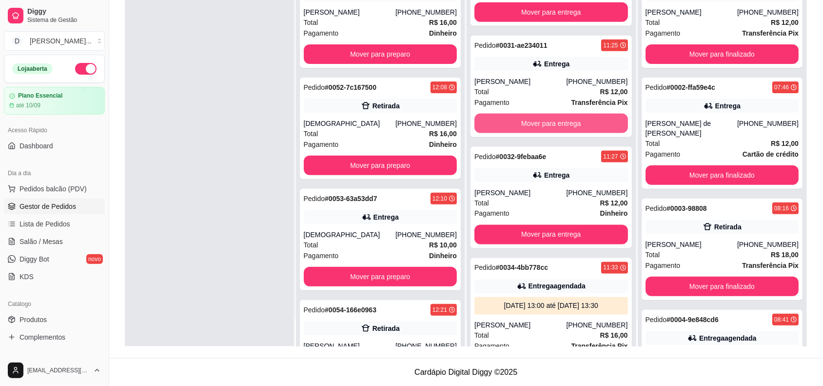
scroll to position [235, 0]
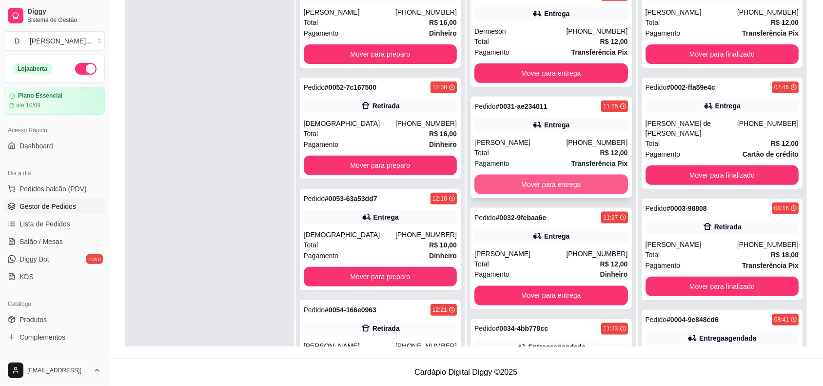
click at [528, 176] on button "Mover para entrega" at bounding box center [552, 185] width 154 height 20
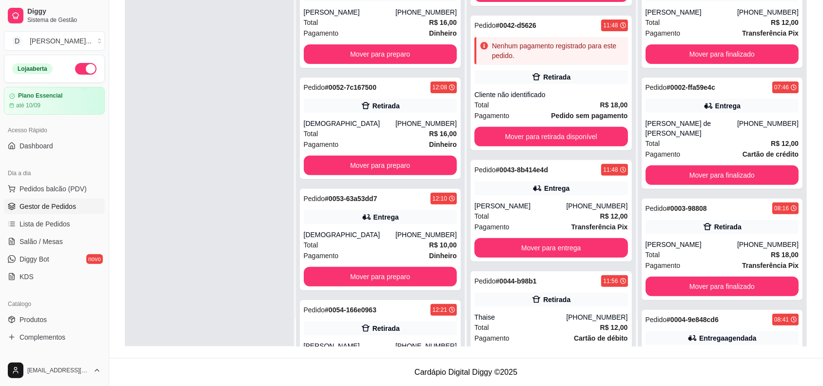
scroll to position [1220, 0]
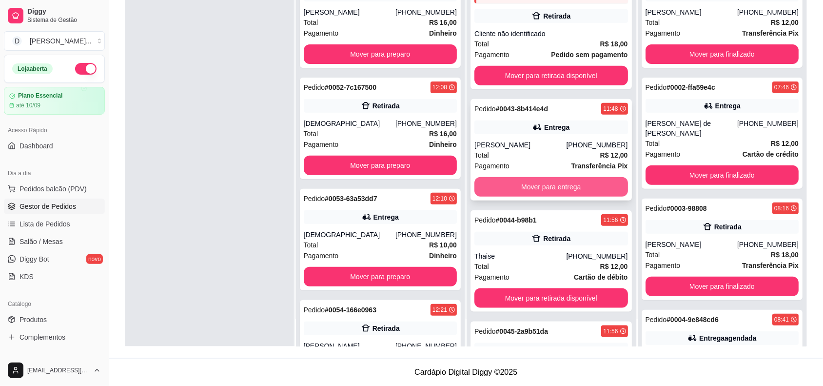
click at [512, 177] on button "Mover para entrega" at bounding box center [552, 187] width 154 height 20
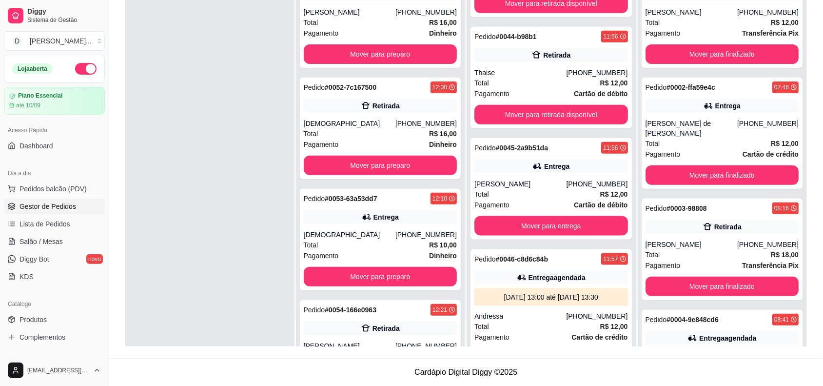
scroll to position [1475, 0]
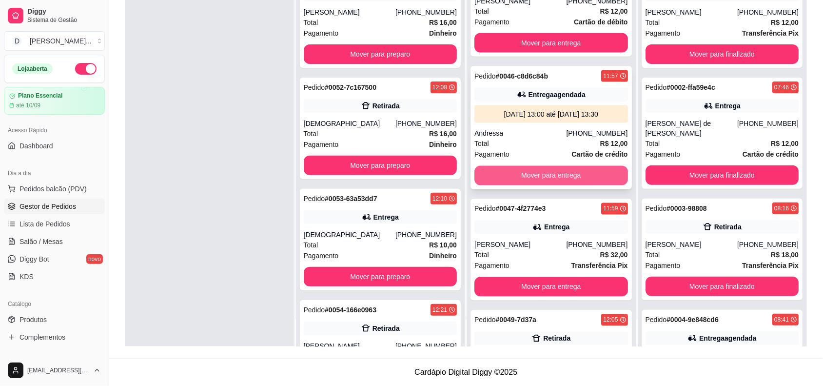
click at [515, 170] on button "Mover para entrega" at bounding box center [552, 176] width 154 height 20
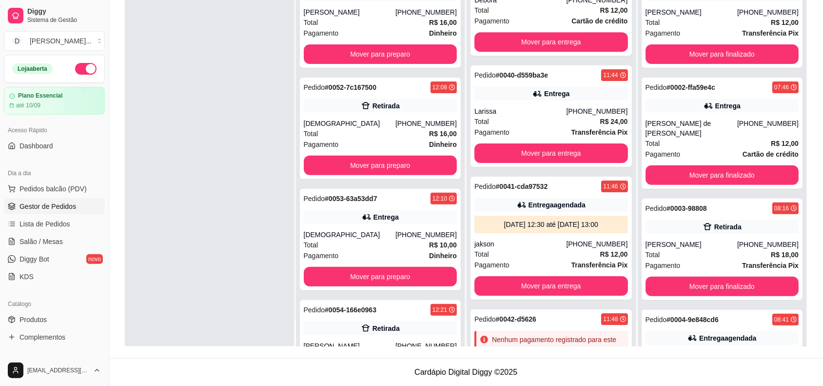
scroll to position [743, 0]
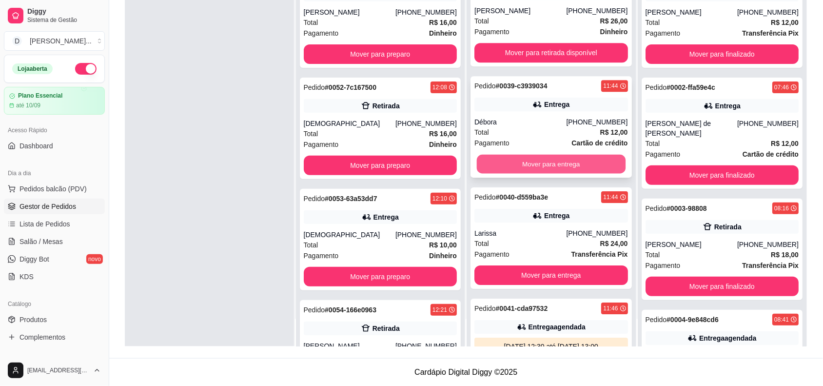
click at [511, 155] on button "Mover para entrega" at bounding box center [551, 164] width 149 height 19
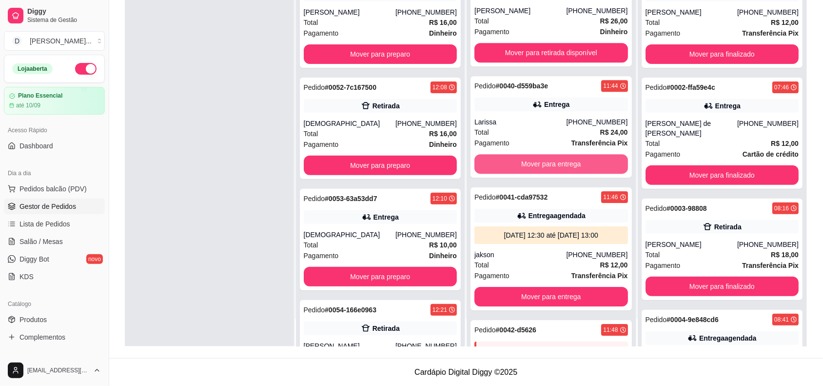
scroll to position [621, 0]
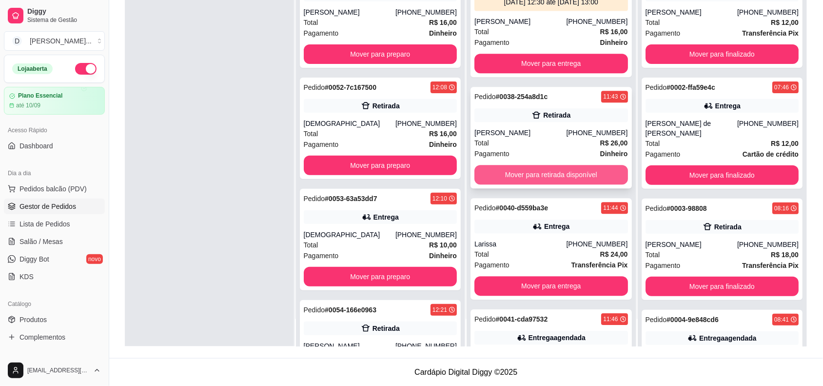
click at [509, 166] on button "Mover para retirada disponível" at bounding box center [552, 175] width 154 height 20
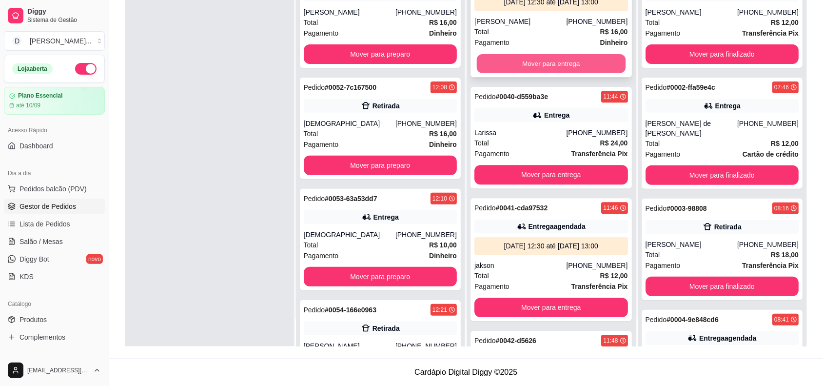
click at [516, 59] on button "Mover para entrega" at bounding box center [551, 63] width 149 height 19
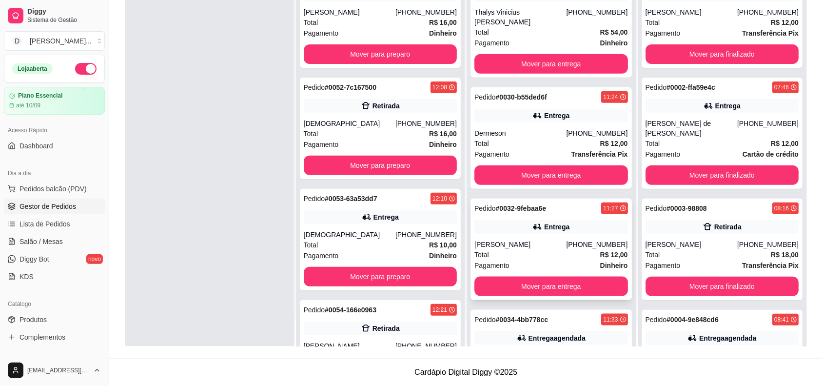
scroll to position [72, 0]
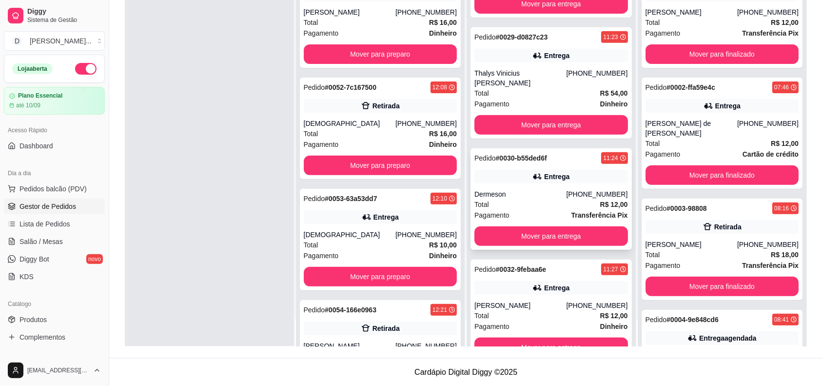
click at [518, 226] on button "Mover para entrega" at bounding box center [552, 236] width 154 height 20
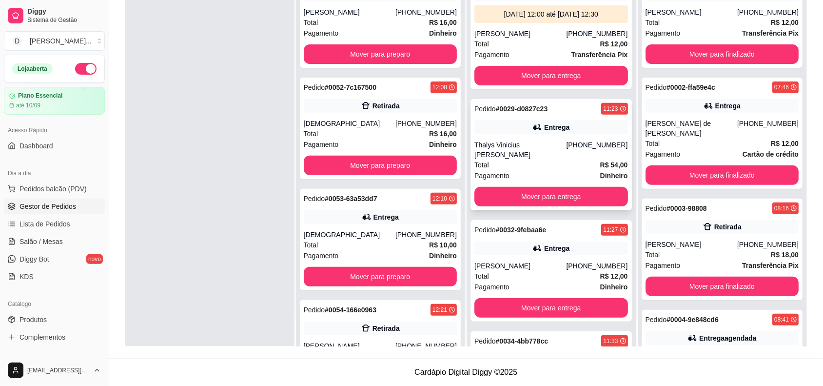
scroll to position [0, 0]
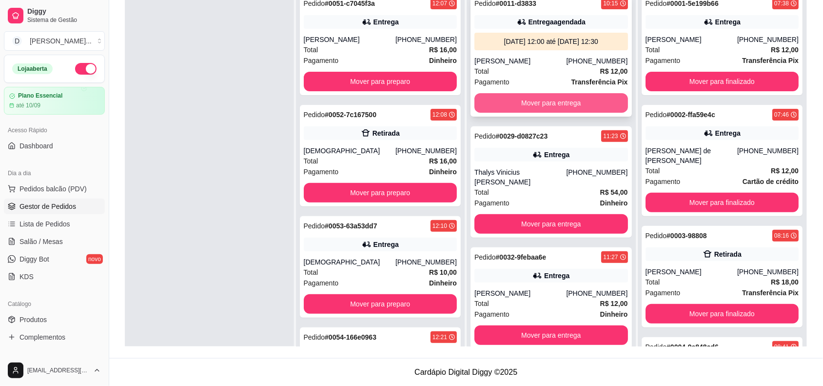
click at [510, 110] on button "Mover para entrega" at bounding box center [552, 103] width 154 height 20
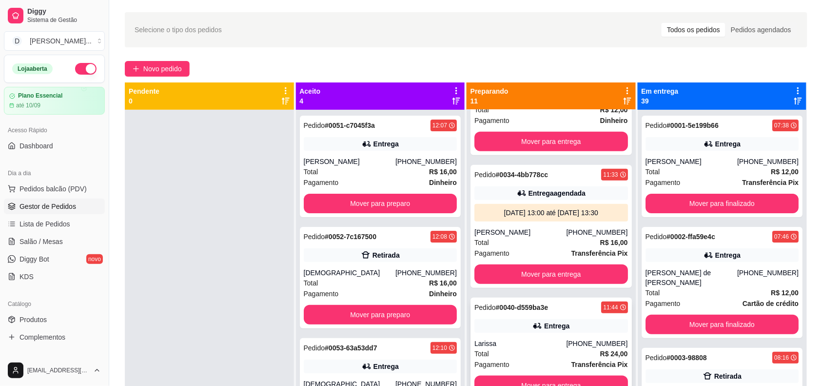
scroll to position [244, 0]
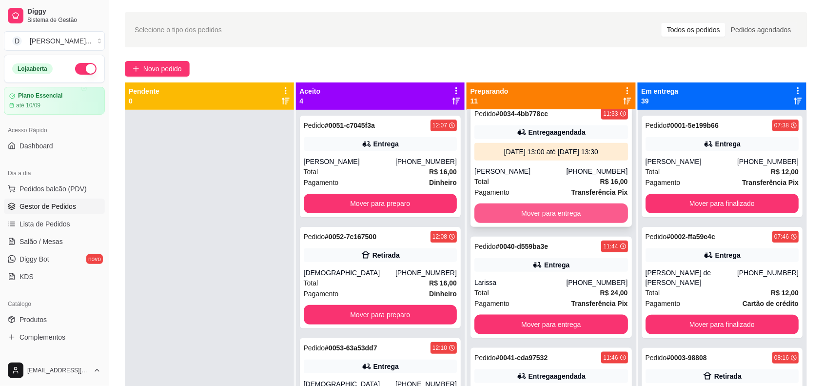
click at [515, 203] on button "Mover para entrega" at bounding box center [552, 213] width 154 height 20
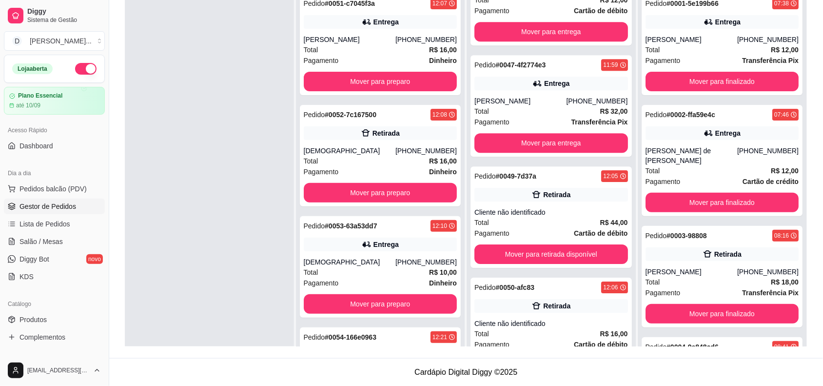
scroll to position [793, 0]
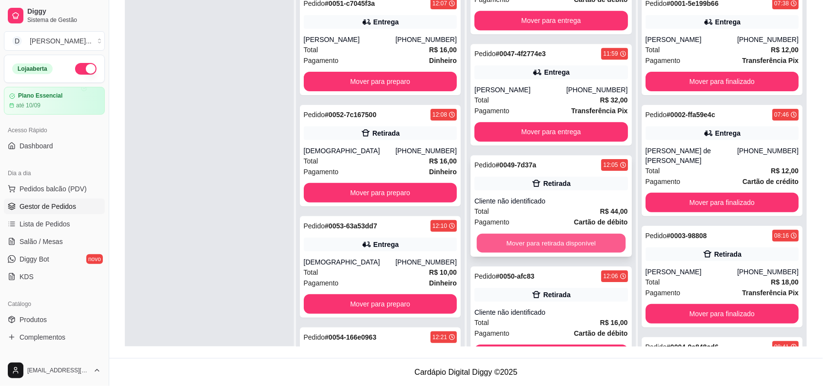
click at [549, 234] on button "Mover para retirada disponível" at bounding box center [551, 243] width 149 height 19
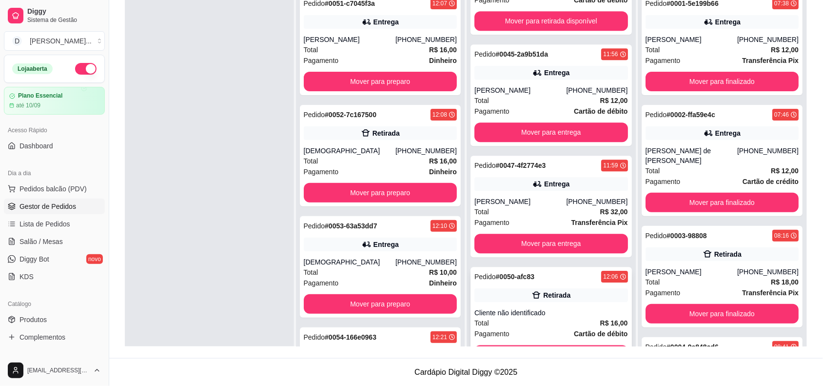
click at [535, 345] on button "Mover para retirada disponível" at bounding box center [552, 355] width 154 height 20
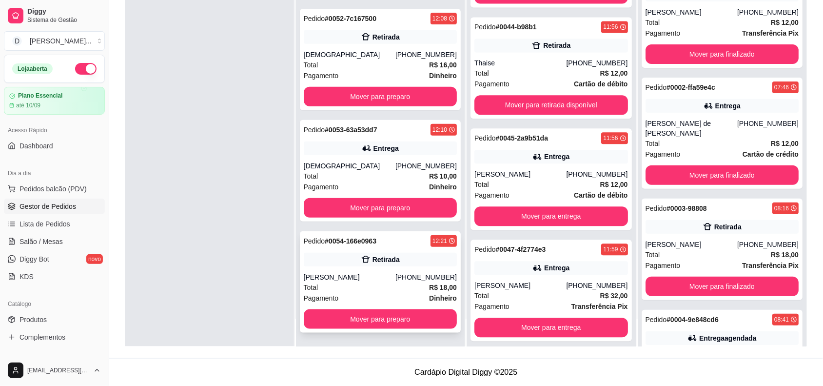
scroll to position [0, 0]
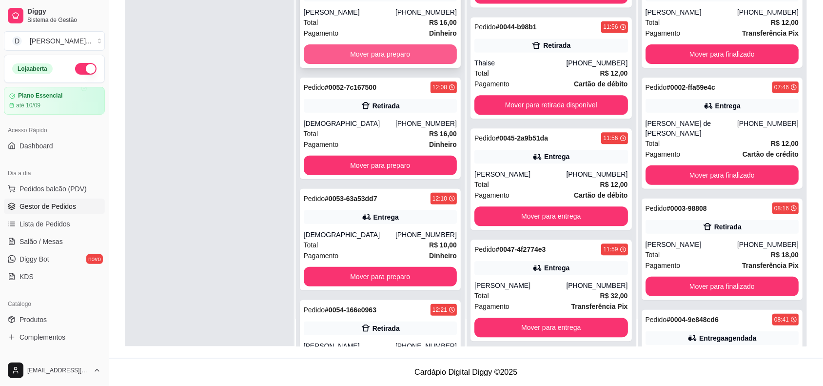
click at [375, 59] on button "Mover para preparo" at bounding box center [381, 54] width 154 height 20
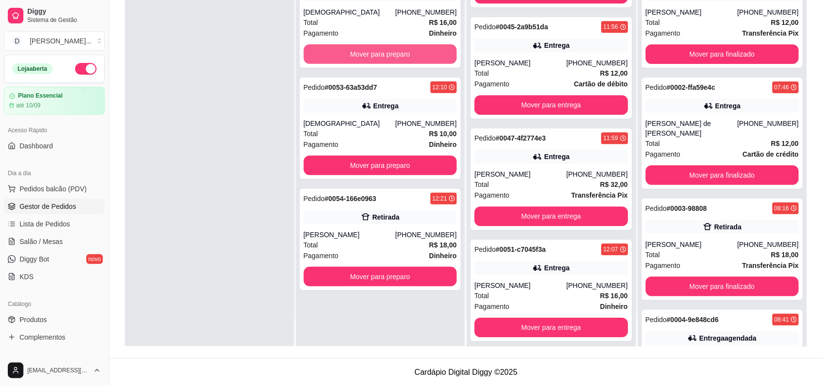
click at [375, 59] on button "Mover para preparo" at bounding box center [381, 54] width 154 height 20
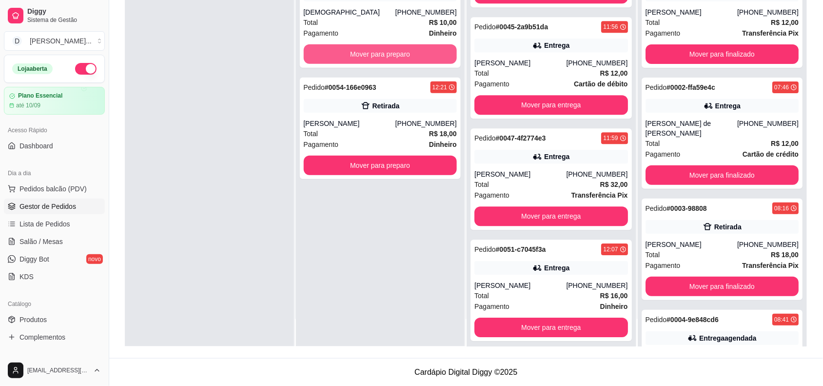
click at [375, 59] on button "Mover para preparo" at bounding box center [381, 54] width 154 height 20
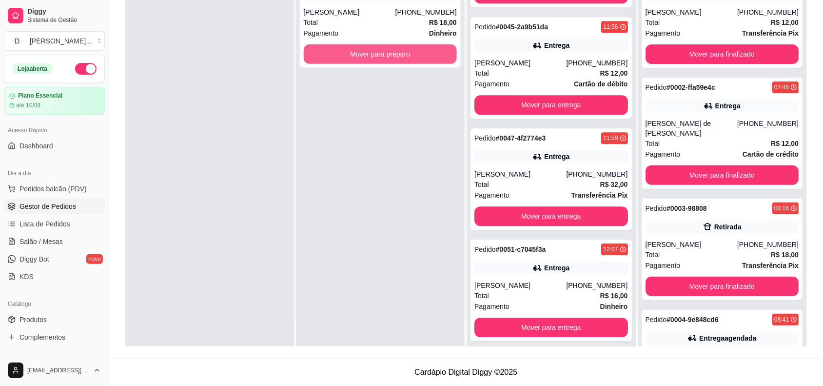
click at [375, 59] on button "Mover para preparo" at bounding box center [381, 54] width 154 height 20
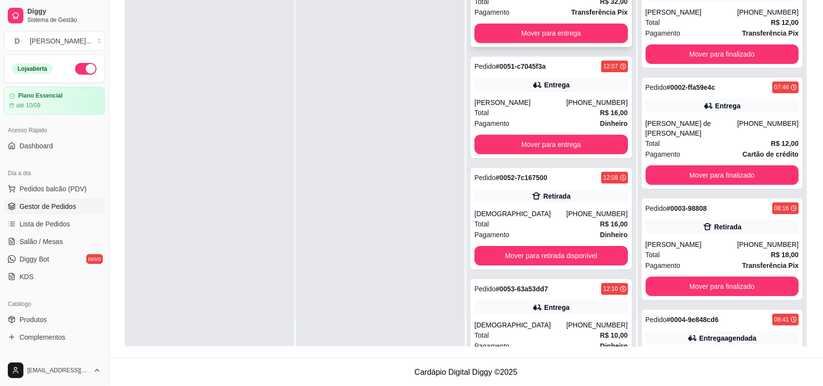
scroll to position [925, 0]
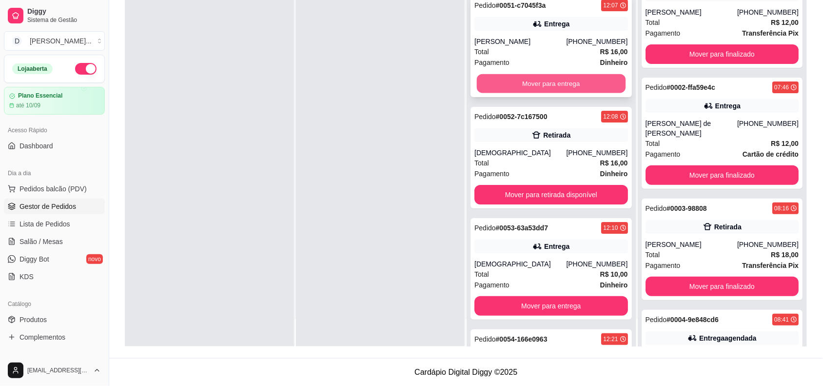
click at [522, 74] on button "Mover para entrega" at bounding box center [551, 83] width 149 height 19
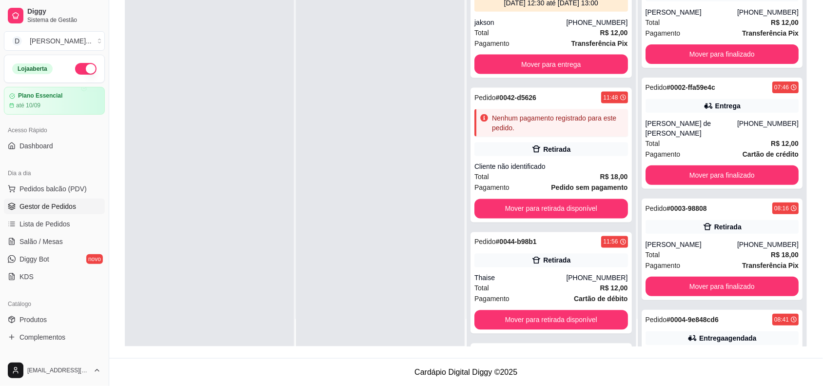
scroll to position [416, 0]
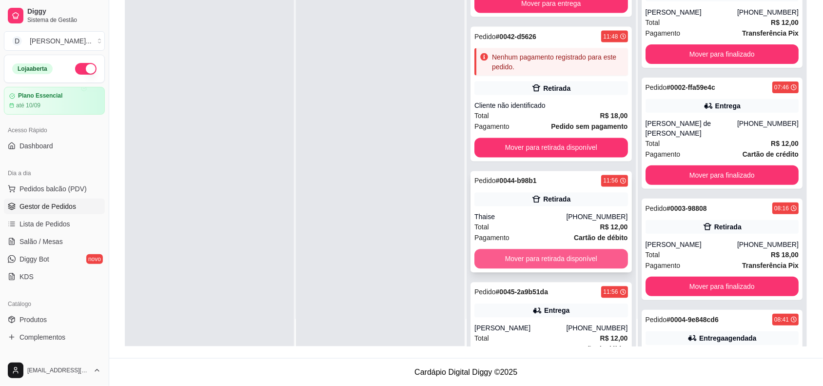
click at [516, 257] on button "Mover para retirada disponível" at bounding box center [552, 259] width 154 height 20
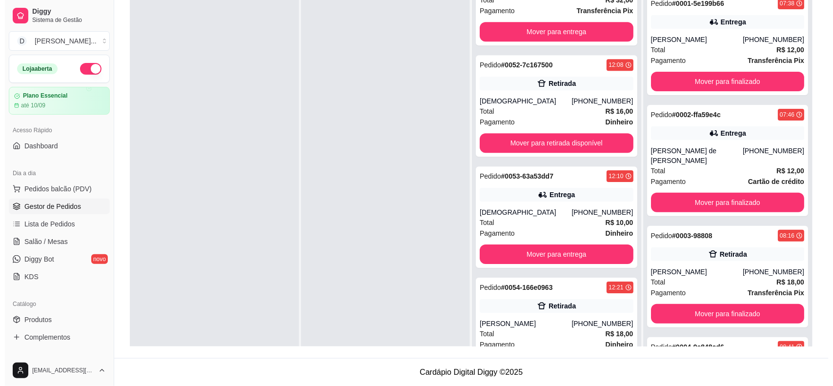
scroll to position [0, 0]
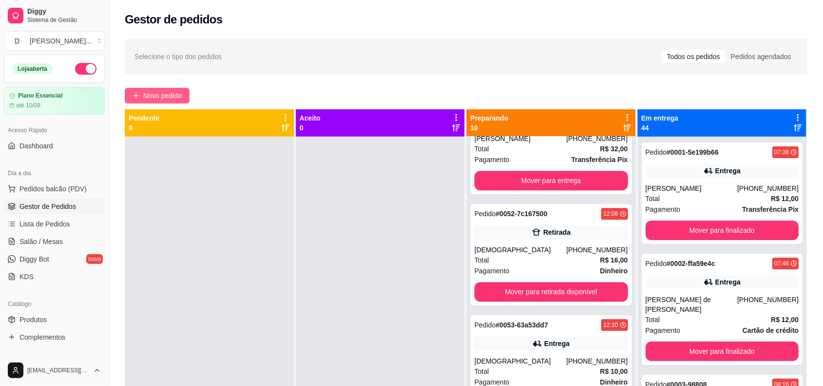
click at [159, 99] on span "Novo pedido" at bounding box center [162, 95] width 39 height 11
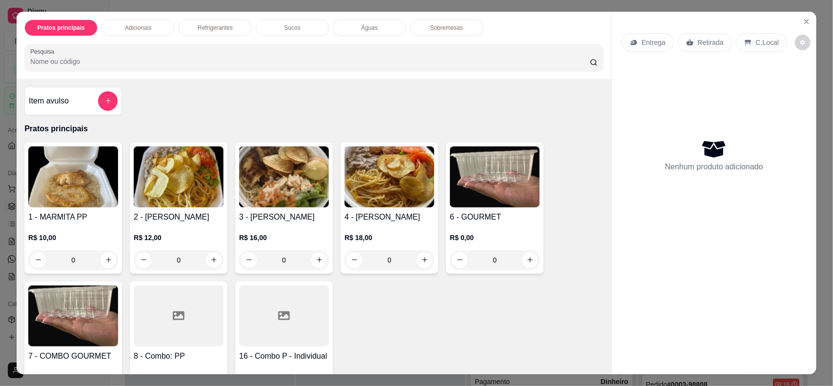
click at [642, 42] on p "Entrega" at bounding box center [654, 43] width 24 height 10
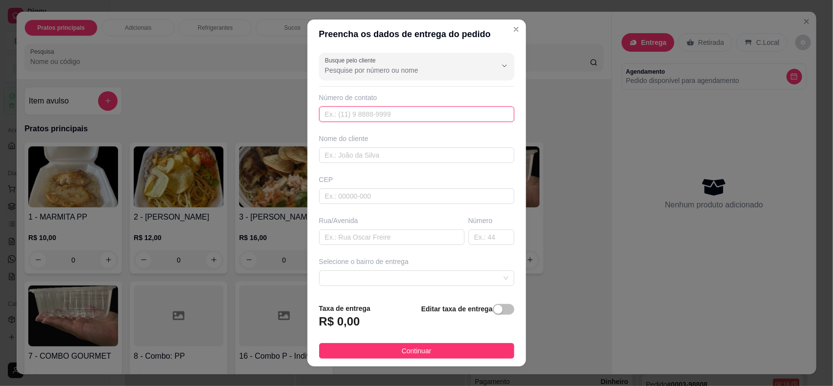
click at [347, 115] on input "text" at bounding box center [416, 114] width 195 height 16
paste input "55"
click at [384, 108] on input "55" at bounding box center [416, 114] width 195 height 16
drag, startPoint x: 384, startPoint y: 108, endPoint x: 282, endPoint y: 119, distance: 103.0
click at [282, 119] on div "Preencha os dados de entrega do pedido Busque pelo cliente Número de contato 55…" at bounding box center [416, 193] width 833 height 386
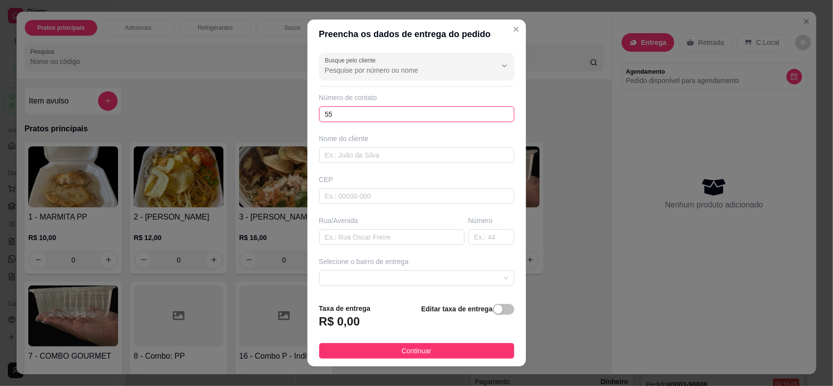
paste input "[PHONE_NUMBER]"
click at [334, 113] on input "[PHONE_NUMBER]" at bounding box center [416, 114] width 195 height 16
type input "[PHONE_NUMBER]"
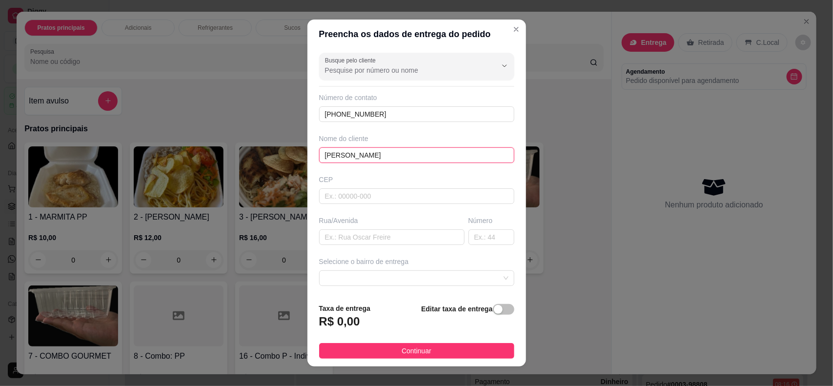
type input "[PERSON_NAME]"
type input "[GEOGRAPHIC_DATA]"
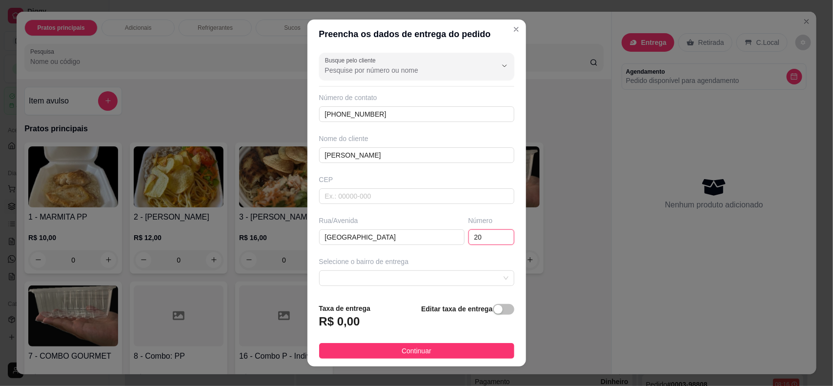
type input "20"
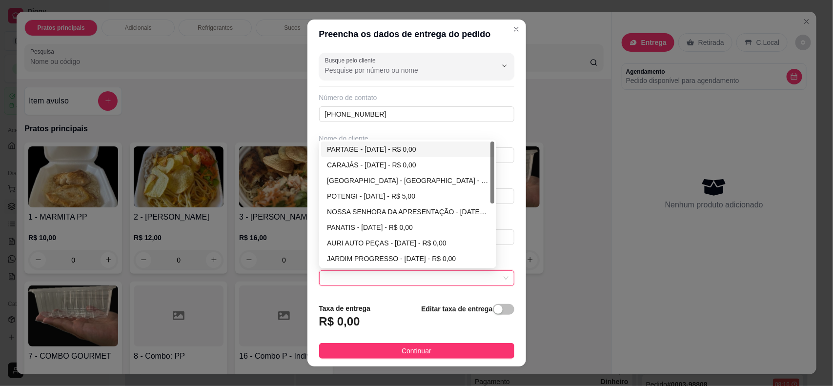
scroll to position [83, 0]
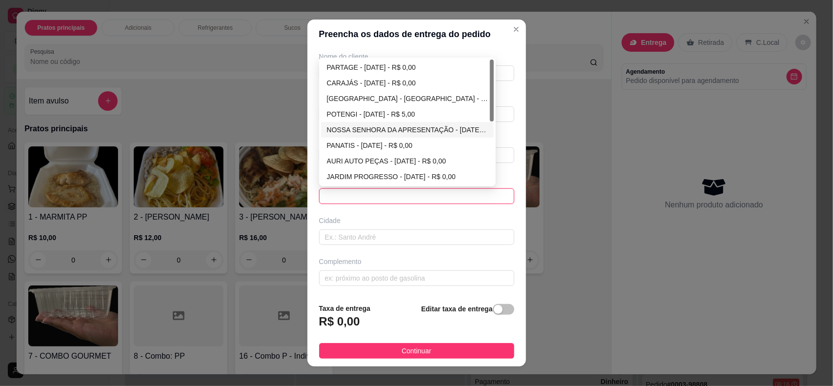
click at [384, 133] on div "NOSSA SENHORA DA APRESENTAÇÃO - [DATE] - R$ 0,00" at bounding box center [407, 129] width 161 height 11
type input "[DATE]"
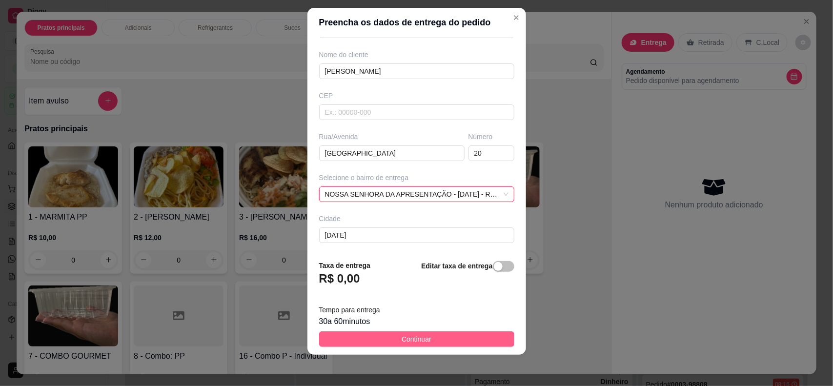
scroll to position [83, 0]
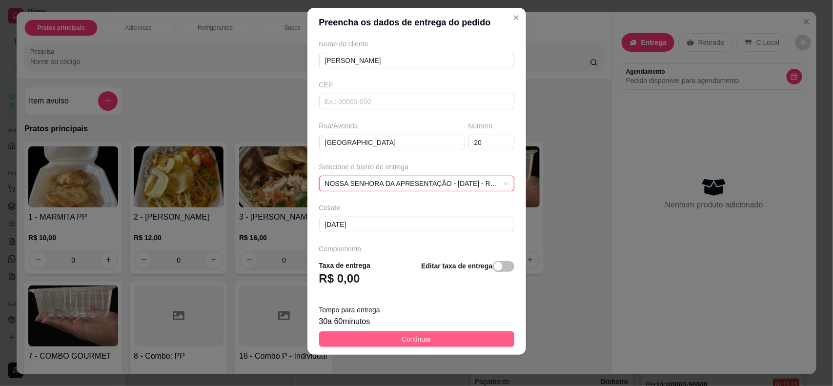
click at [407, 344] on span "Continuar" at bounding box center [416, 339] width 30 height 11
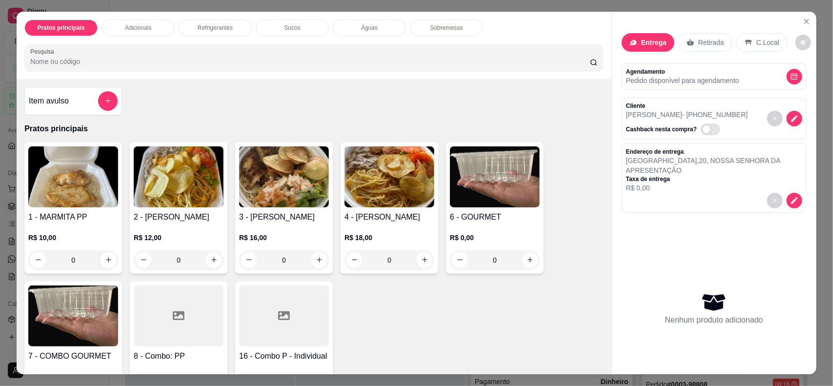
click at [279, 201] on img at bounding box center [284, 176] width 90 height 61
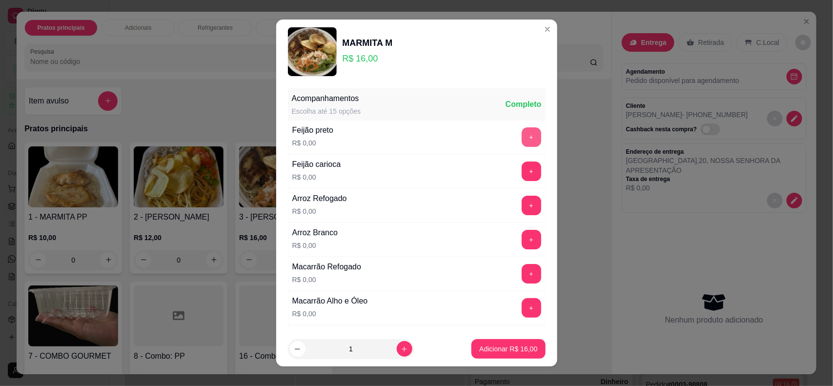
click at [522, 138] on button "+" at bounding box center [532, 137] width 20 height 20
click at [522, 201] on button "+" at bounding box center [532, 206] width 20 height 20
click at [522, 272] on button "+" at bounding box center [532, 274] width 20 height 20
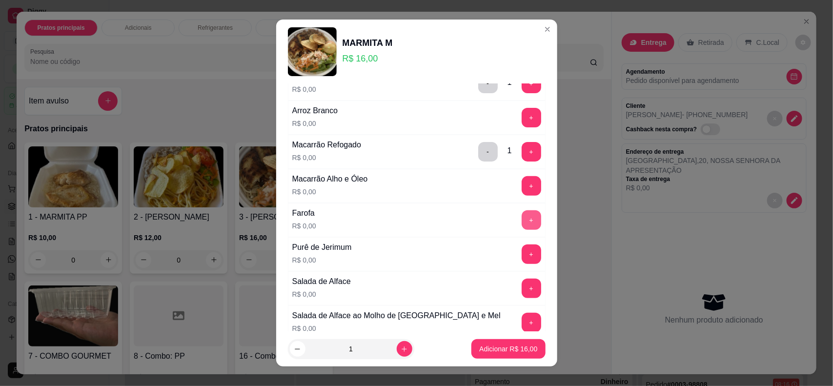
click at [522, 216] on button "+" at bounding box center [532, 220] width 20 height 20
click at [522, 247] on button "+" at bounding box center [532, 254] width 20 height 20
click at [522, 289] on button "+" at bounding box center [531, 288] width 19 height 19
click at [522, 323] on button "+" at bounding box center [532, 323] width 20 height 20
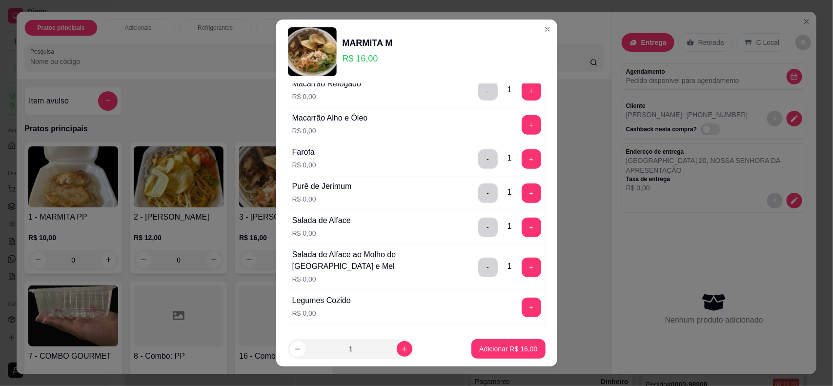
scroll to position [305, 0]
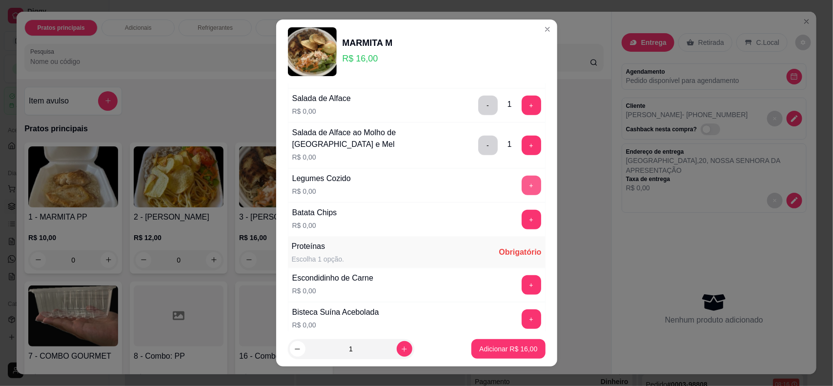
click at [522, 185] on button "+" at bounding box center [532, 186] width 20 height 20
click at [522, 219] on button "+" at bounding box center [532, 220] width 20 height 20
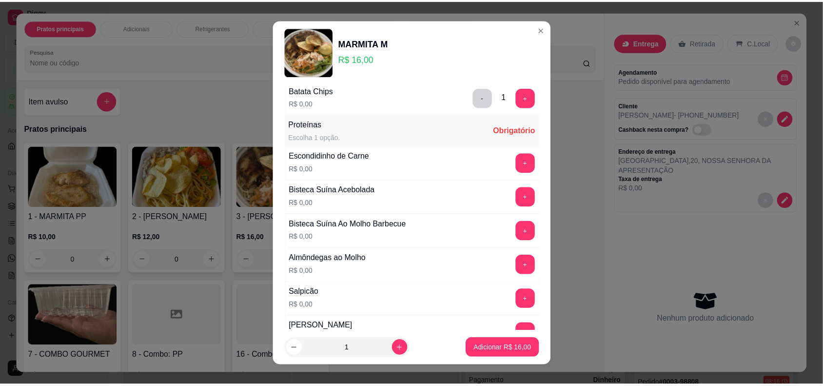
scroll to position [488, 0]
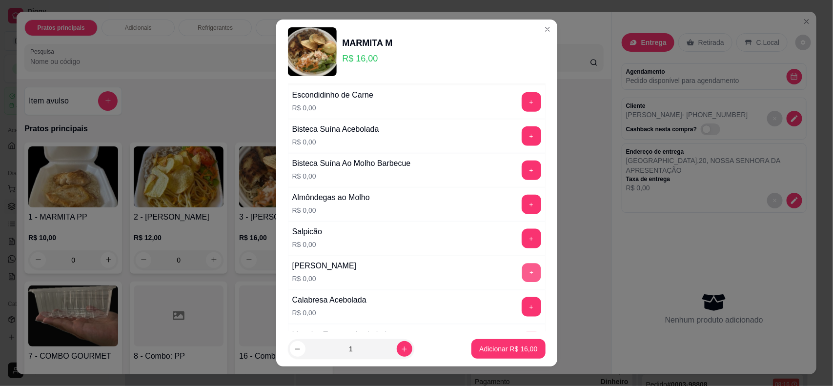
click at [522, 271] on button "+" at bounding box center [531, 272] width 19 height 19
click at [522, 271] on button "+" at bounding box center [532, 273] width 20 height 20
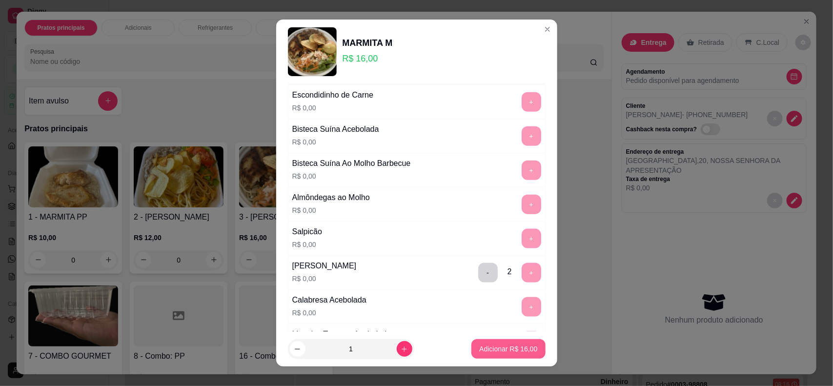
click at [494, 354] on p "Adicionar R$ 16,00" at bounding box center [508, 349] width 58 height 10
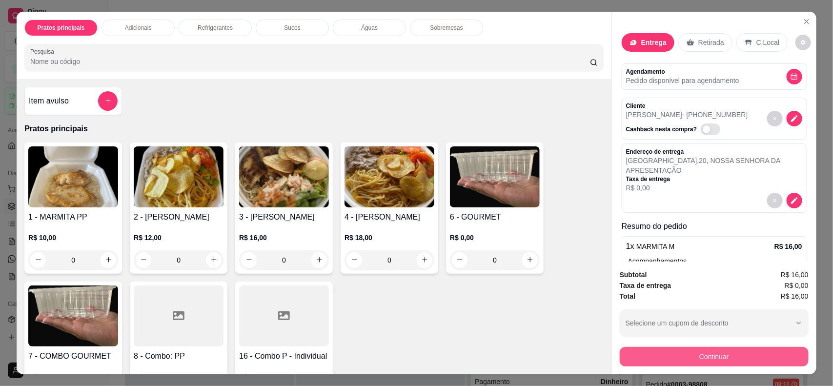
click at [664, 347] on button "Continuar" at bounding box center [714, 357] width 189 height 20
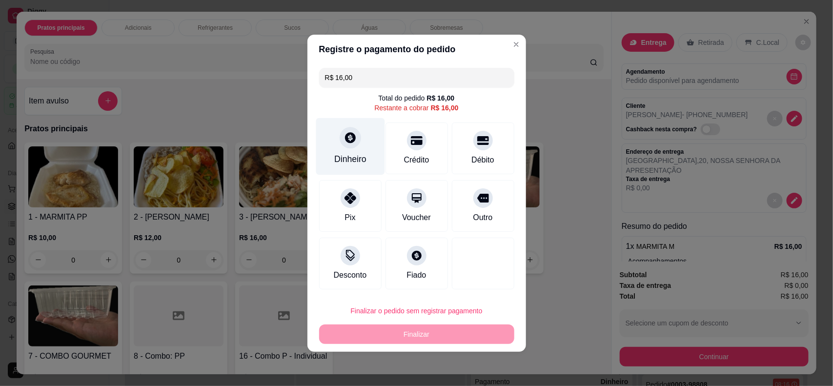
click at [358, 147] on div "Dinheiro" at bounding box center [350, 146] width 69 height 57
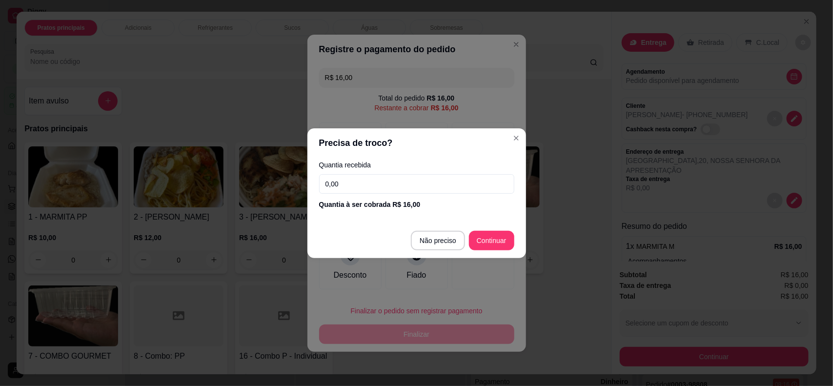
drag, startPoint x: 359, startPoint y: 185, endPoint x: 318, endPoint y: 183, distance: 41.1
click at [319, 183] on input "0,00" at bounding box center [416, 184] width 195 height 20
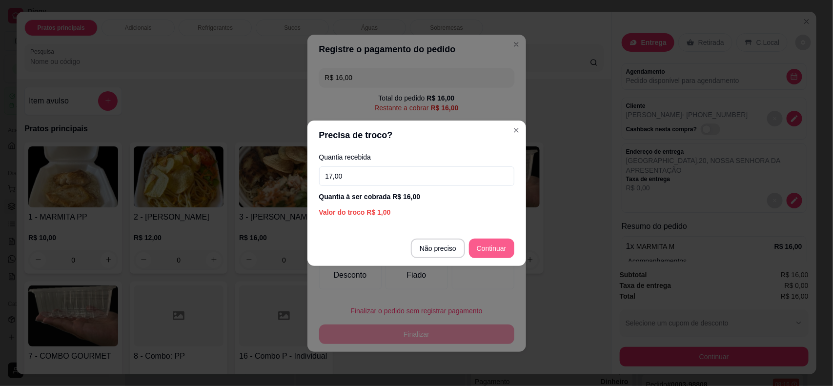
type input "17,00"
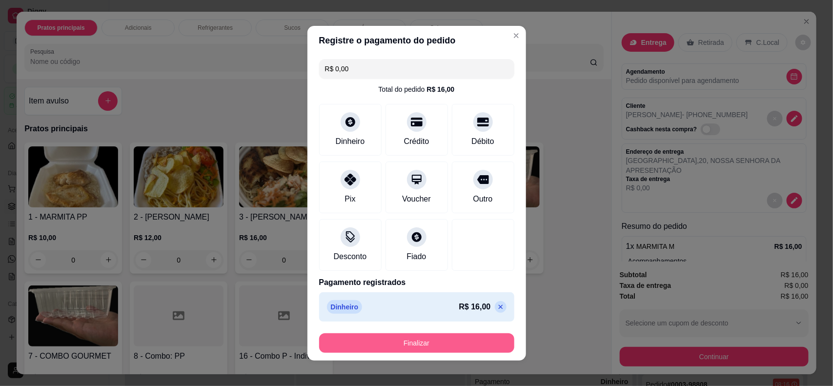
click at [441, 342] on button "Finalizar" at bounding box center [416, 343] width 195 height 20
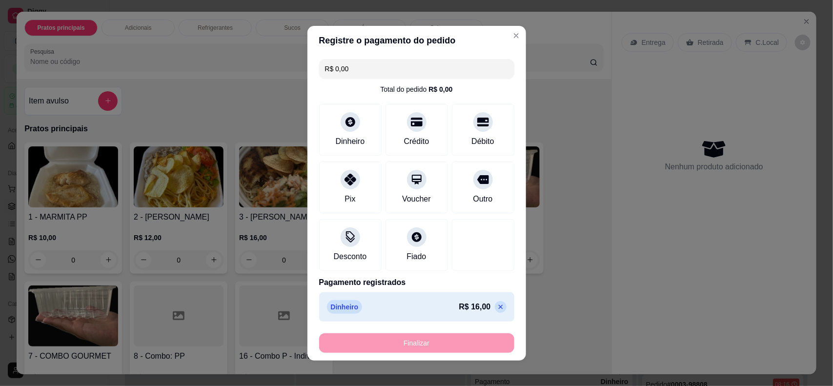
type input "-R$ 16,00"
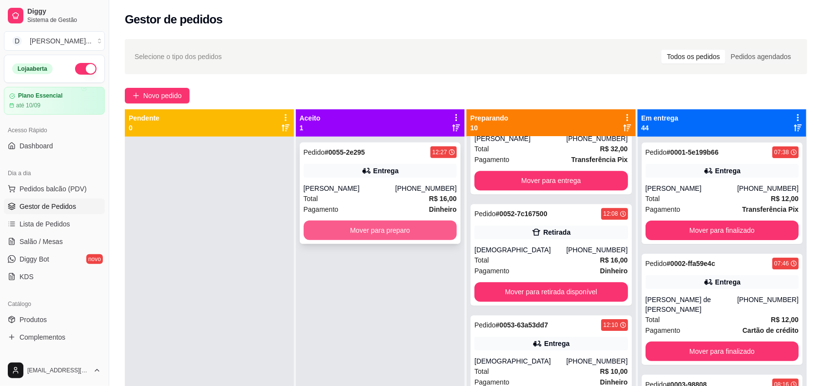
click at [348, 225] on button "Mover para preparo" at bounding box center [381, 231] width 154 height 20
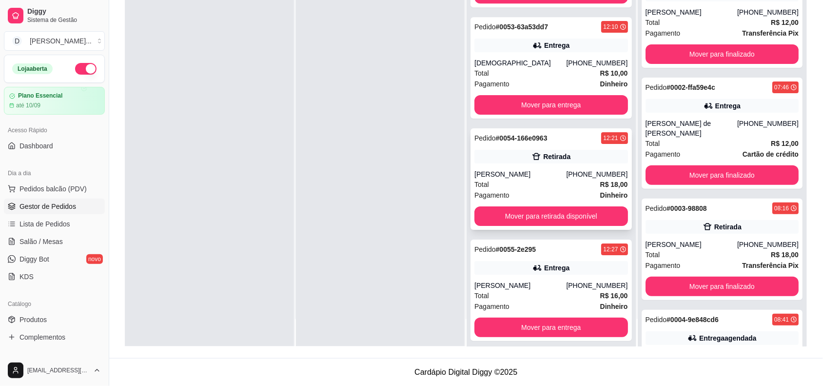
scroll to position [843, 0]
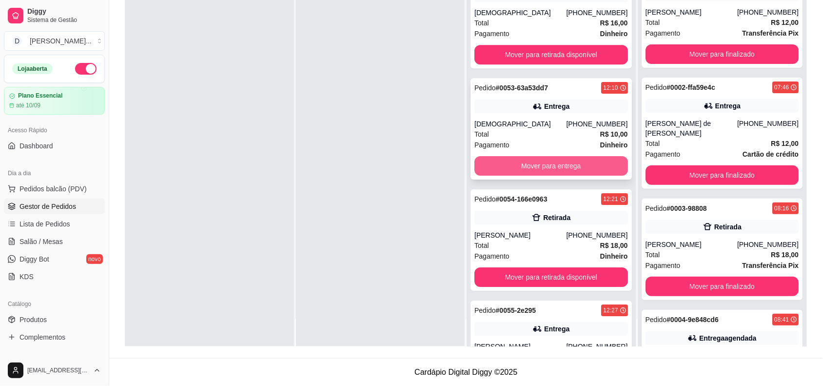
click at [520, 156] on button "Mover para entrega" at bounding box center [552, 166] width 154 height 20
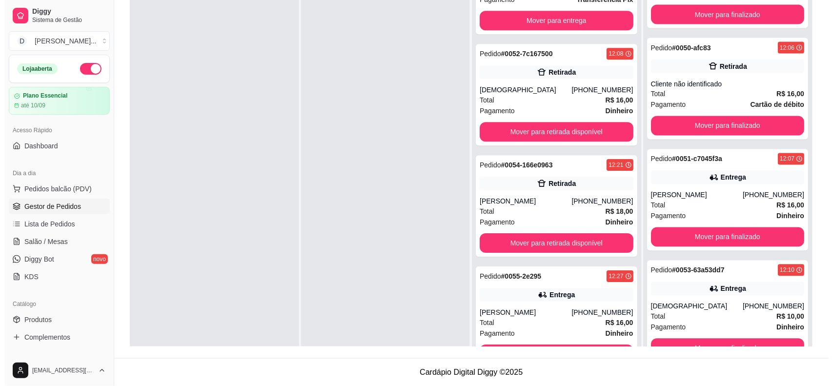
scroll to position [27, 0]
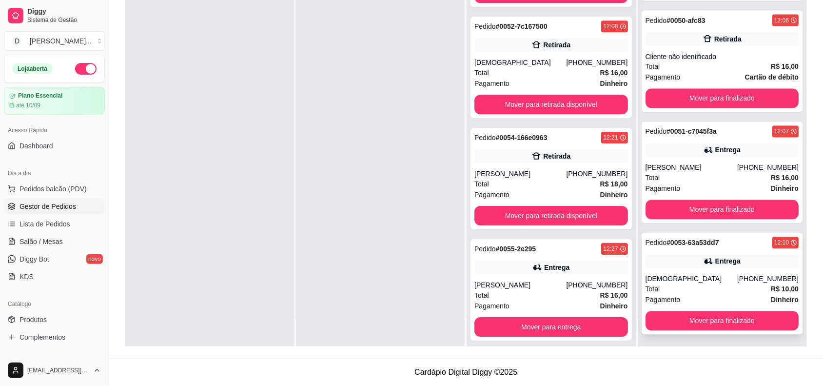
click at [669, 280] on div "[DEMOGRAPHIC_DATA]" at bounding box center [692, 279] width 92 height 10
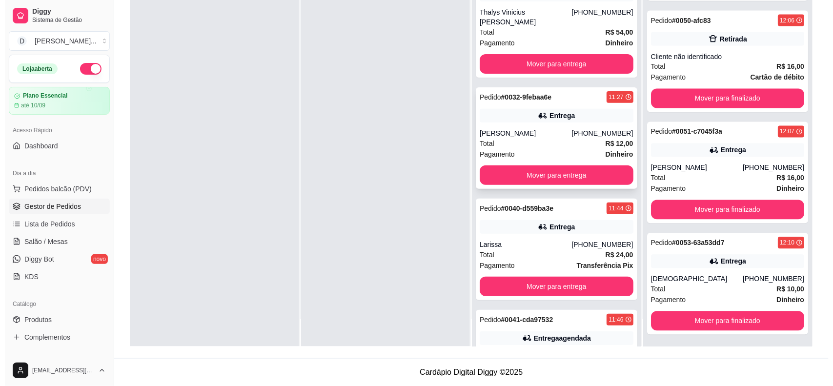
scroll to position [0, 0]
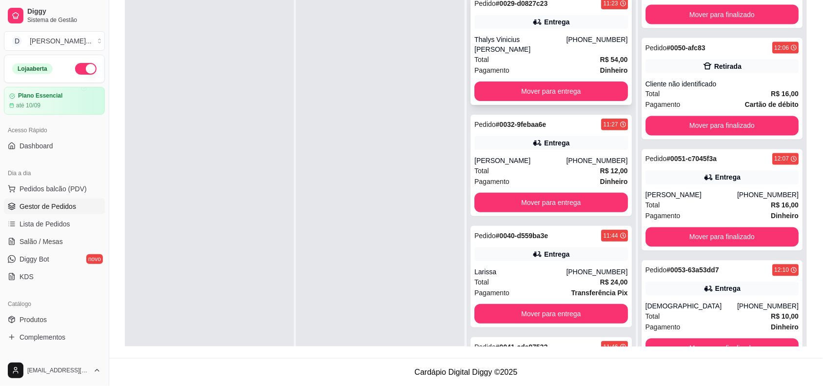
click at [496, 40] on div "Thalys Vinicius [PERSON_NAME]" at bounding box center [521, 45] width 92 height 20
click at [522, 65] on div "Pagamento Dinheiro" at bounding box center [552, 70] width 154 height 11
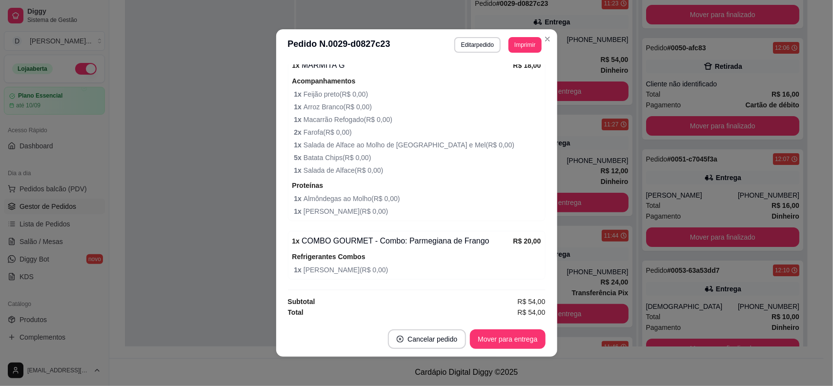
scroll to position [1, 0]
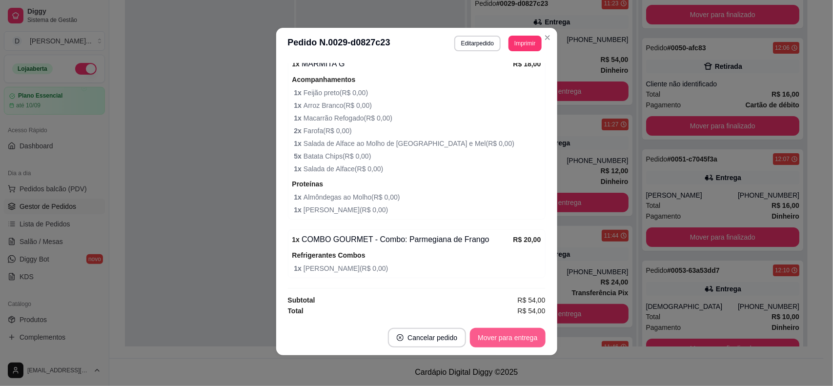
click at [506, 333] on button "Mover para entrega" at bounding box center [507, 338] width 75 height 20
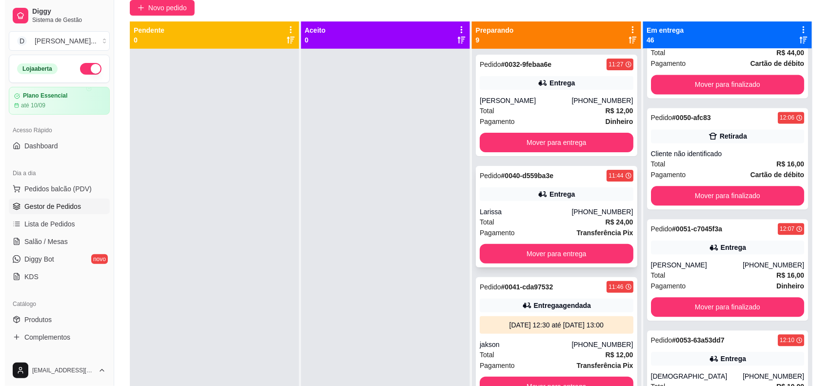
scroll to position [27, 0]
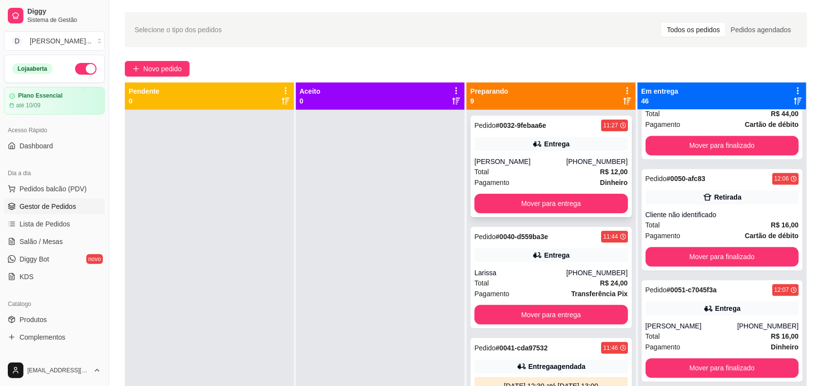
click at [501, 172] on div "Total R$ 12,00" at bounding box center [552, 171] width 154 height 11
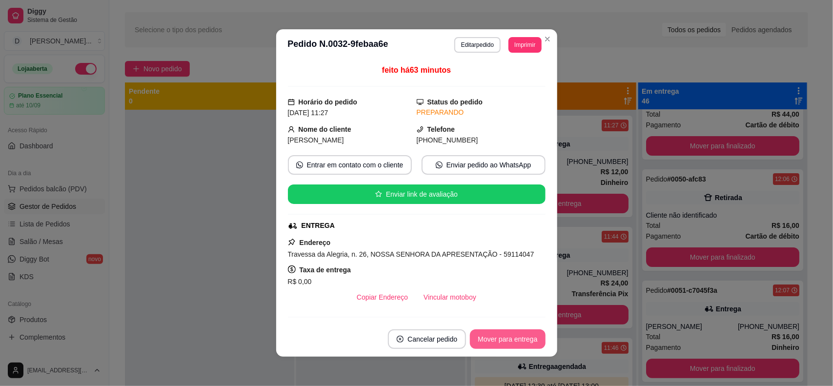
click at [505, 338] on button "Mover para entrega" at bounding box center [507, 339] width 75 height 20
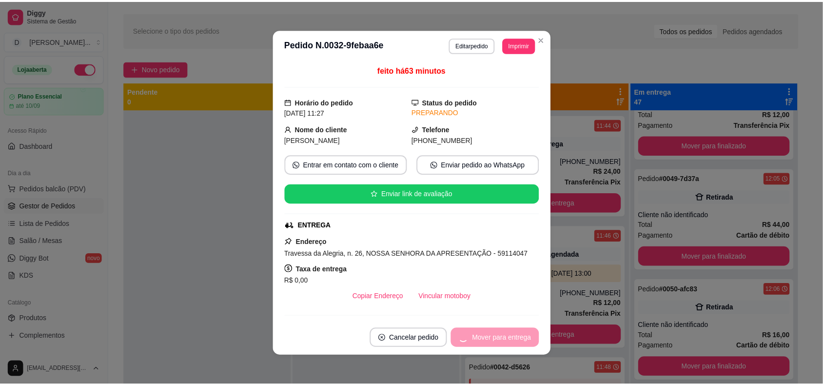
scroll to position [5064, 0]
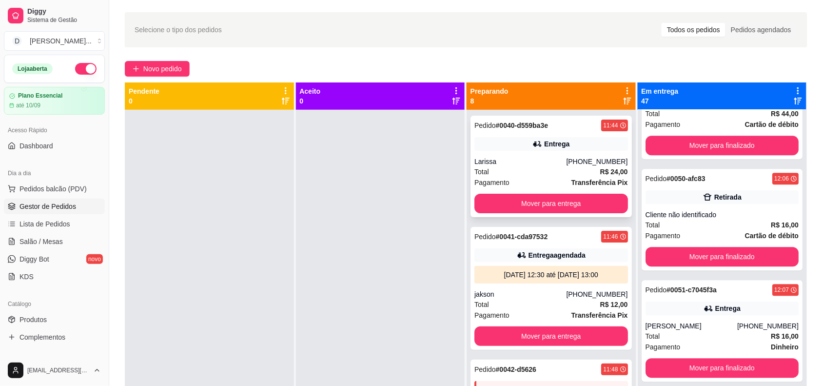
click at [525, 172] on div "Total R$ 24,00" at bounding box center [552, 171] width 154 height 11
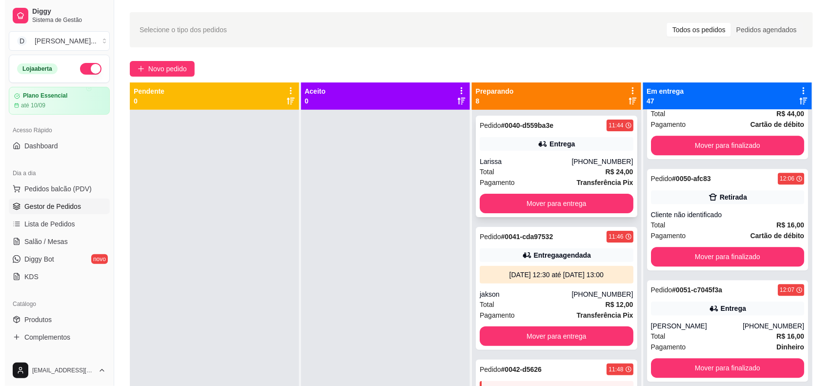
scroll to position [61, 0]
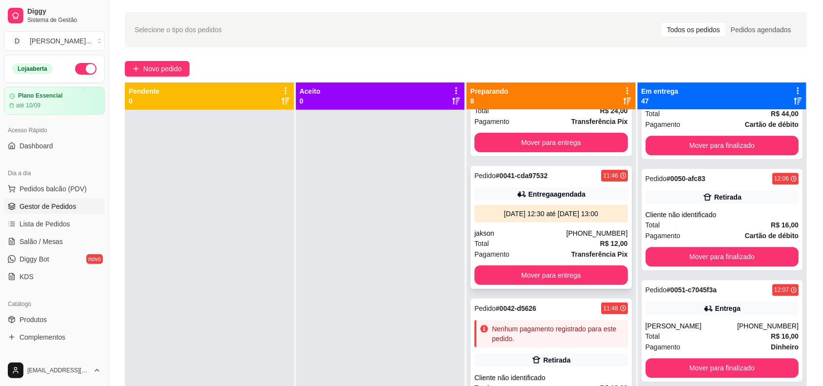
click at [521, 244] on div "Total R$ 12,00" at bounding box center [552, 243] width 154 height 11
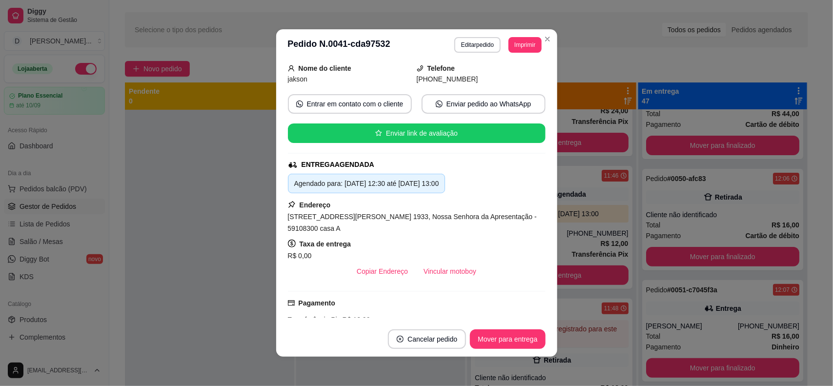
click at [550, 211] on div "feito há 44 minutos Horário do pedido [DATE] 11:46 Status do pedido PREPARANDO …" at bounding box center [416, 190] width 281 height 261
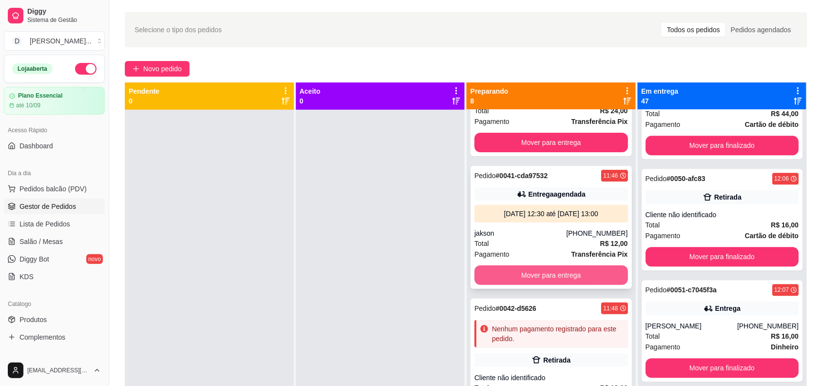
click at [547, 279] on button "Mover para entrega" at bounding box center [552, 275] width 154 height 20
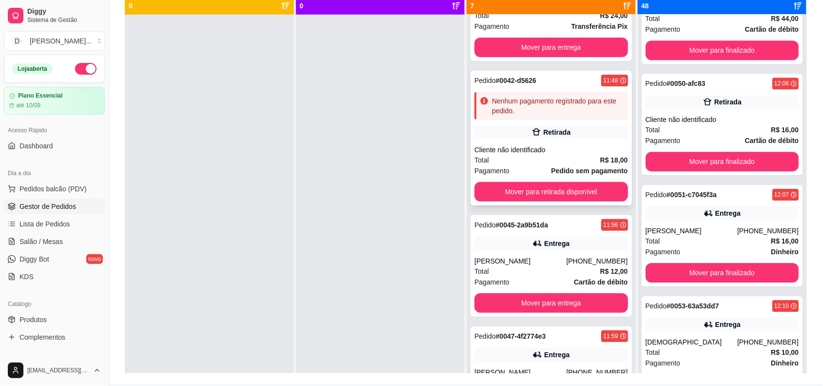
scroll to position [122, 0]
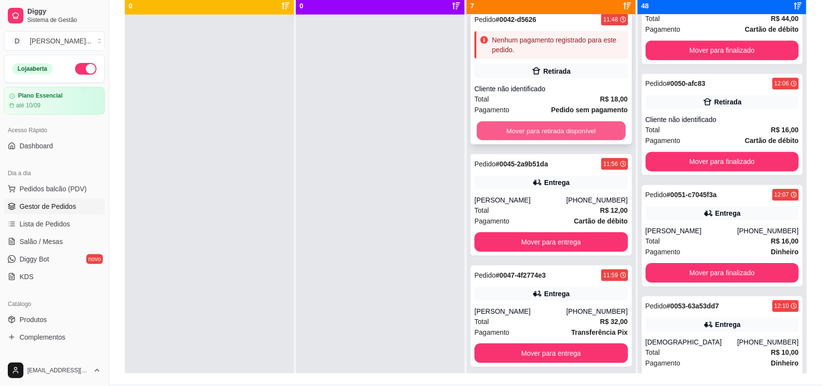
click at [524, 130] on button "Mover para retirada disponível" at bounding box center [551, 130] width 149 height 19
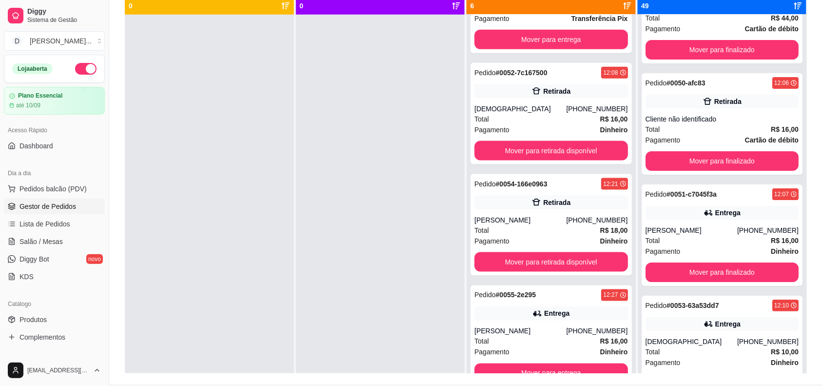
scroll to position [27, 0]
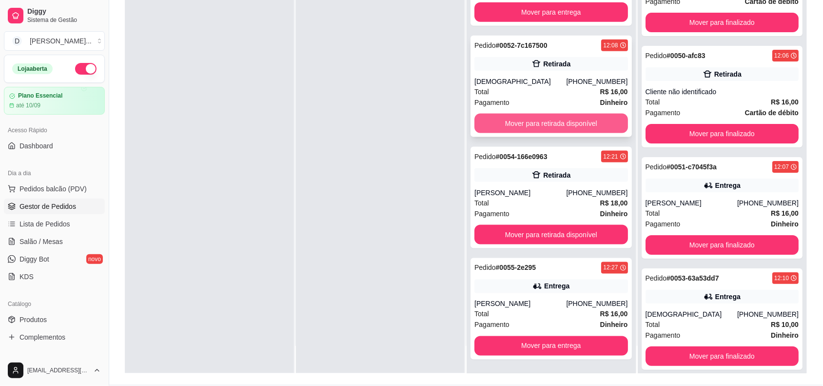
click at [544, 127] on button "Mover para retirada disponível" at bounding box center [552, 124] width 154 height 20
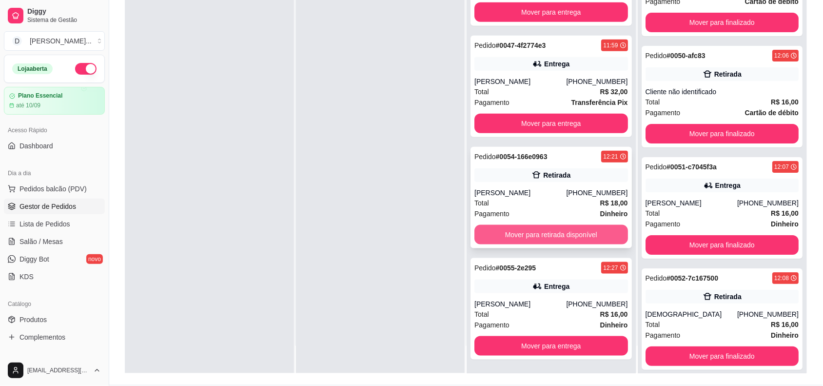
click at [544, 237] on button "Mover para retirada disponível" at bounding box center [552, 235] width 154 height 20
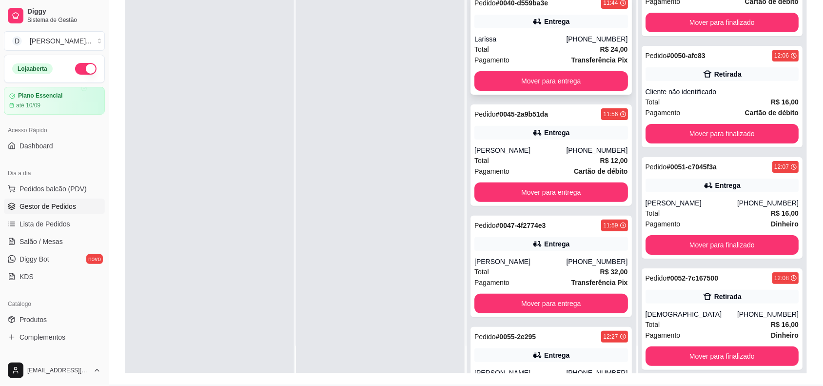
scroll to position [0, 0]
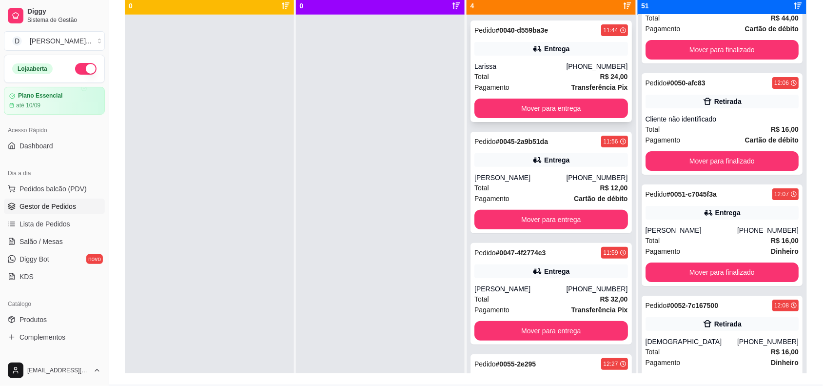
click at [519, 113] on button "Mover para entrega" at bounding box center [552, 109] width 154 height 20
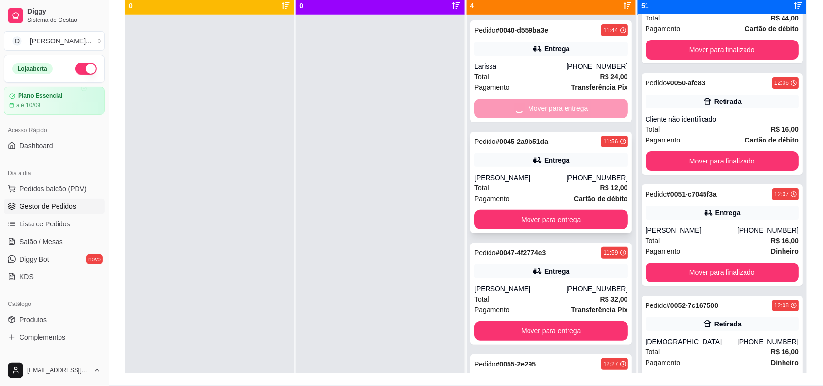
scroll to position [5453, 0]
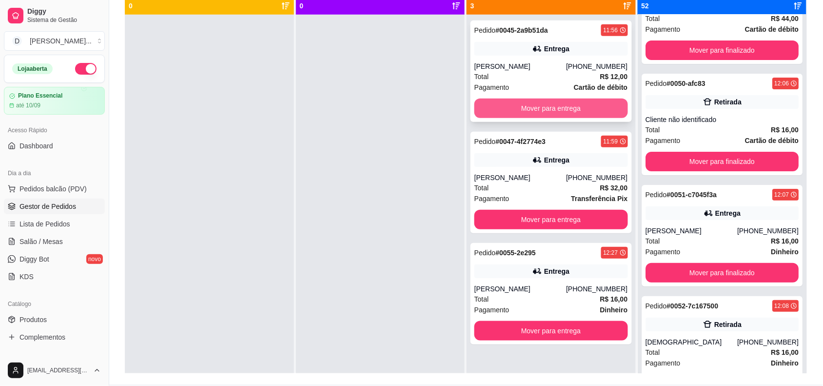
click at [519, 113] on button "Mover para entrega" at bounding box center [552, 109] width 154 height 20
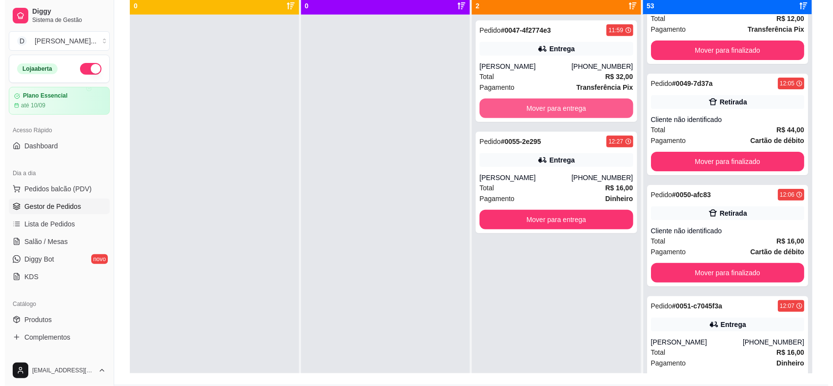
scroll to position [5564, 0]
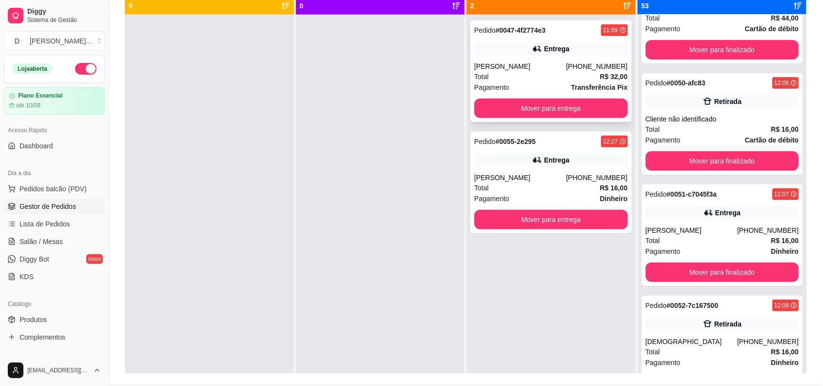
click at [507, 61] on div "[PERSON_NAME]" at bounding box center [521, 66] width 92 height 10
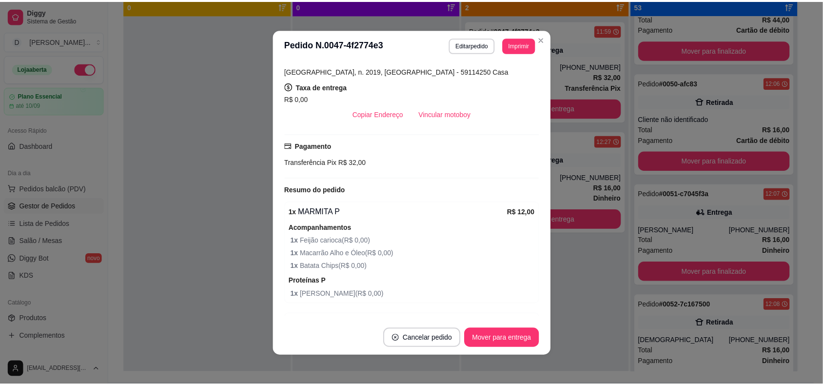
scroll to position [244, 0]
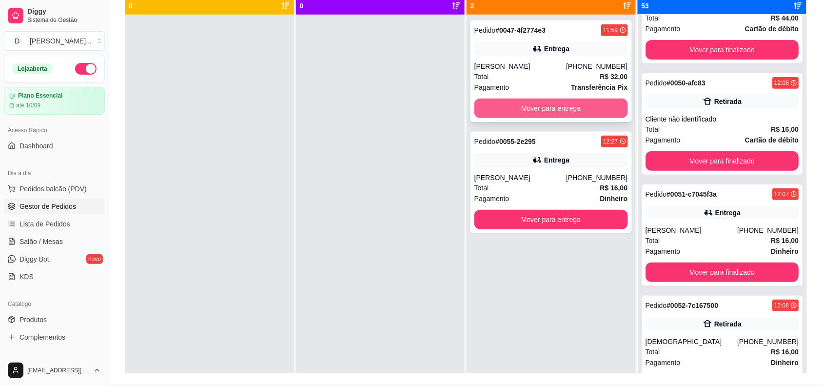
click at [515, 111] on button "Mover para entrega" at bounding box center [552, 109] width 154 height 20
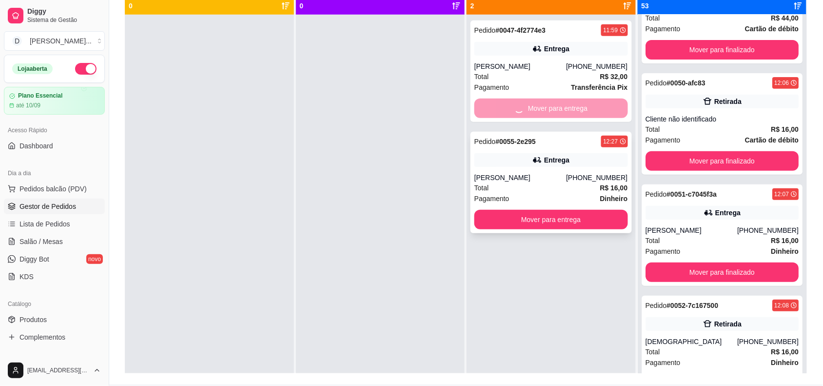
scroll to position [5676, 0]
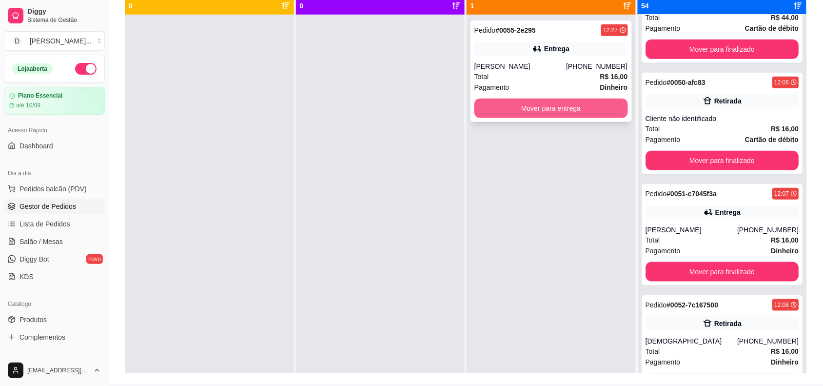
click at [514, 106] on button "Mover para entrega" at bounding box center [552, 109] width 154 height 20
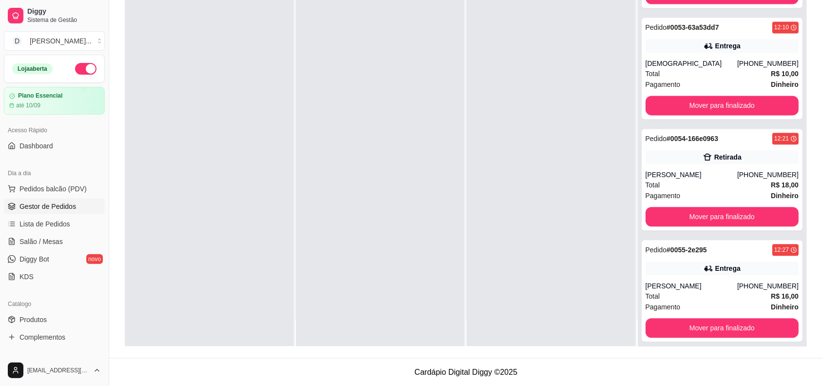
scroll to position [0, 0]
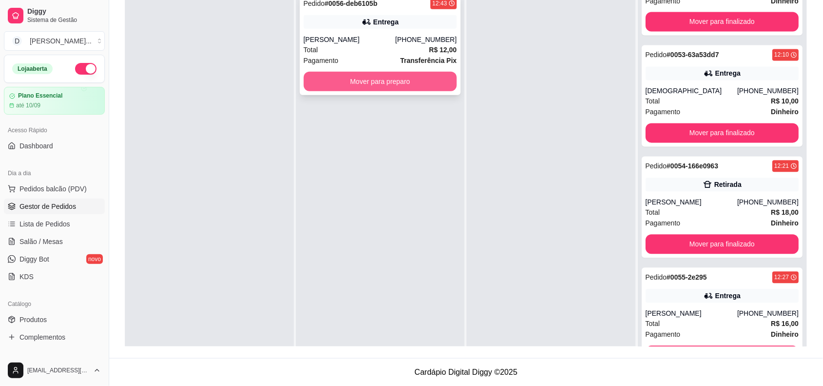
click at [323, 79] on button "Mover para preparo" at bounding box center [381, 82] width 154 height 20
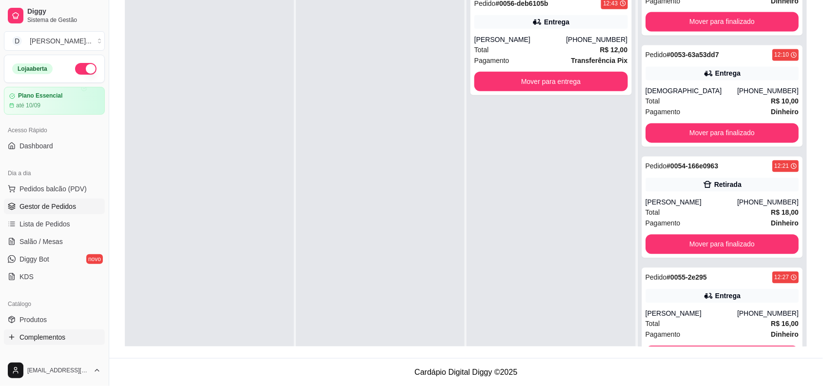
click at [45, 338] on span "Complementos" at bounding box center [43, 337] width 46 height 10
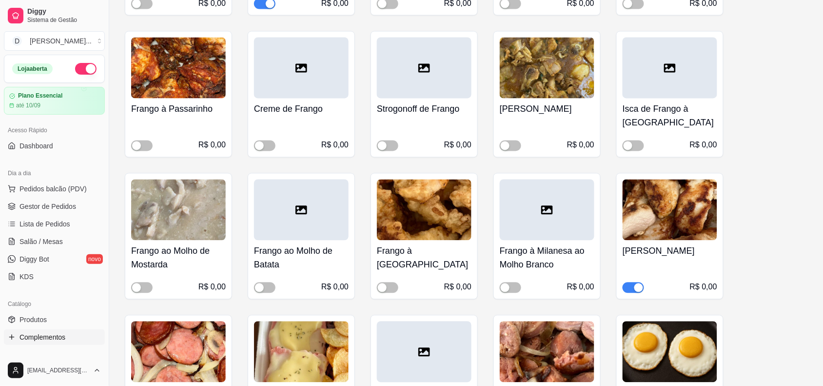
scroll to position [1646, 0]
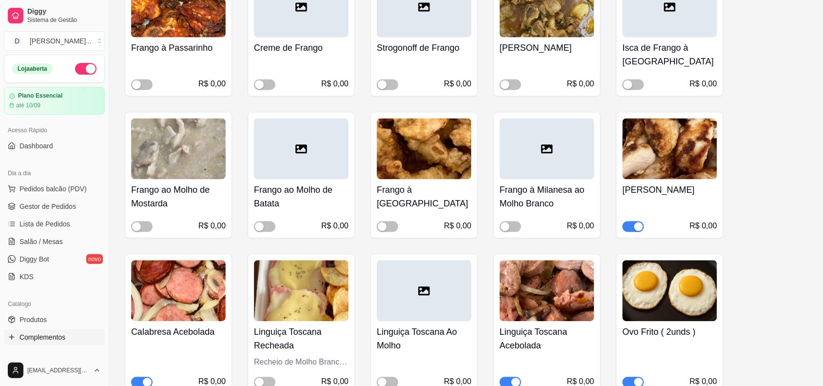
click at [637, 227] on div "button" at bounding box center [639, 226] width 9 height 9
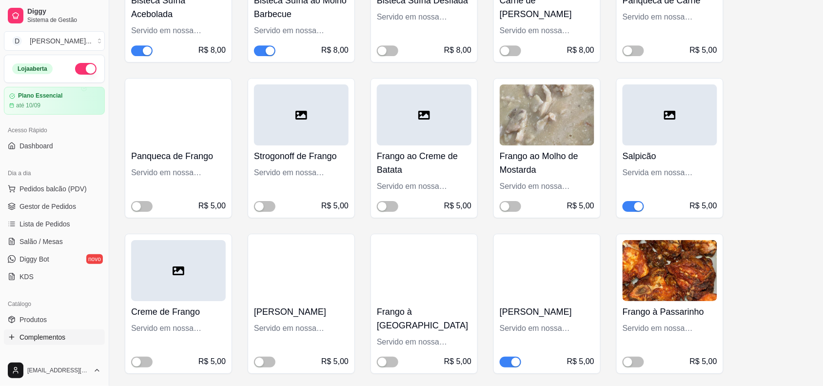
scroll to position [4330, 0]
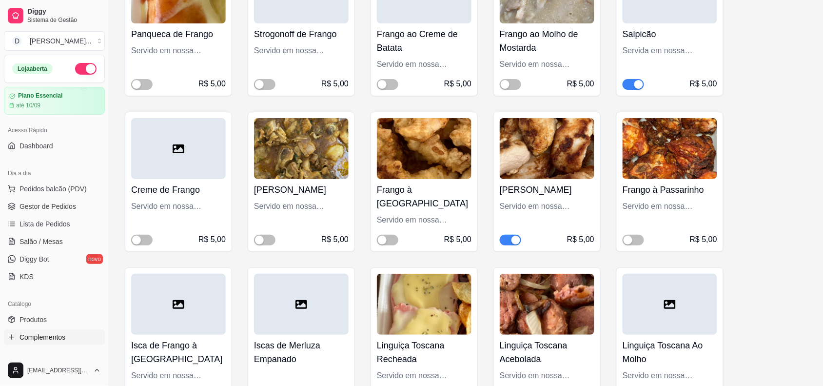
click at [515, 236] on div "button" at bounding box center [516, 240] width 9 height 9
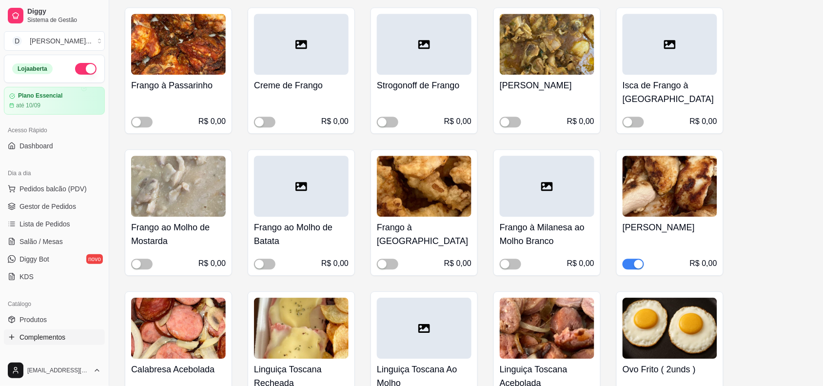
scroll to position [7318, 0]
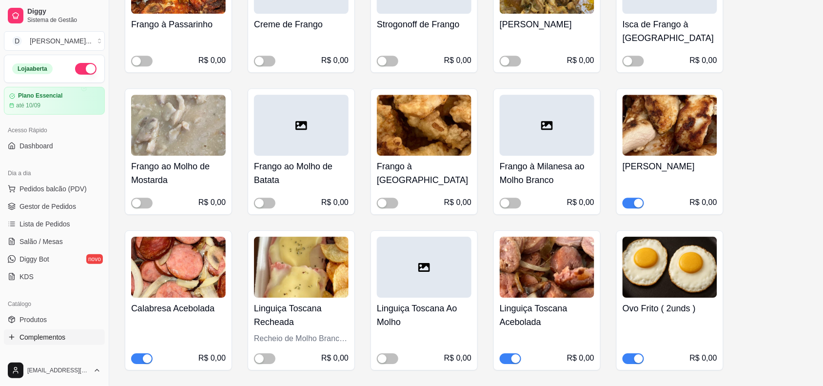
click at [628, 205] on span "button" at bounding box center [633, 203] width 21 height 11
click at [55, 206] on span "Gestor de Pedidos" at bounding box center [48, 206] width 57 height 10
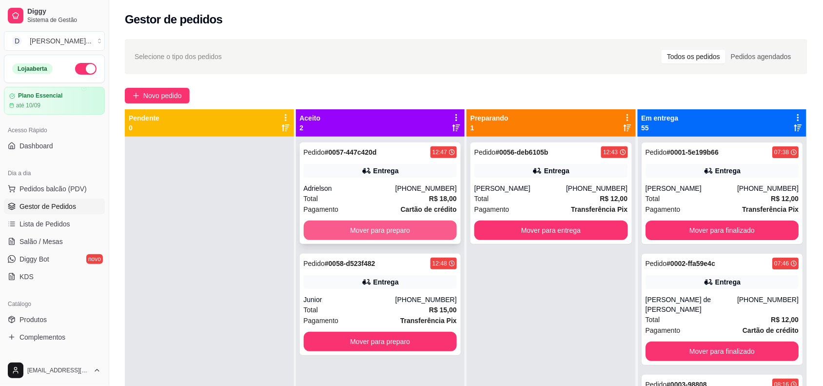
click at [376, 234] on button "Mover para preparo" at bounding box center [381, 231] width 154 height 20
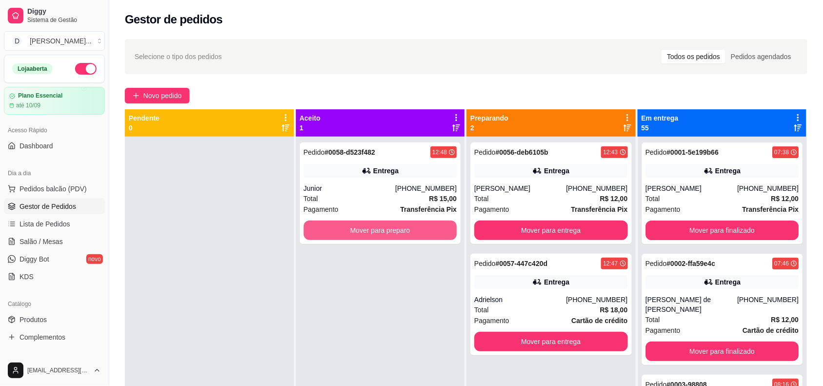
click at [376, 234] on button "Mover para preparo" at bounding box center [381, 231] width 154 height 20
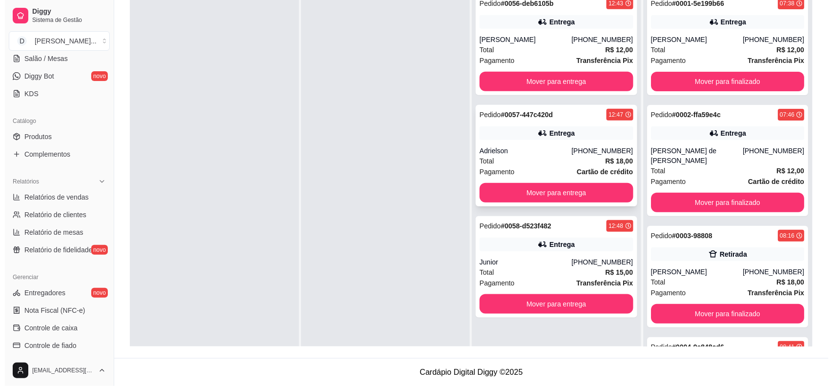
scroll to position [27, 0]
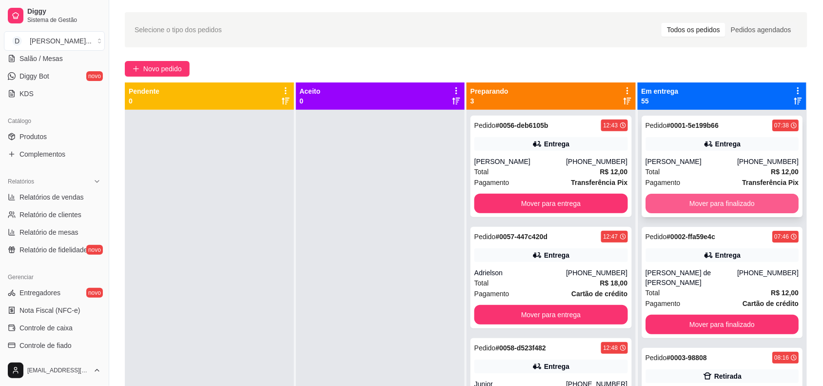
click at [696, 208] on button "Mover para finalizado" at bounding box center [723, 204] width 154 height 20
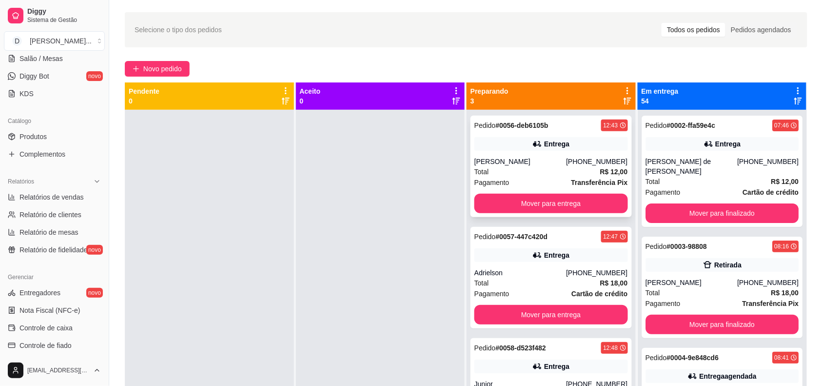
click at [525, 177] on div "Pagamento Transferência Pix" at bounding box center [552, 182] width 154 height 11
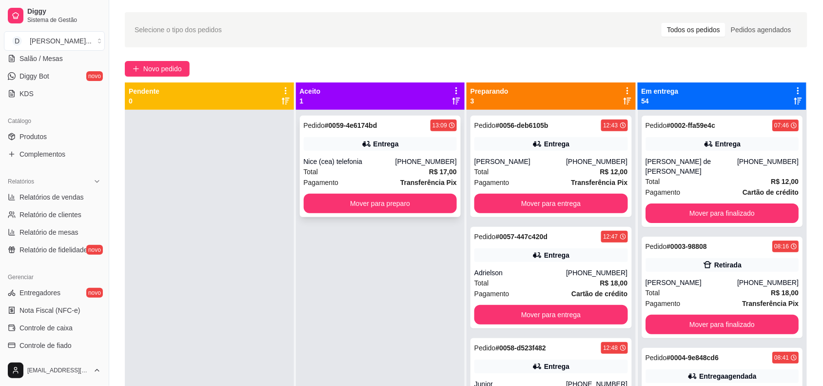
click at [340, 161] on div "Nice (cea) telefonia" at bounding box center [350, 162] width 92 height 10
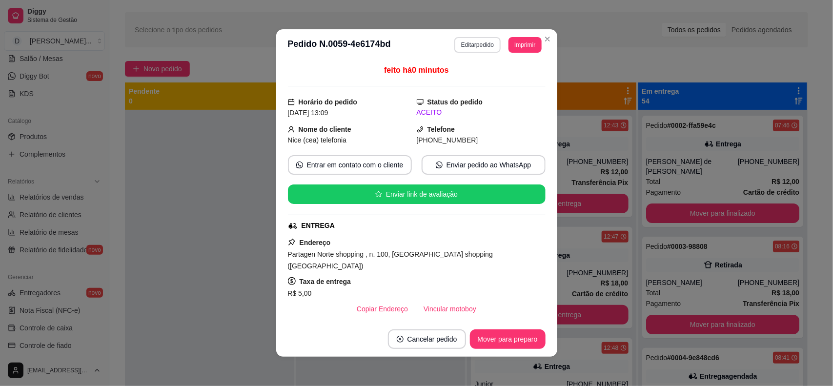
click at [464, 48] on button "Editar pedido" at bounding box center [477, 45] width 46 height 16
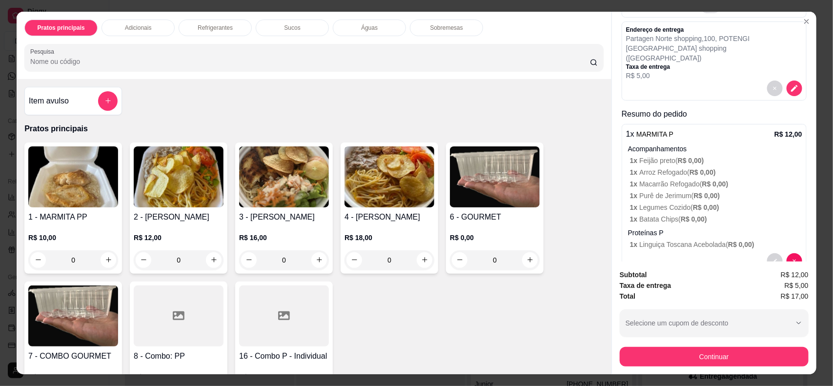
scroll to position [138, 0]
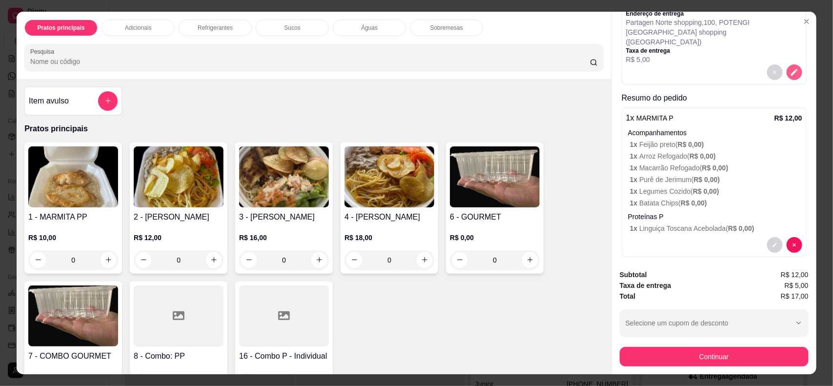
click at [791, 69] on icon "decrease-product-quantity" at bounding box center [794, 72] width 7 height 7
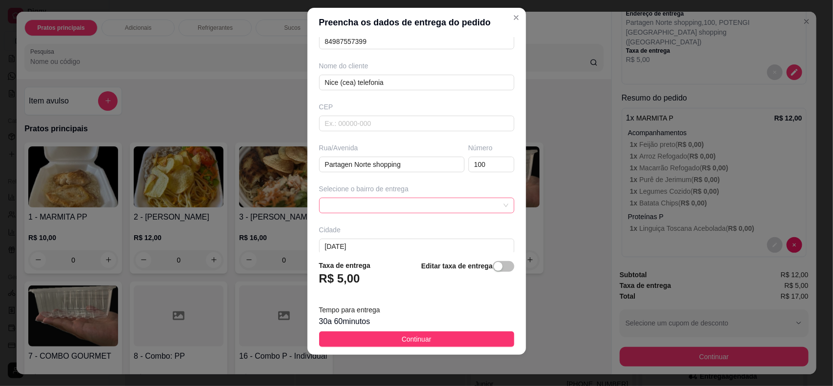
scroll to position [115, 0]
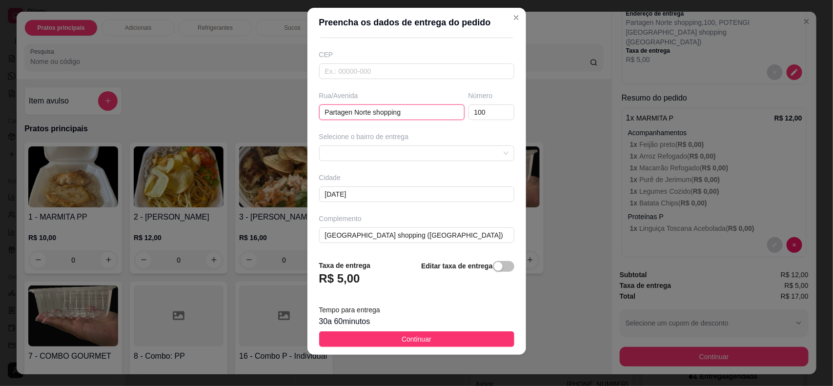
click at [344, 114] on input "Partagen Norte shopping" at bounding box center [391, 112] width 145 height 16
click at [343, 156] on span at bounding box center [416, 153] width 183 height 15
type input "Partage Norte shopping"
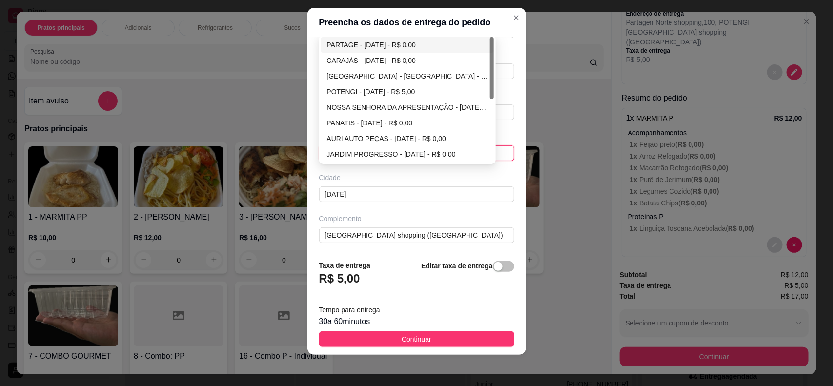
click at [352, 45] on div "PARTAGE - [DATE] - R$ 0,00" at bounding box center [407, 45] width 161 height 11
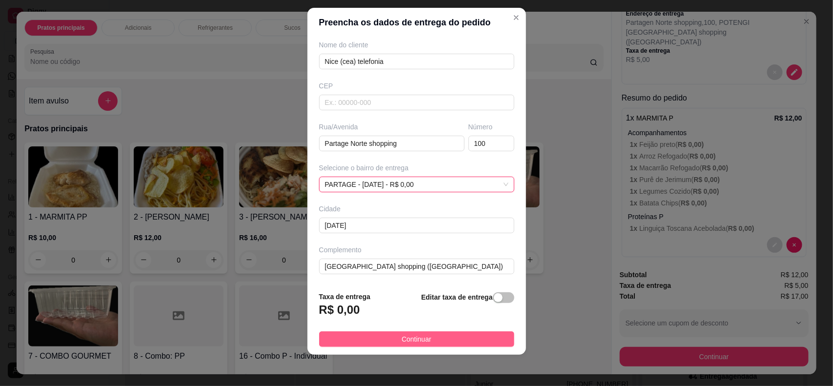
scroll to position [72, 0]
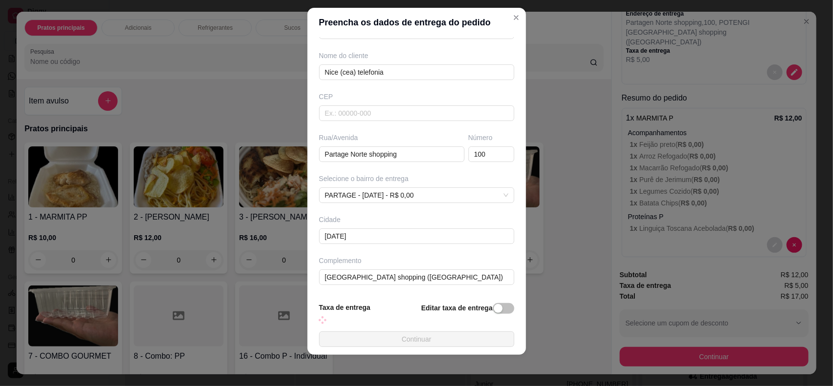
click at [447, 345] on button "Continuar" at bounding box center [416, 339] width 195 height 16
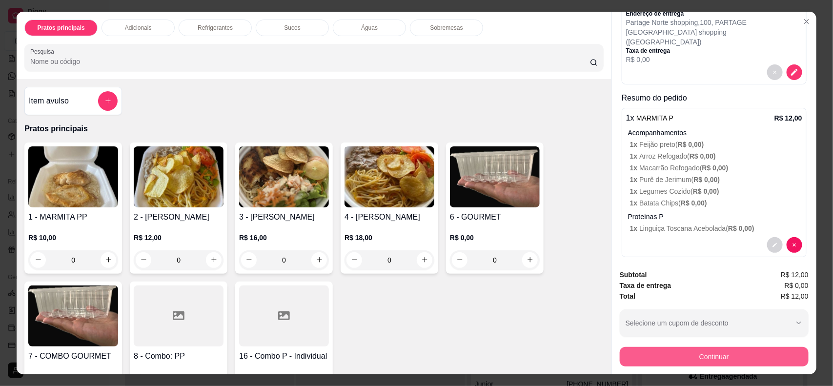
click at [737, 357] on button "Continuar" at bounding box center [714, 357] width 189 height 20
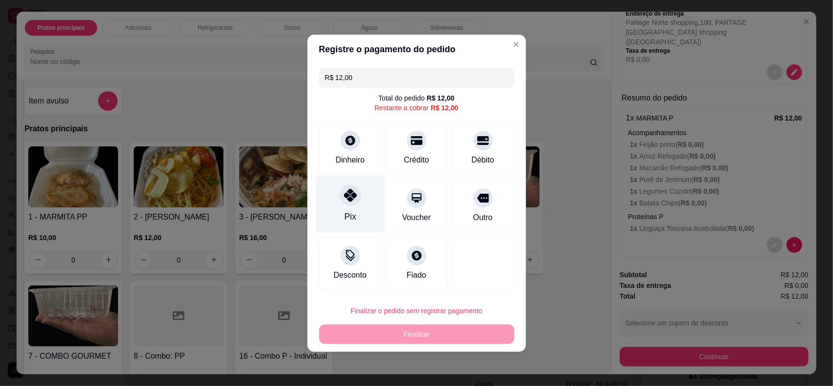
click at [352, 209] on div "Pix" at bounding box center [350, 203] width 69 height 57
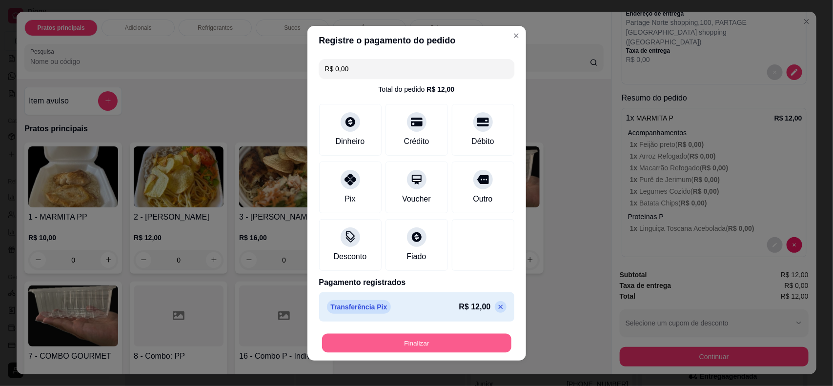
click at [397, 344] on button "Finalizar" at bounding box center [416, 342] width 189 height 19
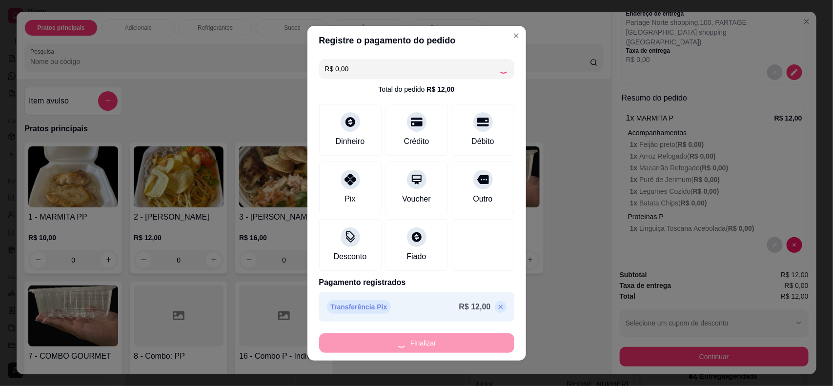
type input "-R$ 12,00"
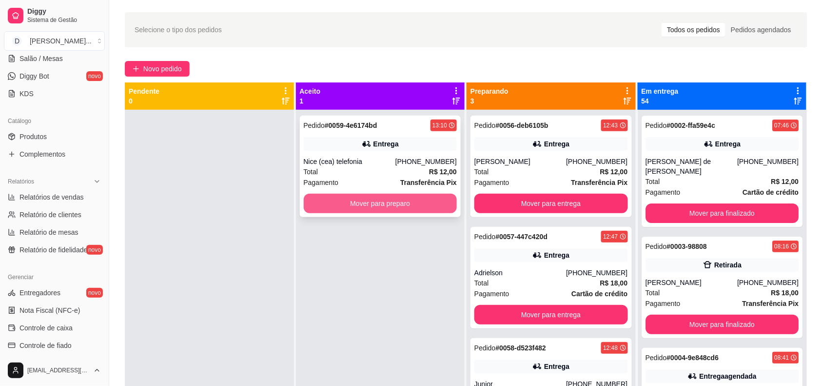
click at [340, 201] on button "Mover para preparo" at bounding box center [381, 204] width 154 height 20
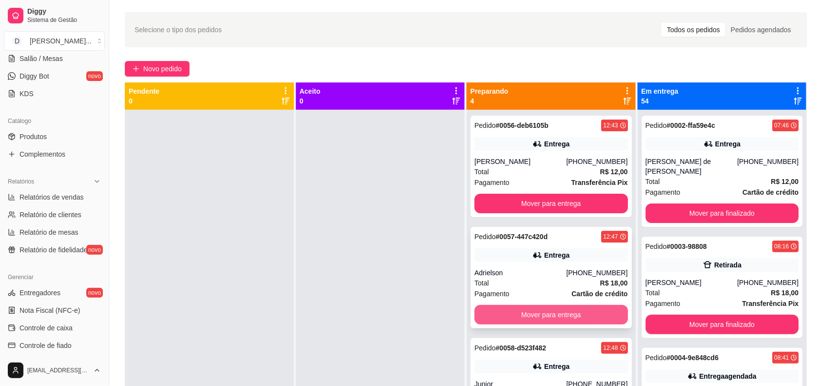
click at [516, 315] on button "Mover para entrega" at bounding box center [552, 315] width 154 height 20
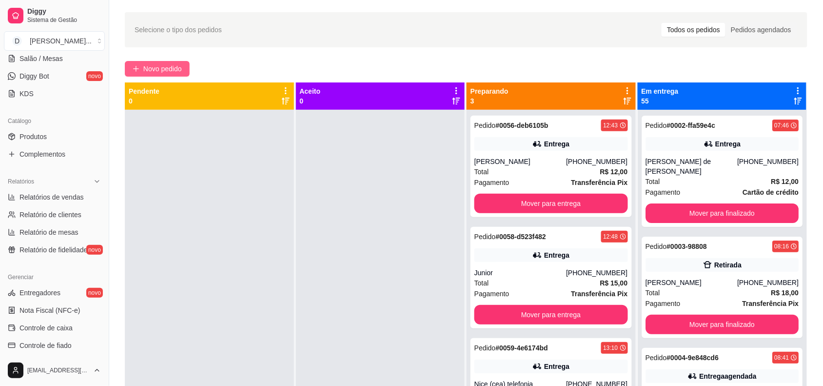
click at [171, 72] on span "Novo pedido" at bounding box center [162, 68] width 39 height 11
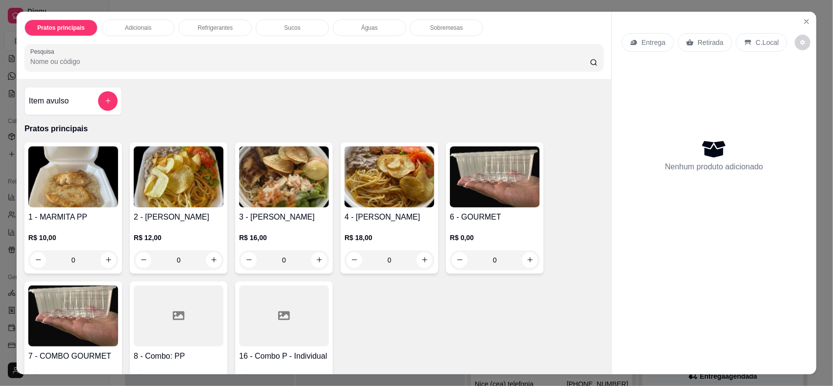
click at [642, 30] on div "Entrega Retirada C.Local" at bounding box center [714, 42] width 185 height 34
click at [642, 42] on p "Entrega" at bounding box center [654, 43] width 24 height 10
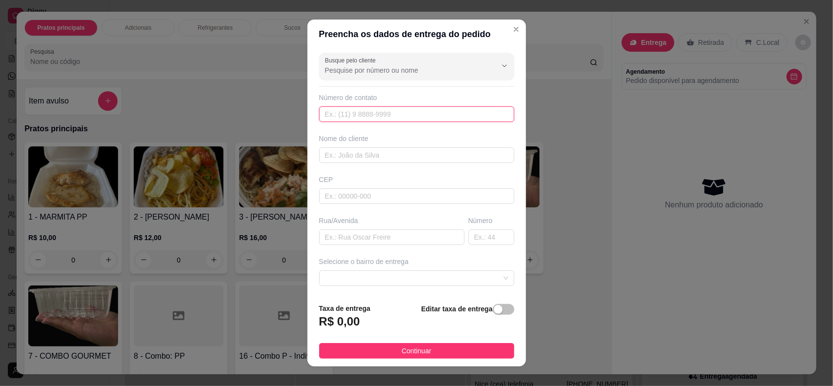
click at [341, 116] on input "text" at bounding box center [416, 114] width 195 height 16
paste input "(84) 8707-1259"
click at [335, 115] on input "(84) 8707-1259" at bounding box center [416, 114] width 195 height 16
type input "(84) 98707-1259"
type input "Hewerton"
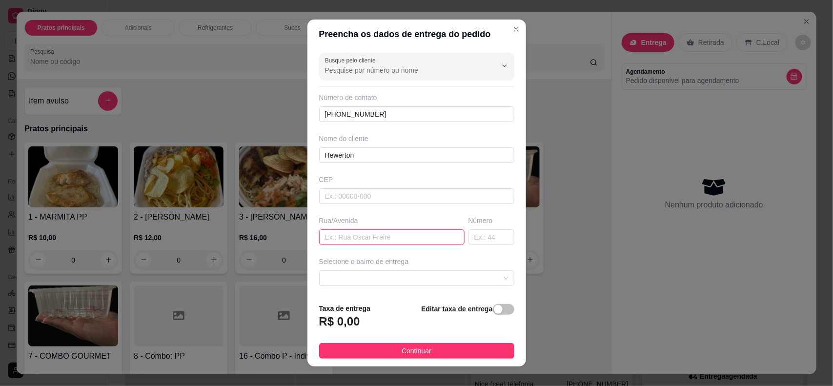
click at [361, 236] on input "text" at bounding box center [391, 237] width 145 height 16
type input "V"
click at [357, 284] on span at bounding box center [416, 278] width 183 height 15
type input "Boticario - Revendedor"
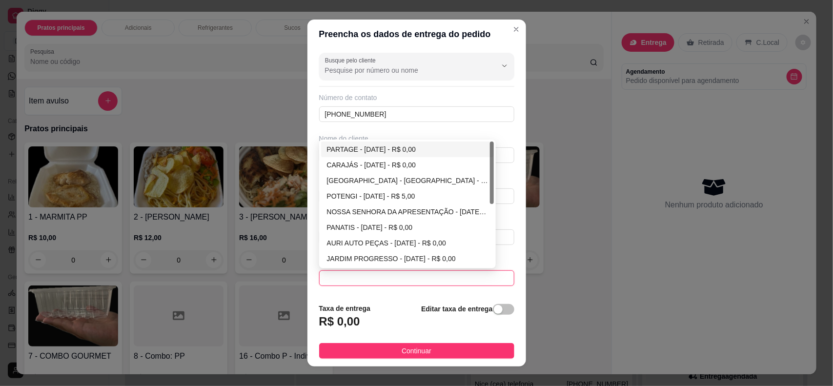
click at [355, 145] on div "PARTAGE - NATAL - R$ 0,00" at bounding box center [407, 149] width 161 height 11
type input "[DATE]"
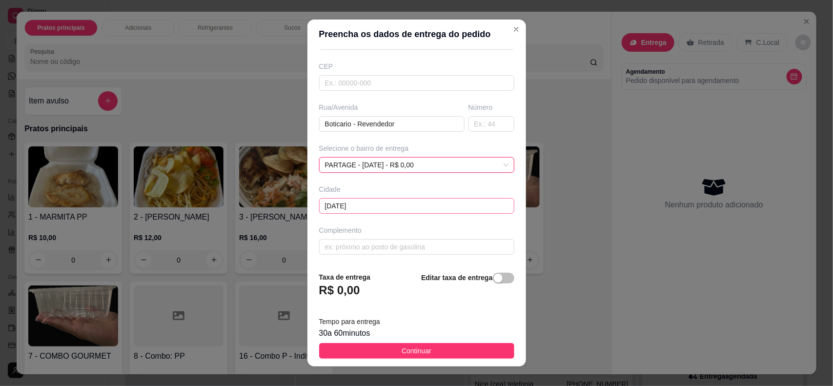
scroll to position [12, 0]
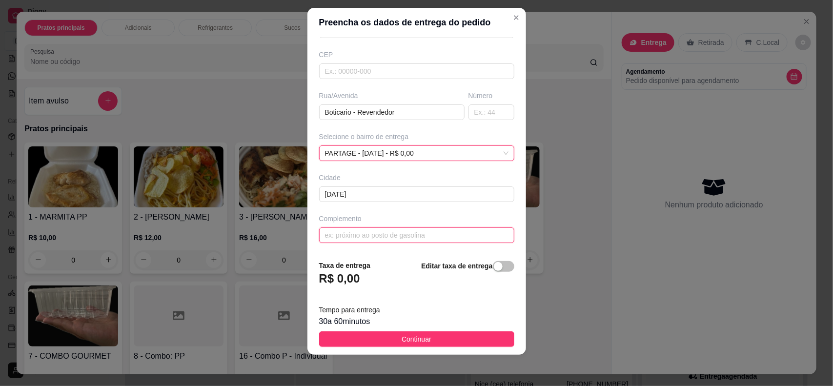
click at [365, 234] on input "text" at bounding box center [416, 235] width 195 height 16
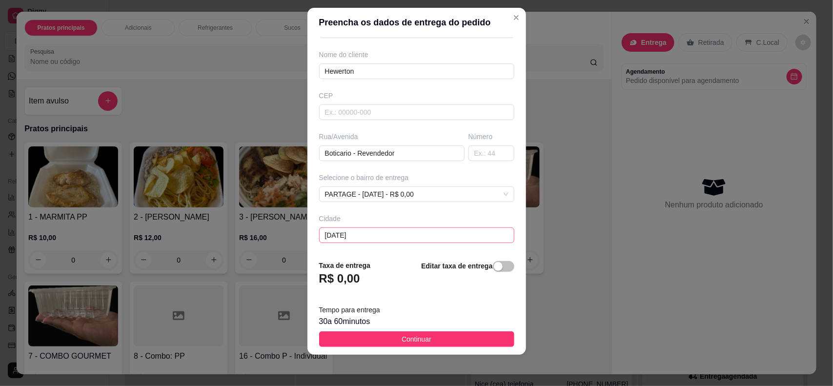
scroll to position [115, 0]
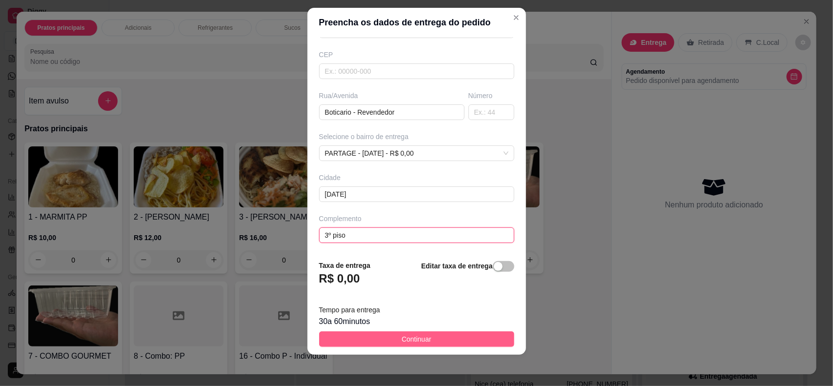
type input "3º piso"
click at [389, 339] on button "Continuar" at bounding box center [416, 339] width 195 height 16
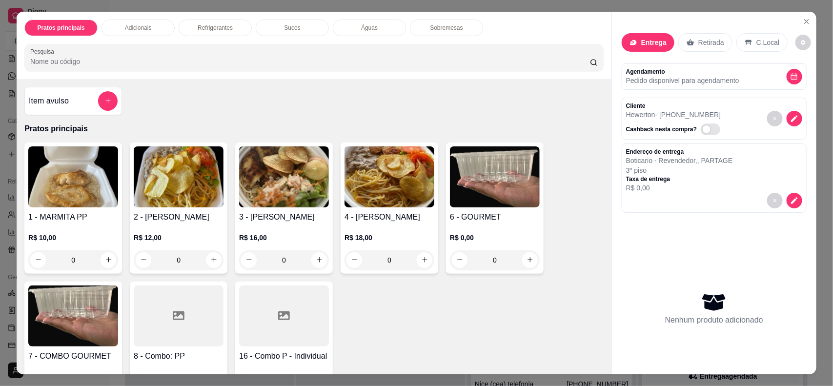
click at [83, 175] on img at bounding box center [73, 176] width 90 height 61
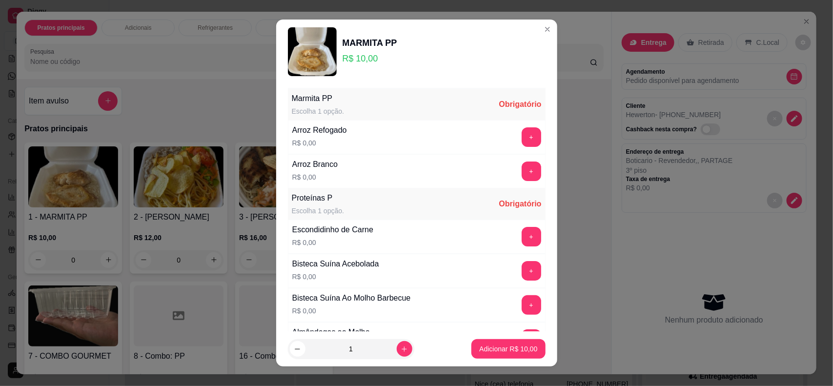
click at [522, 141] on button "+" at bounding box center [532, 137] width 20 height 20
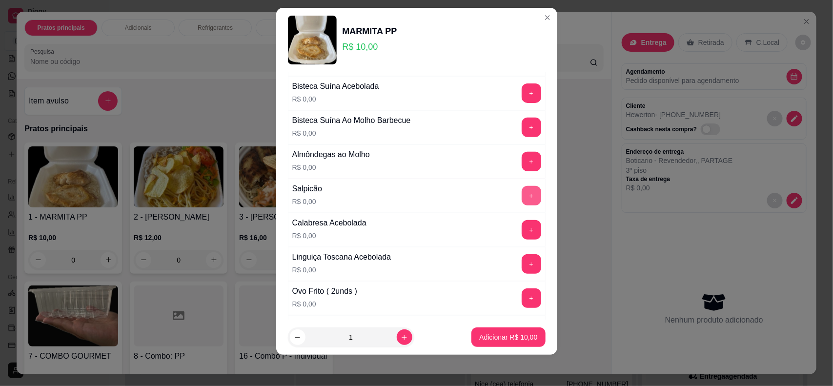
scroll to position [227, 0]
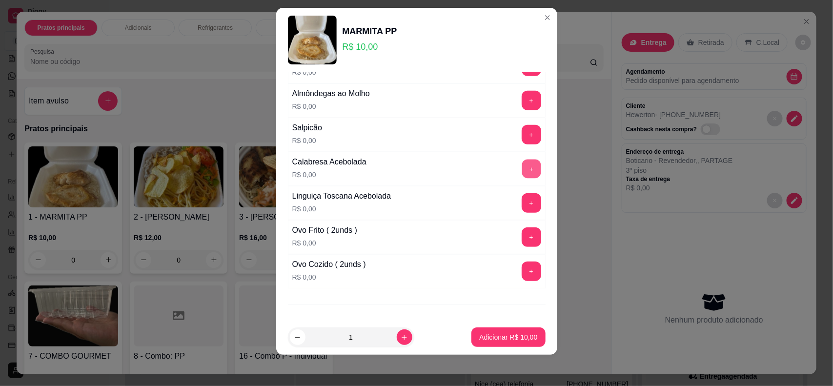
click at [522, 173] on button "+" at bounding box center [531, 168] width 19 height 19
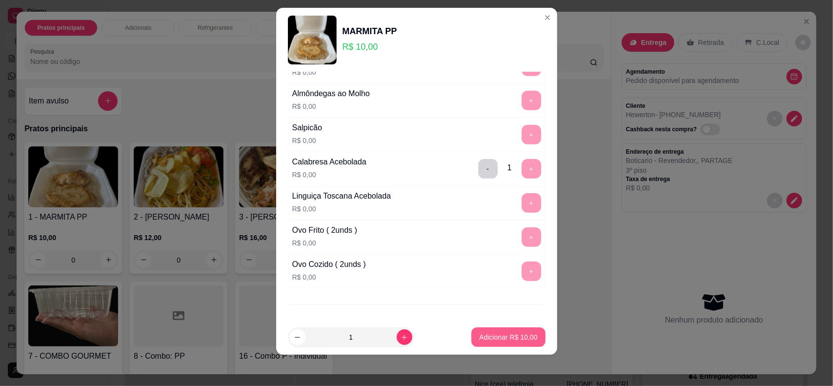
click at [515, 332] on button "Adicionar R$ 10,00" at bounding box center [508, 337] width 74 height 20
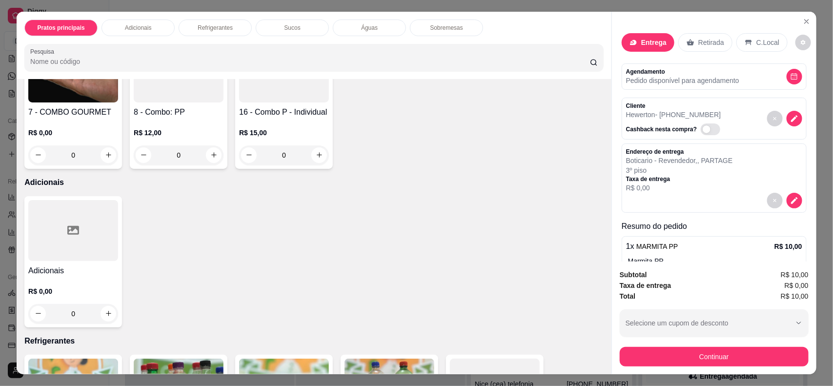
scroll to position [488, 0]
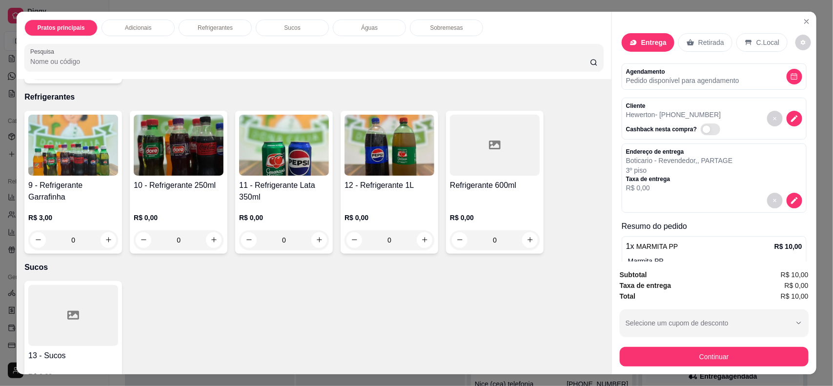
click at [74, 327] on div at bounding box center [73, 315] width 90 height 61
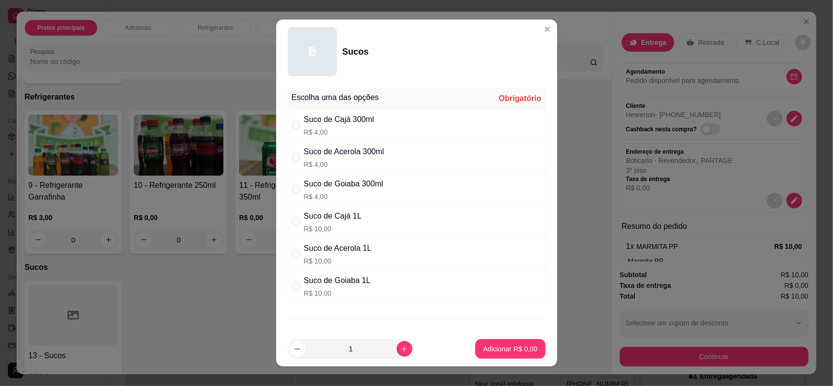
click at [373, 220] on div "Suco de Cajá 1L R$ 10,00" at bounding box center [417, 222] width 258 height 32
radio input "true"
click at [484, 345] on p "Adicionar R$ 10,00" at bounding box center [508, 349] width 58 height 10
type input "1"
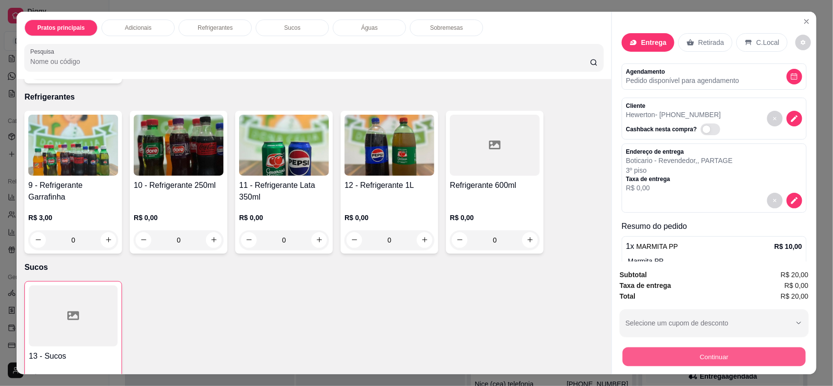
click at [677, 357] on button "Continuar" at bounding box center [713, 356] width 183 height 19
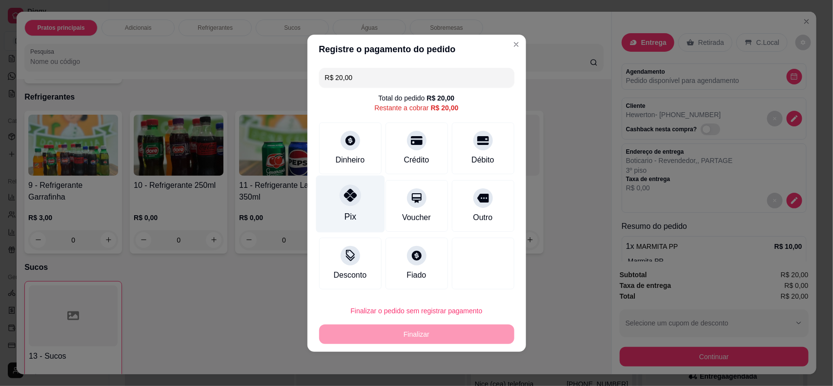
click at [360, 205] on div "Pix" at bounding box center [350, 203] width 69 height 57
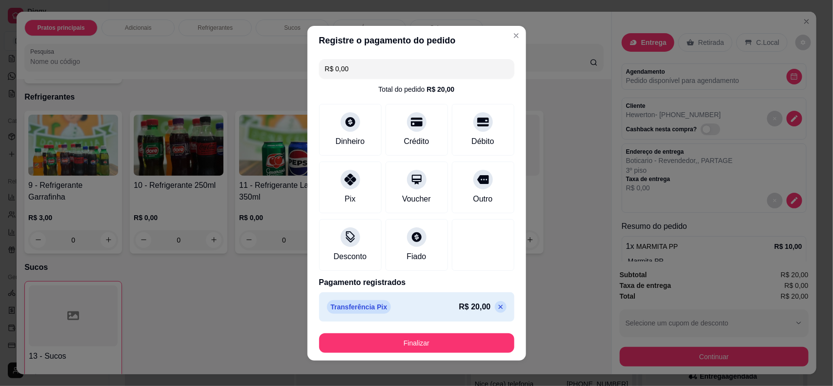
click at [495, 301] on p at bounding box center [501, 307] width 12 height 12
type input "R$ 20,00"
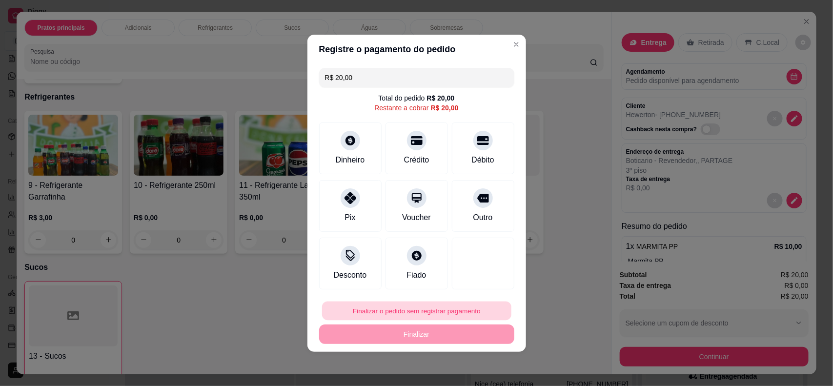
click at [452, 310] on button "Finalizar o pedido sem registrar pagamento" at bounding box center [416, 310] width 189 height 19
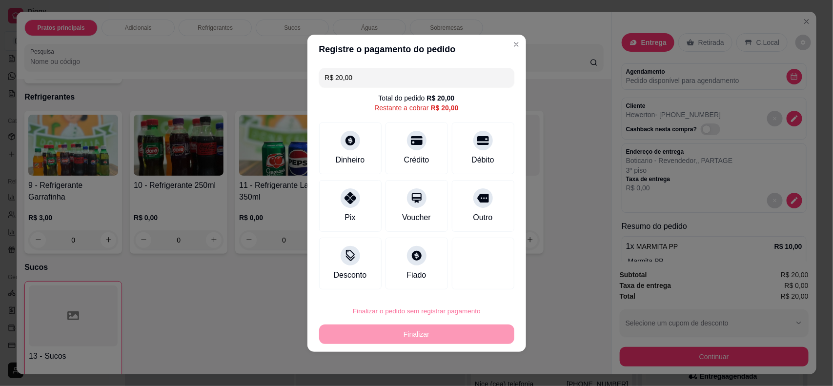
click at [473, 284] on button "Confirmar" at bounding box center [474, 283] width 36 height 15
type input "0"
type input "R$ 0,00"
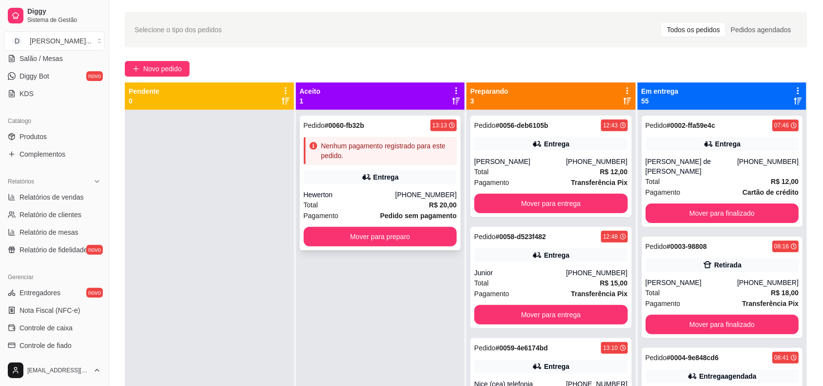
click at [345, 152] on div "Nenhum pagamento registrado para este pedido." at bounding box center [387, 151] width 132 height 20
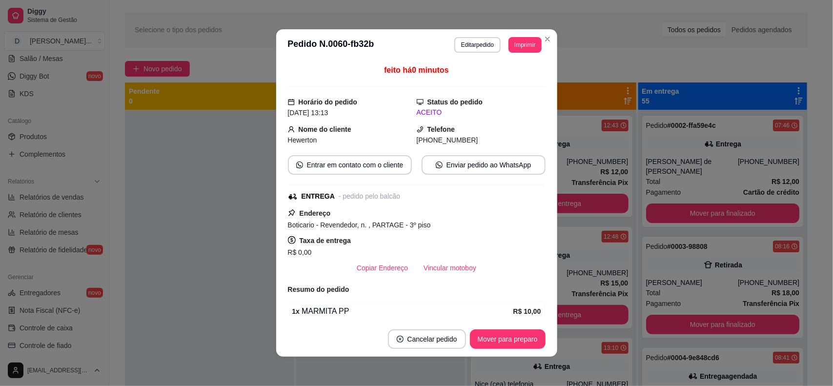
scroll to position [166, 0]
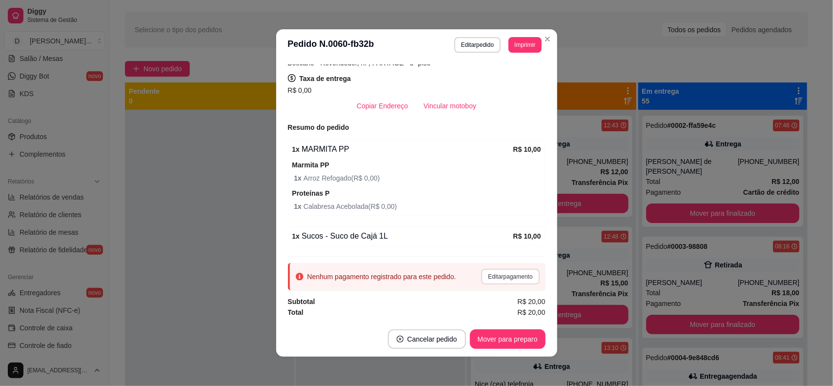
click at [489, 276] on button "Editar pagamento" at bounding box center [510, 277] width 58 height 16
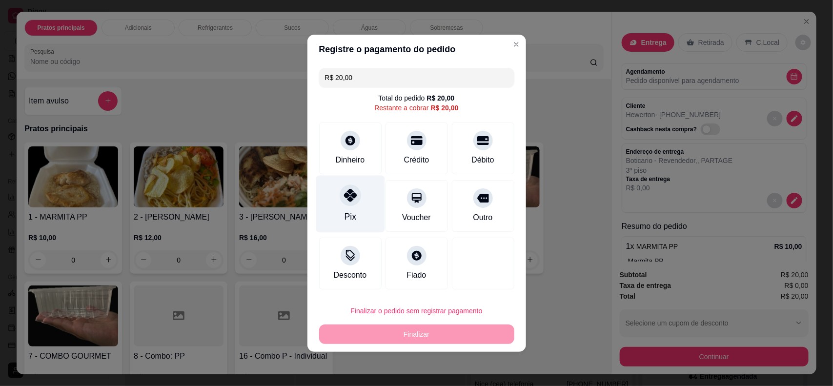
click at [348, 215] on div "Pix" at bounding box center [350, 216] width 12 height 13
type input "R$ 0,00"
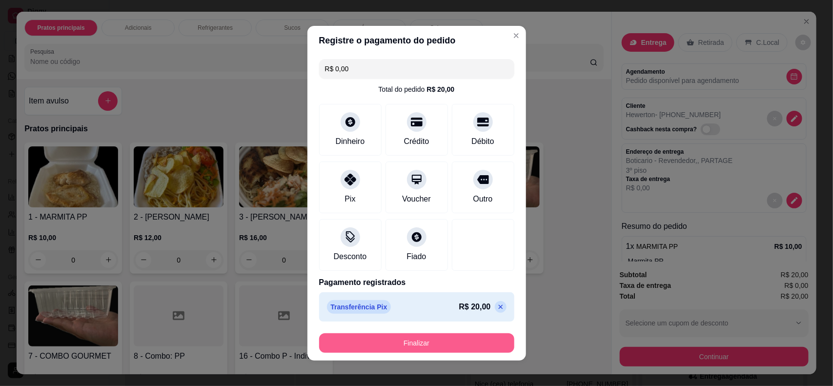
click at [415, 337] on button "Finalizar" at bounding box center [416, 343] width 195 height 20
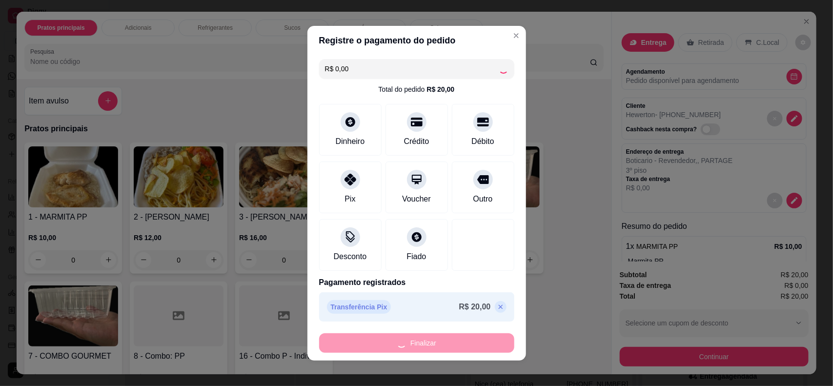
type input "0"
type input "-R$ 20,00"
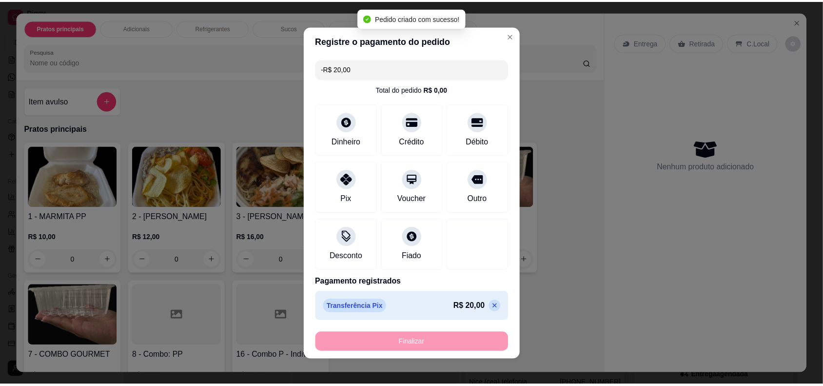
scroll to position [187, 0]
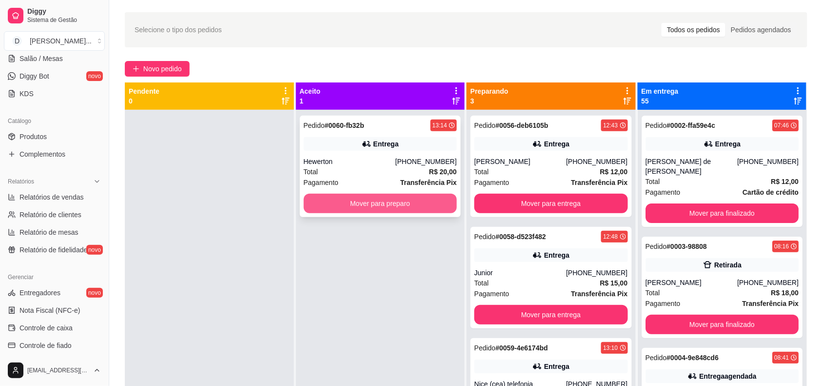
click at [379, 199] on button "Mover para preparo" at bounding box center [381, 204] width 154 height 20
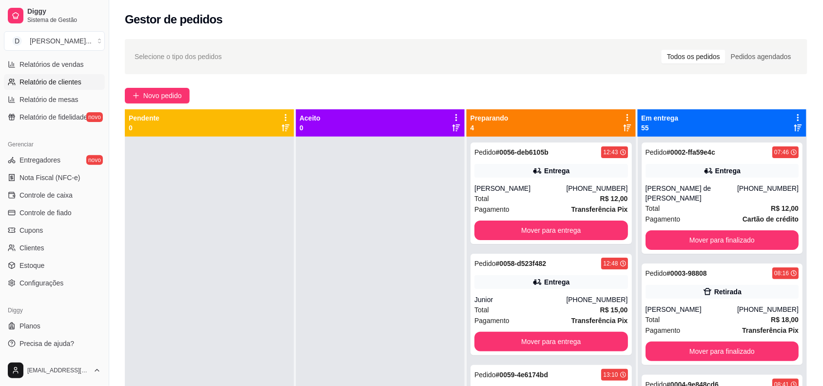
scroll to position [133, 0]
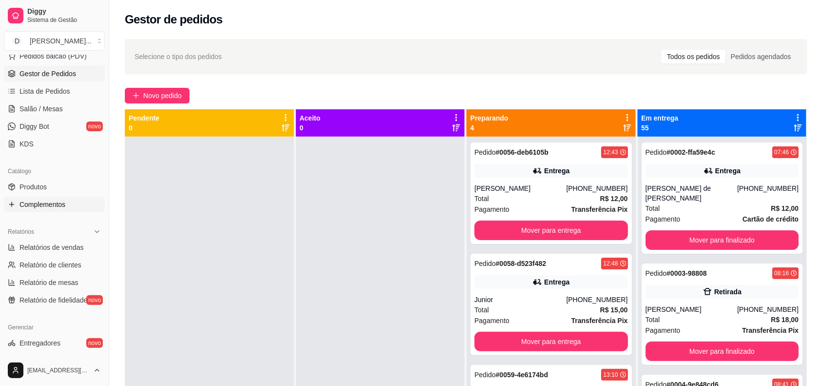
click at [45, 208] on span "Complementos" at bounding box center [43, 205] width 46 height 10
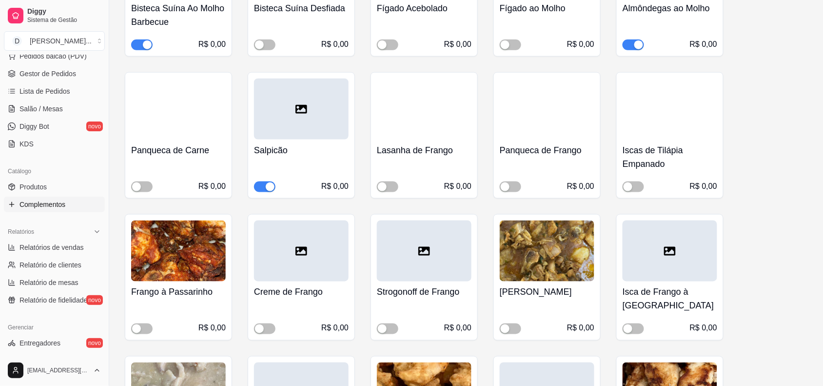
scroll to position [1707, 0]
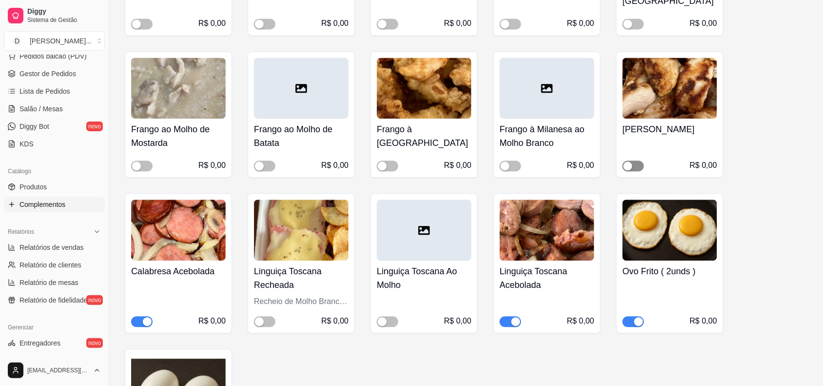
click at [636, 164] on span "button" at bounding box center [633, 165] width 21 height 11
click at [40, 77] on span "Gestor de Pedidos" at bounding box center [48, 74] width 57 height 10
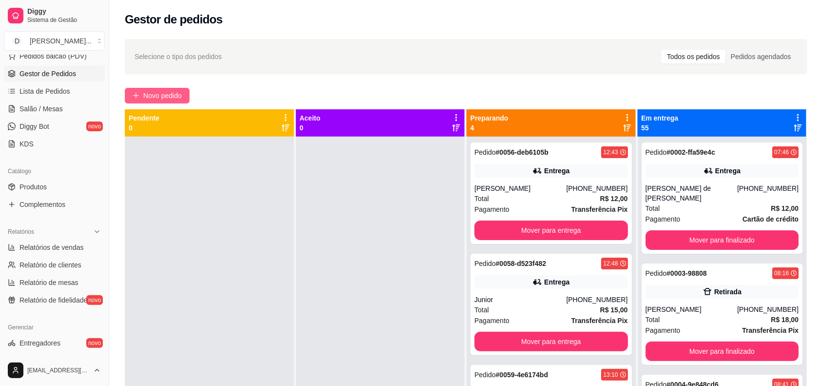
click at [157, 93] on span "Novo pedido" at bounding box center [162, 95] width 39 height 11
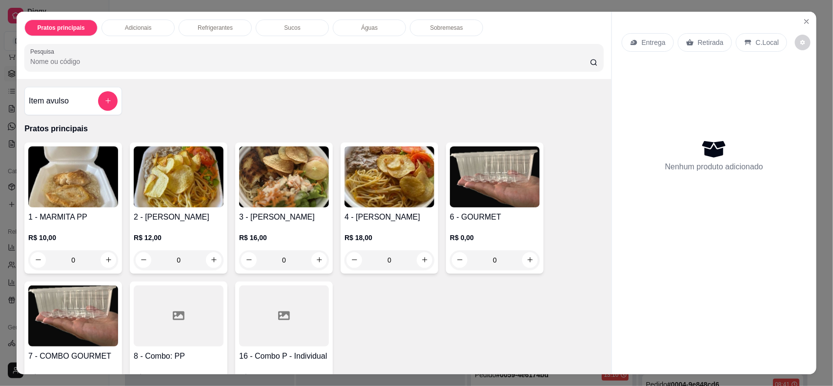
click at [647, 43] on p "Entrega" at bounding box center [654, 43] width 24 height 10
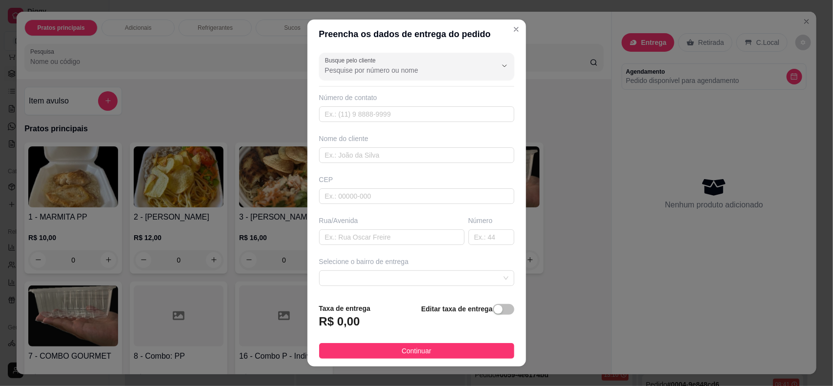
click at [336, 125] on div "Busque pelo cliente Número de contato Nome do cliente CEP Rua/Avenida Número Se…" at bounding box center [416, 172] width 219 height 247
click at [335, 123] on div "Busque pelo cliente Número de contato Nome do cliente CEP Rua/Avenida Número Se…" at bounding box center [416, 172] width 219 height 247
click at [331, 118] on input "text" at bounding box center [416, 114] width 195 height 16
paste input "(84) 9909-3227"
click at [337, 115] on input "(84) 9909-3227" at bounding box center [416, 114] width 195 height 16
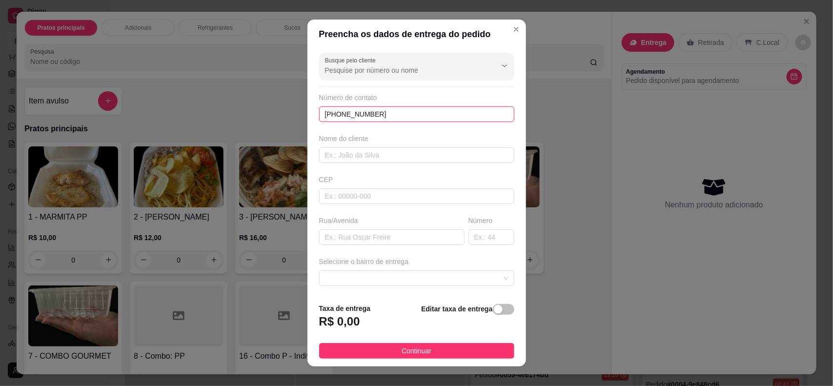
type input "[PHONE_NUMBER]"
type input "[PERSON_NAME]"
type input "Rua Jose Torres"
type input "291"
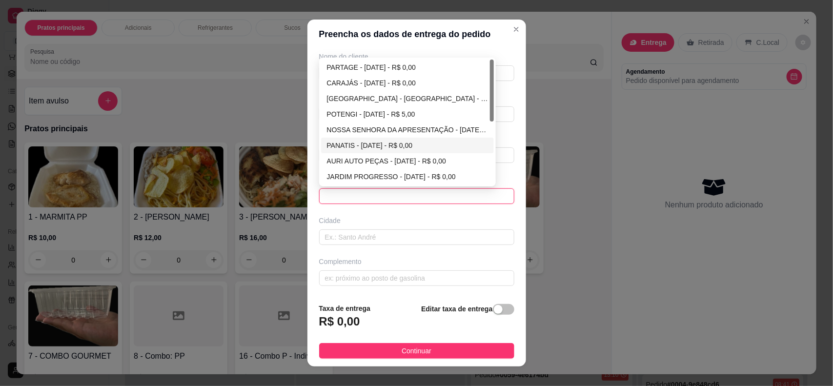
click at [397, 128] on div "NOSSA SENHORA DA APRESENTAÇÃO - NATAL - R$ 0,00" at bounding box center [407, 129] width 161 height 11
type input "[DATE]"
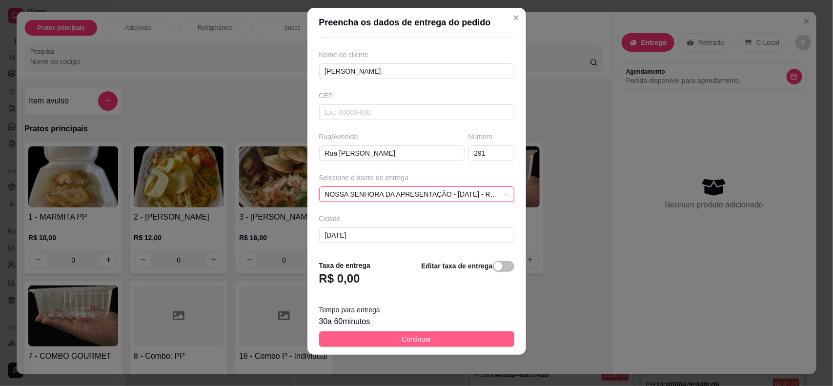
scroll to position [83, 0]
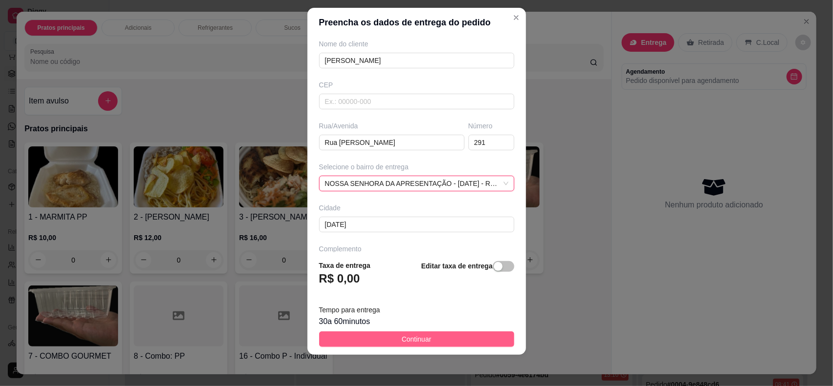
click at [401, 337] on span "Continuar" at bounding box center [416, 339] width 30 height 11
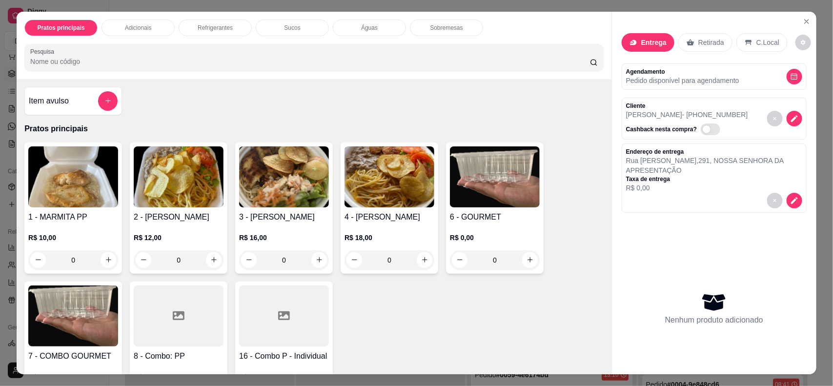
click at [254, 193] on img at bounding box center [284, 176] width 90 height 61
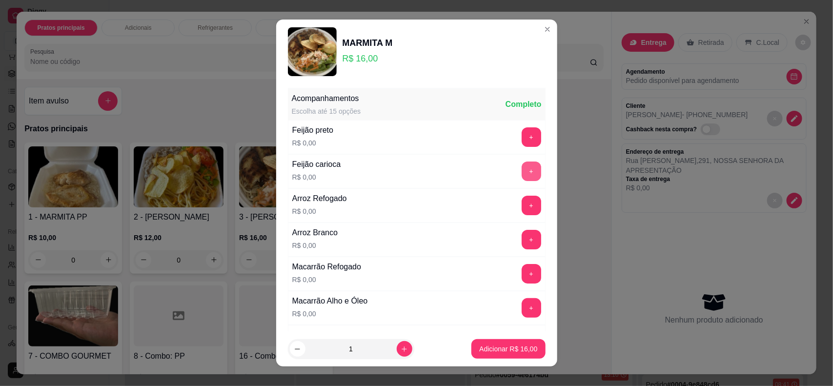
click at [522, 162] on button "+" at bounding box center [532, 171] width 20 height 20
click at [522, 203] on button "+" at bounding box center [531, 205] width 19 height 19
click at [522, 304] on button "+" at bounding box center [532, 308] width 20 height 20
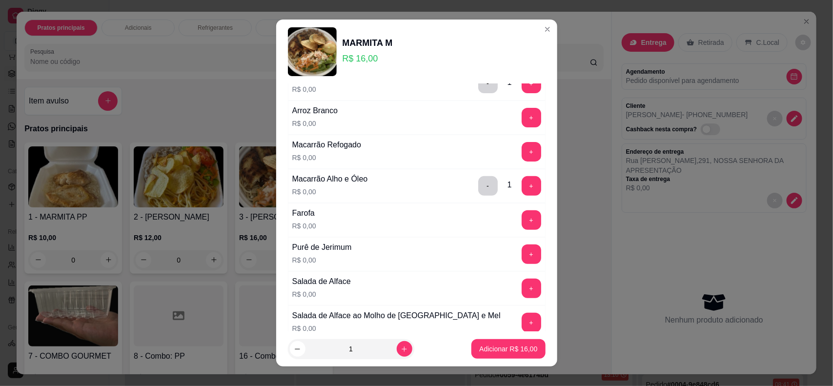
scroll to position [183, 0]
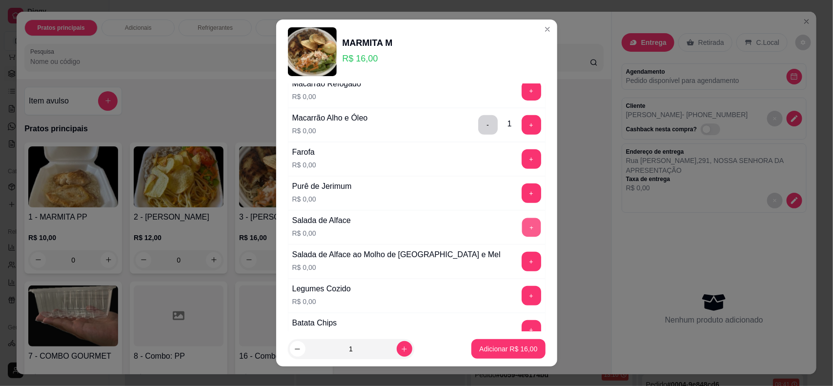
click at [522, 220] on button "+" at bounding box center [531, 227] width 19 height 19
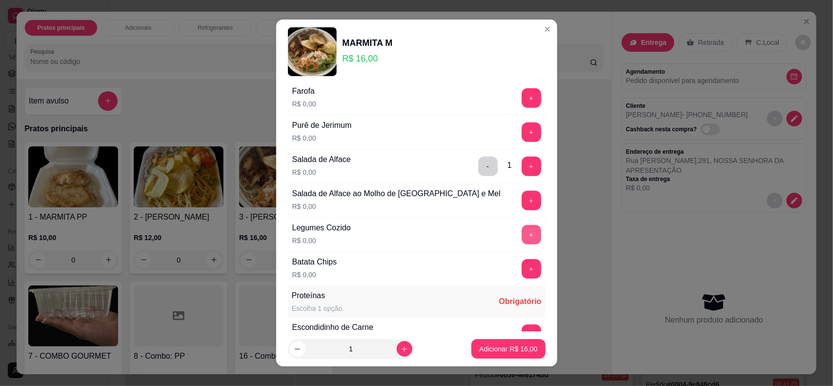
click at [522, 237] on button "+" at bounding box center [532, 235] width 20 height 20
click at [478, 239] on button "-" at bounding box center [488, 235] width 20 height 20
click at [478, 162] on button "-" at bounding box center [488, 167] width 20 height 20
click at [522, 136] on button "+" at bounding box center [532, 132] width 20 height 20
click at [522, 172] on button "+" at bounding box center [532, 167] width 20 height 20
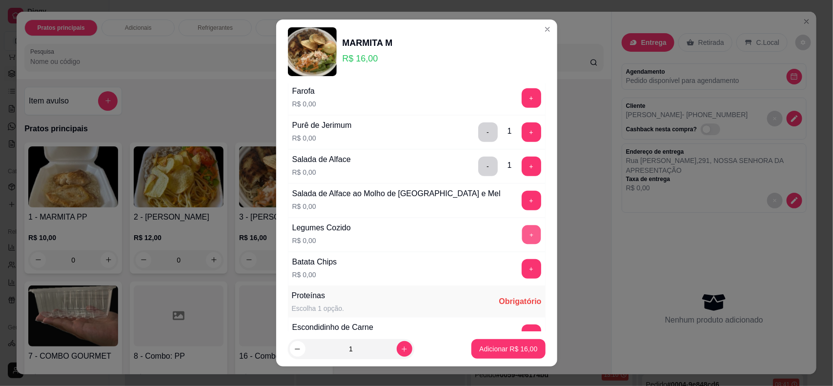
click at [522, 238] on button "+" at bounding box center [531, 234] width 19 height 19
click at [522, 272] on button "+" at bounding box center [531, 268] width 19 height 19
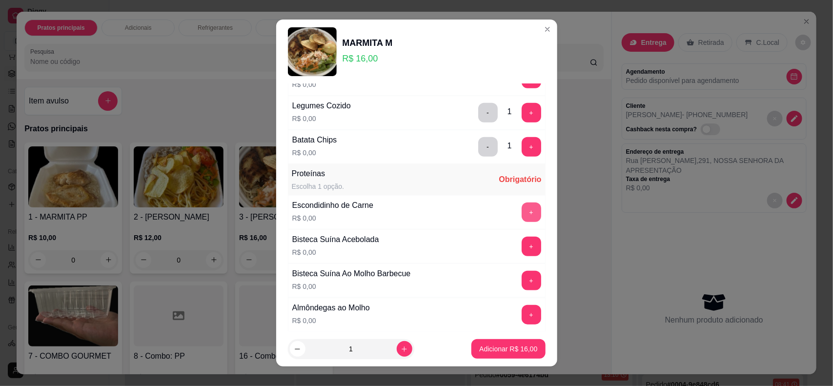
click at [522, 216] on button "+" at bounding box center [532, 212] width 20 height 20
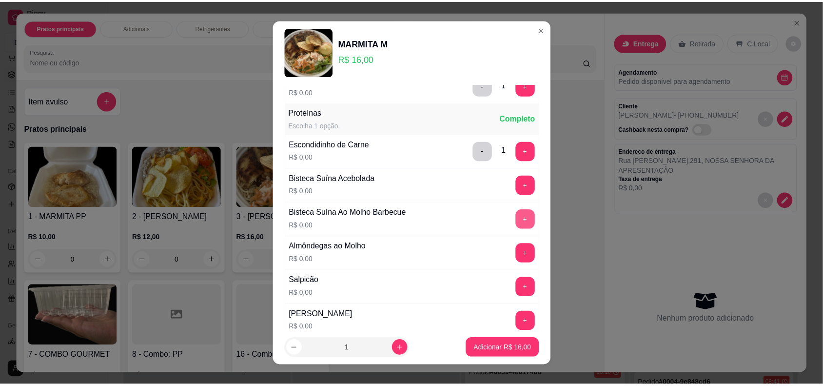
scroll to position [488, 0]
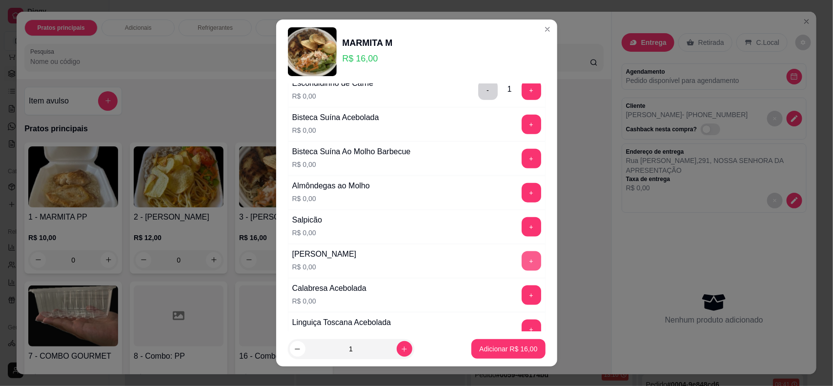
click at [522, 267] on button "+" at bounding box center [532, 261] width 20 height 20
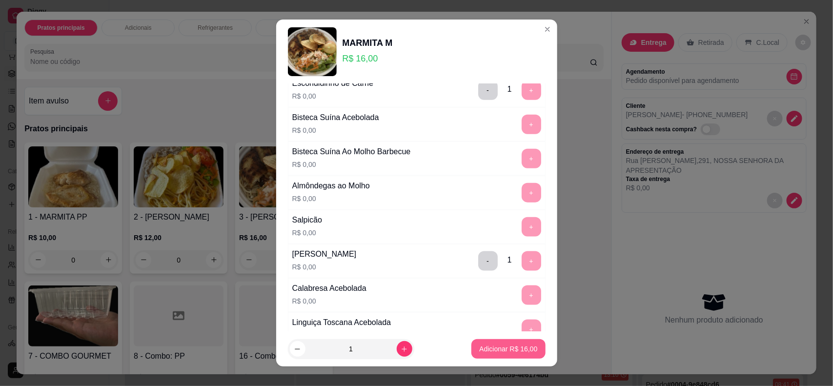
click at [505, 350] on p "Adicionar R$ 16,00" at bounding box center [508, 349] width 58 height 10
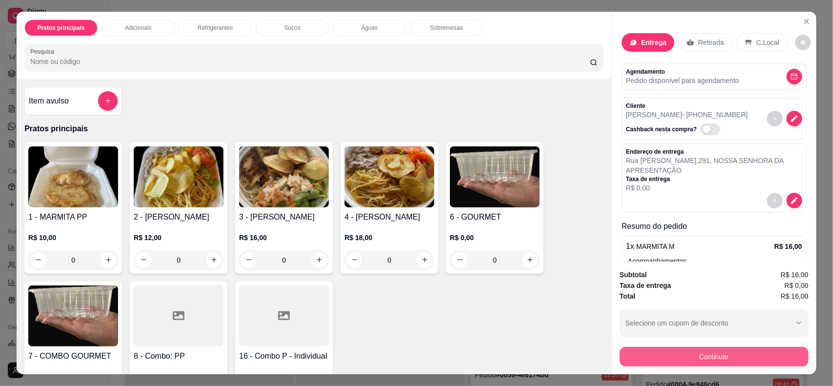
click at [643, 363] on button "Continuar" at bounding box center [714, 357] width 189 height 20
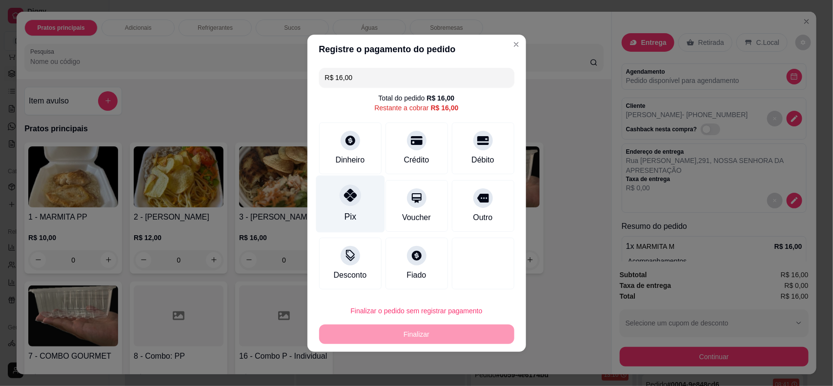
click at [345, 215] on div "Pix" at bounding box center [350, 216] width 12 height 13
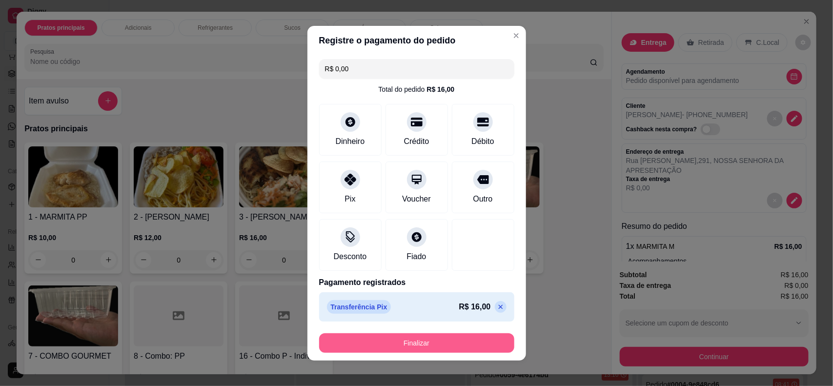
click at [401, 344] on button "Finalizar" at bounding box center [416, 343] width 195 height 20
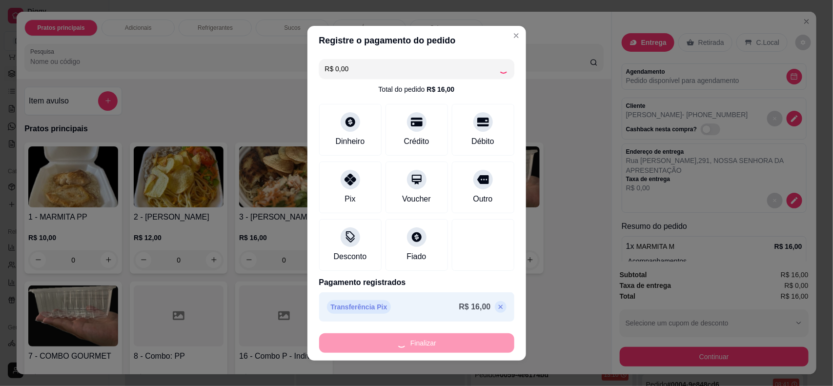
type input "-R$ 16,00"
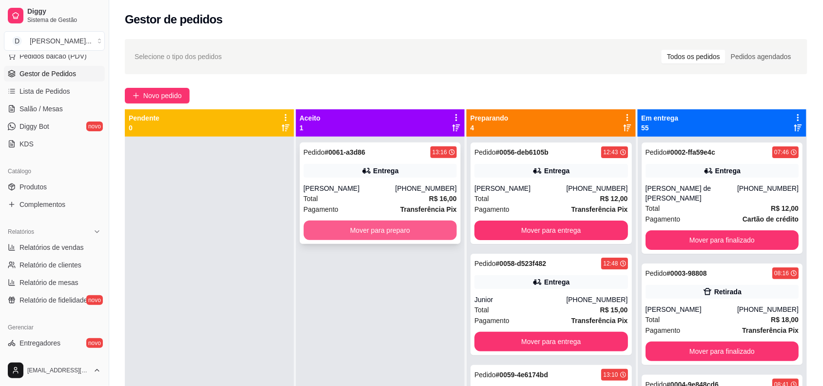
click at [347, 230] on button "Mover para preparo" at bounding box center [381, 231] width 154 height 20
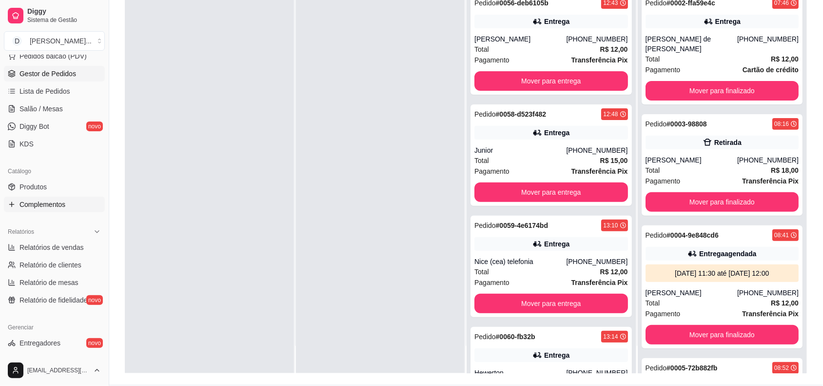
click at [44, 202] on span "Complementos" at bounding box center [43, 205] width 46 height 10
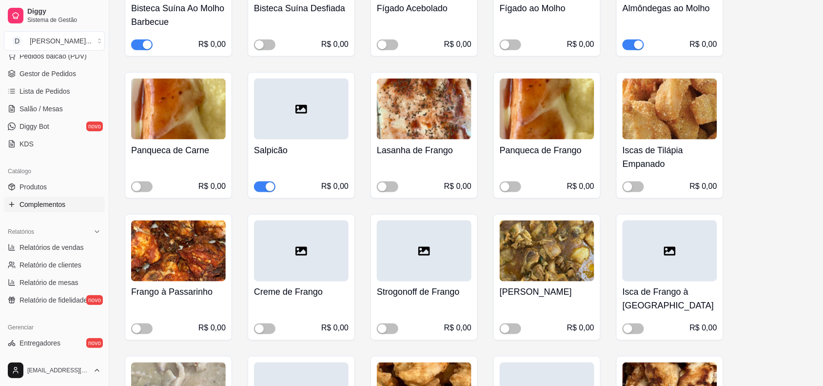
scroll to position [1525, 0]
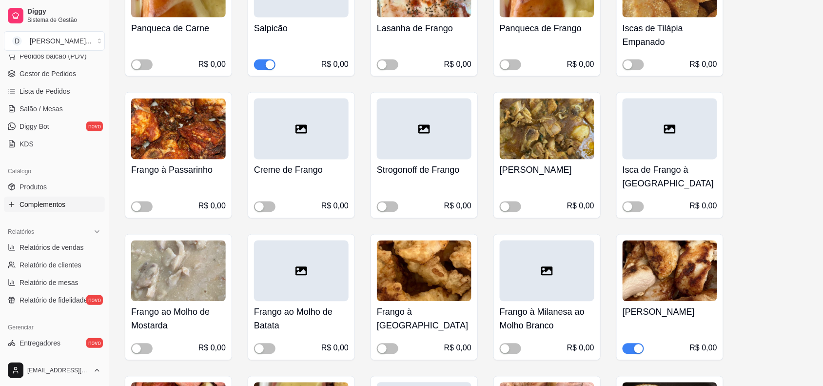
click at [635, 345] on div "button" at bounding box center [639, 348] width 9 height 9
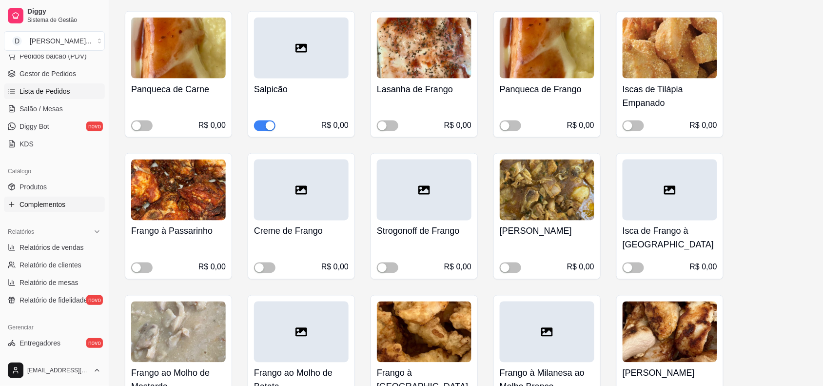
scroll to position [0, 0]
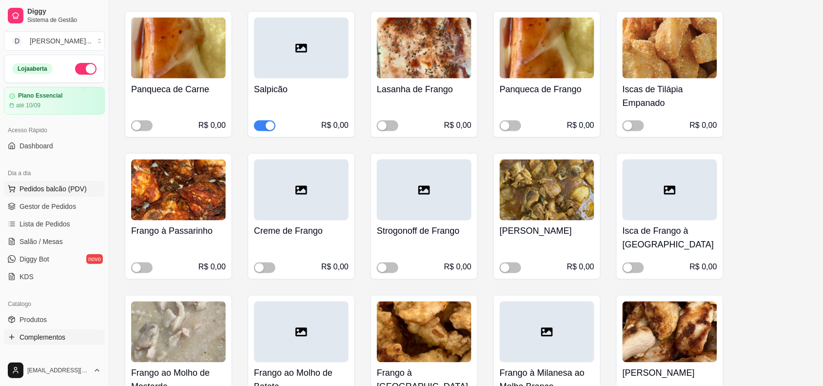
click at [37, 189] on span "Pedidos balcão (PDV)" at bounding box center [53, 189] width 67 height 10
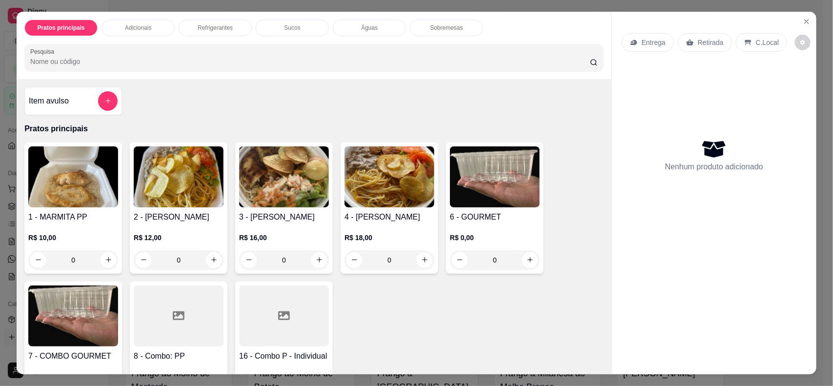
click at [0, 166] on div "Pratos principais Adicionais Refrigerantes Sucos Águas Sobremesas Pesquisa Item…" at bounding box center [416, 193] width 833 height 386
click at [799, 14] on button "Close" at bounding box center [807, 22] width 16 height 16
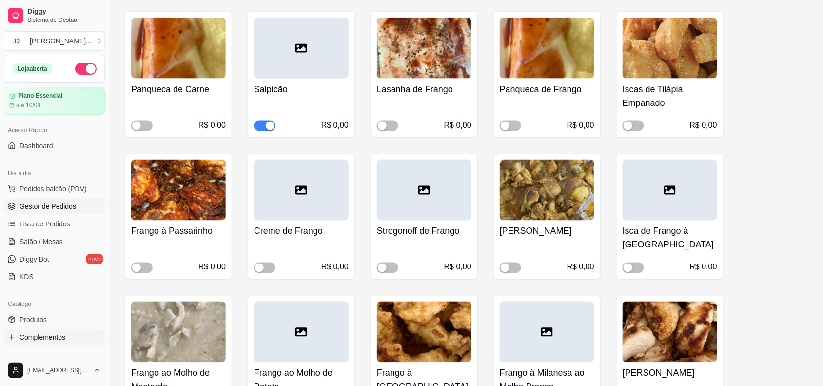
click at [20, 205] on span "Gestor de Pedidos" at bounding box center [48, 206] width 57 height 10
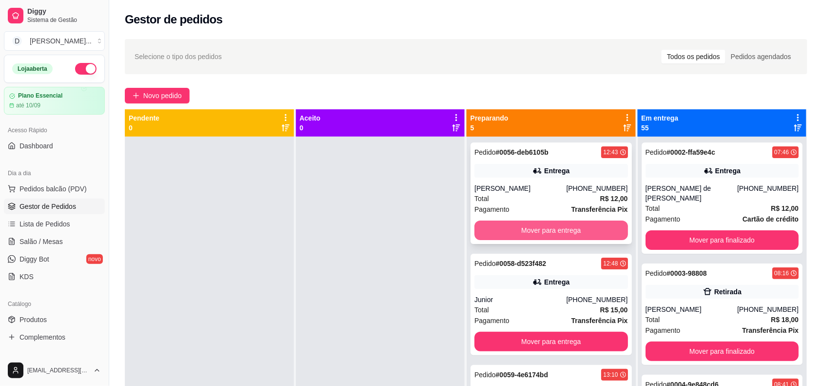
click at [521, 234] on button "Mover para entrega" at bounding box center [552, 231] width 154 height 20
click at [521, 234] on button "Mover para entrega" at bounding box center [551, 230] width 149 height 19
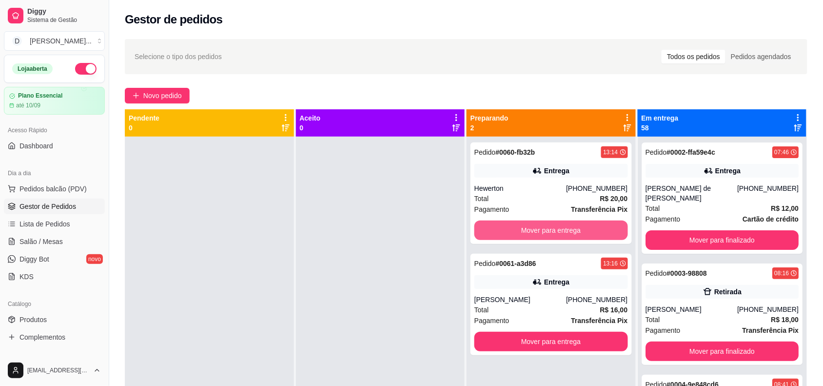
click at [521, 234] on button "Mover para entrega" at bounding box center [552, 231] width 154 height 20
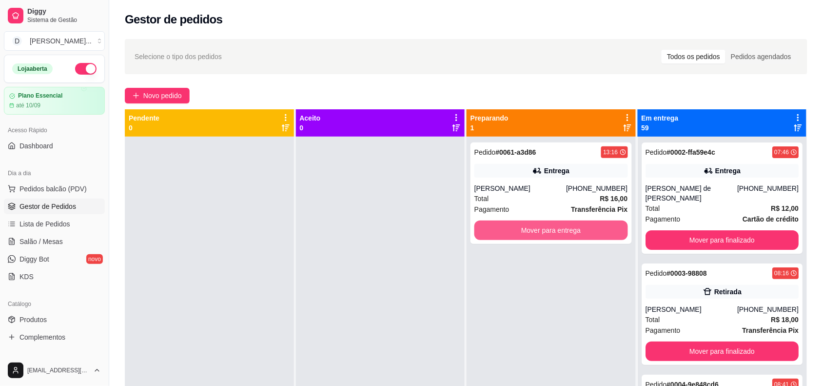
click at [521, 234] on button "Mover para entrega" at bounding box center [552, 231] width 154 height 20
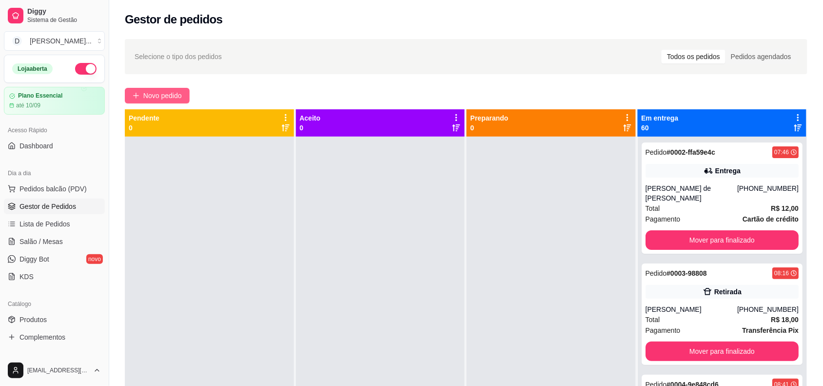
click at [150, 96] on span "Novo pedido" at bounding box center [162, 95] width 39 height 11
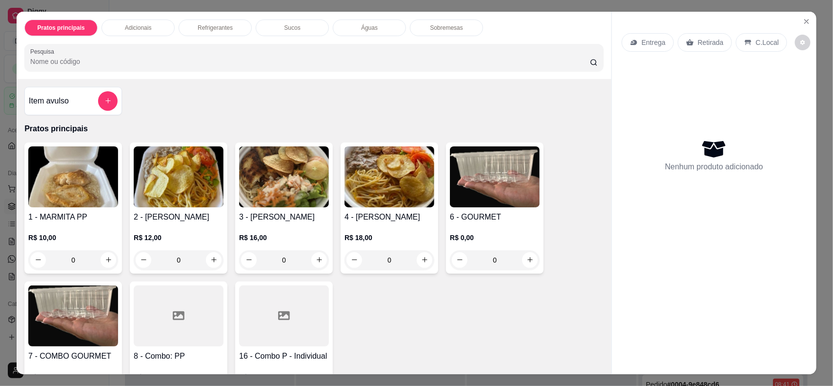
click at [642, 41] on p "Entrega" at bounding box center [654, 43] width 24 height 10
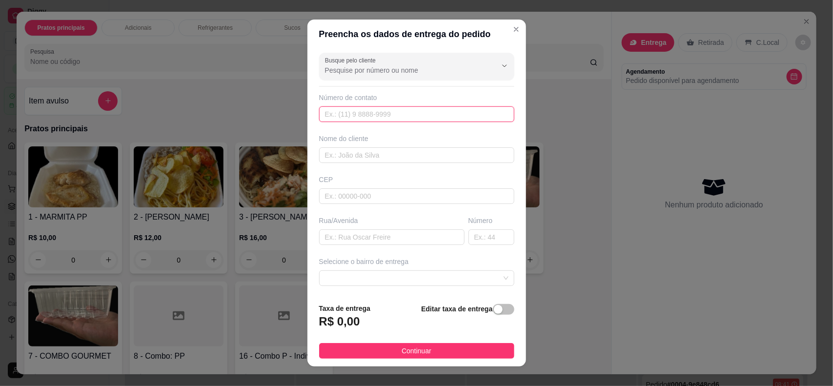
click at [361, 112] on input "text" at bounding box center [416, 114] width 195 height 16
paste input "(84) 8826-9117"
click at [334, 114] on input "(84) 8826-9117" at bounding box center [416, 114] width 195 height 16
type input "(84) 98826-9117"
type input "Ailda"
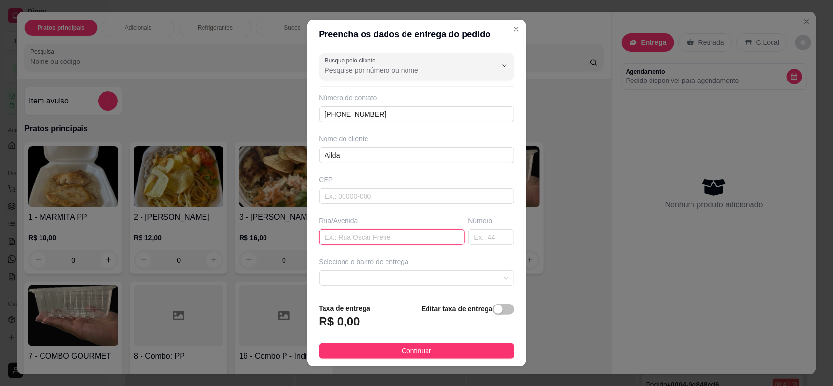
paste input "Tv canto Evaldo Braga 05"
type input "Tv canto [PERSON_NAME]"
click at [338, 286] on div at bounding box center [416, 278] width 195 height 16
type input "5"
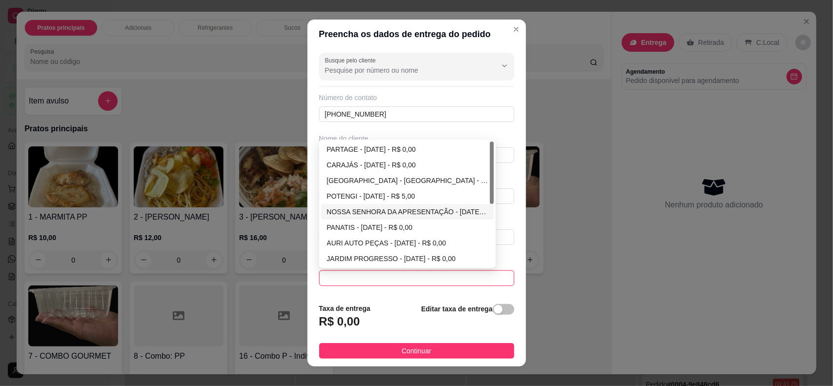
click at [362, 213] on div "NOSSA SENHORA DA APRESENTAÇÃO - NATAL - R$ 0,00" at bounding box center [407, 211] width 161 height 11
type input "[DATE]"
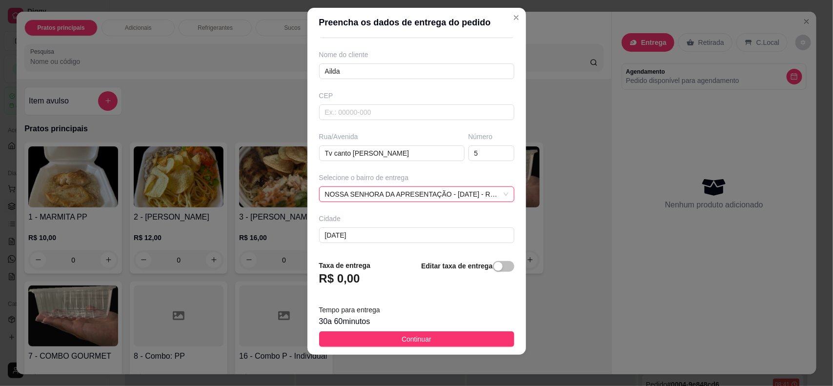
scroll to position [83, 0]
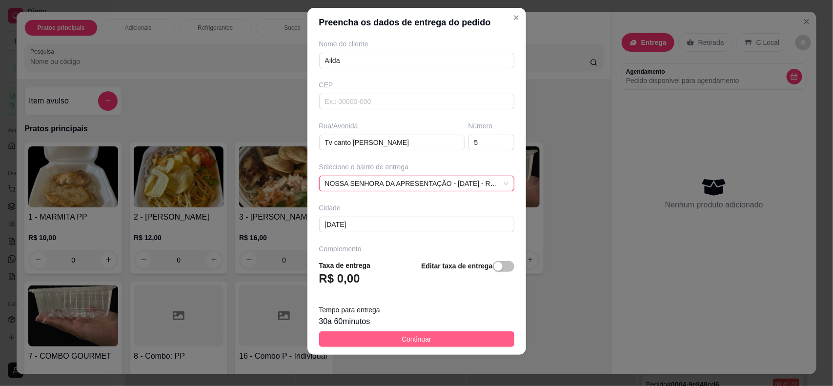
click at [366, 337] on button "Continuar" at bounding box center [416, 339] width 195 height 16
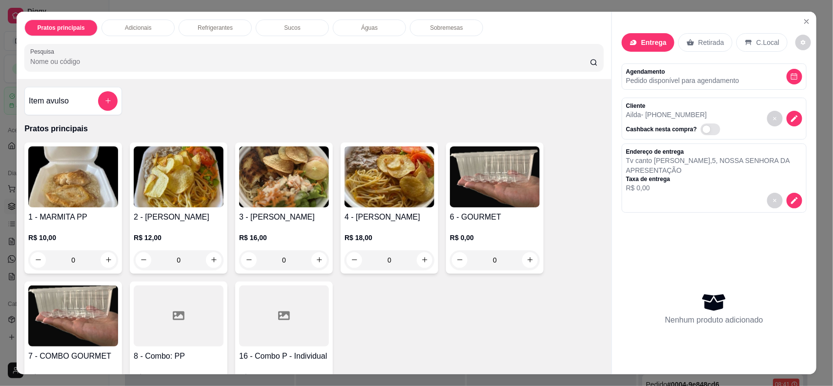
click at [222, 178] on div "2 - MARMITA P R$ 12,00 0" at bounding box center [179, 207] width 98 height 131
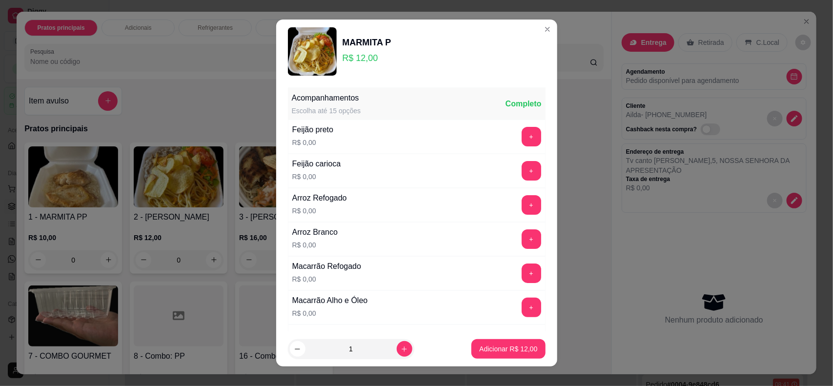
click at [522, 132] on button "+" at bounding box center [532, 137] width 20 height 20
click at [522, 209] on button "+" at bounding box center [532, 205] width 20 height 20
click at [522, 267] on button "+" at bounding box center [531, 273] width 19 height 19
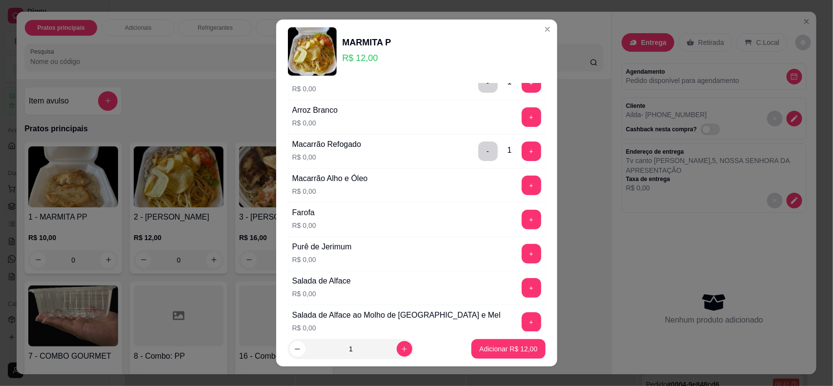
scroll to position [183, 0]
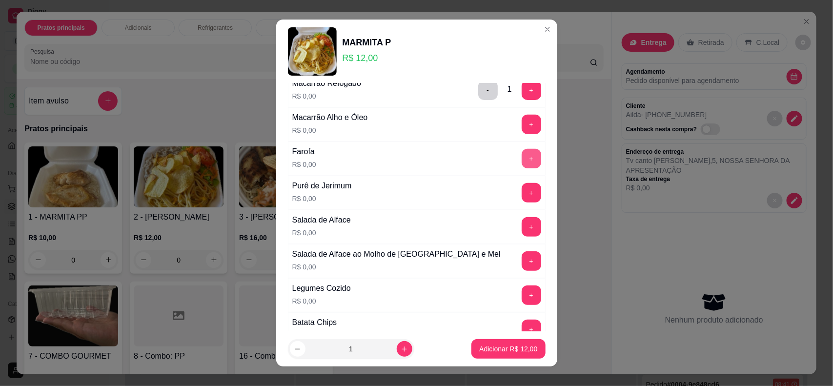
click at [522, 161] on button "+" at bounding box center [532, 159] width 20 height 20
click at [522, 193] on button "+" at bounding box center [531, 192] width 19 height 19
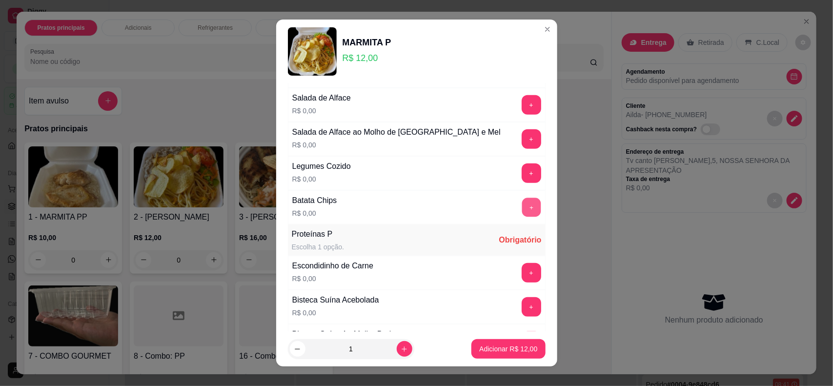
click at [522, 211] on button "+" at bounding box center [531, 207] width 19 height 19
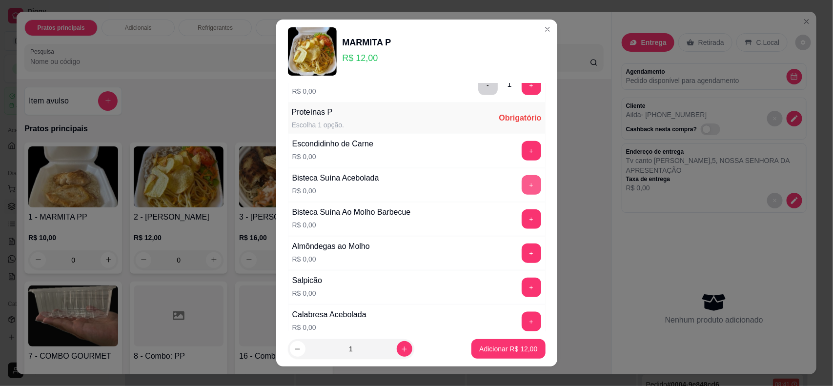
click at [522, 191] on button "+" at bounding box center [532, 185] width 20 height 20
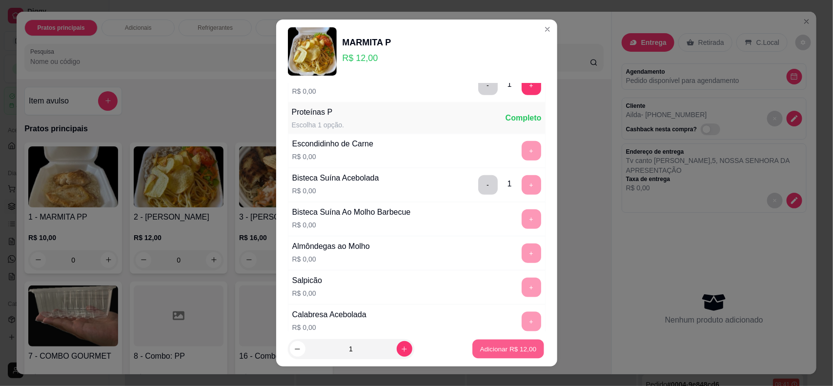
click at [484, 357] on button "Adicionar R$ 12,00" at bounding box center [509, 349] width 72 height 19
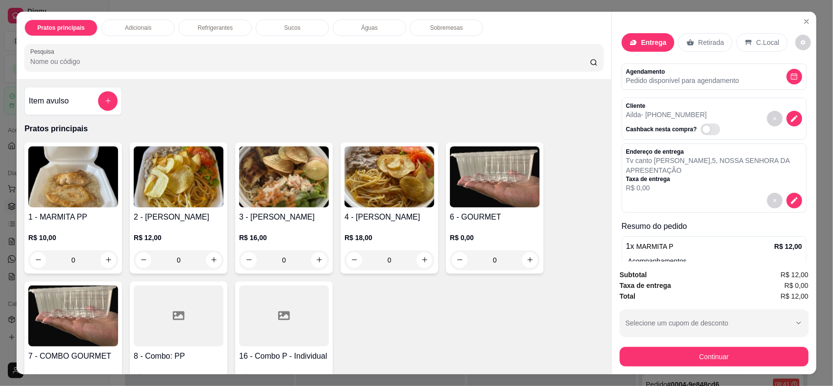
click at [199, 192] on img at bounding box center [179, 176] width 90 height 61
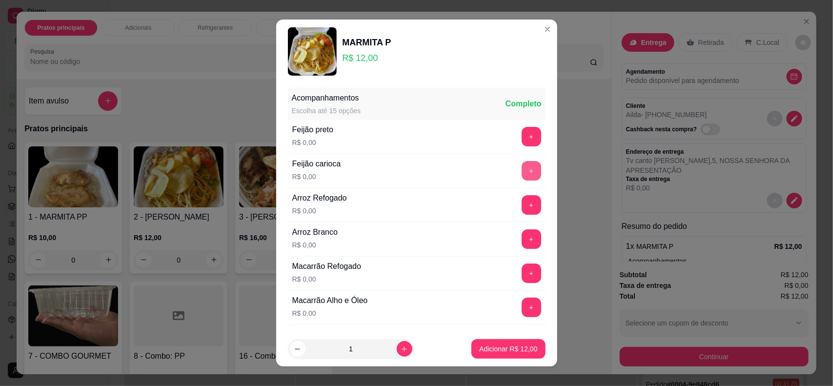
click at [522, 170] on button "+" at bounding box center [532, 171] width 20 height 20
click at [522, 209] on button "+" at bounding box center [532, 205] width 20 height 20
click at [509, 264] on div "Macarrão Refogado R$ 0,00 +" at bounding box center [417, 273] width 258 height 34
click at [522, 268] on button "+" at bounding box center [532, 273] width 20 height 20
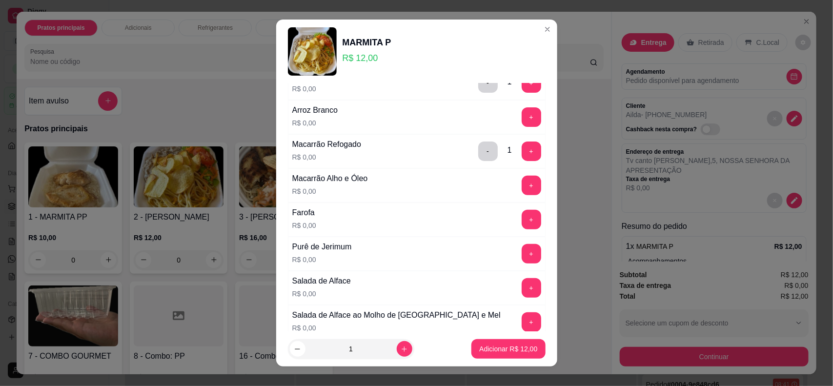
scroll to position [183, 0]
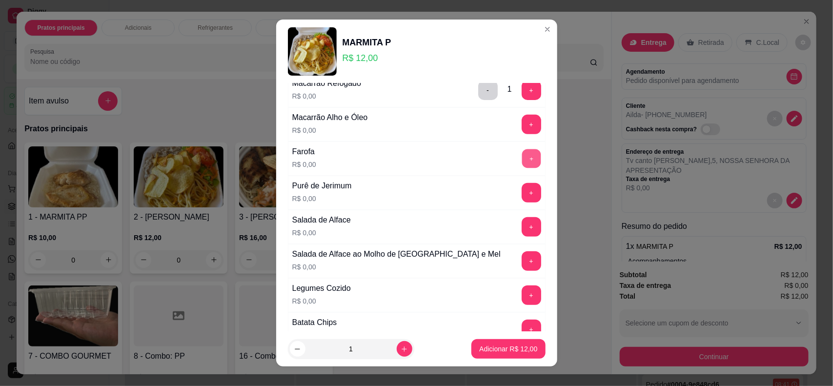
click at [522, 164] on button "+" at bounding box center [531, 158] width 19 height 19
click at [522, 196] on button "+" at bounding box center [531, 192] width 19 height 19
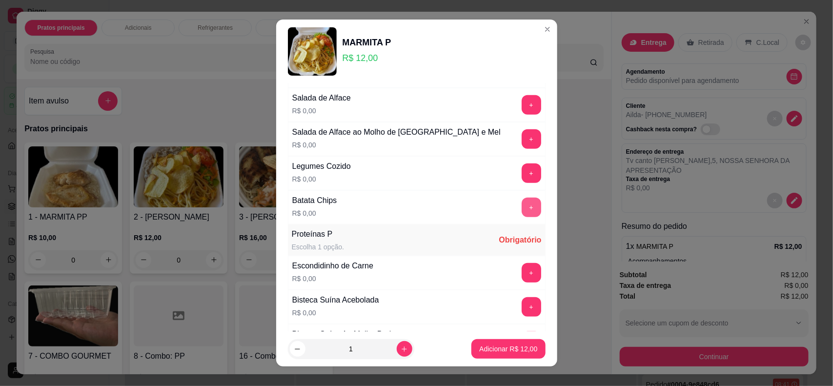
click at [522, 213] on button "+" at bounding box center [532, 208] width 20 height 20
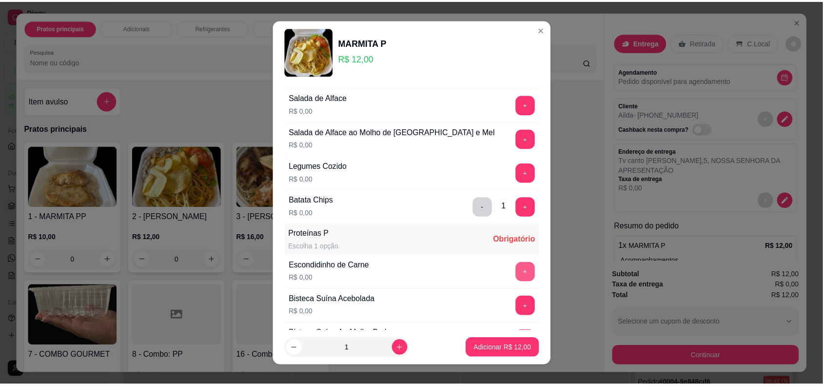
scroll to position [427, 0]
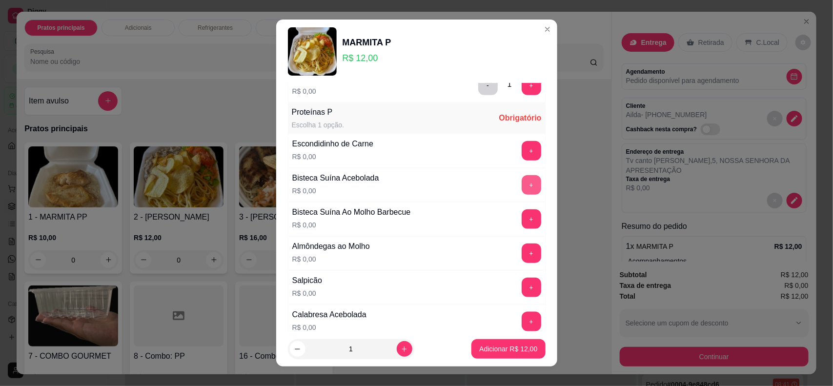
click at [522, 186] on button "+" at bounding box center [532, 185] width 20 height 20
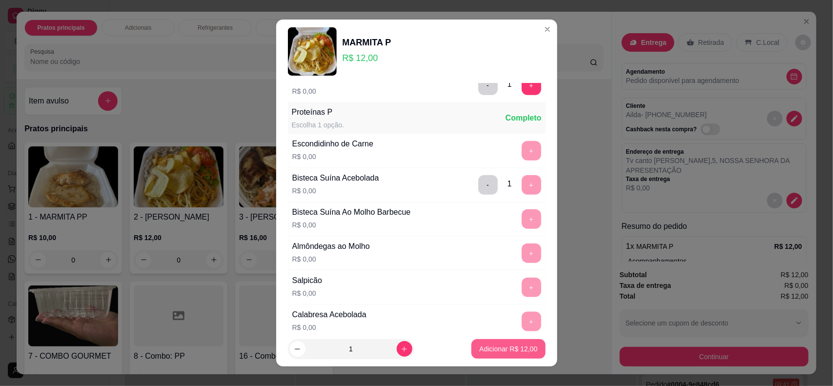
click at [486, 353] on p "Adicionar R$ 12,00" at bounding box center [508, 349] width 58 height 10
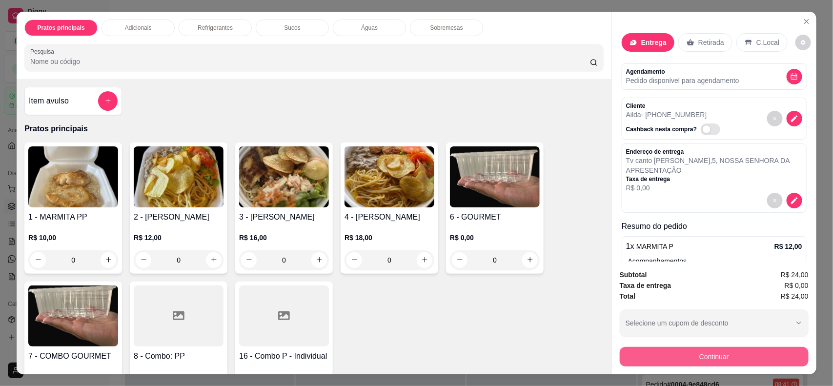
click at [684, 360] on button "Continuar" at bounding box center [714, 357] width 189 height 20
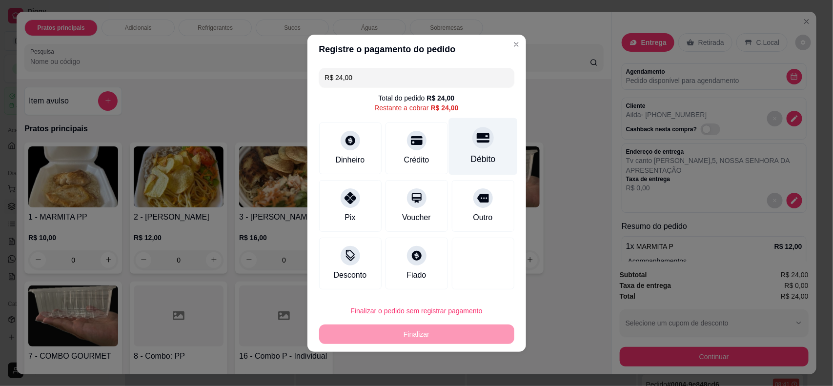
click at [465, 150] on div "Débito" at bounding box center [482, 146] width 69 height 57
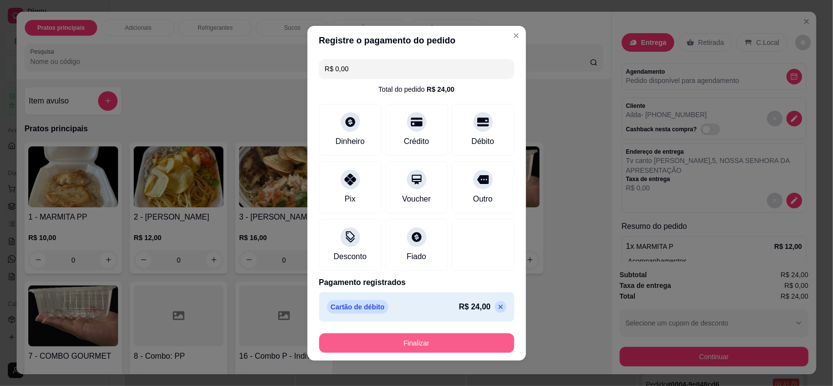
click at [422, 340] on button "Finalizar" at bounding box center [416, 343] width 195 height 20
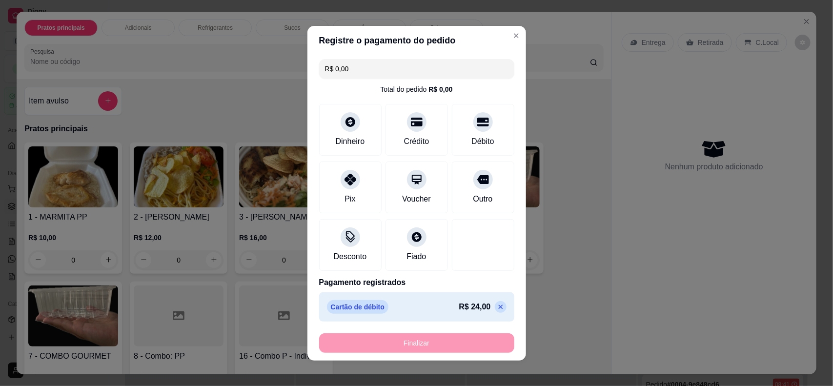
type input "-R$ 24,00"
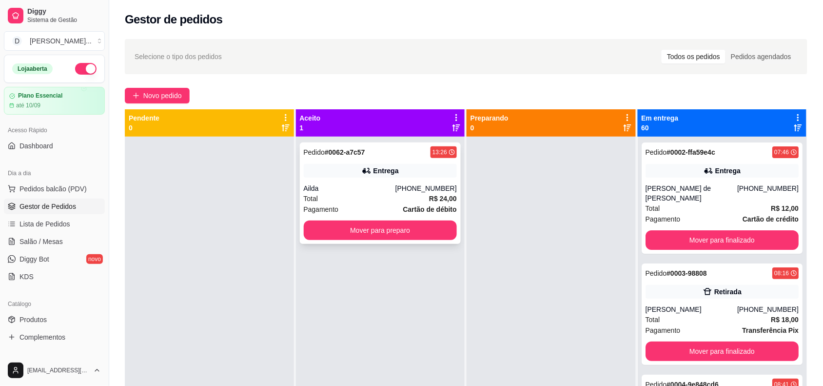
click at [366, 186] on div "Ailda" at bounding box center [350, 188] width 92 height 10
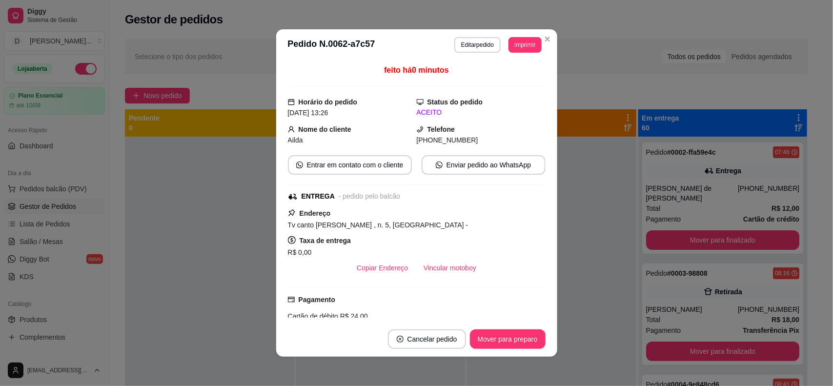
click at [508, 49] on button "Imprimir" at bounding box center [524, 45] width 33 height 16
click at [507, 81] on button "IMPRESSORA" at bounding box center [510, 75] width 57 height 13
click at [512, 50] on button "Imprimir" at bounding box center [525, 44] width 32 height 15
click at [511, 81] on button "IMPRESSORA" at bounding box center [504, 78] width 68 height 15
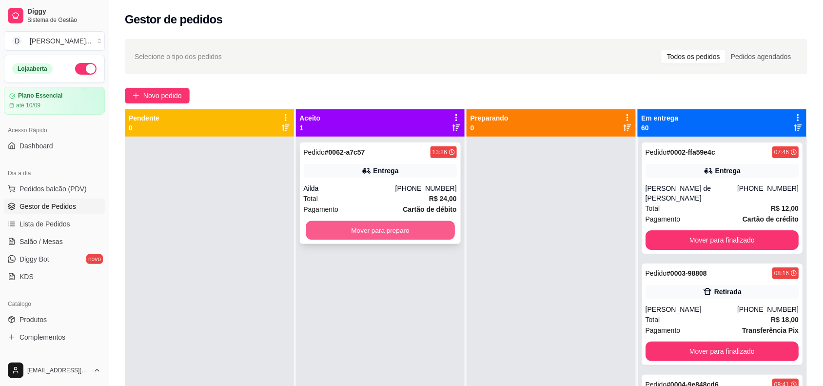
click at [381, 227] on button "Mover para preparo" at bounding box center [380, 230] width 149 height 19
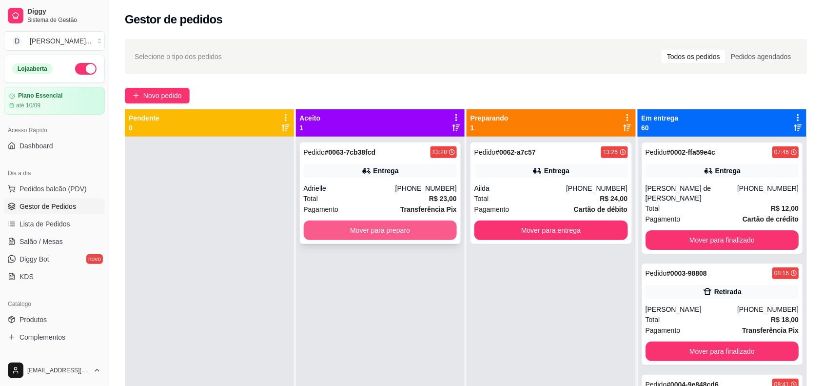
click at [369, 226] on button "Mover para preparo" at bounding box center [381, 231] width 154 height 20
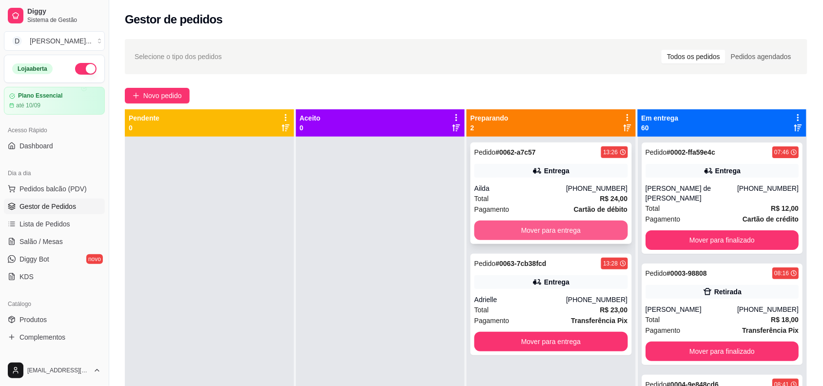
click at [496, 230] on button "Mover para entrega" at bounding box center [552, 231] width 154 height 20
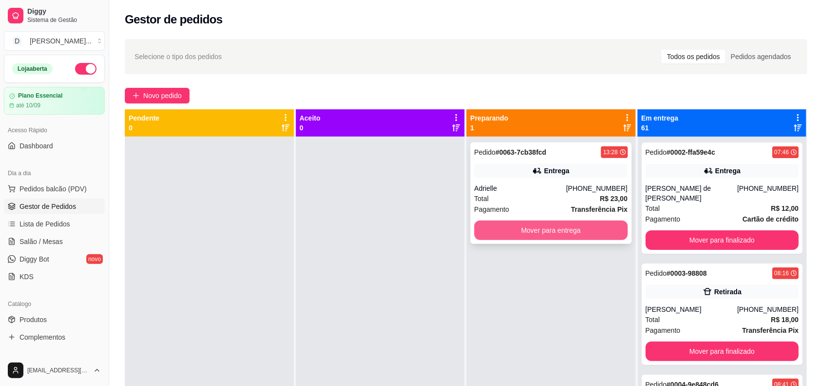
click at [539, 235] on button "Mover para entrega" at bounding box center [552, 231] width 154 height 20
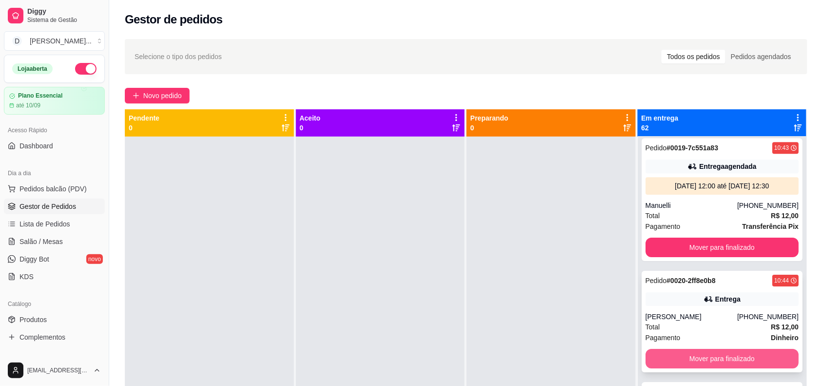
scroll to position [1768, 0]
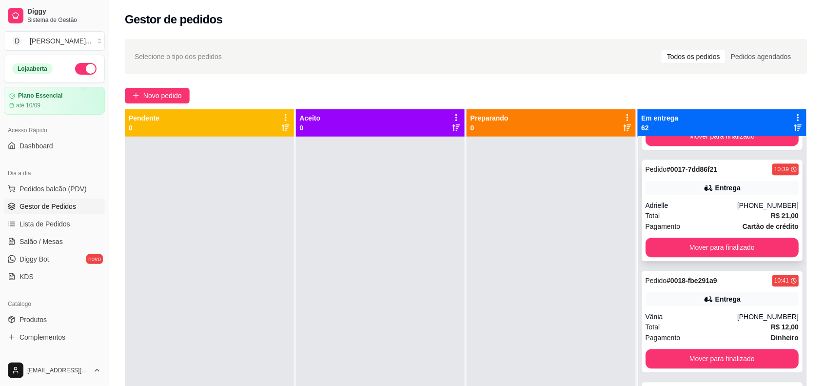
click at [682, 192] on div "Pedido # 0017-7dd86f21 10:39 Entrega Adrielle [PHONE_NUMBER] Total R$ 21,00 Pag…" at bounding box center [722, 210] width 161 height 101
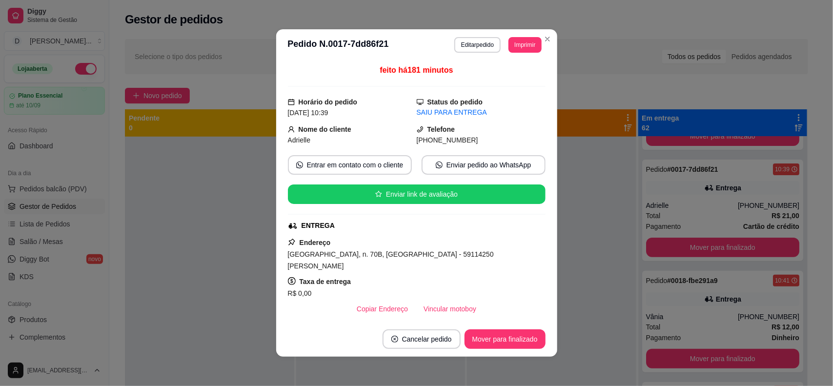
click at [467, 46] on button "Editar pedido" at bounding box center [477, 45] width 46 height 16
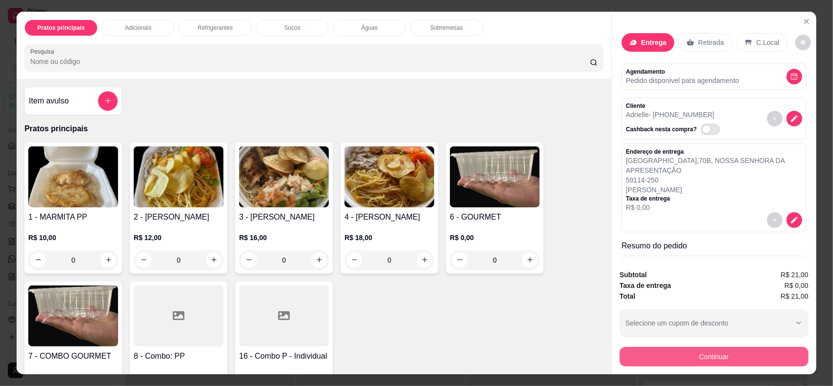
click at [692, 347] on button "Continuar" at bounding box center [714, 357] width 189 height 20
click at [685, 349] on button "Continuar" at bounding box center [713, 356] width 183 height 19
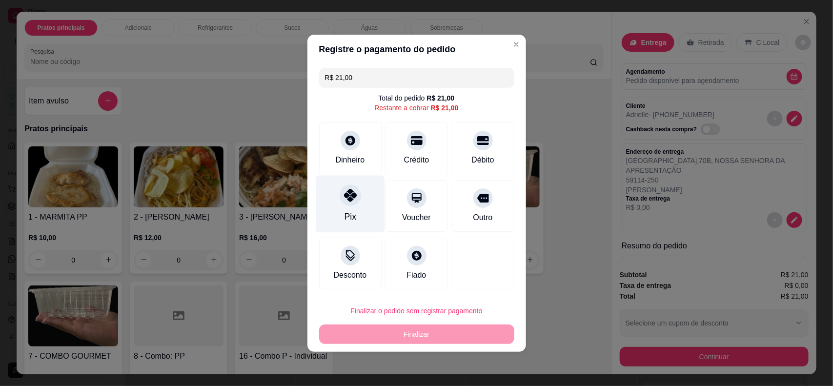
click at [341, 201] on div at bounding box center [350, 194] width 21 height 21
type input "R$ 0,00"
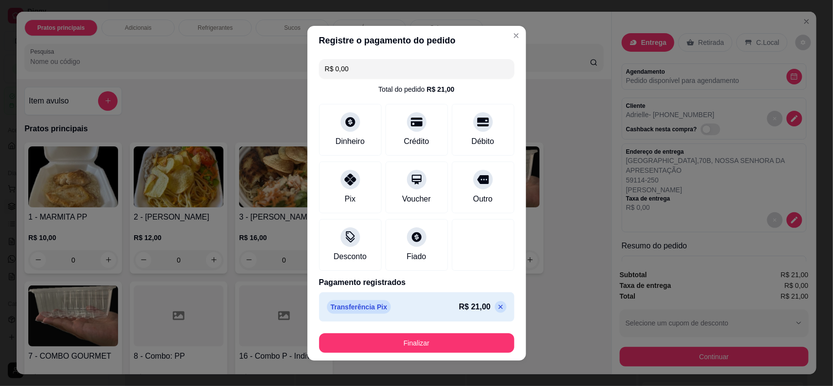
click at [415, 328] on footer "Finalizar" at bounding box center [416, 342] width 219 height 35
click at [418, 344] on button "Finalizar" at bounding box center [416, 343] width 195 height 20
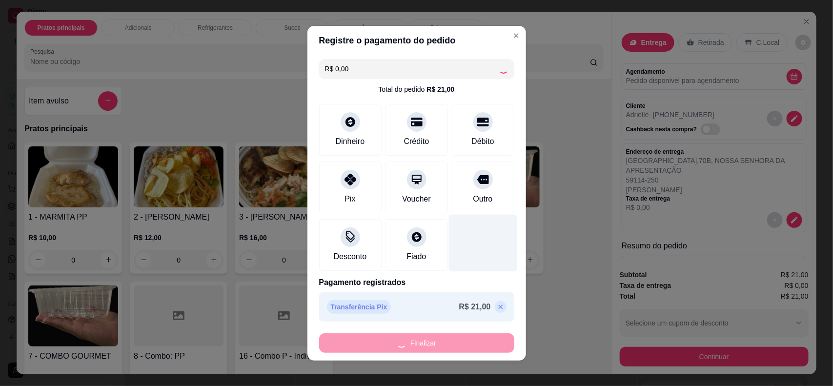
type input "0"
type input "-R$ 21,00"
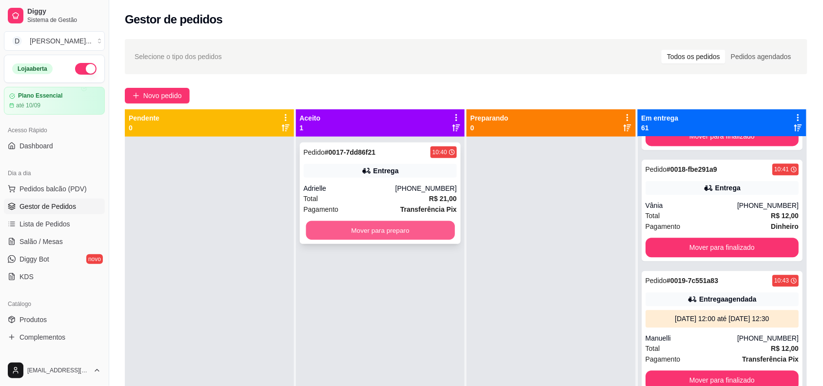
click at [372, 233] on button "Mover para preparo" at bounding box center [380, 230] width 149 height 19
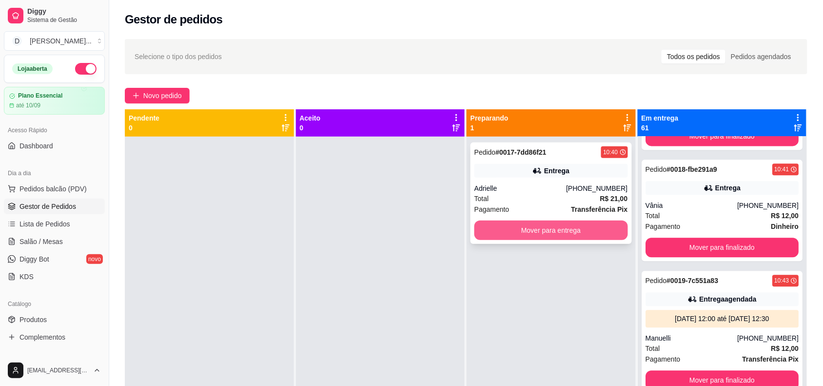
click at [526, 236] on button "Mover para entrega" at bounding box center [552, 231] width 154 height 20
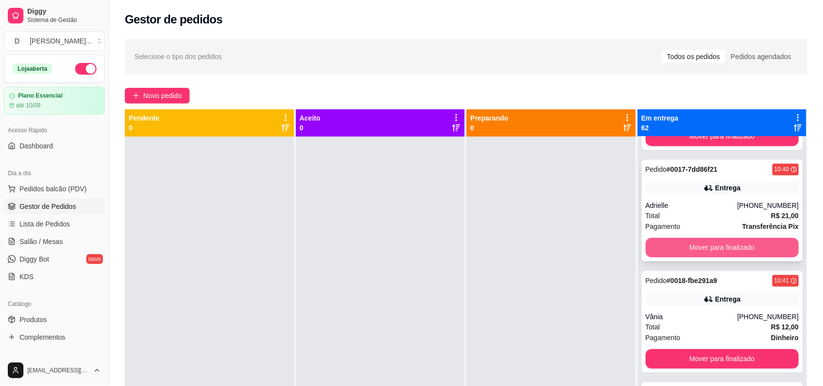
click at [699, 244] on button "Mover para finalizado" at bounding box center [723, 248] width 154 height 20
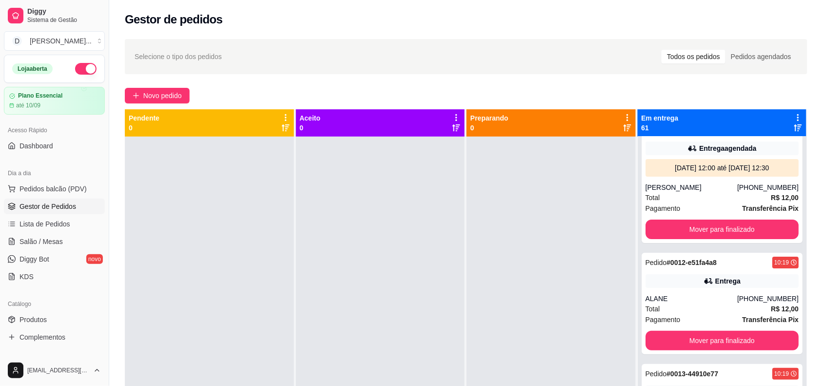
scroll to position [1037, 0]
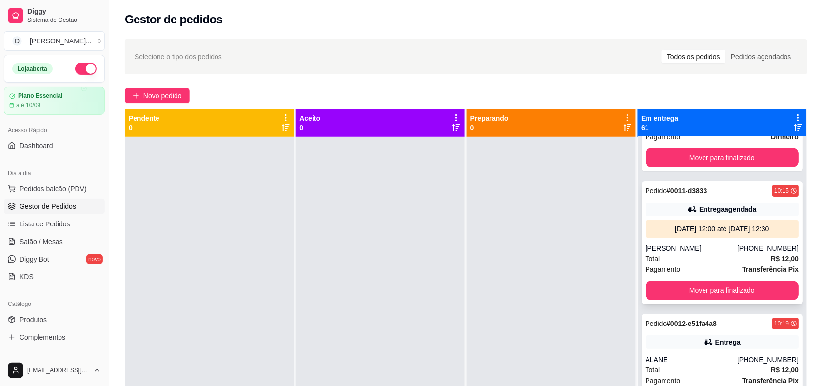
click at [694, 292] on div "Pedido # 0011-d3833 10:15 Entrega agendada [DATE] 12:00 até [DATE] 12:30 [PERSO…" at bounding box center [722, 242] width 161 height 123
click at [687, 283] on button "Mover para finalizado" at bounding box center [722, 290] width 149 height 19
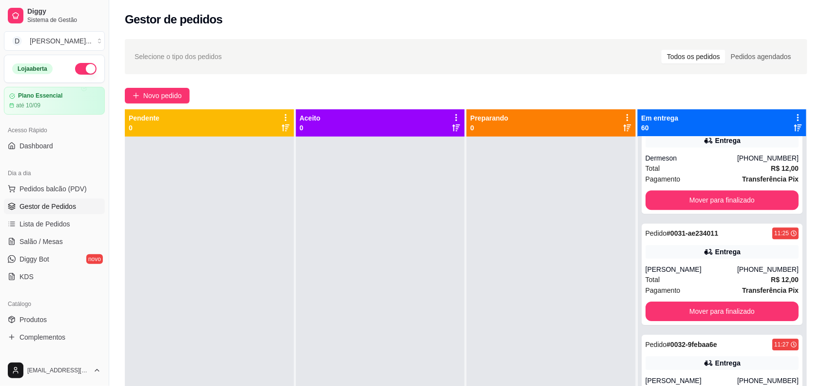
scroll to position [3110, 0]
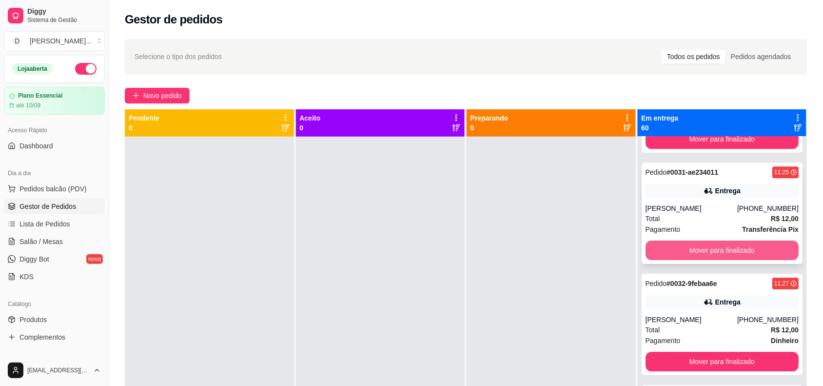
click at [671, 241] on button "Mover para finalizado" at bounding box center [723, 251] width 154 height 20
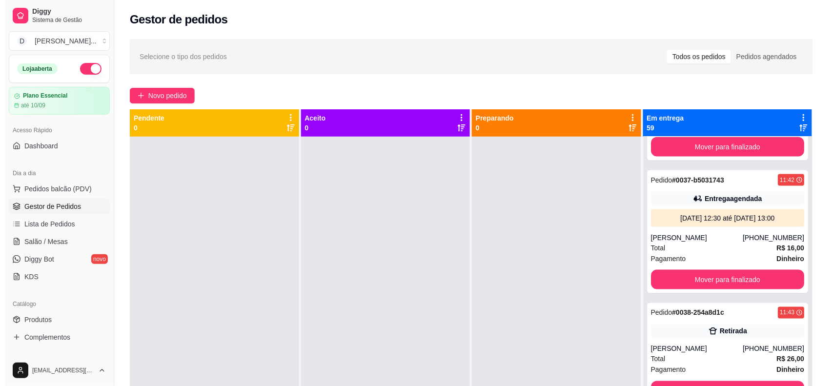
scroll to position [3630, 0]
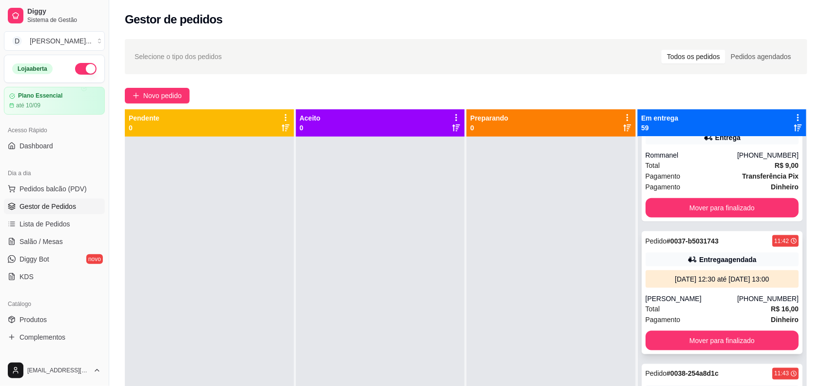
click at [709, 314] on div "Pagamento Dinheiro" at bounding box center [723, 319] width 154 height 11
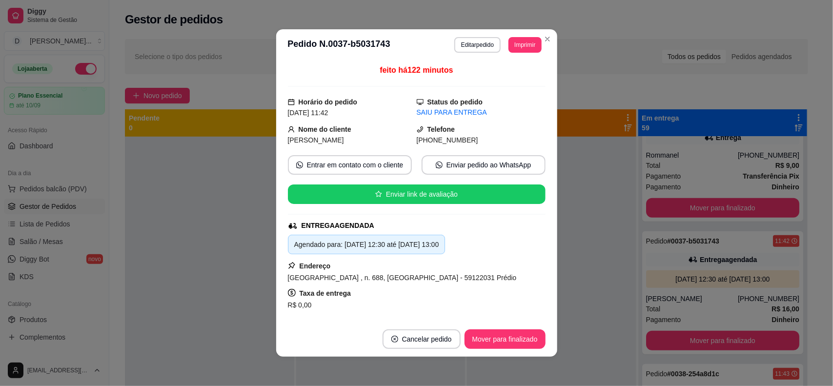
click at [469, 47] on button "Editar pedido" at bounding box center [477, 45] width 46 height 16
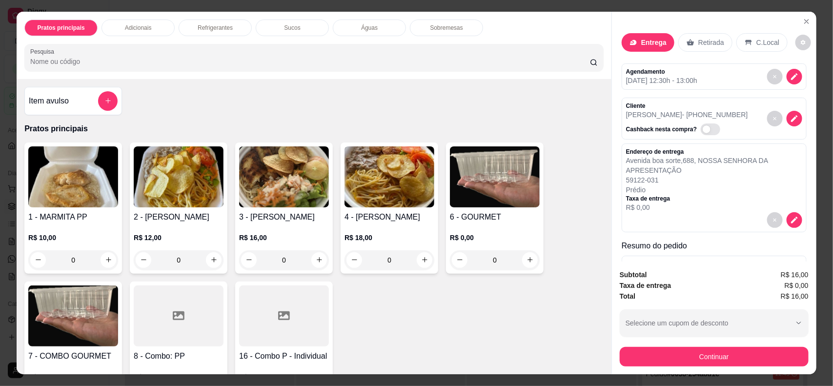
click at [665, 342] on div "Subtotal R$ 16,00 Taxa de entrega R$ 0,00 Total R$ 16,00 Selecione um cupom de …" at bounding box center [714, 317] width 189 height 97
click at [673, 348] on button "Continuar" at bounding box center [714, 357] width 189 height 20
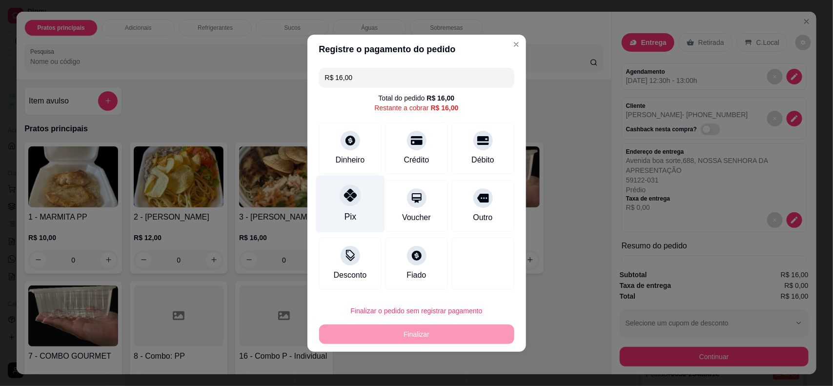
click at [352, 194] on icon at bounding box center [349, 195] width 13 height 13
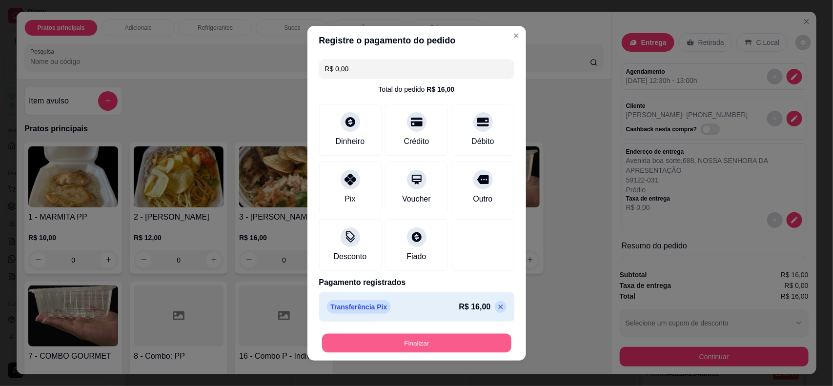
click at [418, 341] on button "Finalizar" at bounding box center [416, 342] width 189 height 19
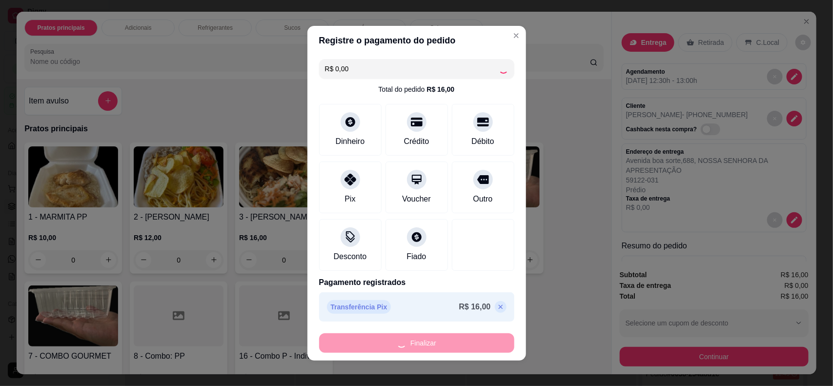
type input "-R$ 16,00"
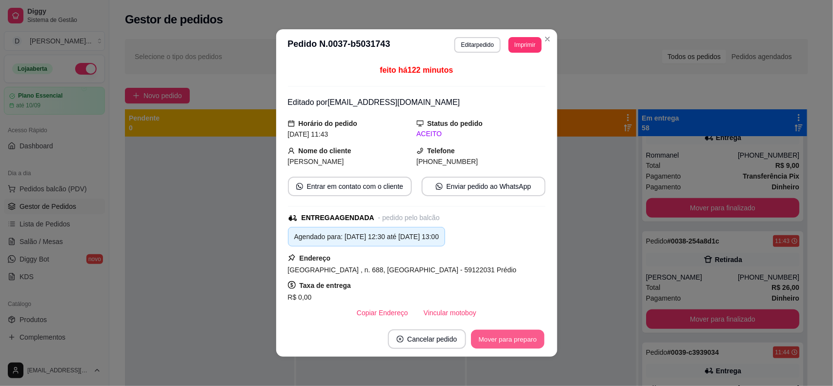
click at [484, 343] on button "Mover para preparo" at bounding box center [507, 339] width 73 height 19
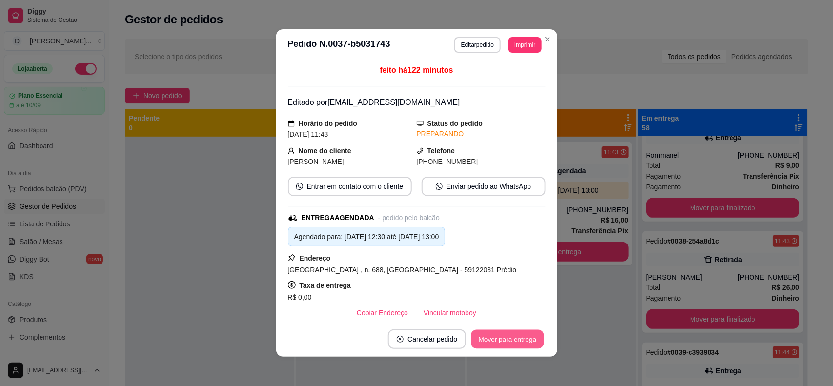
click at [509, 338] on button "Mover para entrega" at bounding box center [507, 339] width 73 height 19
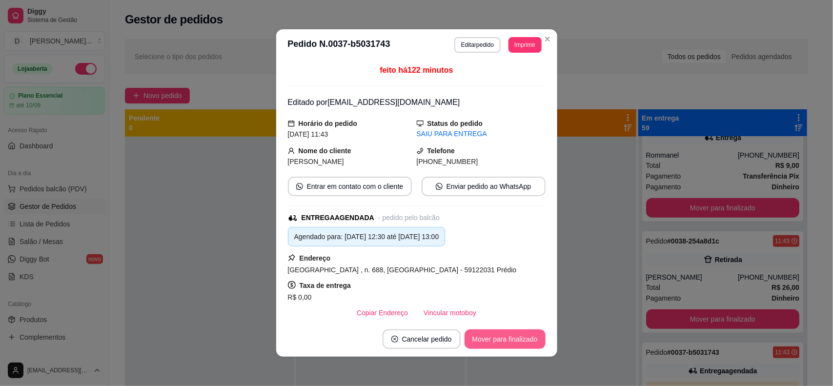
click at [509, 338] on button "Mover para finalizado" at bounding box center [504, 339] width 81 height 20
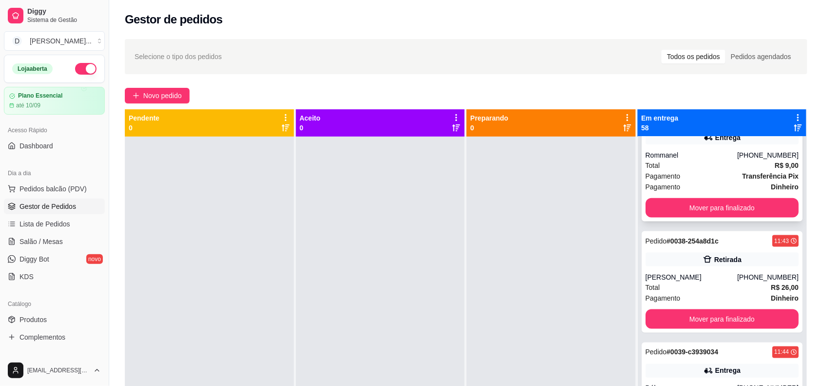
click at [667, 171] on span "Pagamento" at bounding box center [663, 176] width 35 height 11
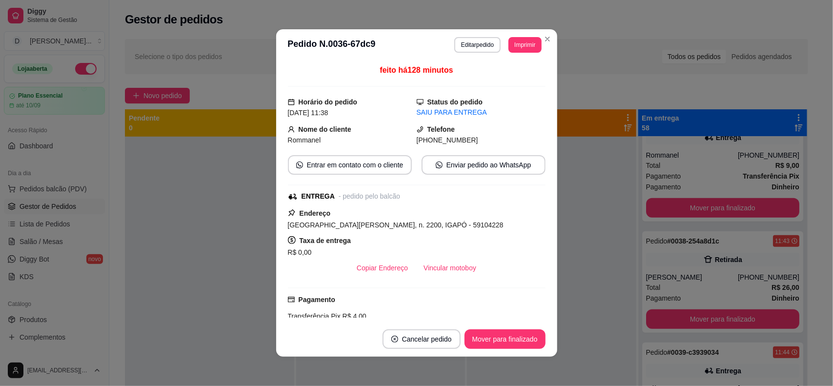
click at [469, 45] on button "Editar pedido" at bounding box center [477, 45] width 46 height 16
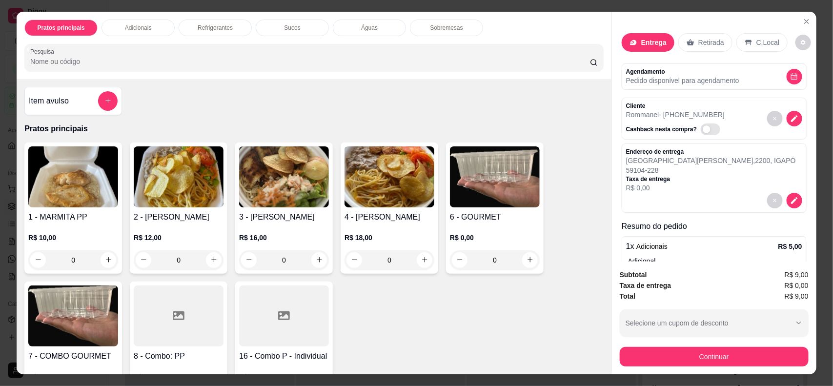
click at [676, 355] on button "Continuar" at bounding box center [714, 357] width 189 height 20
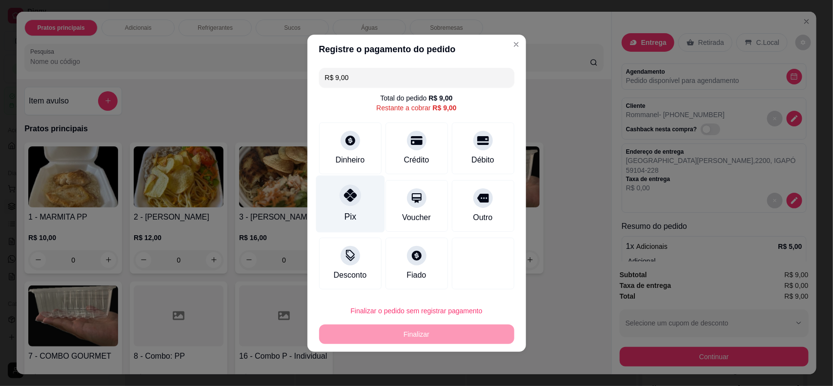
click at [345, 201] on icon at bounding box center [349, 195] width 13 height 13
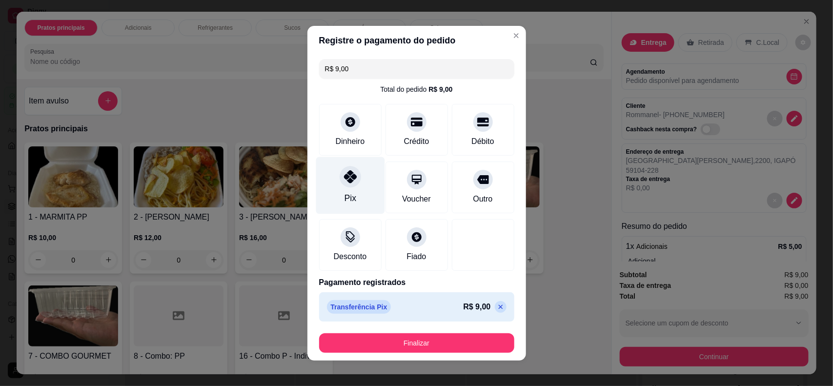
type input "R$ 0,00"
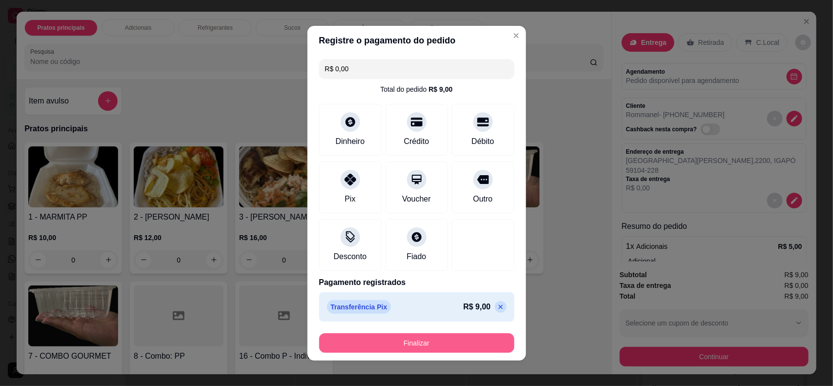
click at [428, 346] on button "Finalizar" at bounding box center [416, 343] width 195 height 20
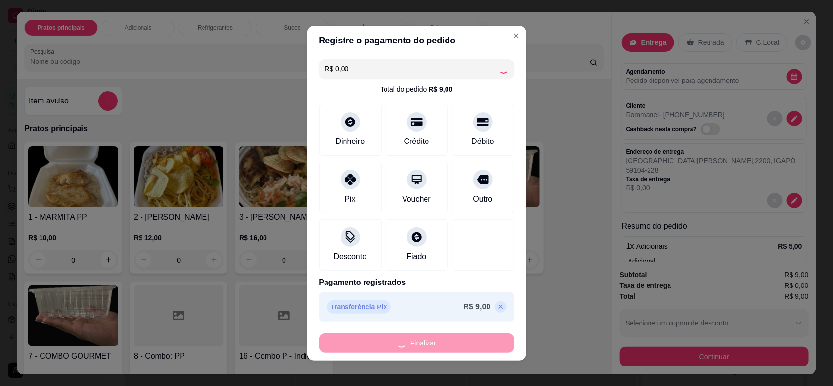
type input "0"
type input "-R$ 9,00"
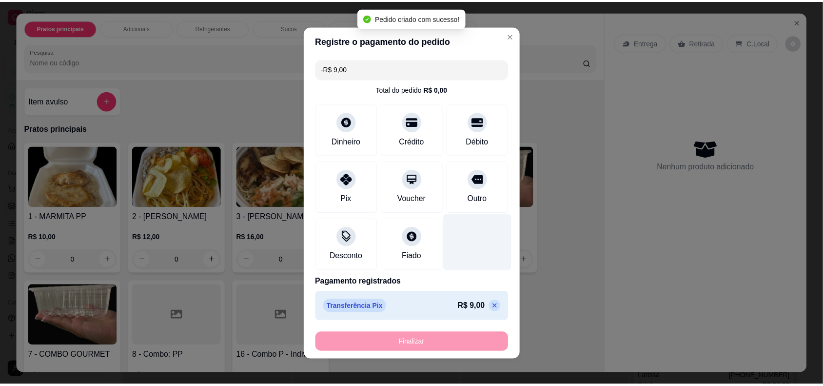
scroll to position [3508, 0]
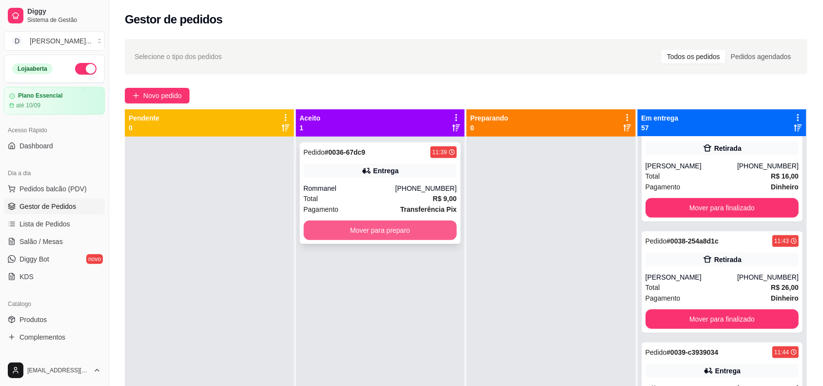
click at [350, 230] on button "Mover para preparo" at bounding box center [381, 231] width 154 height 20
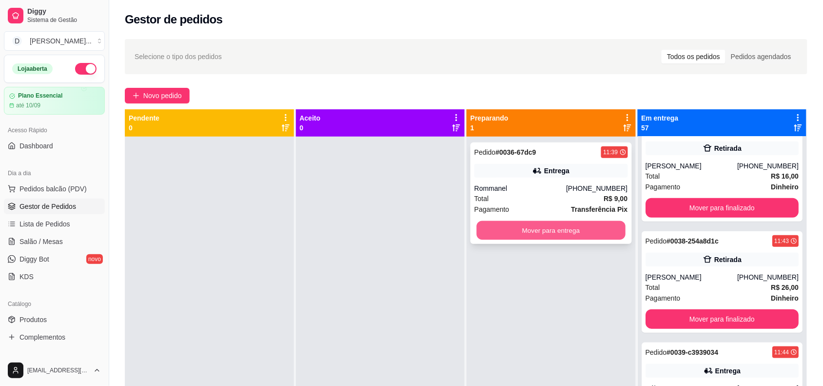
click at [525, 233] on button "Mover para entrega" at bounding box center [551, 230] width 149 height 19
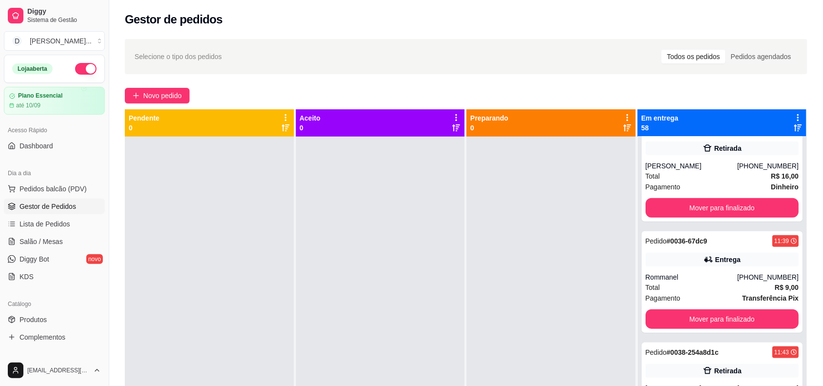
scroll to position [3619, 0]
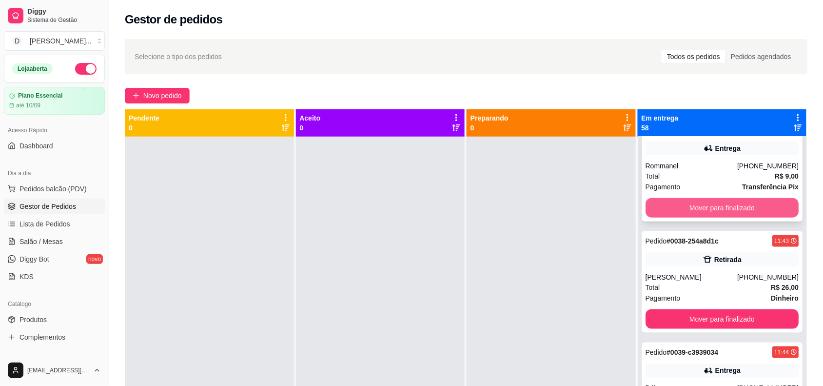
click at [682, 198] on button "Mover para finalizado" at bounding box center [723, 208] width 154 height 20
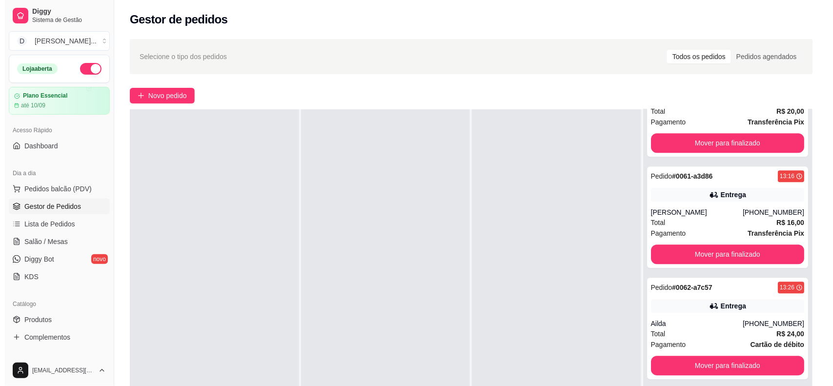
scroll to position [149, 0]
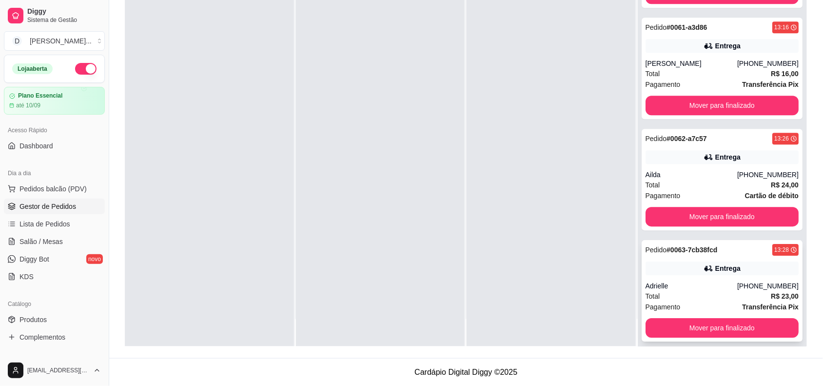
click at [683, 281] on div "Adrielle" at bounding box center [692, 286] width 92 height 10
click at [664, 157] on div "Pedido # 0062-a7c57 13:26 Entrega Ailda (84) 98826-9117 Total R$ 24,00 Pagament…" at bounding box center [722, 179] width 161 height 101
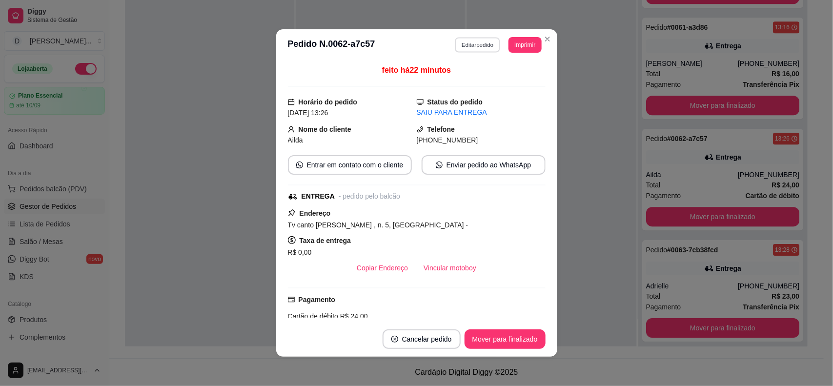
click at [455, 47] on button "Editar pedido" at bounding box center [477, 44] width 45 height 15
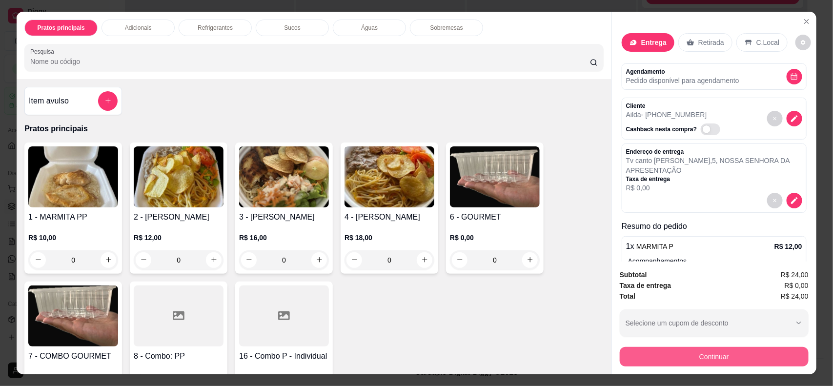
click at [690, 359] on button "Continuar" at bounding box center [714, 357] width 189 height 20
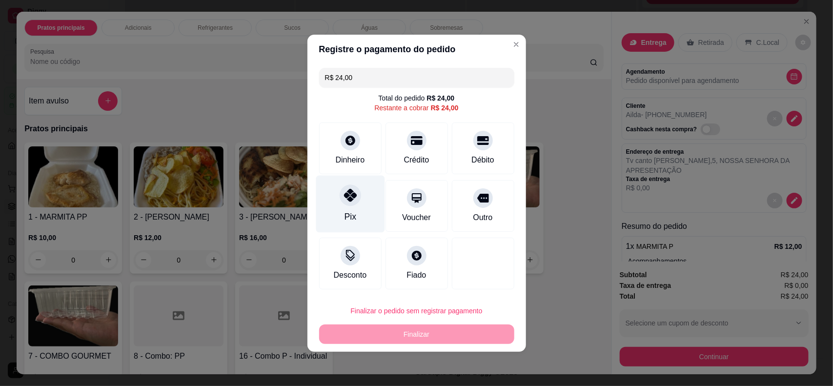
click at [357, 198] on div at bounding box center [350, 194] width 21 height 21
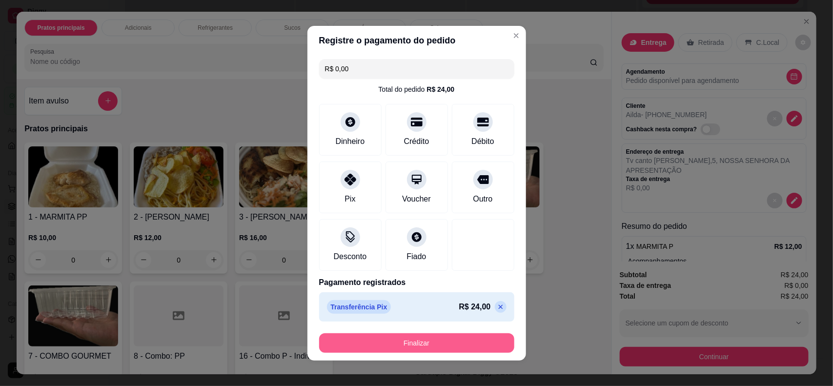
click at [407, 340] on button "Finalizar" at bounding box center [416, 343] width 195 height 20
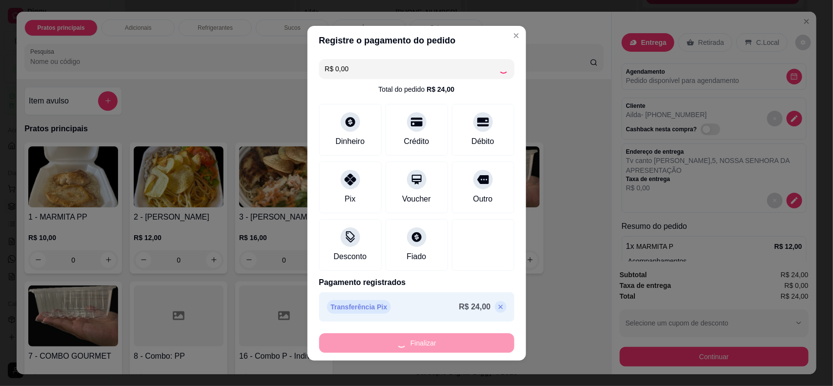
type input "-R$ 24,00"
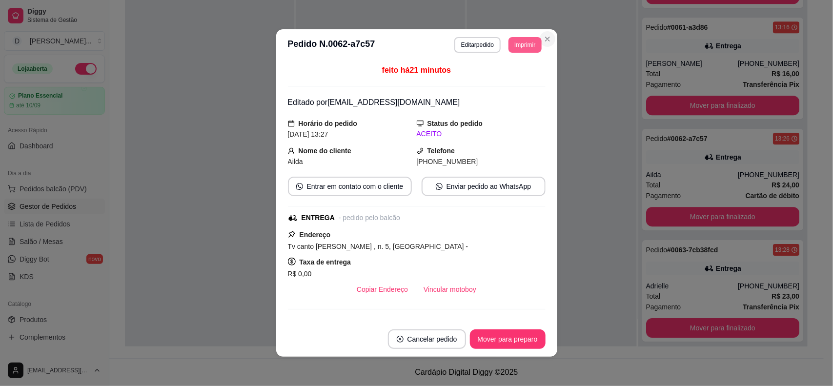
scroll to position [6068, 0]
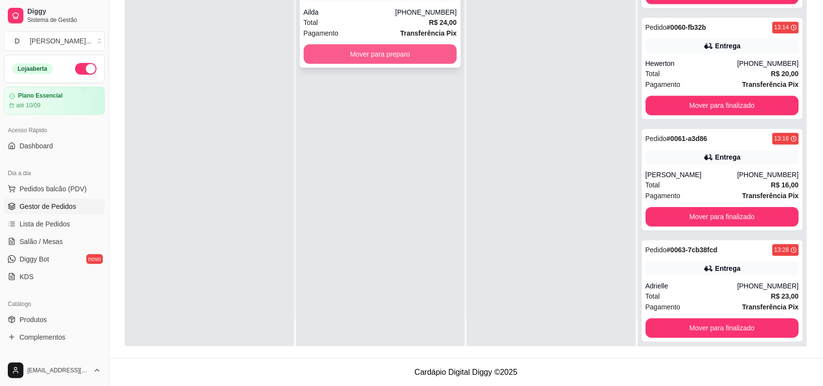
click at [348, 65] on div "Pedido # 0062-a7c57 13:27 Entrega Ailda (84) 98826-9117 Total R$ 24,00 Pagament…" at bounding box center [380, 16] width 161 height 101
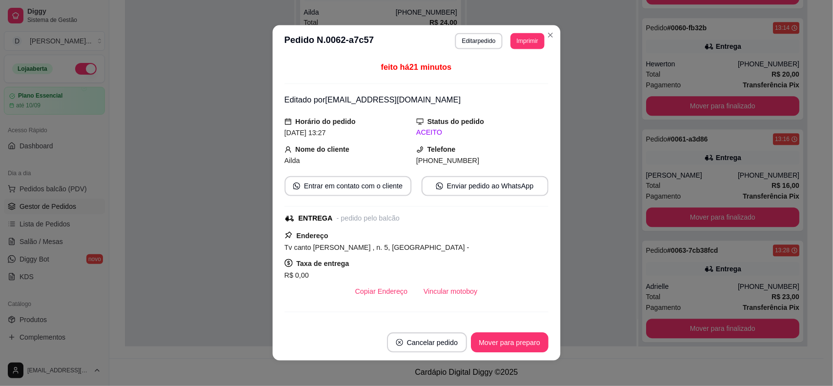
click at [358, 54] on header "**********" at bounding box center [417, 41] width 288 height 32
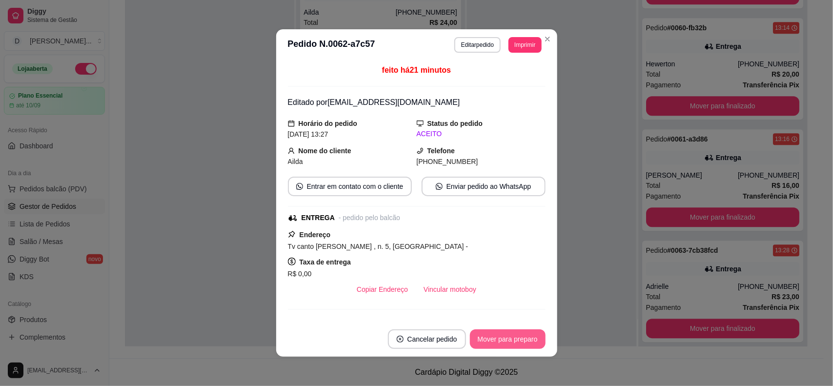
click at [514, 337] on button "Mover para preparo" at bounding box center [508, 339] width 76 height 20
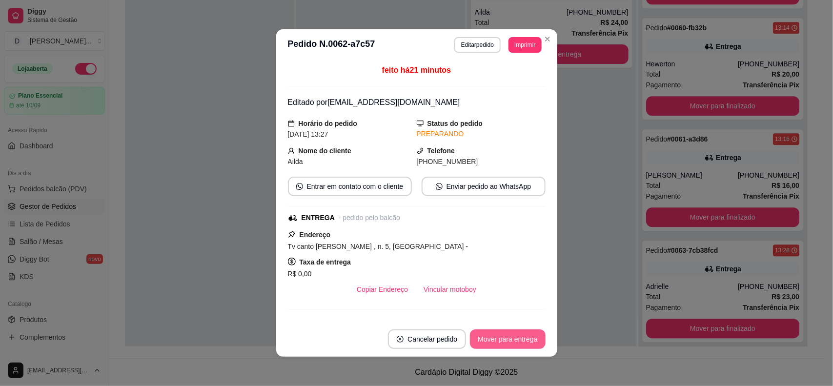
click at [514, 337] on button "Mover para entrega" at bounding box center [507, 339] width 75 height 20
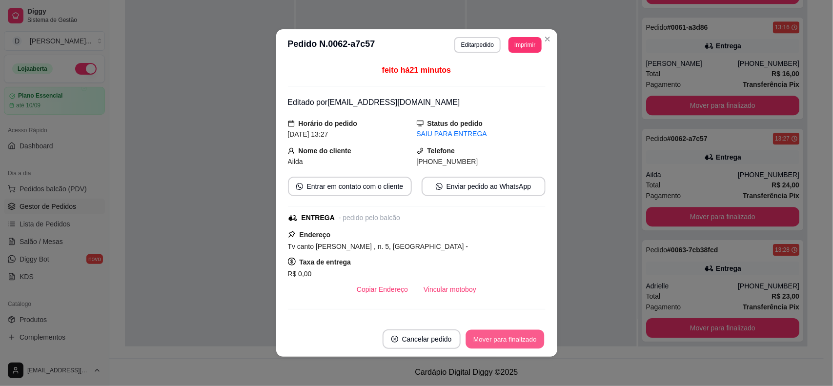
click at [514, 337] on button "Mover para finalizado" at bounding box center [504, 339] width 79 height 19
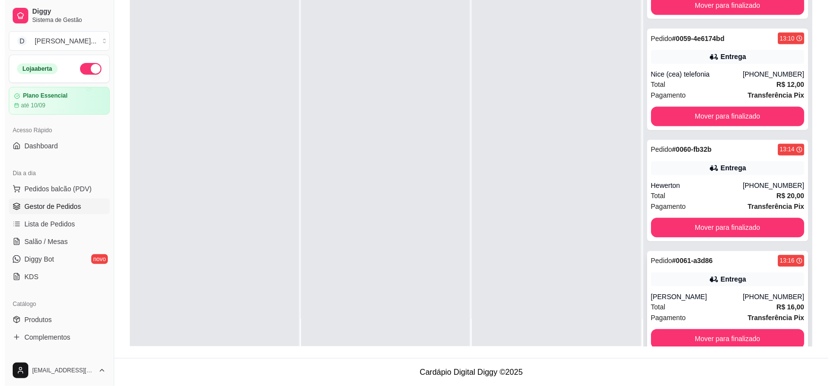
scroll to position [5885, 0]
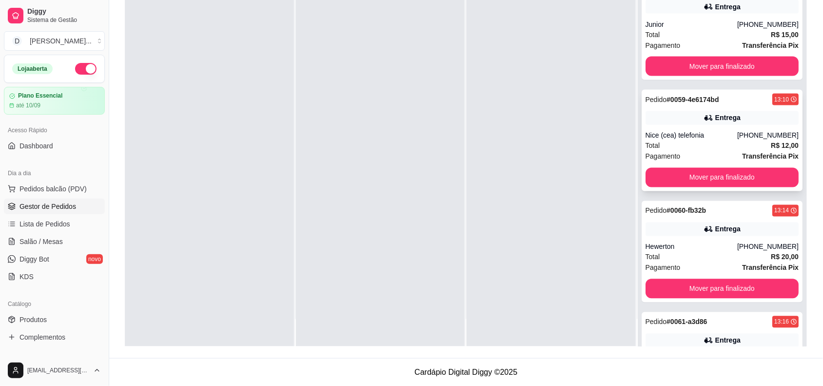
click at [679, 131] on div "Nice (cea) telefonia" at bounding box center [692, 136] width 92 height 10
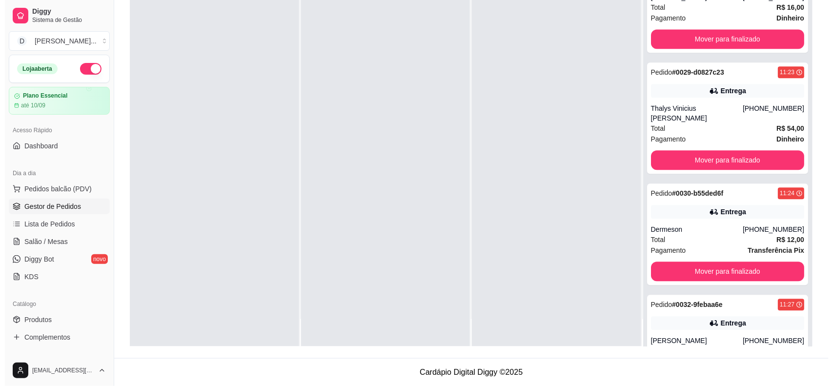
scroll to position [2769, 0]
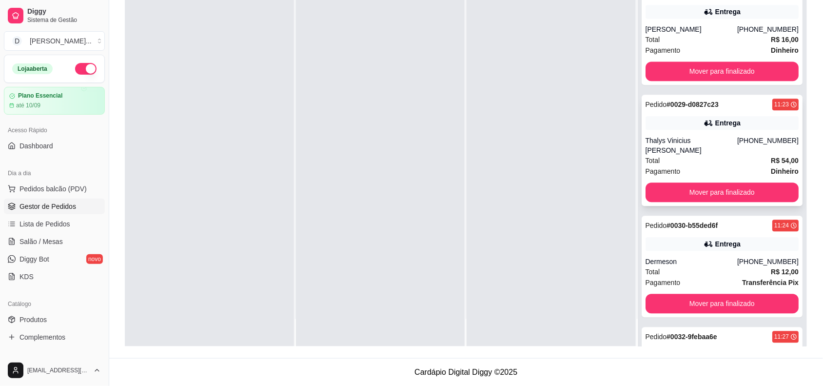
click at [690, 156] on div "Total R$ 54,00" at bounding box center [723, 161] width 154 height 11
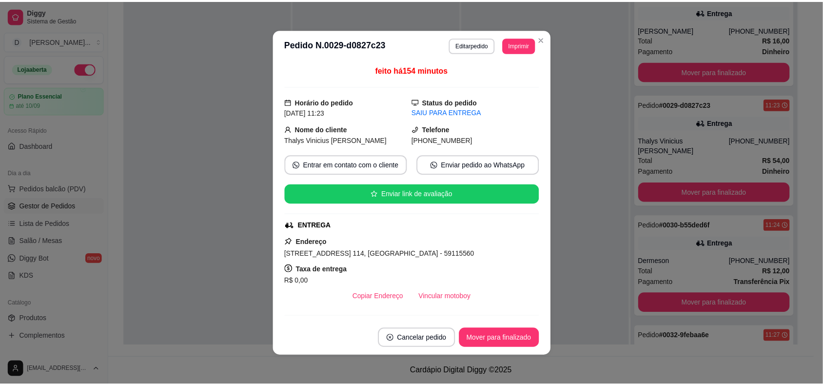
scroll to position [61, 0]
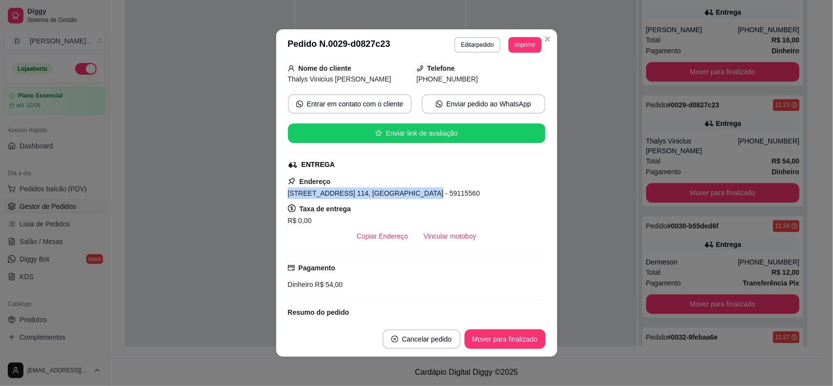
drag, startPoint x: 283, startPoint y: 193, endPoint x: 406, endPoint y: 189, distance: 123.0
click at [406, 189] on div "Rua Vereador Elesbão de Macedo, n. 114, VALE DOURADO - 59115560" at bounding box center [417, 193] width 258 height 12
copy span "Rua Vereador Elesbão de Macedo, n. 114,"
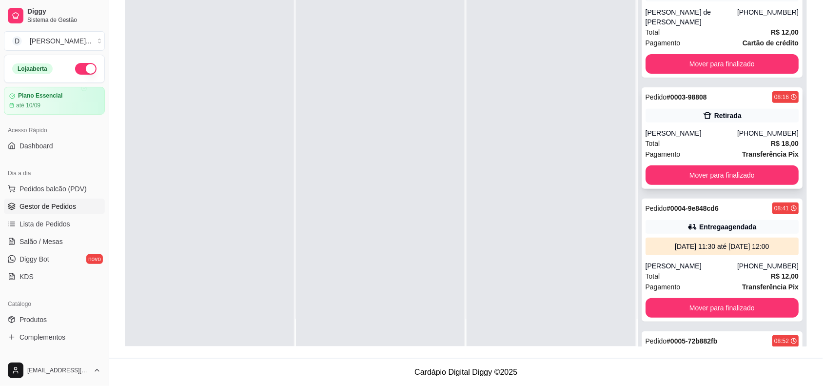
scroll to position [0, 0]
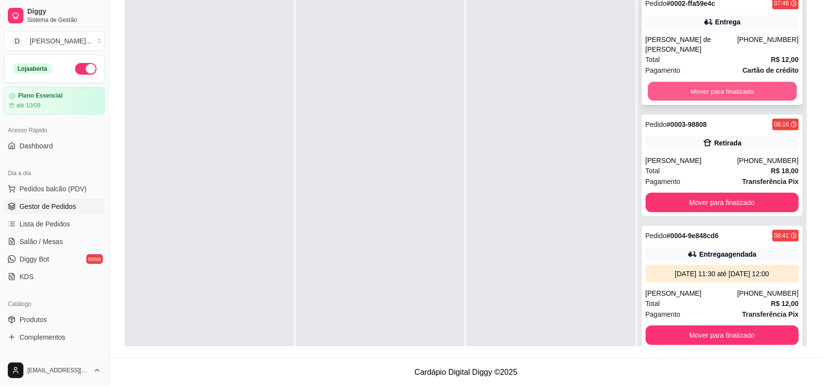
click at [677, 82] on button "Mover para finalizado" at bounding box center [722, 91] width 149 height 19
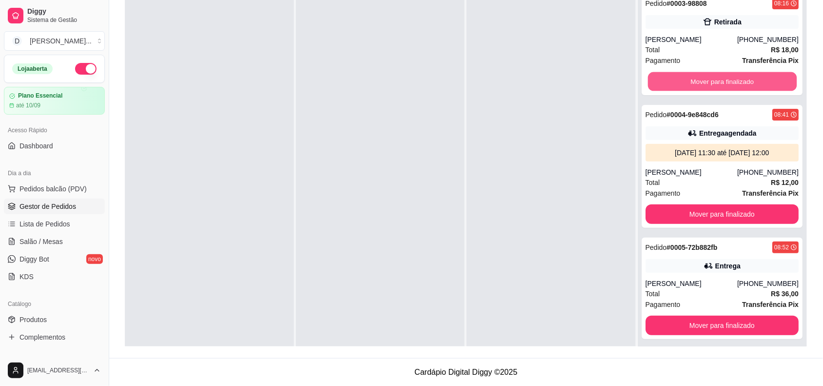
click at [677, 80] on button "Mover para finalizado" at bounding box center [722, 81] width 149 height 19
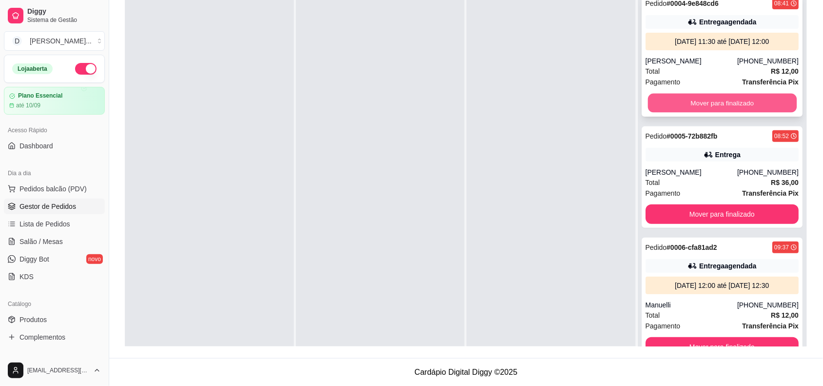
click at [683, 99] on button "Mover para finalizado" at bounding box center [722, 103] width 149 height 19
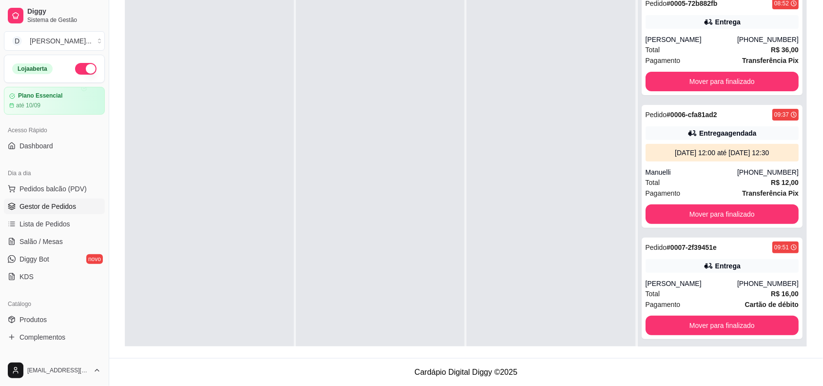
click at [683, 99] on div "Pedido # 0005-72b882fb 08:52 Entrega Rosemary Rodrigues (84) 98764-9609 Total R…" at bounding box center [722, 181] width 169 height 386
click at [678, 86] on button "Mover para finalizado" at bounding box center [723, 82] width 154 height 20
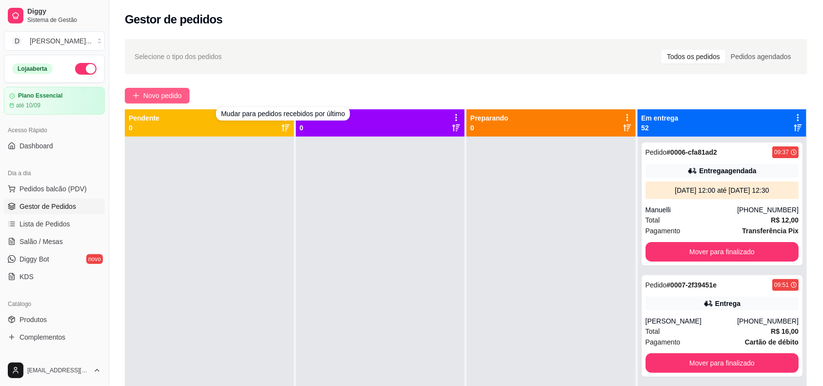
click at [130, 98] on button "Novo pedido" at bounding box center [157, 96] width 65 height 16
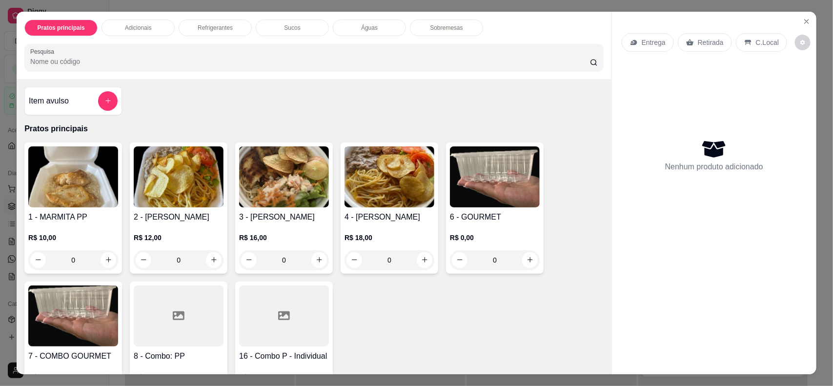
click at [672, 38] on div "Entrega Retirada C.Local" at bounding box center [704, 42] width 165 height 19
click at [679, 38] on div "Retirada" at bounding box center [705, 42] width 54 height 19
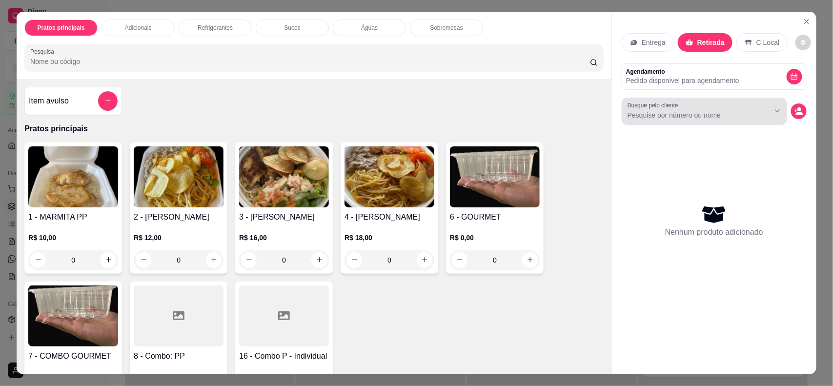
click at [704, 120] on div at bounding box center [704, 111] width 154 height 20
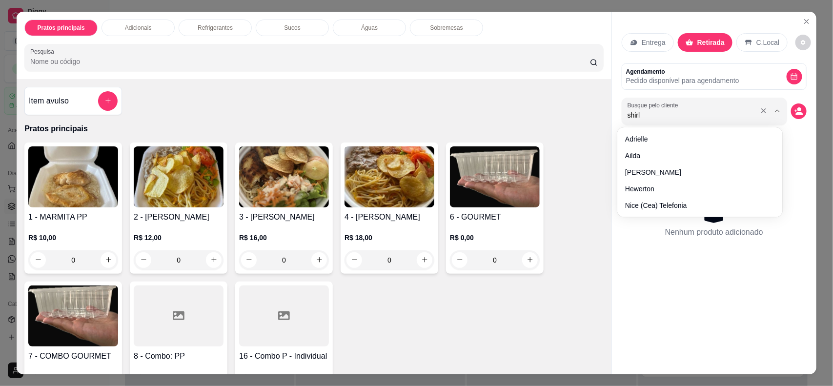
type input "shirle"
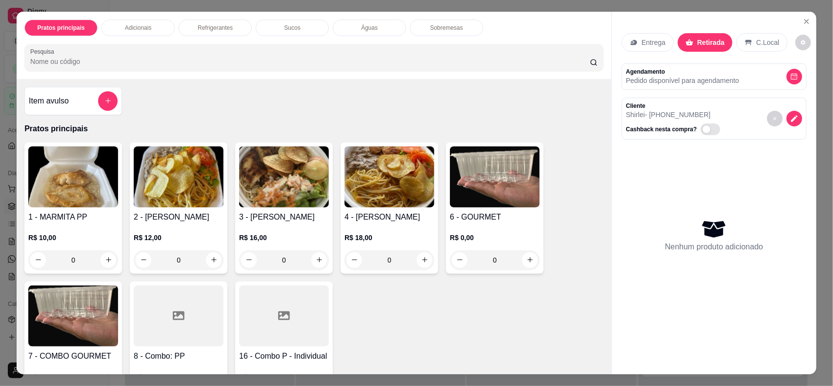
click at [155, 182] on img at bounding box center [179, 176] width 90 height 61
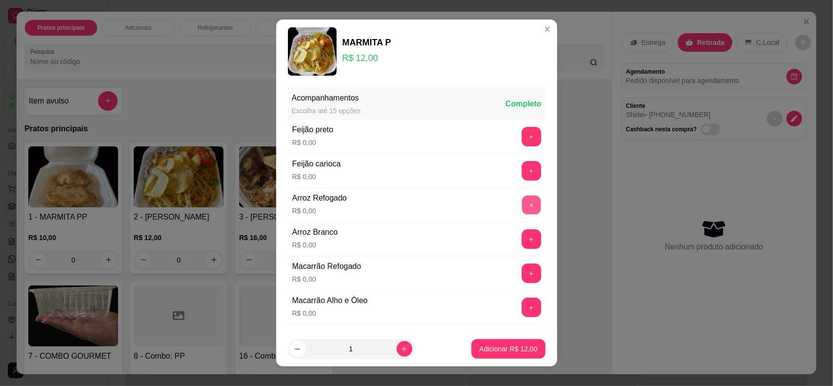
click at [522, 208] on button "+" at bounding box center [531, 205] width 19 height 19
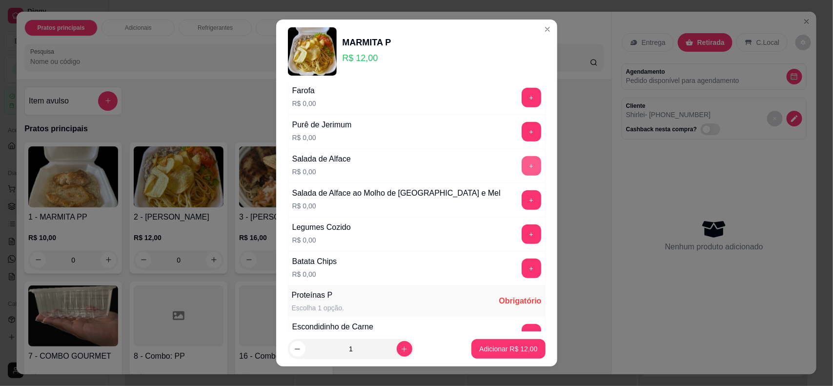
scroll to position [305, 0]
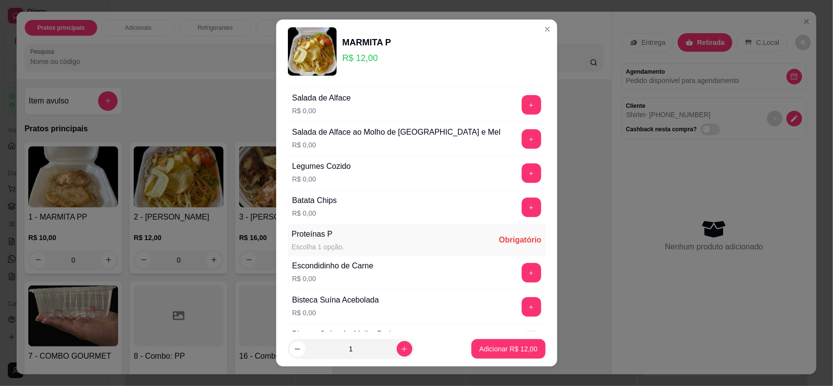
click at [522, 216] on button "+" at bounding box center [532, 208] width 20 height 20
click at [522, 277] on button "+" at bounding box center [531, 272] width 19 height 19
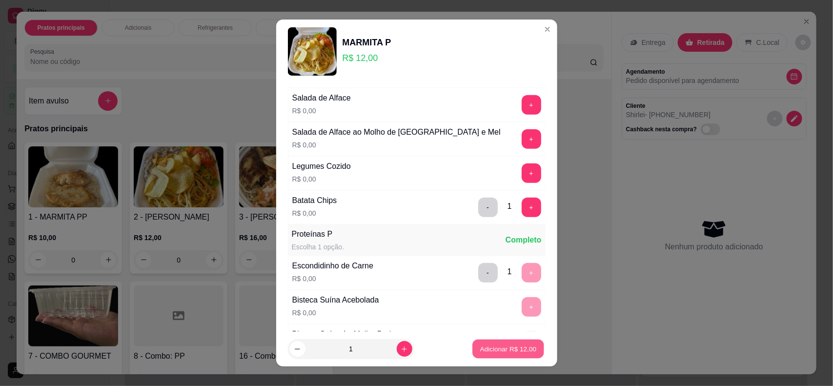
click at [496, 349] on p "Adicionar R$ 12,00" at bounding box center [508, 348] width 57 height 9
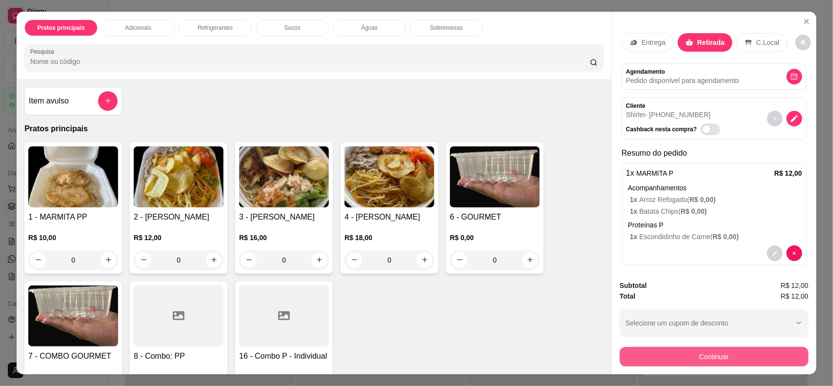
click at [718, 362] on button "Continuar" at bounding box center [714, 357] width 189 height 20
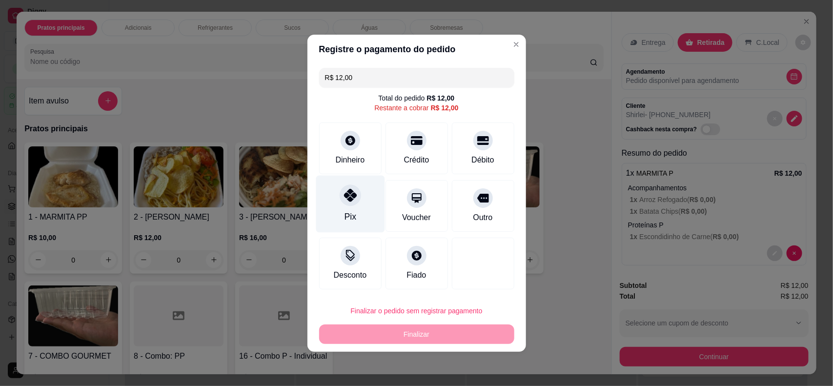
click at [340, 205] on div "Pix" at bounding box center [350, 203] width 69 height 57
type input "R$ 0,00"
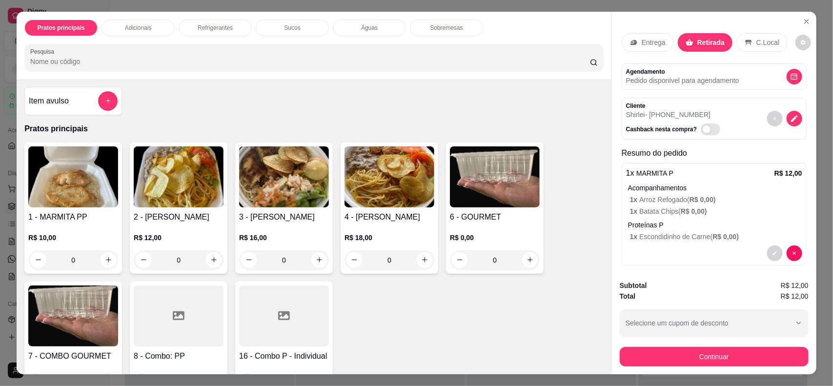
click at [282, 186] on img at bounding box center [284, 176] width 90 height 61
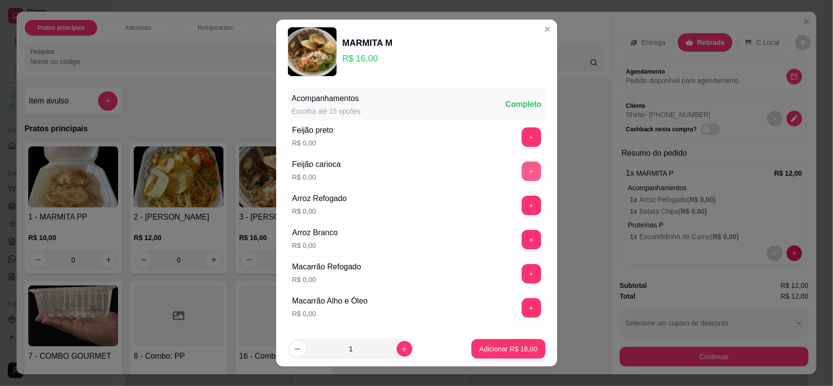
click at [522, 171] on button "+" at bounding box center [532, 171] width 20 height 20
click at [522, 210] on button "+" at bounding box center [532, 206] width 20 height 20
click at [522, 280] on button "+" at bounding box center [532, 274] width 20 height 20
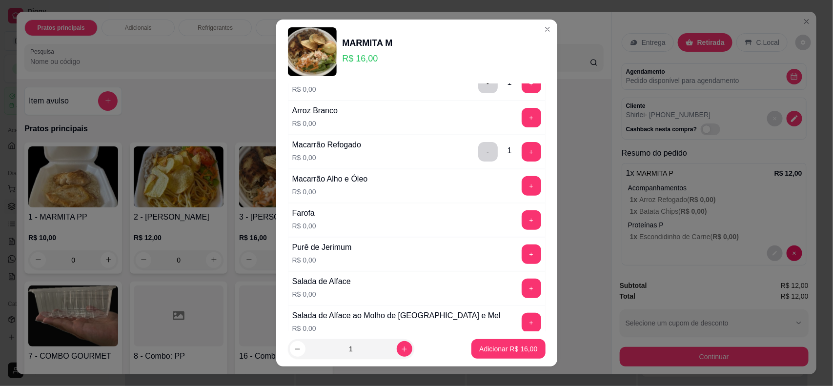
scroll to position [183, 0]
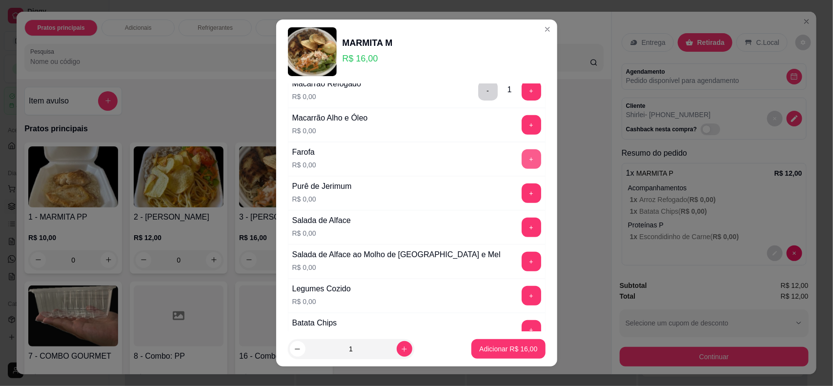
click at [522, 164] on button "+" at bounding box center [532, 159] width 20 height 20
click at [522, 226] on button "+" at bounding box center [532, 228] width 20 height 20
click at [522, 262] on button "+" at bounding box center [532, 262] width 20 height 20
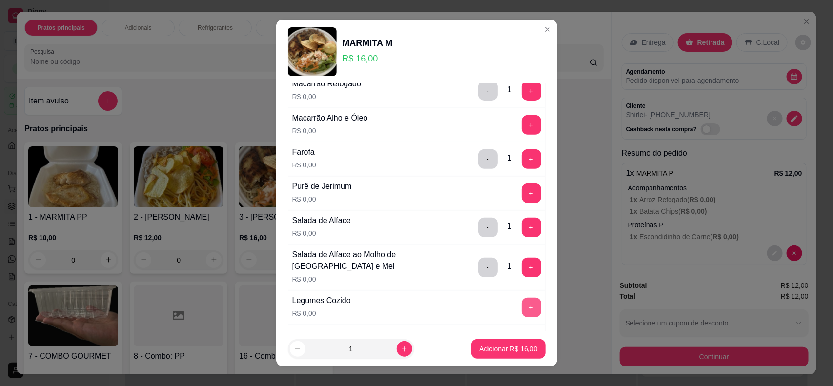
click at [522, 311] on button "+" at bounding box center [532, 308] width 20 height 20
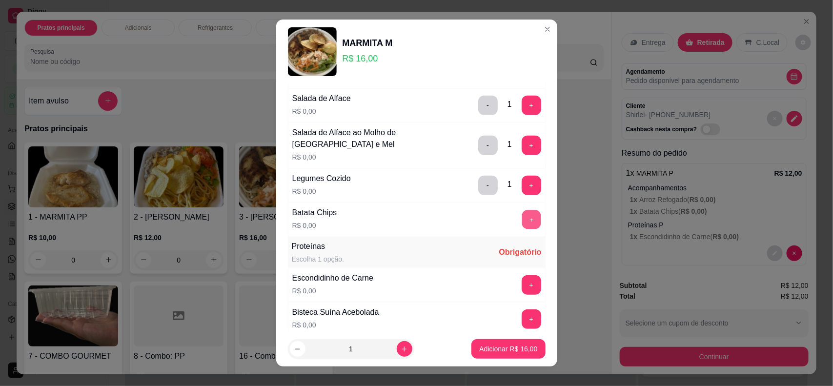
click at [522, 227] on button "+" at bounding box center [531, 219] width 19 height 19
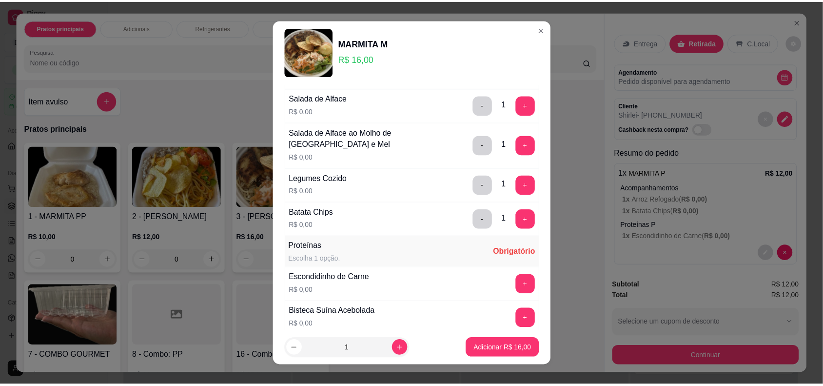
scroll to position [549, 0]
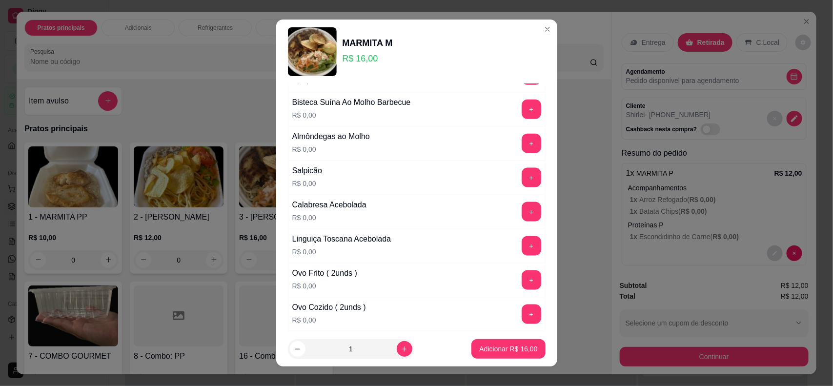
click at [522, 179] on button "+" at bounding box center [532, 178] width 20 height 20
click at [522, 215] on button "+" at bounding box center [532, 212] width 20 height 20
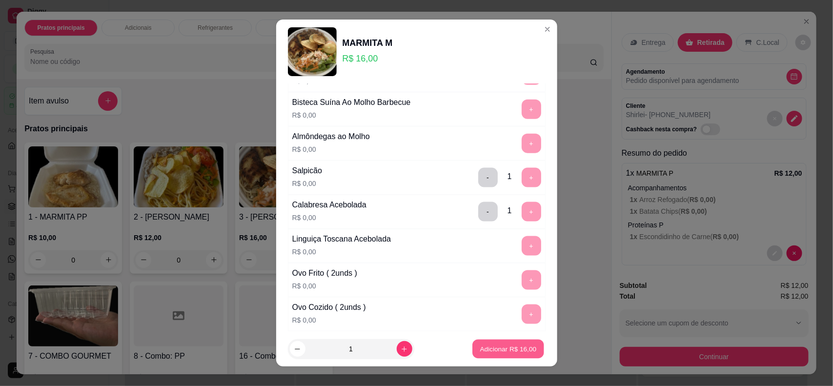
click at [486, 349] on p "Adicionar R$ 16,00" at bounding box center [508, 348] width 57 height 9
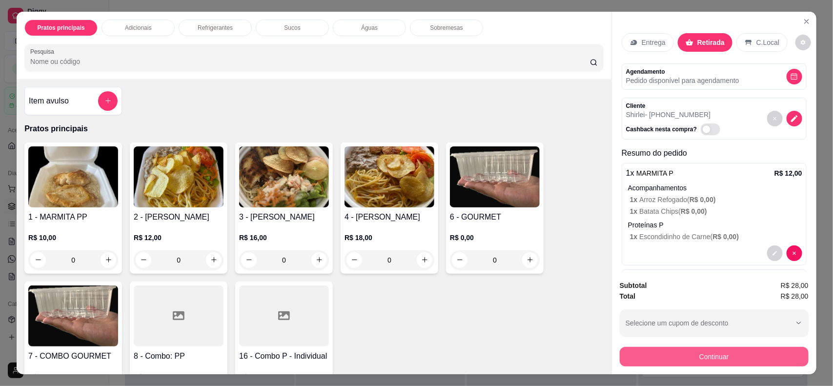
click at [704, 359] on button "Continuar" at bounding box center [714, 357] width 189 height 20
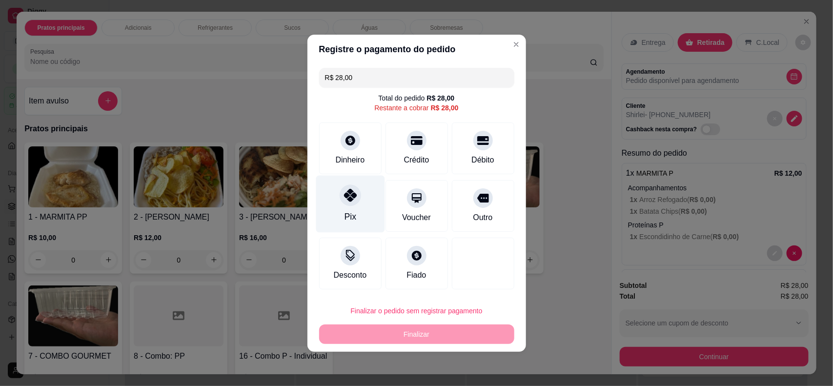
click at [338, 203] on div "Pix" at bounding box center [350, 203] width 69 height 57
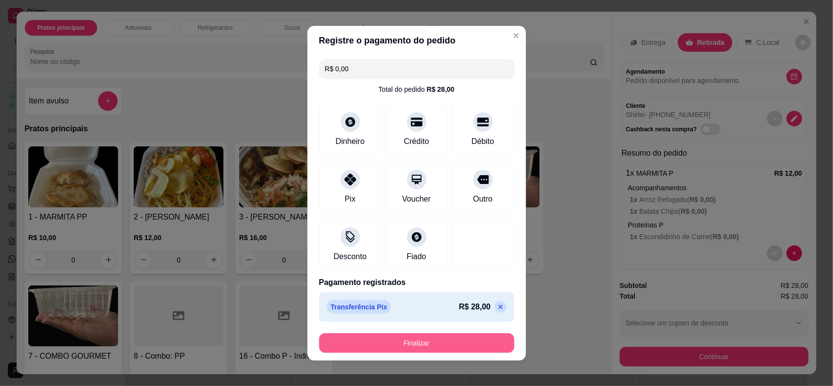
click at [421, 342] on button "Finalizar" at bounding box center [416, 343] width 195 height 20
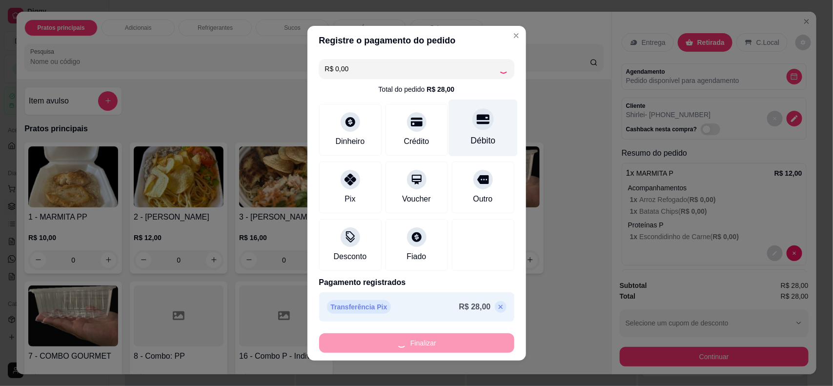
type input "-R$ 28,00"
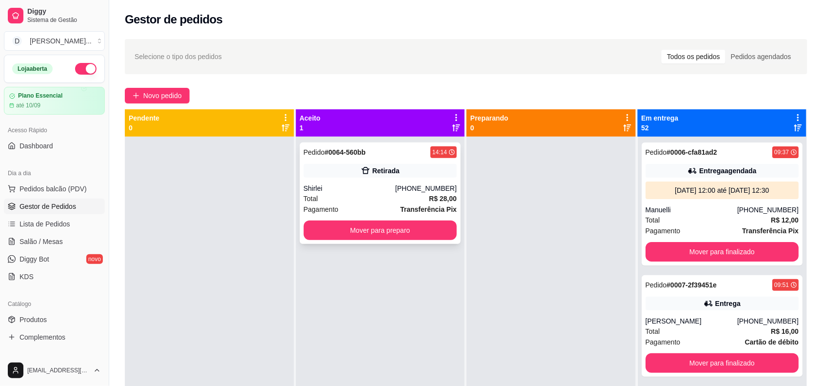
click at [389, 193] on div "Shirlei" at bounding box center [350, 188] width 92 height 10
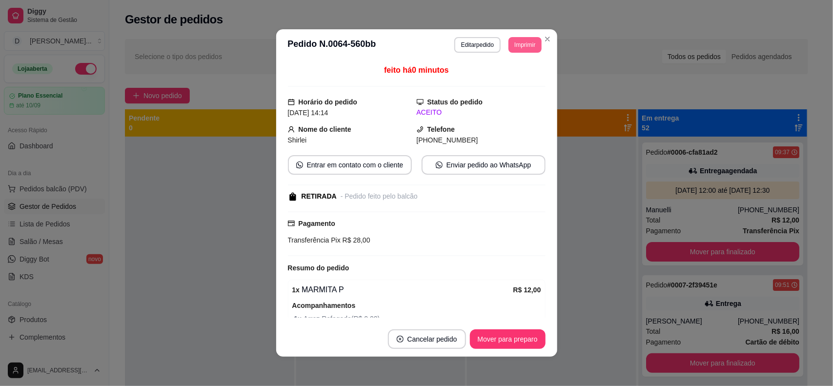
click at [523, 50] on button "Imprimir" at bounding box center [524, 45] width 33 height 16
click at [506, 72] on button "IMPRESSORA" at bounding box center [502, 80] width 71 height 16
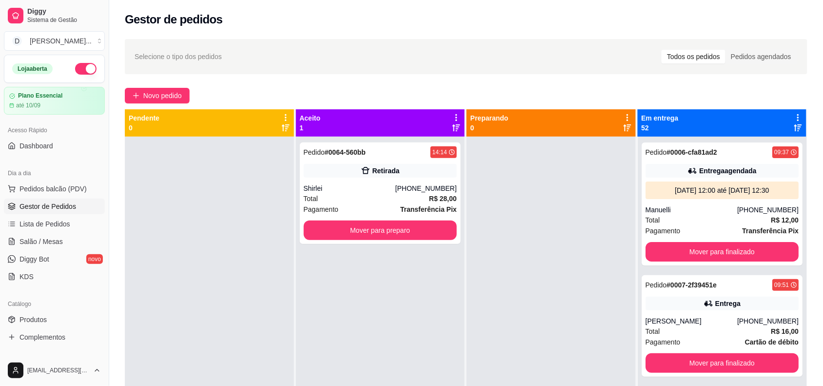
click at [516, 51] on div "Selecione o tipo dos pedidos Todos os pedidos Pedidos agendados" at bounding box center [466, 57] width 663 height 16
click at [425, 181] on div "Pedido # 0064-560bb 14:14 Retirada Shirlei [PHONE_NUMBER] Total R$ 28,00 Pagame…" at bounding box center [380, 192] width 161 height 101
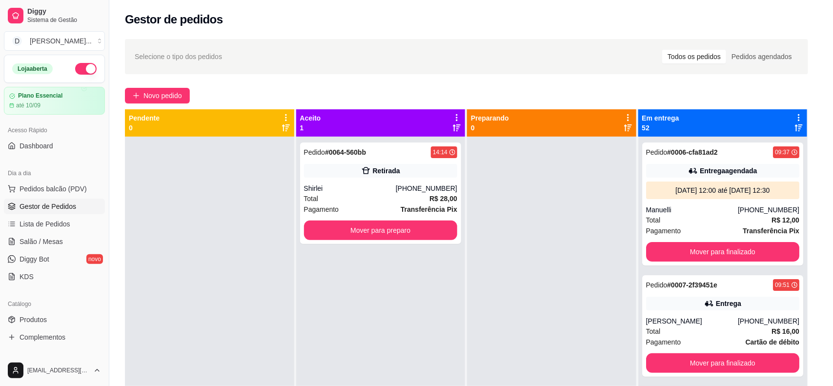
click at [516, 43] on button "Imprimir" at bounding box center [524, 45] width 33 height 16
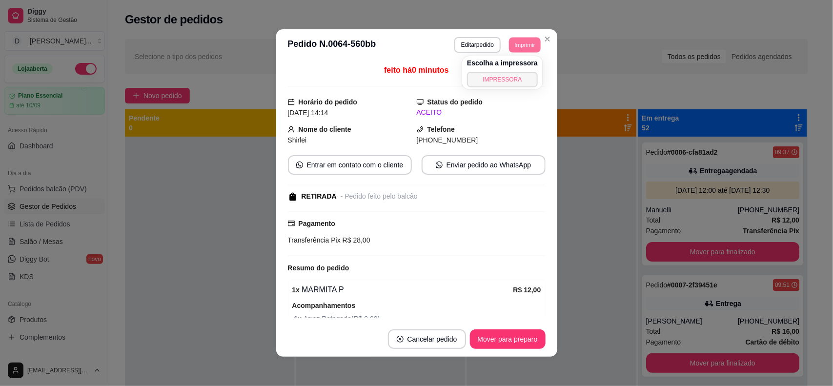
click at [497, 79] on button "IMPRESSORA" at bounding box center [502, 80] width 71 height 16
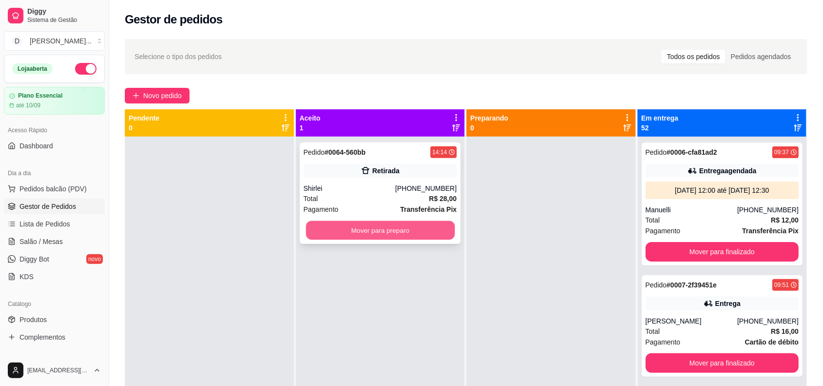
click at [366, 224] on button "Mover para preparo" at bounding box center [380, 230] width 149 height 19
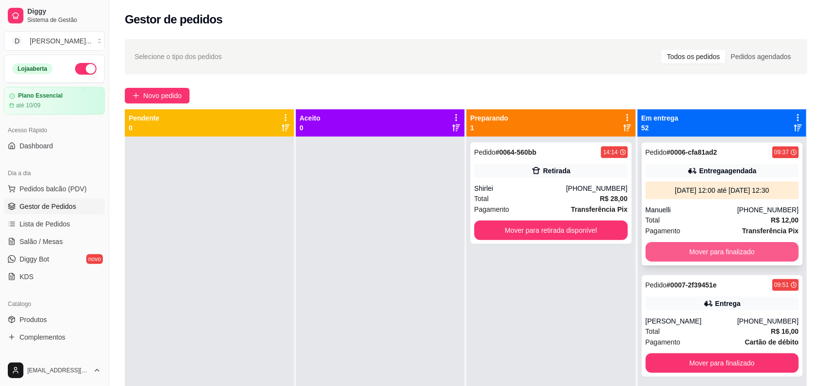
click at [716, 260] on button "Mover para finalizado" at bounding box center [723, 252] width 154 height 20
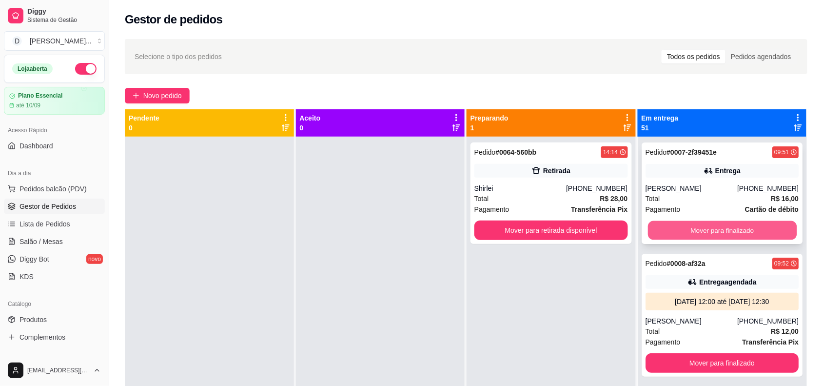
click at [681, 229] on button "Mover para finalizado" at bounding box center [722, 230] width 149 height 19
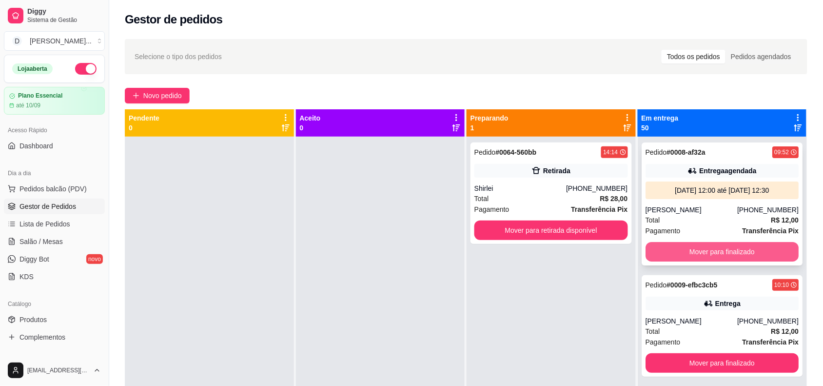
click at [687, 255] on button "Mover para finalizado" at bounding box center [723, 252] width 154 height 20
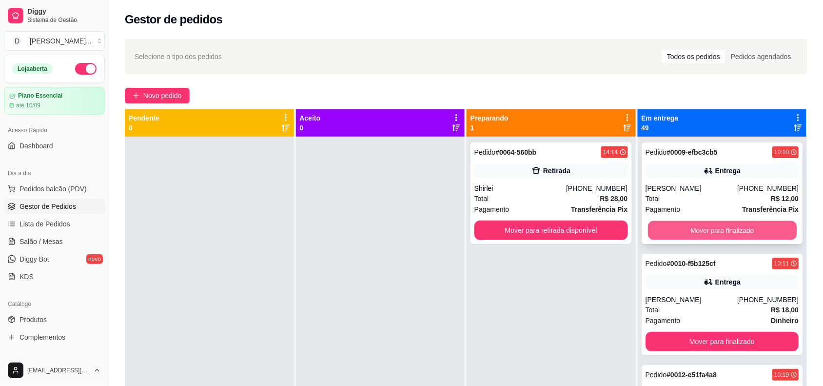
click at [682, 227] on button "Mover para finalizado" at bounding box center [722, 230] width 149 height 19
click at [682, 227] on button "Mover para finalizado" at bounding box center [723, 231] width 154 height 20
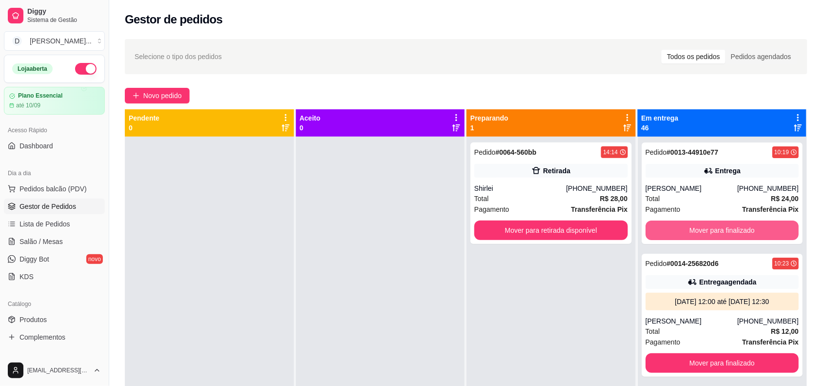
click at [682, 227] on button "Mover para finalizado" at bounding box center [723, 231] width 154 height 20
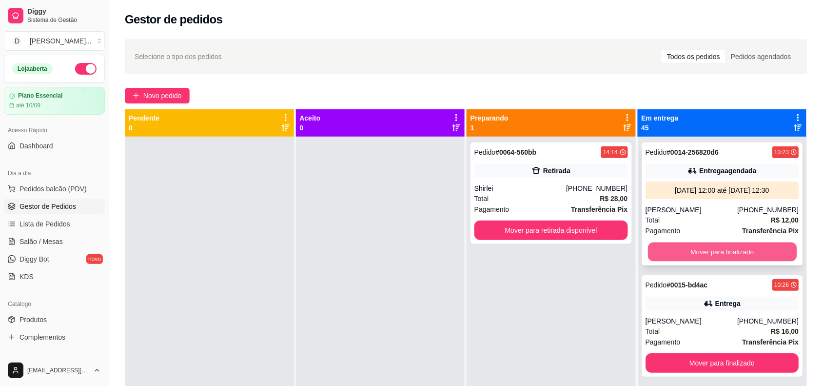
click at [683, 257] on button "Mover para finalizado" at bounding box center [722, 251] width 149 height 19
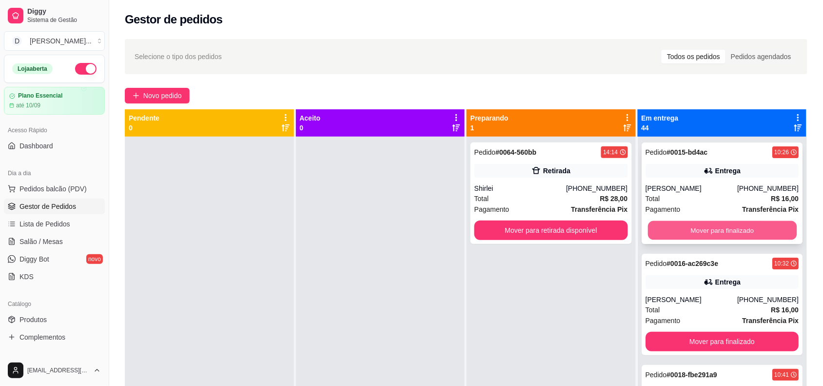
click at [678, 229] on button "Mover para finalizado" at bounding box center [722, 230] width 149 height 19
click at [684, 228] on button "Mover para finalizado" at bounding box center [723, 231] width 154 height 20
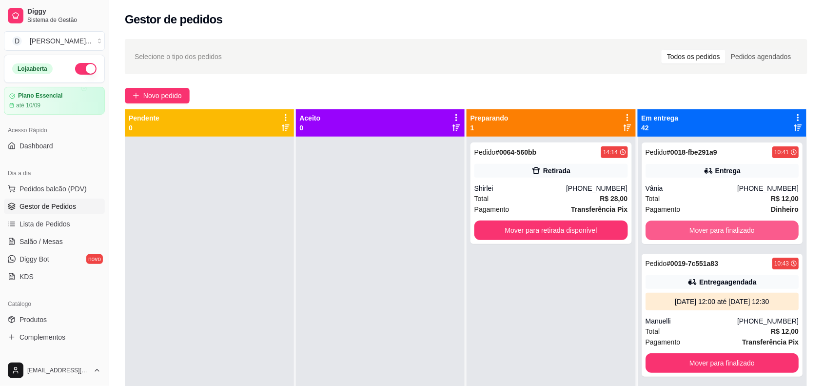
click at [684, 228] on button "Mover para finalizado" at bounding box center [723, 231] width 154 height 20
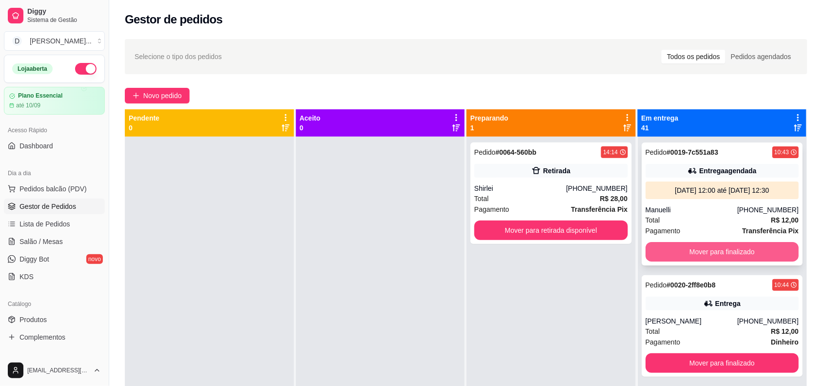
click at [676, 257] on button "Mover para finalizado" at bounding box center [723, 252] width 154 height 20
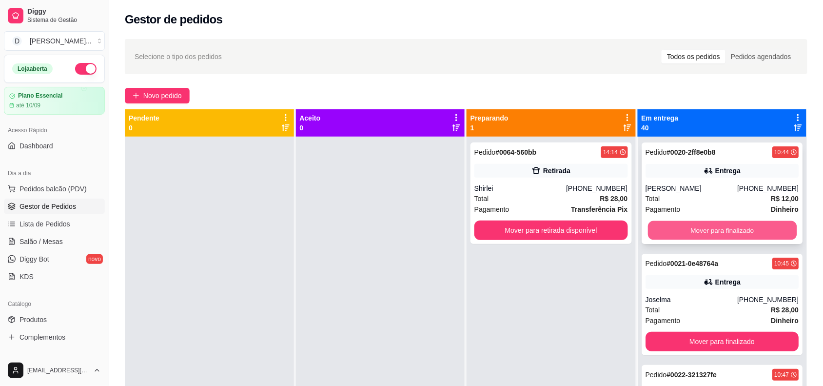
click at [703, 223] on button "Mover para finalizado" at bounding box center [722, 230] width 149 height 19
click at [703, 223] on button "Mover para finalizado" at bounding box center [723, 231] width 154 height 20
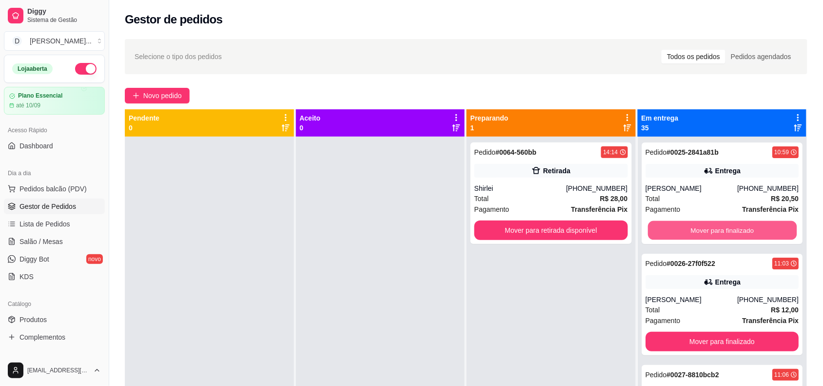
click at [703, 223] on button "Mover para finalizado" at bounding box center [722, 230] width 149 height 19
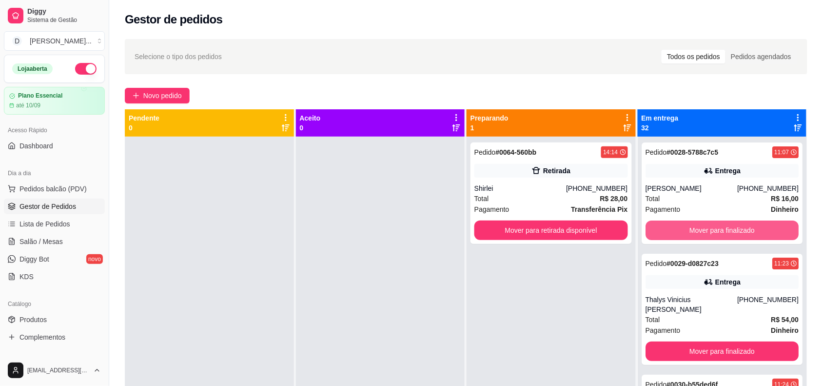
click at [703, 223] on button "Mover para finalizado" at bounding box center [723, 231] width 154 height 20
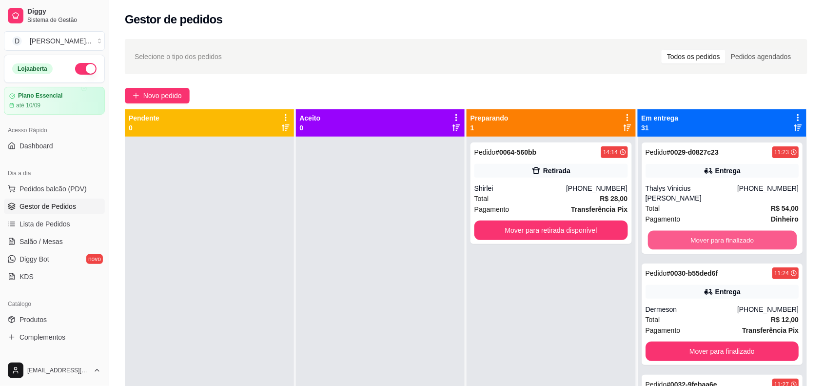
click at [703, 231] on button "Mover para finalizado" at bounding box center [722, 240] width 149 height 19
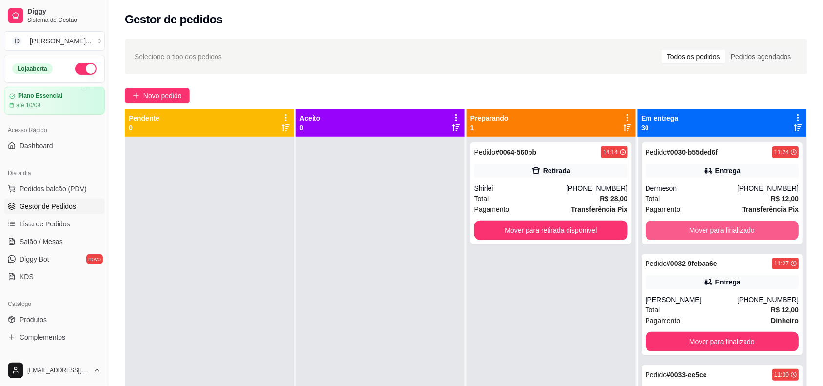
click at [703, 223] on button "Mover para finalizado" at bounding box center [723, 231] width 154 height 20
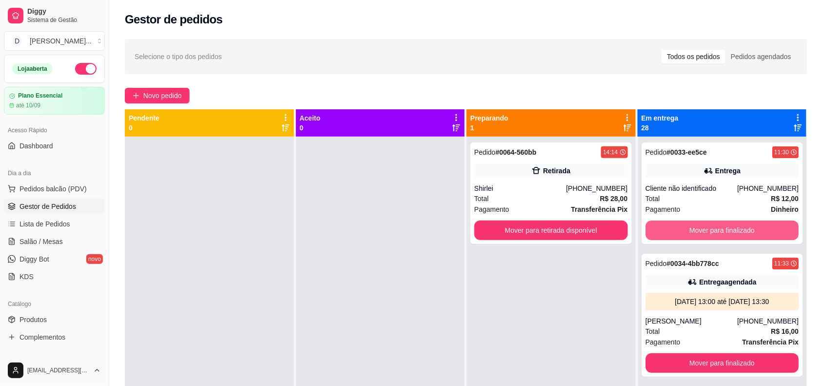
click at [703, 223] on button "Mover para finalizado" at bounding box center [723, 231] width 154 height 20
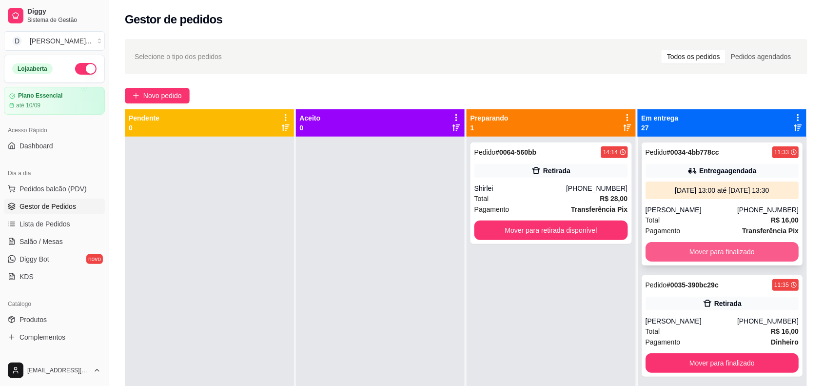
click at [698, 255] on button "Mover para finalizado" at bounding box center [723, 252] width 154 height 20
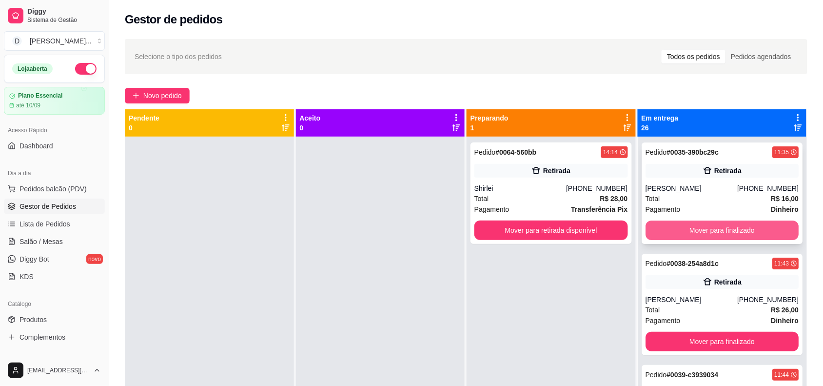
click at [686, 228] on button "Mover para finalizado" at bounding box center [723, 231] width 154 height 20
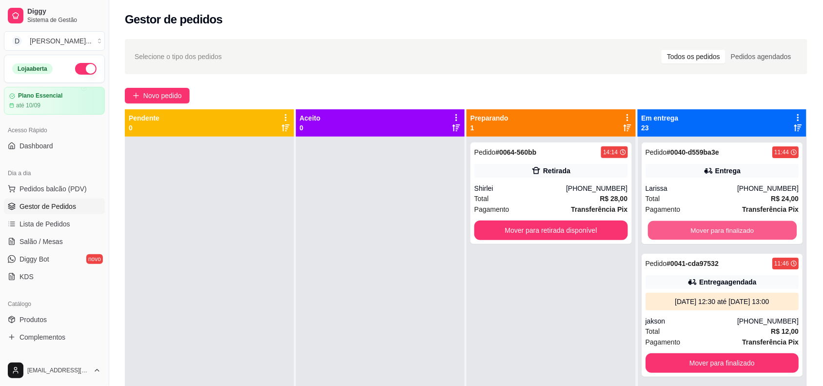
click at [686, 228] on button "Mover para finalizado" at bounding box center [722, 230] width 149 height 19
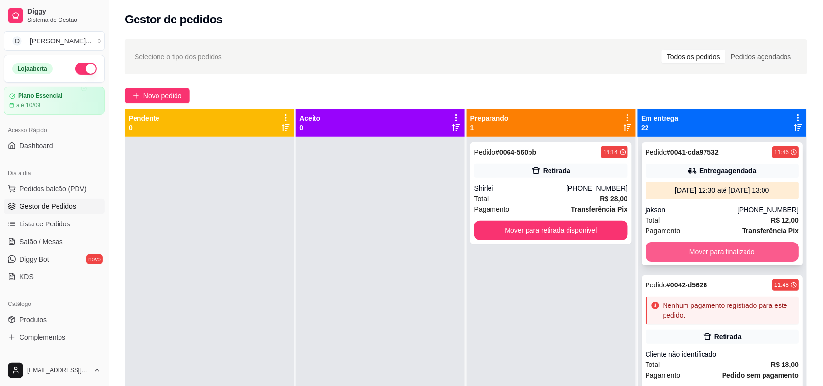
click at [686, 247] on button "Mover para finalizado" at bounding box center [723, 252] width 154 height 20
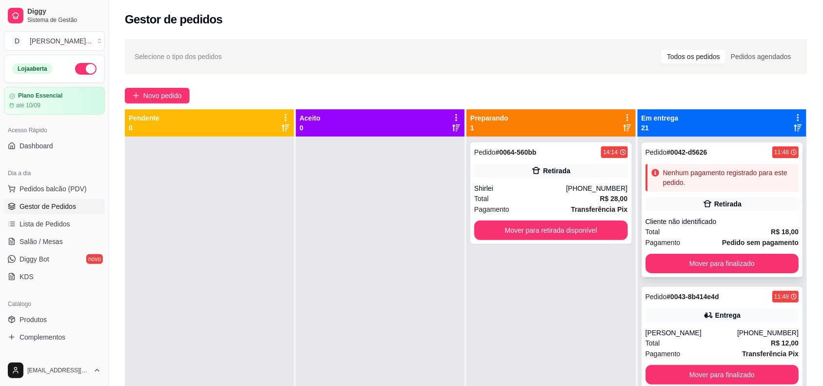
click at [669, 179] on div "Nenhum pagamento registrado para este pedido." at bounding box center [729, 178] width 132 height 20
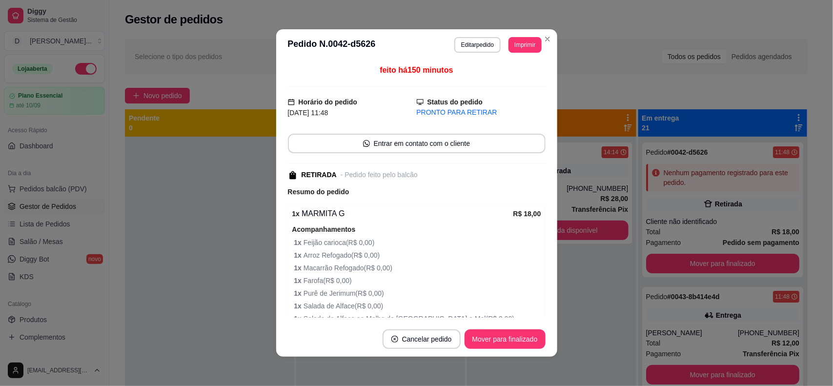
scroll to position [150, 0]
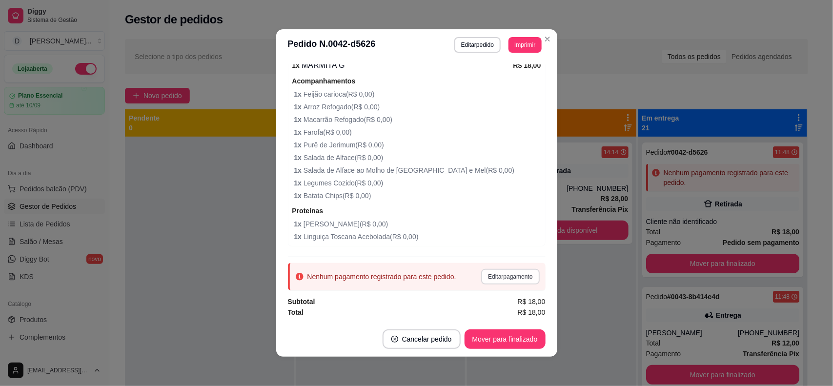
click at [506, 275] on button "Editar pagamento" at bounding box center [510, 277] width 58 height 16
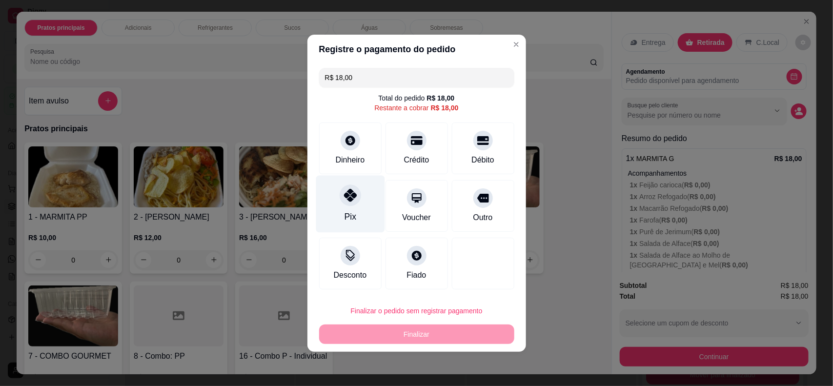
click at [355, 190] on div at bounding box center [350, 194] width 21 height 21
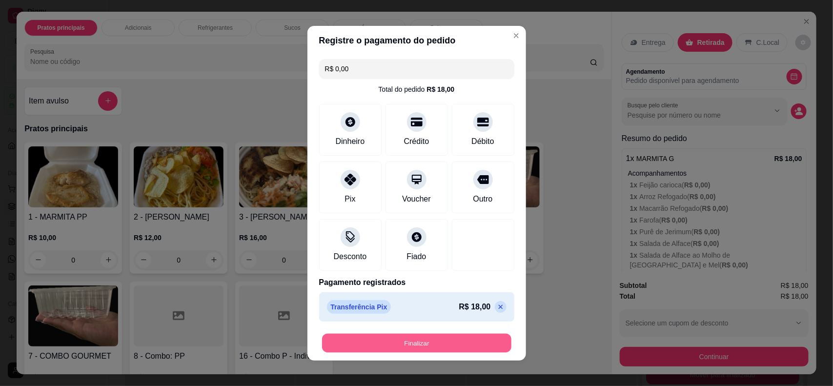
click at [414, 341] on button "Finalizar" at bounding box center [416, 342] width 189 height 19
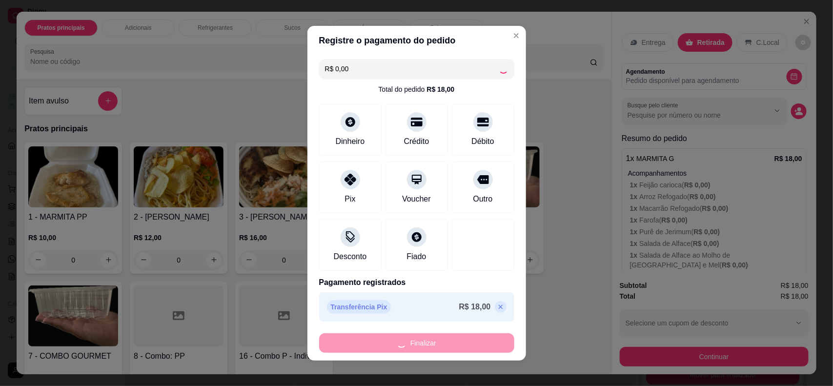
type input "-R$ 18,00"
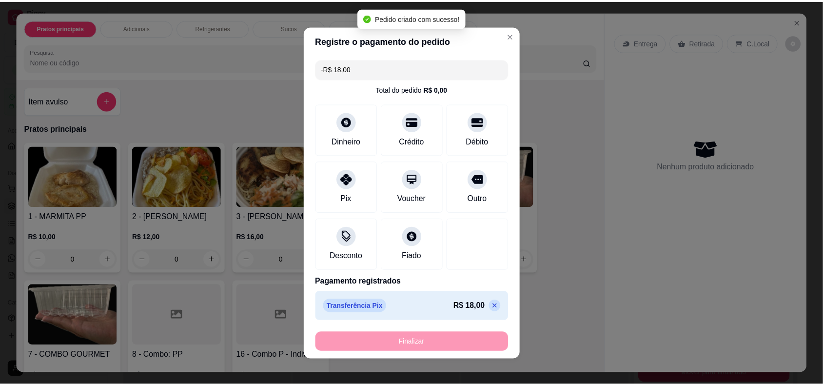
scroll to position [194, 0]
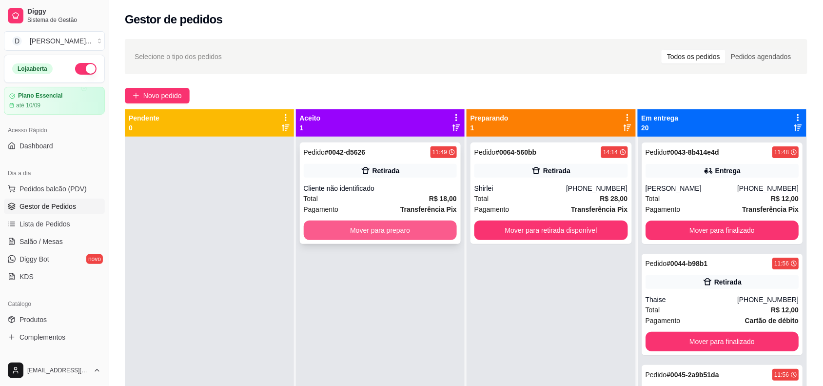
click at [371, 229] on button "Mover para preparo" at bounding box center [381, 231] width 154 height 20
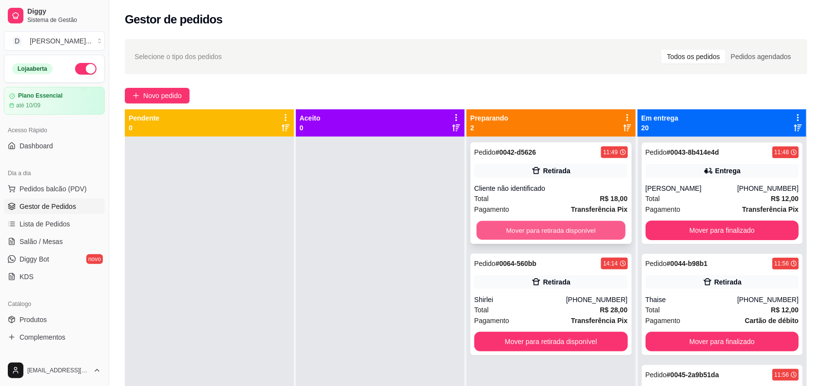
click at [506, 221] on div "Mover para retirada disponível" at bounding box center [552, 231] width 154 height 20
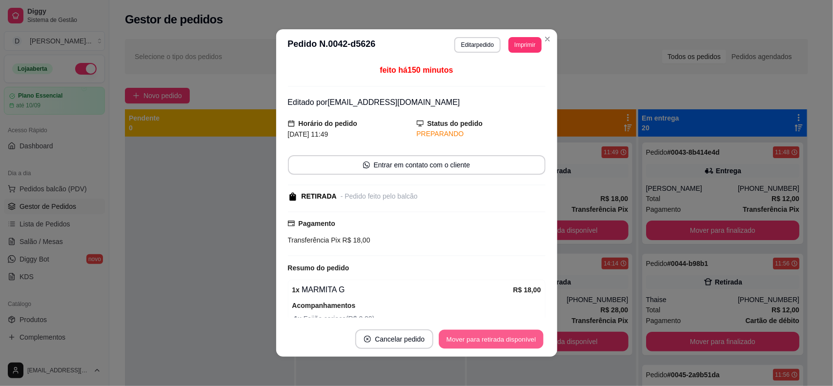
click at [499, 348] on button "Mover para retirada disponível" at bounding box center [491, 339] width 104 height 19
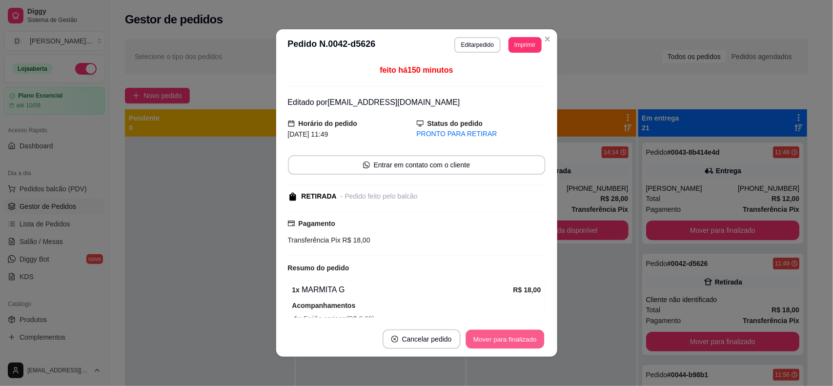
click at [476, 343] on button "Mover para finalizado" at bounding box center [504, 339] width 79 height 19
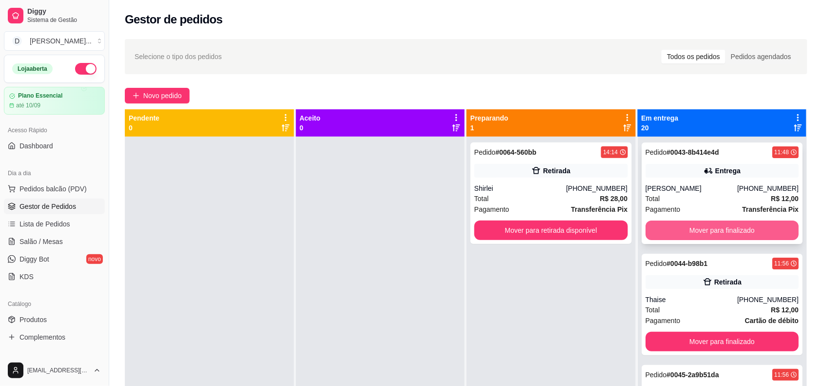
click at [679, 224] on button "Mover para finalizado" at bounding box center [723, 231] width 154 height 20
click at [677, 223] on button "Mover para finalizado" at bounding box center [723, 231] width 154 height 20
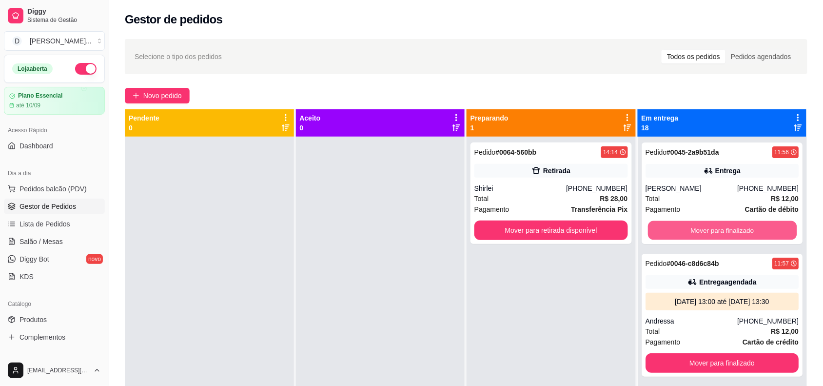
click at [677, 223] on button "Mover para finalizado" at bounding box center [722, 230] width 149 height 19
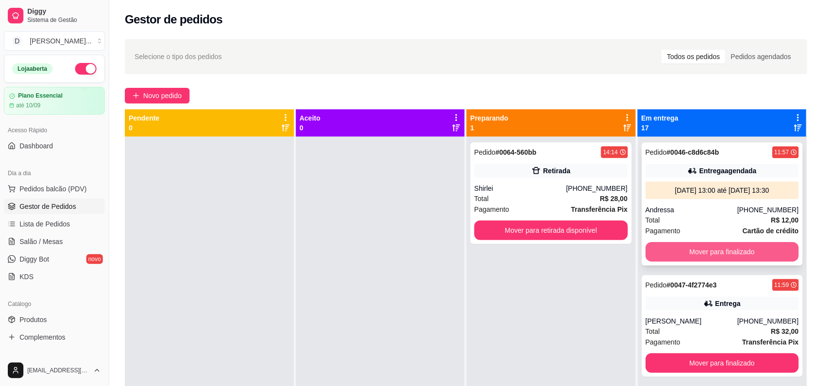
click at [677, 253] on button "Mover para finalizado" at bounding box center [723, 252] width 154 height 20
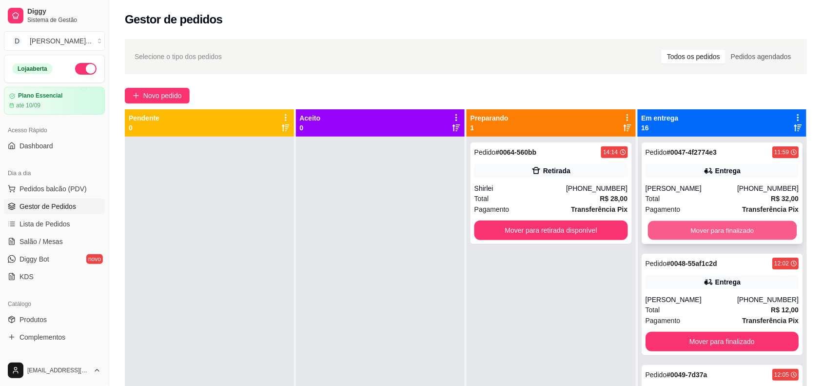
click at [666, 225] on button "Mover para finalizado" at bounding box center [722, 230] width 149 height 19
click at [666, 225] on button "Mover para finalizado" at bounding box center [723, 231] width 154 height 20
click at [666, 225] on button "Mover para finalizado" at bounding box center [722, 230] width 149 height 19
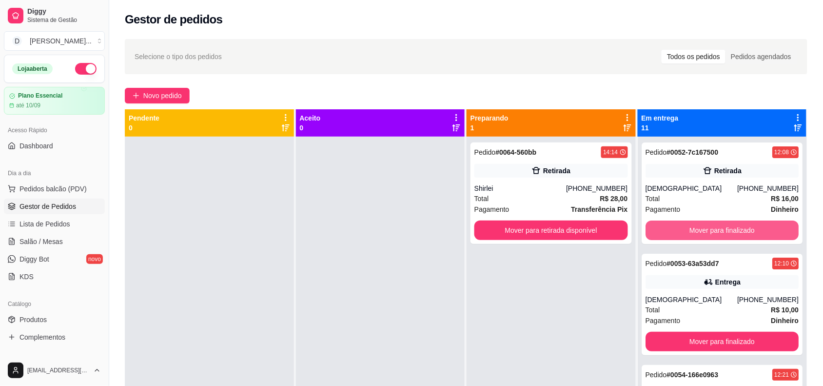
click at [666, 225] on button "Mover para finalizado" at bounding box center [723, 231] width 154 height 20
click at [666, 225] on button "Mover para finalizado" at bounding box center [722, 230] width 149 height 19
click at [666, 225] on button "Mover para finalizado" at bounding box center [723, 231] width 154 height 20
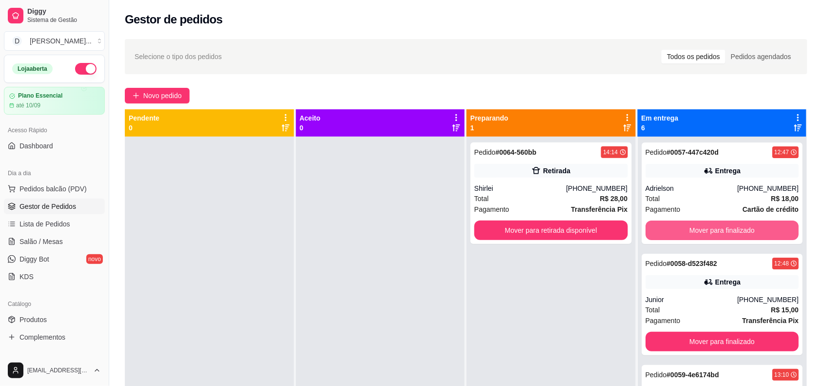
click at [666, 225] on button "Mover para finalizado" at bounding box center [723, 231] width 154 height 20
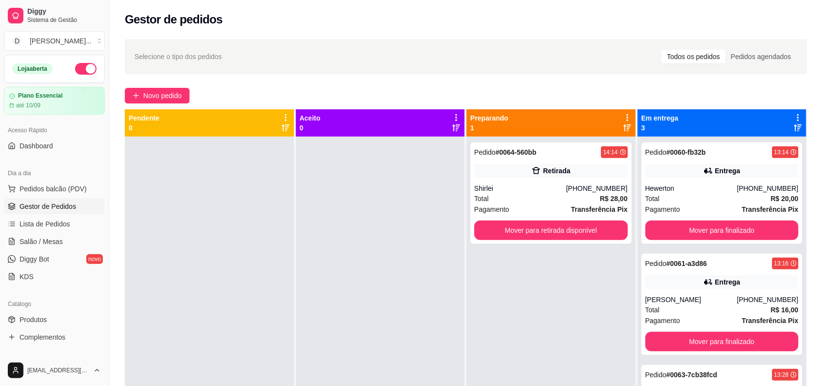
click at [666, 225] on button "Mover para finalizado" at bounding box center [723, 231] width 154 height 20
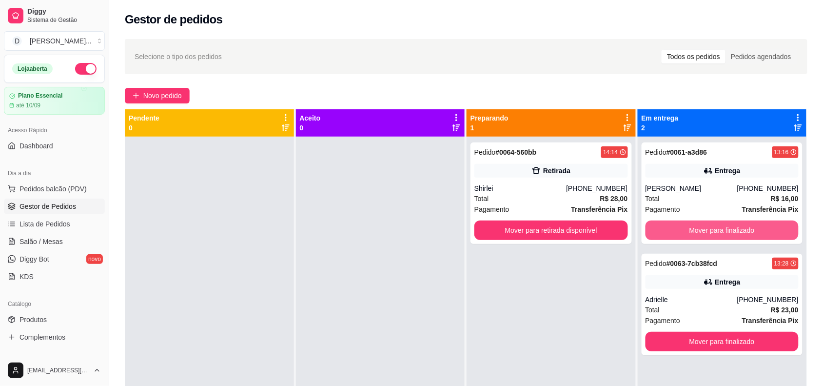
click at [666, 225] on button "Mover para finalizado" at bounding box center [723, 231] width 154 height 20
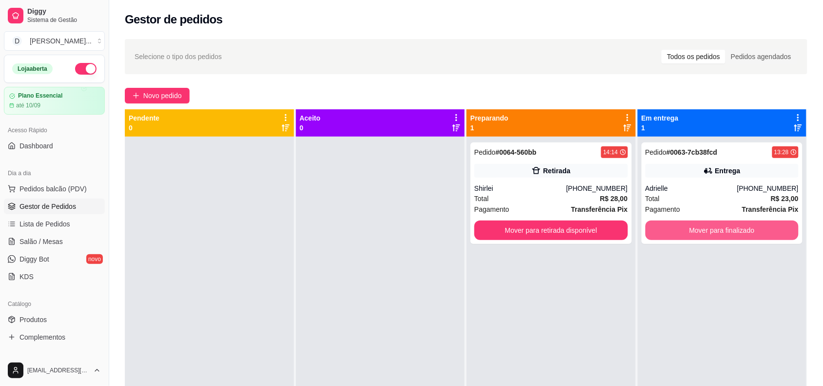
click at [666, 225] on button "Mover para finalizado" at bounding box center [723, 231] width 154 height 20
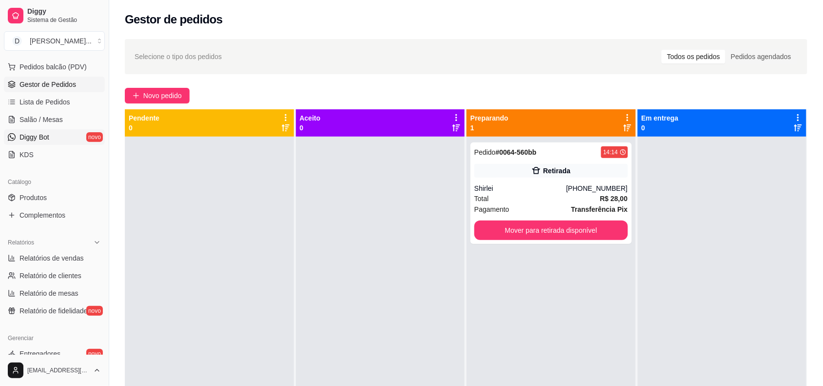
scroll to position [183, 0]
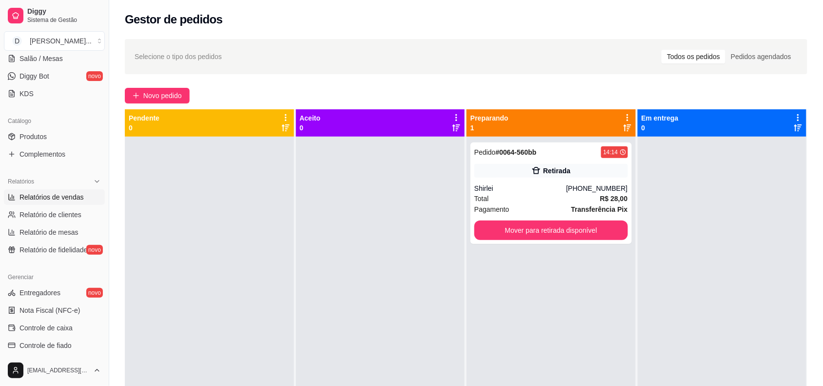
click at [60, 201] on span "Relatórios de vendas" at bounding box center [52, 197] width 64 height 10
select select "ALL"
select select "0"
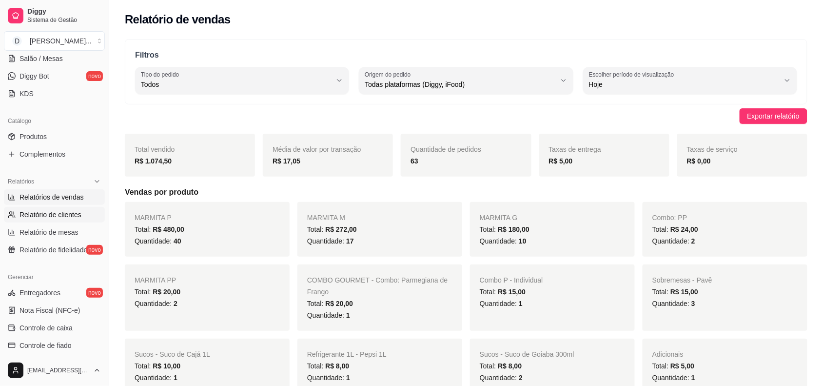
click at [44, 212] on span "Relatório de clientes" at bounding box center [51, 215] width 62 height 10
select select "30"
select select "HIGHEST_TOTAL_SPENT_WITH_ORDERS"
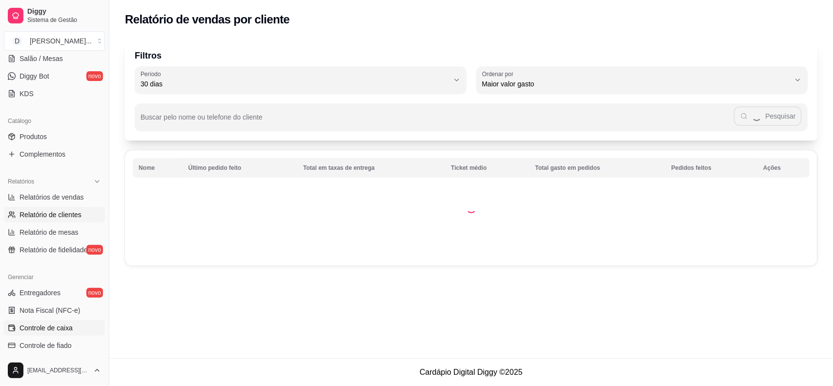
click at [40, 322] on link "Controle de caixa" at bounding box center [54, 328] width 101 height 16
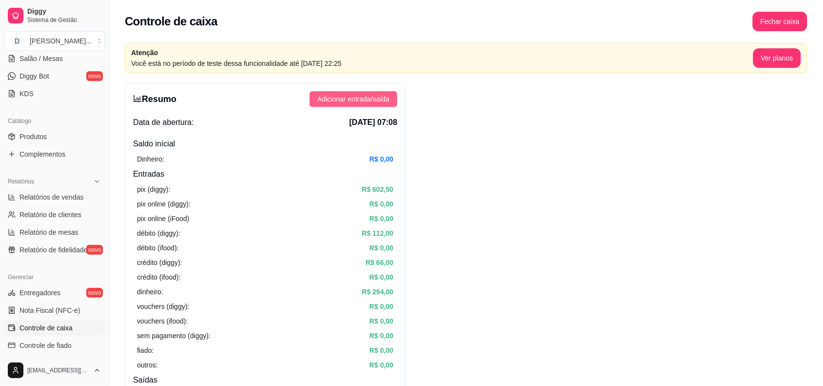
click at [353, 101] on span "Adicionar entrada/saída" at bounding box center [354, 99] width 72 height 11
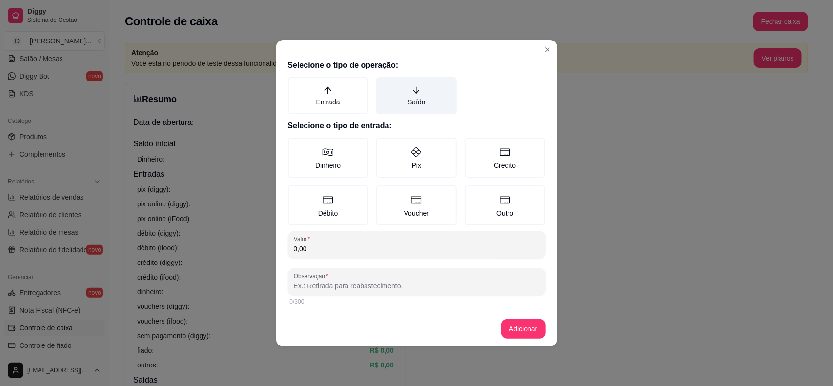
click at [410, 110] on label "Saída" at bounding box center [416, 95] width 80 height 37
click at [383, 84] on button "Saída" at bounding box center [380, 81] width 8 height 8
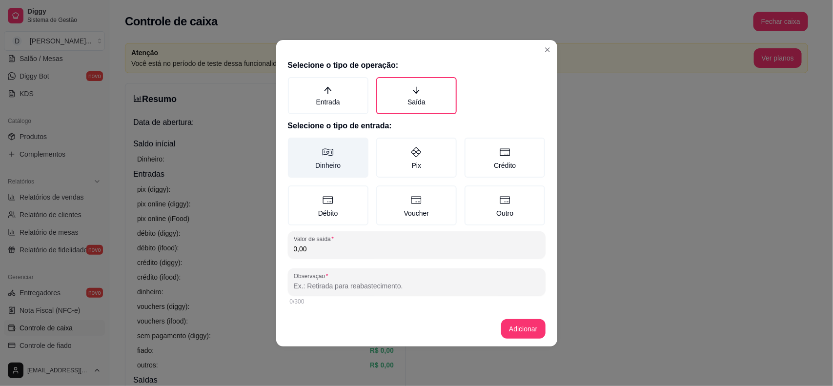
click at [316, 155] on label "Dinheiro" at bounding box center [328, 158] width 80 height 40
click at [295, 145] on button "Dinheiro" at bounding box center [291, 141] width 8 height 8
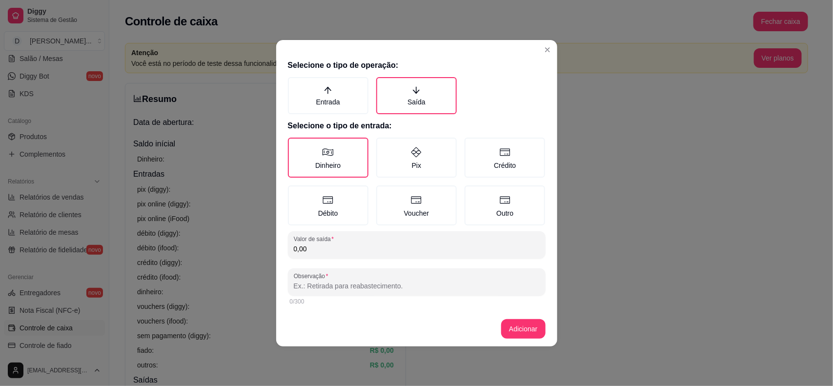
click at [327, 244] on input "0,00" at bounding box center [417, 249] width 246 height 10
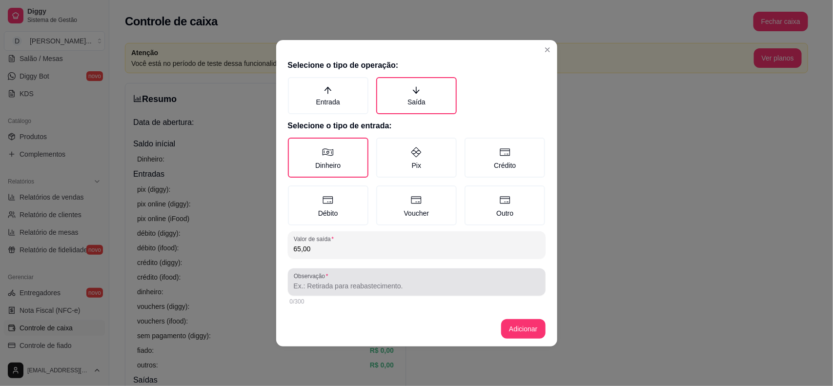
type input "65,00"
click at [328, 290] on div at bounding box center [417, 282] width 246 height 20
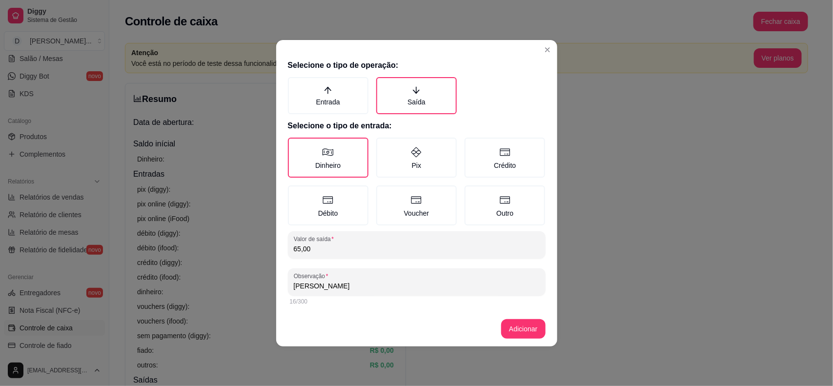
type input "[PERSON_NAME]"
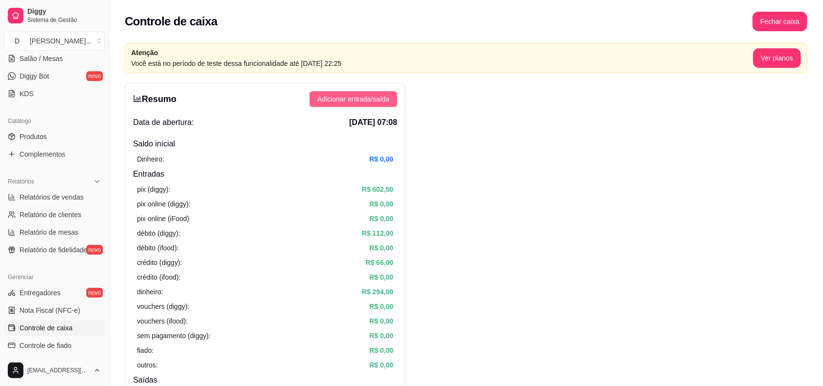
click at [355, 105] on button "Adicionar entrada/saída" at bounding box center [354, 99] width 88 height 16
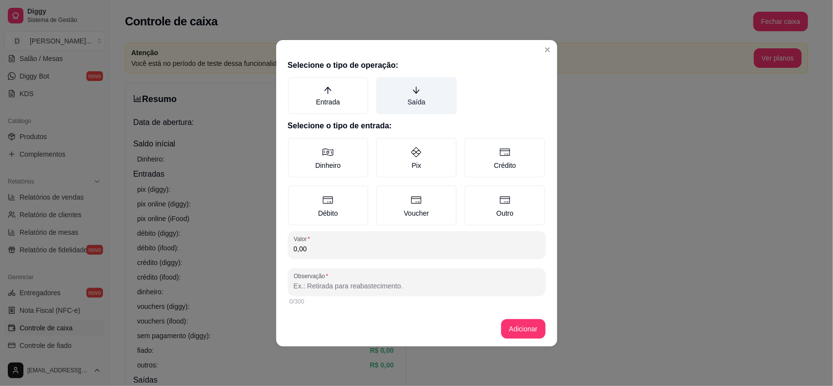
click at [394, 102] on label "Saída" at bounding box center [416, 95] width 80 height 37
click at [383, 84] on button "Saída" at bounding box center [380, 81] width 8 height 8
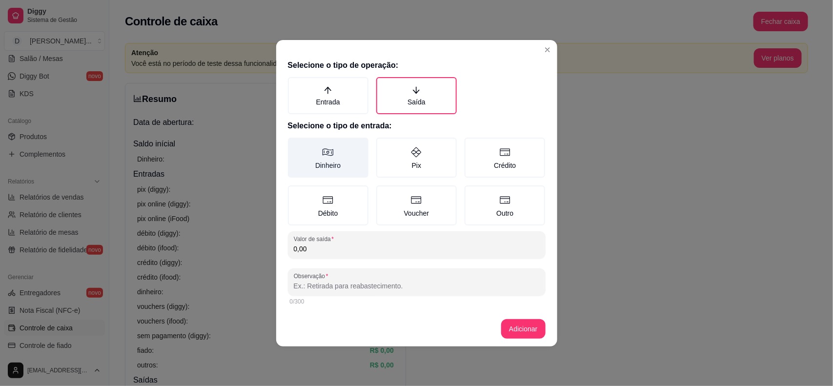
click at [350, 157] on label "Dinheiro" at bounding box center [328, 158] width 80 height 40
click at [295, 145] on button "Dinheiro" at bounding box center [291, 141] width 8 height 8
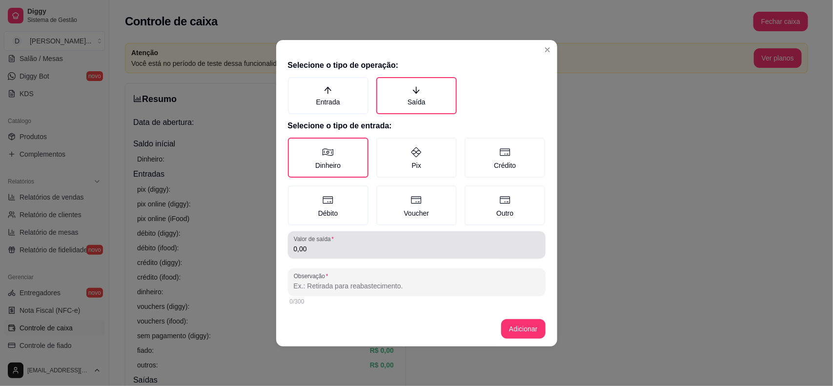
click at [311, 250] on input "0,00" at bounding box center [417, 249] width 246 height 10
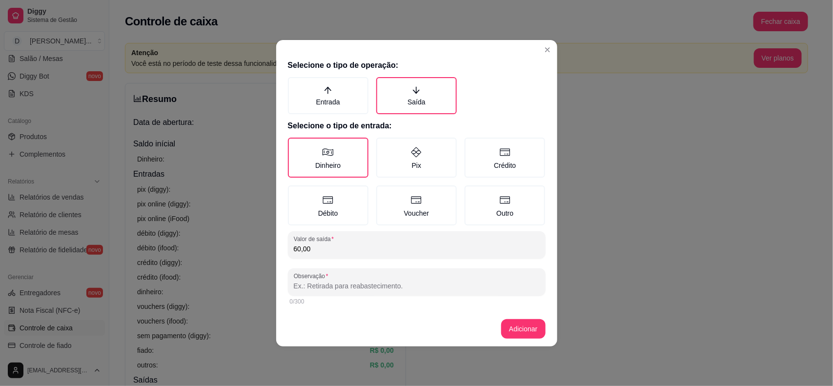
type input "60,00"
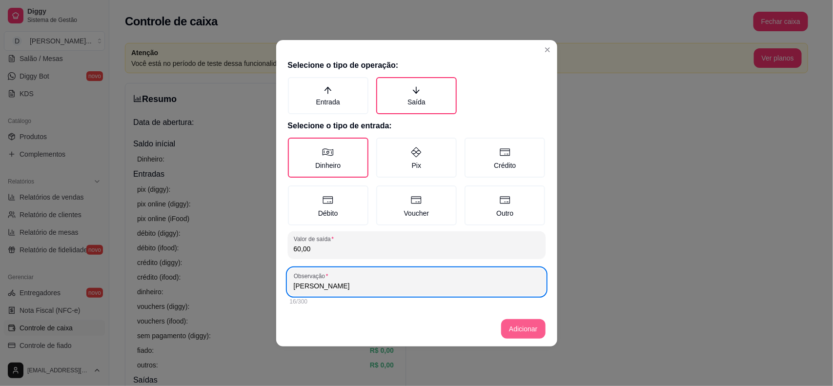
type input "[PERSON_NAME]"
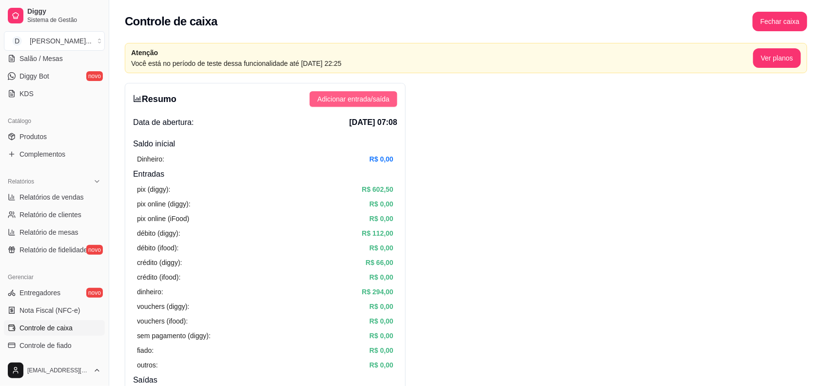
click at [374, 105] on button "Adicionar entrada/saída" at bounding box center [354, 99] width 88 height 16
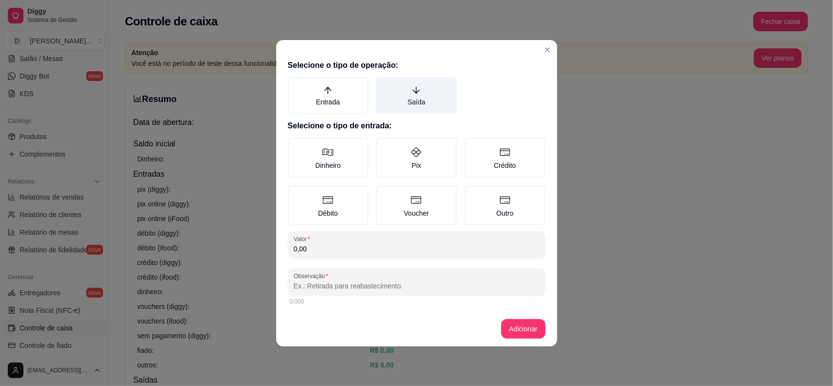
click at [409, 103] on label "Saída" at bounding box center [416, 95] width 80 height 37
click at [383, 84] on button "Saída" at bounding box center [380, 81] width 8 height 8
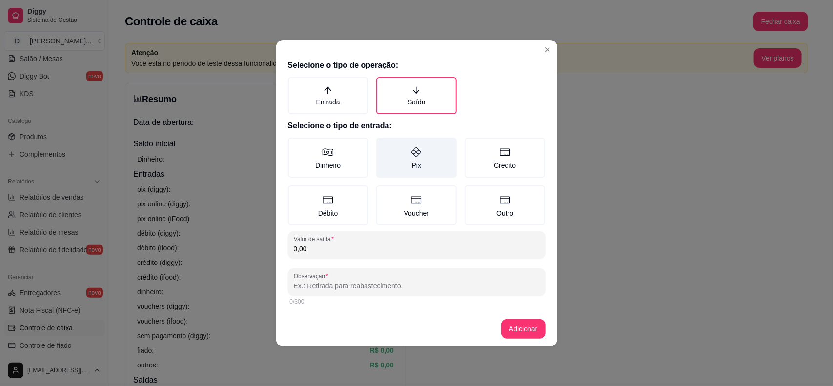
click at [406, 173] on label "Pix" at bounding box center [416, 158] width 80 height 40
click at [383, 145] on button "Pix" at bounding box center [380, 141] width 8 height 8
click at [329, 250] on input "0,00" at bounding box center [417, 249] width 246 height 10
type input "44,97"
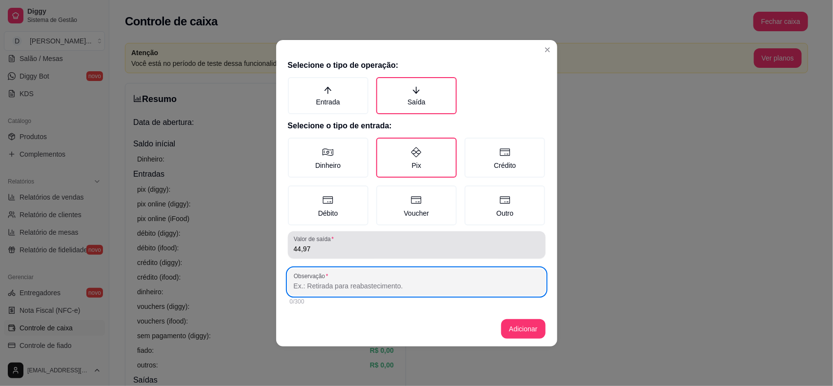
type input "a"
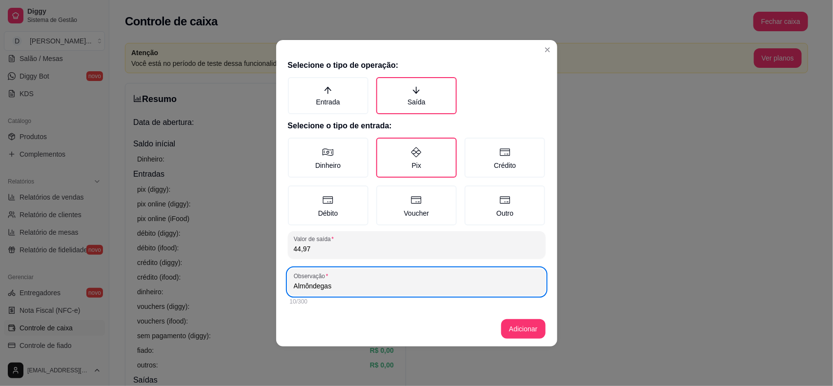
type input "Almôndegas"
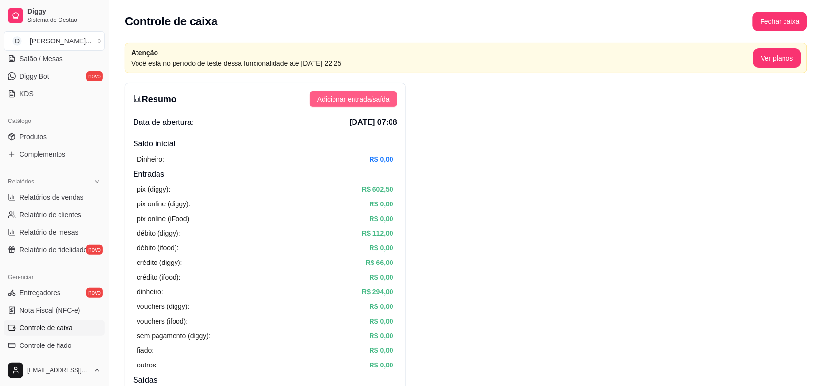
click at [364, 93] on button "Adicionar entrada/saída" at bounding box center [354, 99] width 88 height 16
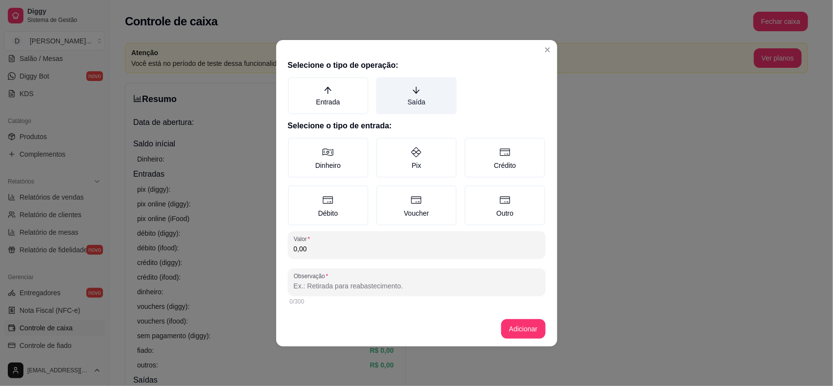
click at [401, 100] on label "Saída" at bounding box center [416, 95] width 80 height 37
click at [383, 84] on button "Saída" at bounding box center [380, 81] width 8 height 8
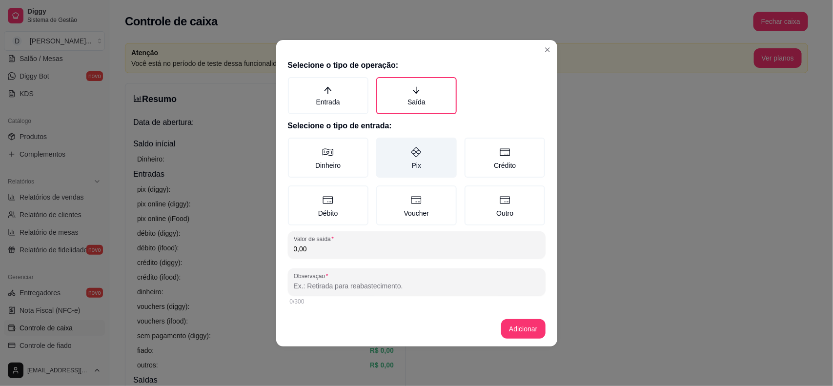
click at [410, 156] on label "Pix" at bounding box center [416, 158] width 80 height 40
click at [383, 145] on button "Pix" at bounding box center [380, 141] width 8 height 8
click at [344, 249] on input "0,00" at bounding box center [417, 249] width 246 height 10
type input "48,37"
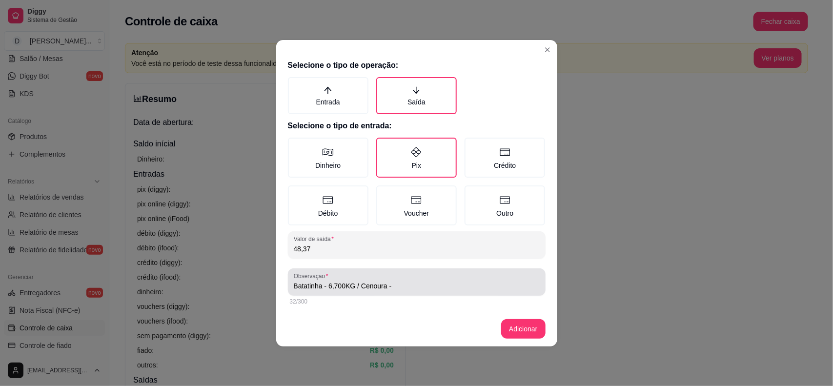
click at [422, 288] on input "Batatinha - 6,700KG / Cenoura -" at bounding box center [417, 286] width 246 height 10
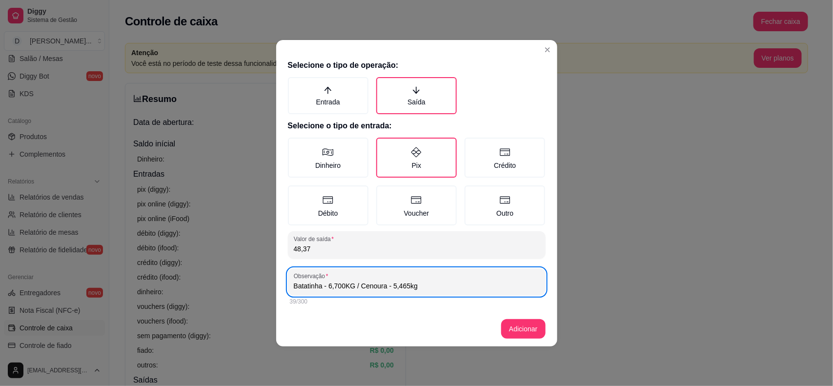
type input "Batatinha - 6,700KG / Cenoura - 5,465kg"
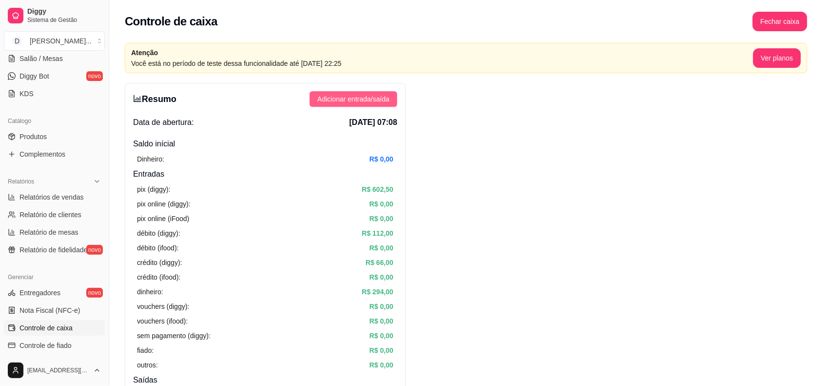
click at [383, 101] on span "Adicionar entrada/saída" at bounding box center [354, 99] width 72 height 11
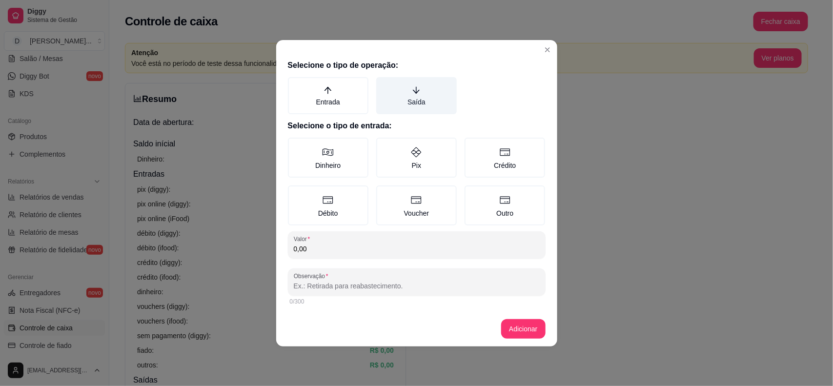
click at [408, 105] on label "Saída" at bounding box center [416, 95] width 80 height 37
click at [383, 84] on button "Saída" at bounding box center [380, 81] width 8 height 8
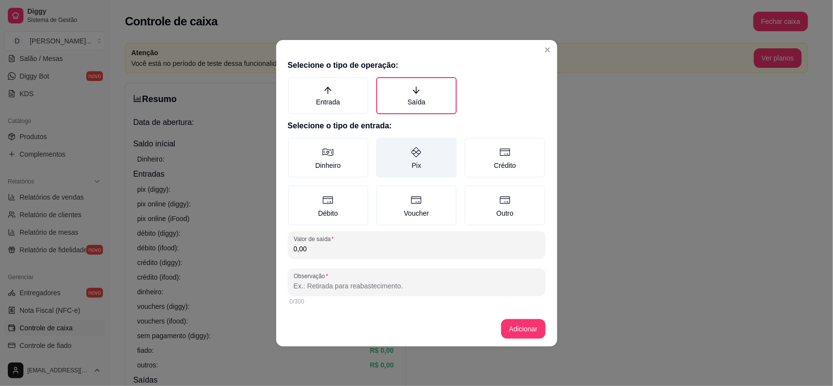
click at [412, 149] on icon at bounding box center [416, 152] width 12 height 12
click at [383, 145] on button "Pix" at bounding box center [380, 141] width 8 height 8
click at [359, 241] on div "0,00" at bounding box center [417, 245] width 246 height 20
type input "319,48"
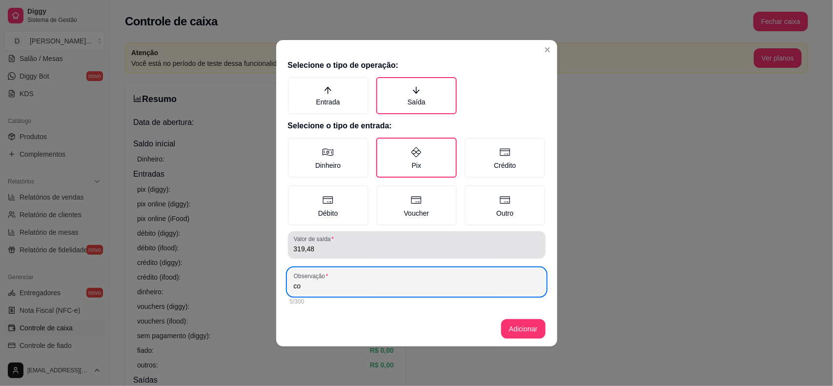
type input "c"
type input "S"
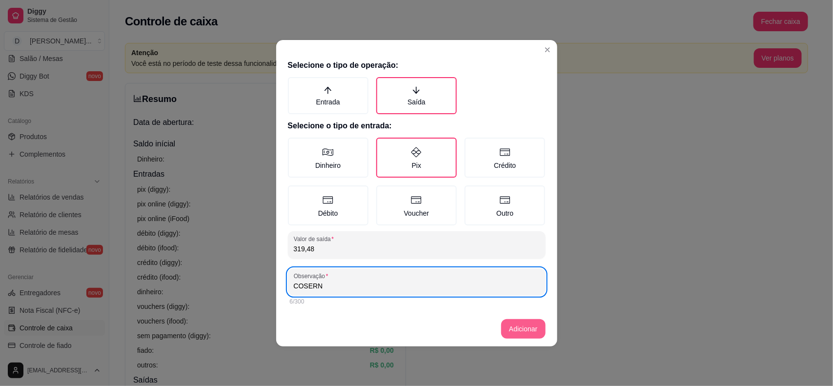
type input "COSERN"
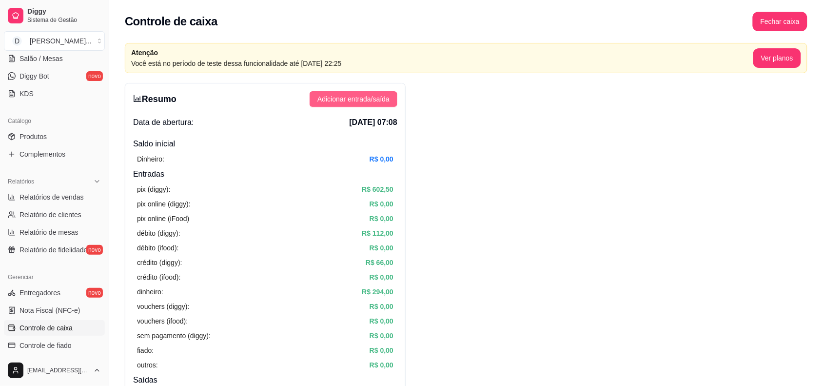
click at [358, 95] on span "Adicionar entrada/saída" at bounding box center [354, 99] width 72 height 11
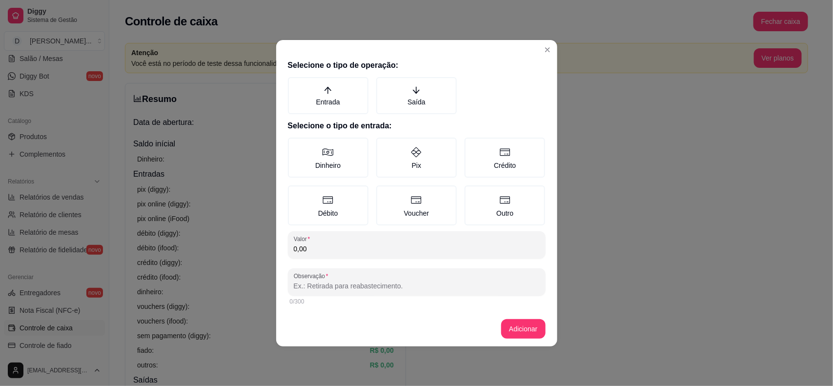
click at [413, 108] on label "Saída" at bounding box center [416, 95] width 80 height 37
click at [383, 84] on button "Saída" at bounding box center [380, 81] width 8 height 8
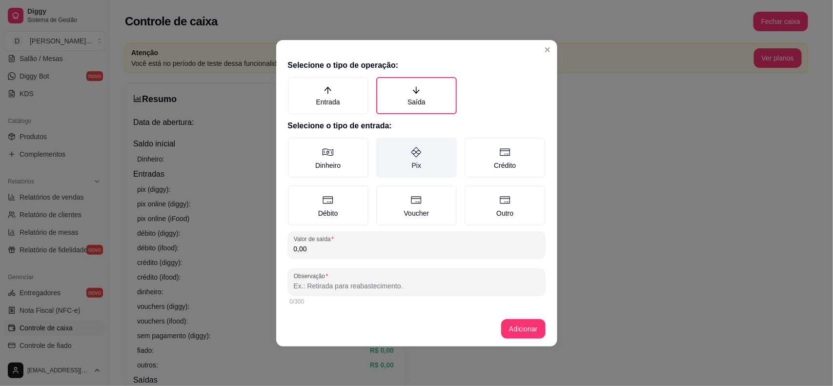
click at [418, 160] on label "Pix" at bounding box center [416, 158] width 80 height 40
click at [383, 145] on button "Pix" at bounding box center [380, 141] width 8 height 8
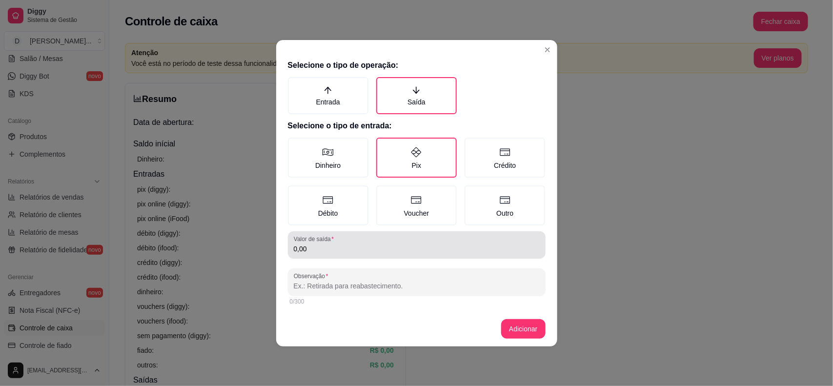
click at [357, 249] on input "0,00" at bounding box center [417, 249] width 246 height 10
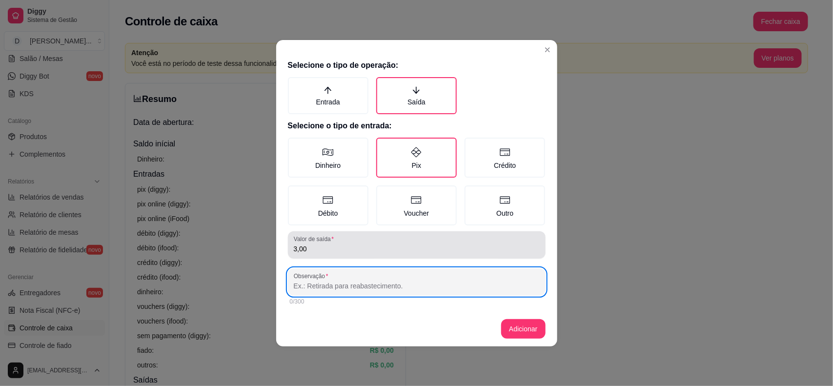
click at [357, 249] on input "3,00" at bounding box center [417, 249] width 246 height 10
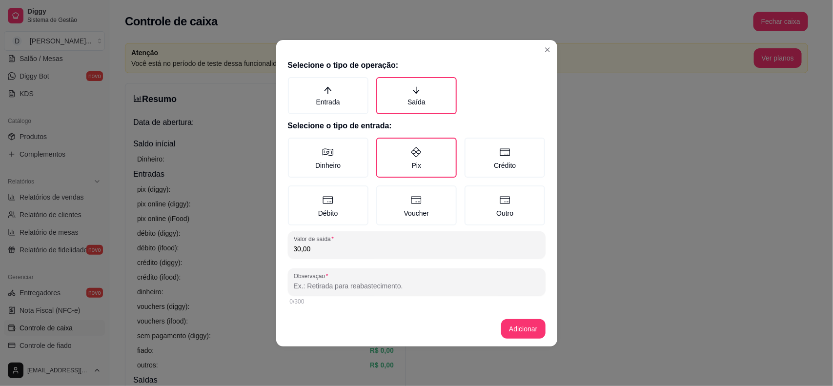
type input "30,00"
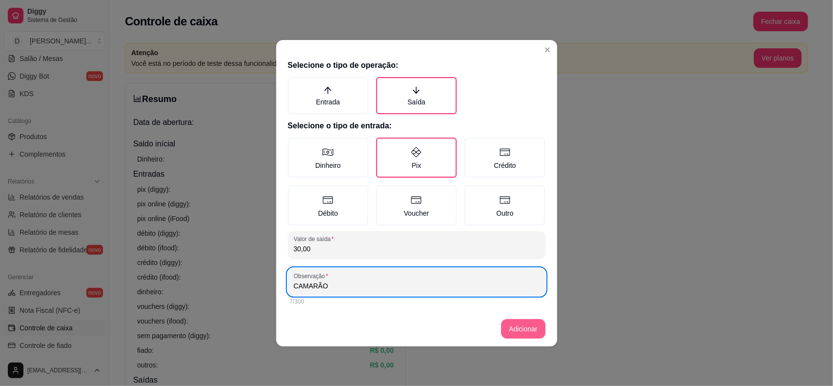
type input "CAMARÃO"
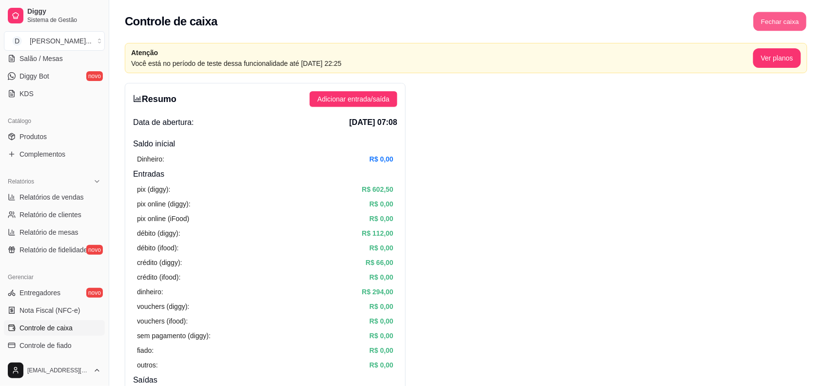
click at [761, 27] on button "Fechar caixa" at bounding box center [780, 21] width 53 height 19
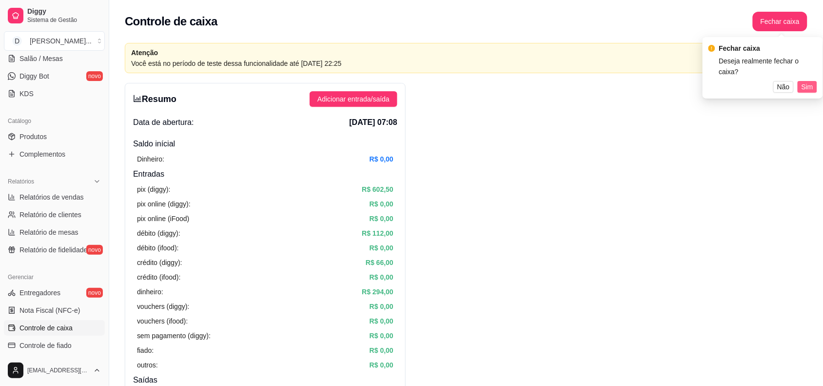
click at [810, 81] on span "Sim" at bounding box center [808, 86] width 12 height 11
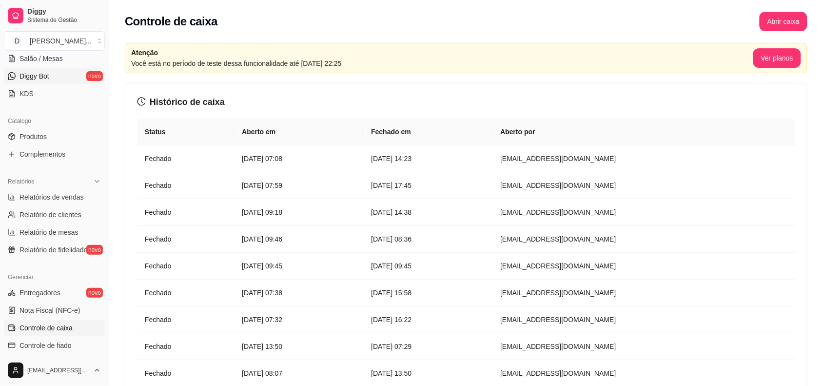
scroll to position [122, 0]
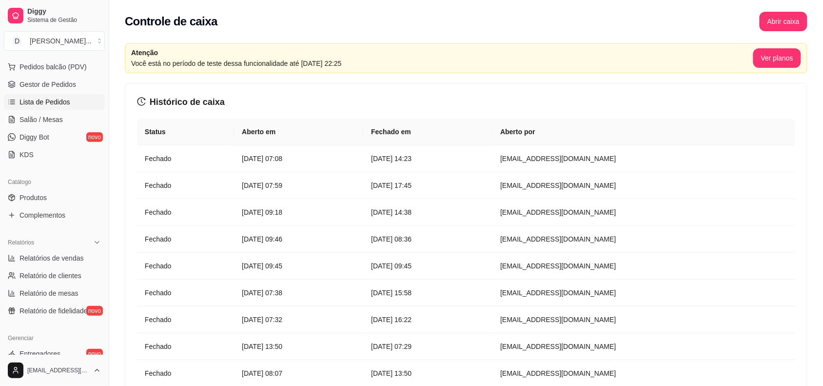
click at [44, 101] on span "Lista de Pedidos" at bounding box center [45, 102] width 51 height 10
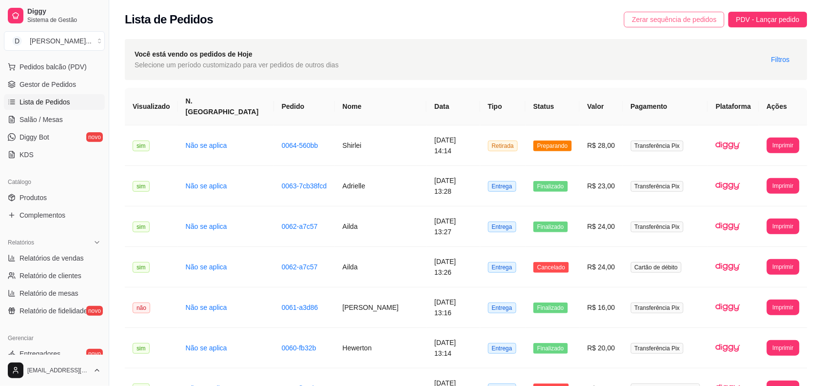
click at [675, 20] on span "Zerar sequência de pedidos" at bounding box center [674, 19] width 85 height 11
click at [52, 81] on span "Gestor de Pedidos" at bounding box center [48, 85] width 57 height 10
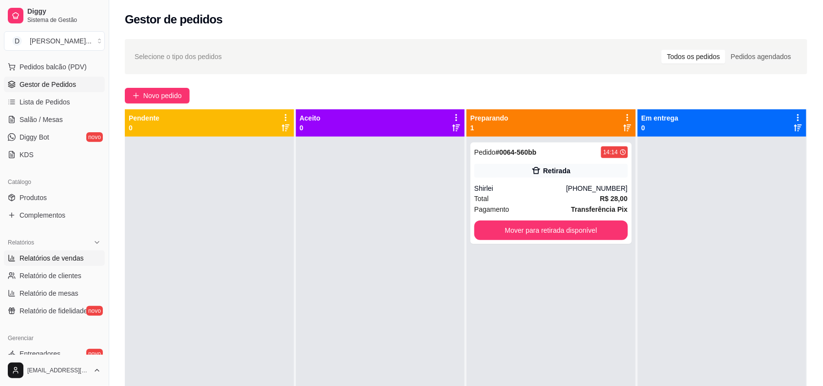
click at [26, 262] on span "Relatórios de vendas" at bounding box center [52, 258] width 64 height 10
select select "ALL"
select select "0"
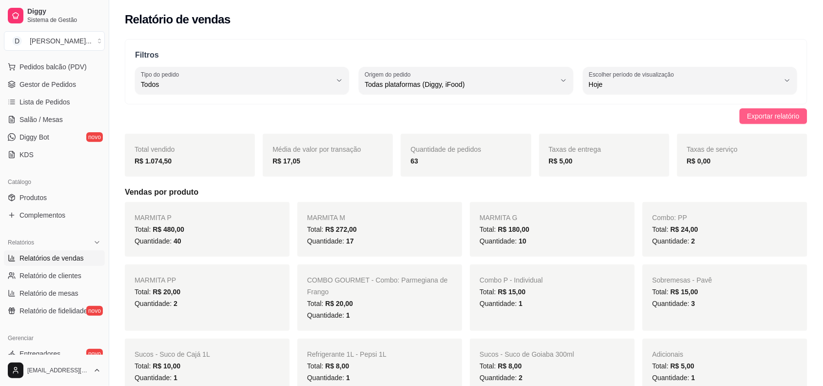
click at [766, 108] on button "Exportar relatório" at bounding box center [774, 116] width 68 height 16
click at [30, 89] on span "Gestor de Pedidos" at bounding box center [48, 85] width 57 height 10
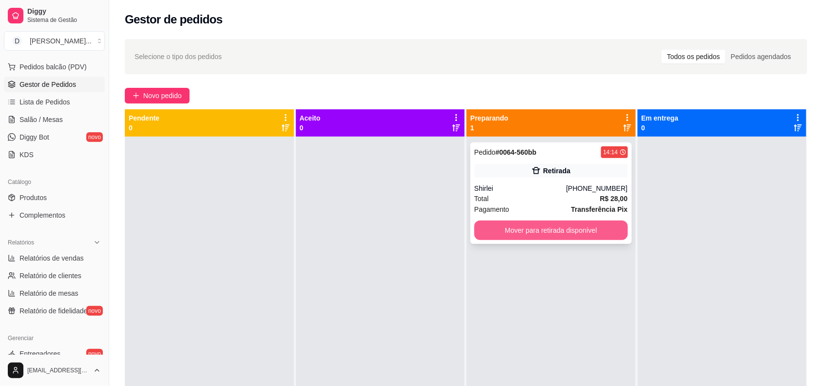
click at [563, 225] on button "Mover para retirada disponível" at bounding box center [552, 231] width 154 height 20
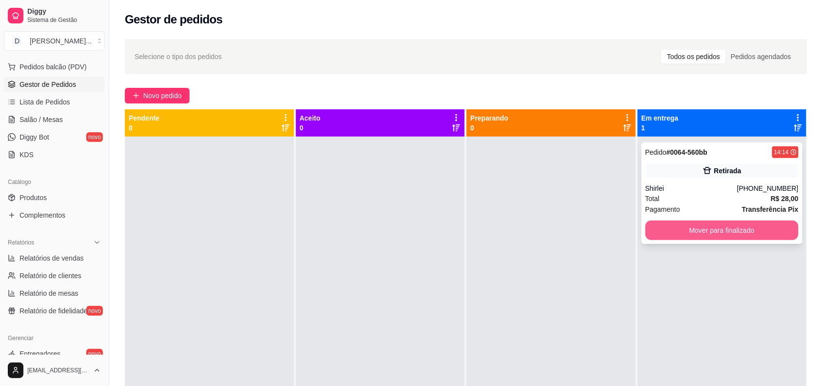
click at [660, 227] on button "Mover para finalizado" at bounding box center [723, 231] width 154 height 20
